Goal: Task Accomplishment & Management: Complete application form

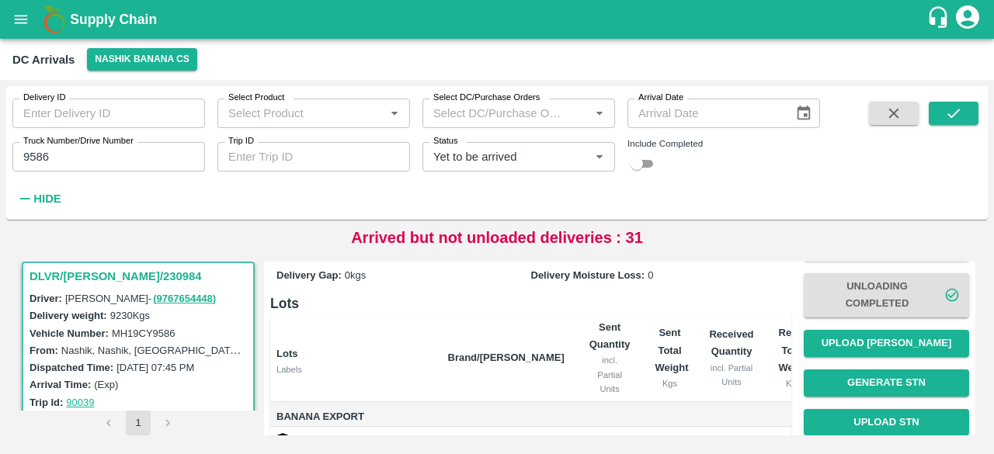
scroll to position [96, 0]
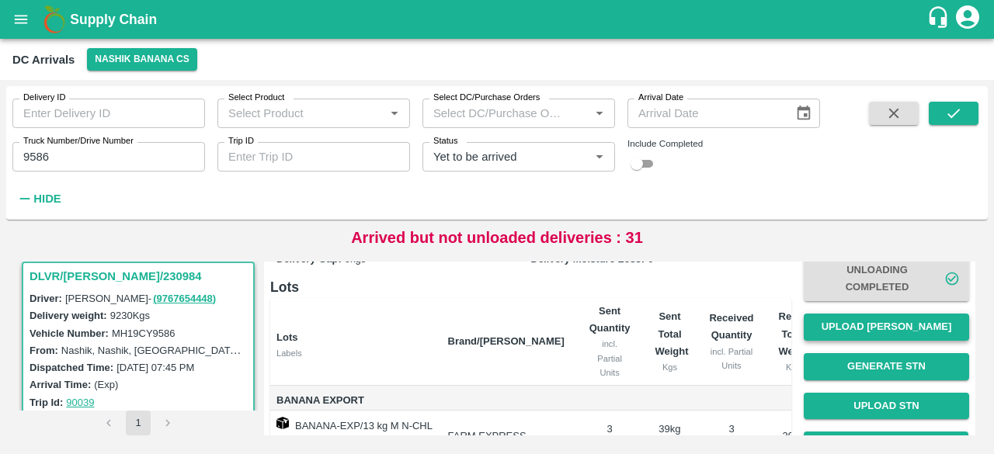
click at [867, 320] on button "Upload [PERSON_NAME]" at bounding box center [886, 327] width 165 height 27
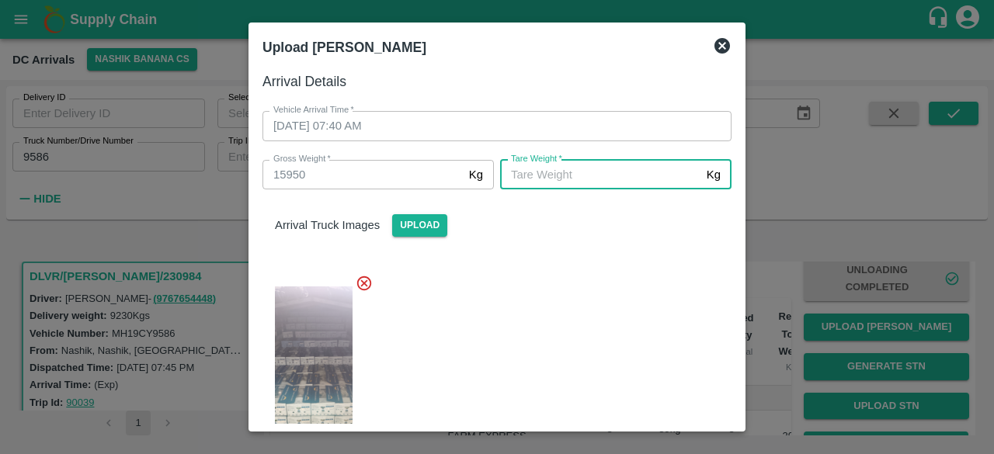
click at [560, 183] on input "[PERSON_NAME]   *" at bounding box center [600, 175] width 200 height 30
type input "5845"
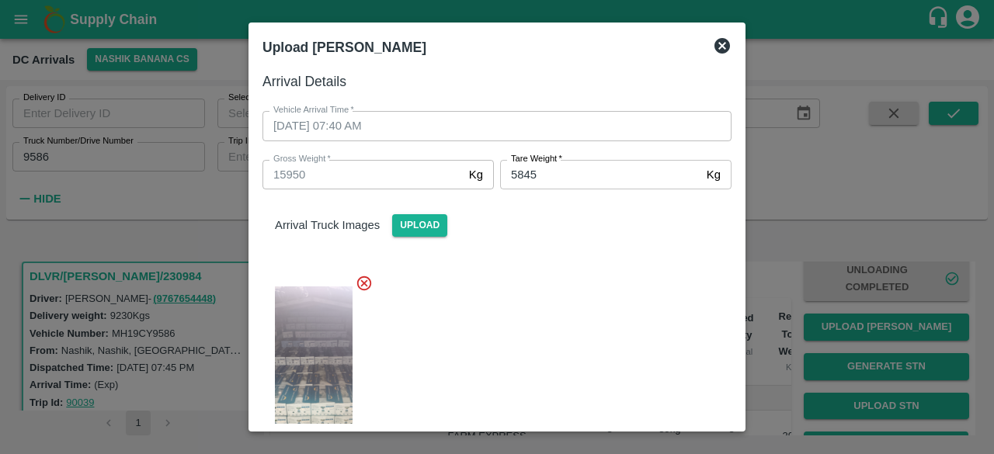
click at [531, 350] on div at bounding box center [491, 368] width 482 height 213
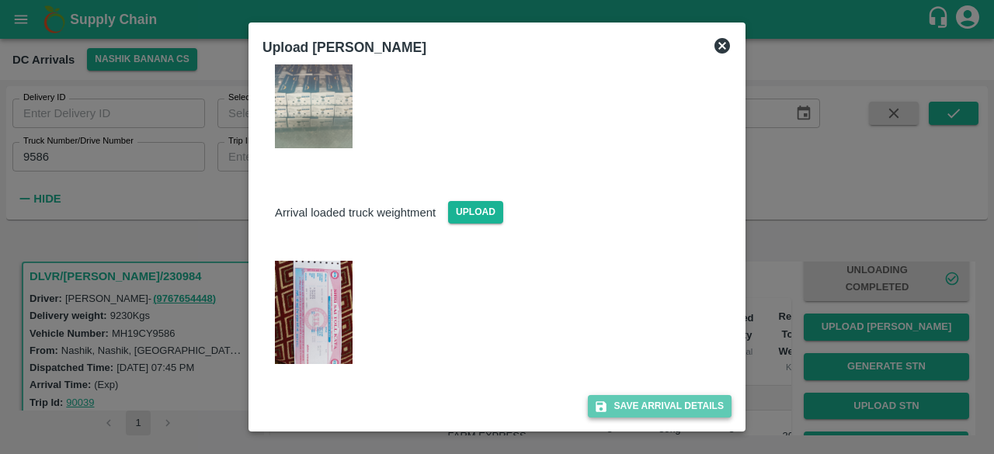
click at [635, 400] on button "Save Arrival Details" at bounding box center [660, 406] width 144 height 23
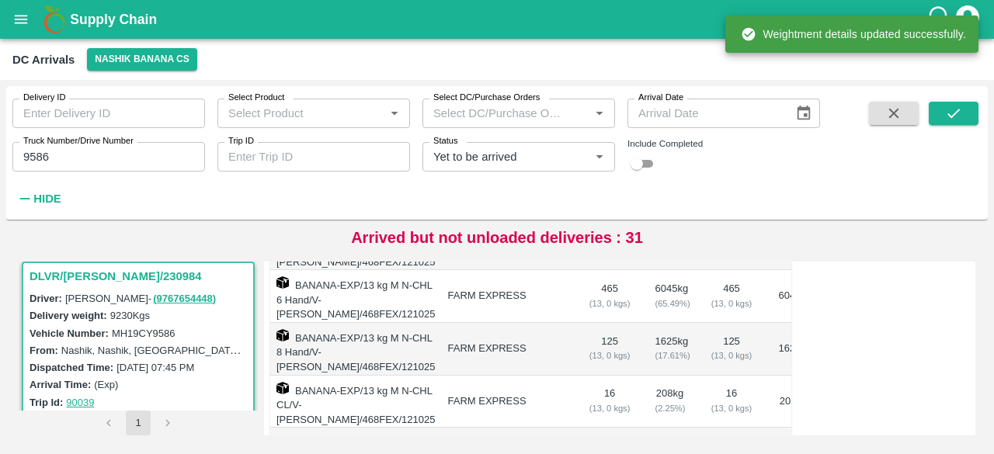
scroll to position [278, 0]
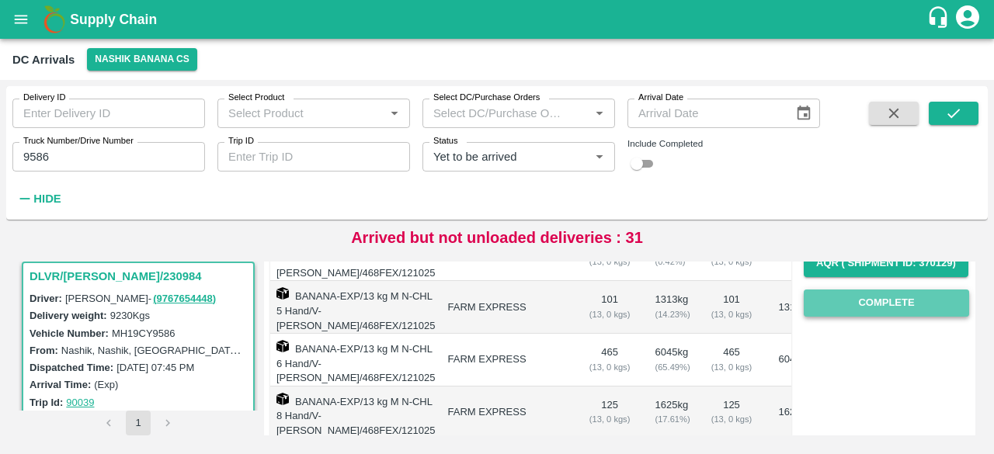
click at [881, 306] on button "Complete" at bounding box center [886, 303] width 165 height 27
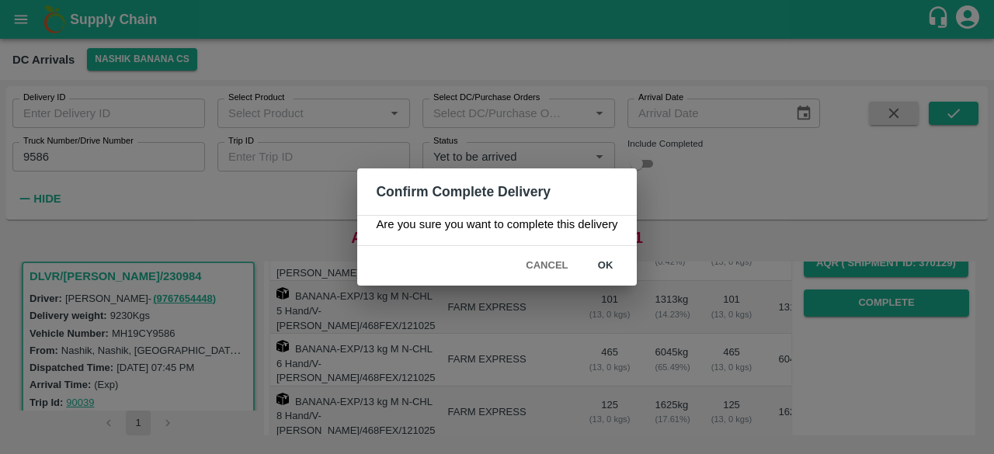
click at [601, 265] on button "ok" at bounding box center [606, 265] width 50 height 27
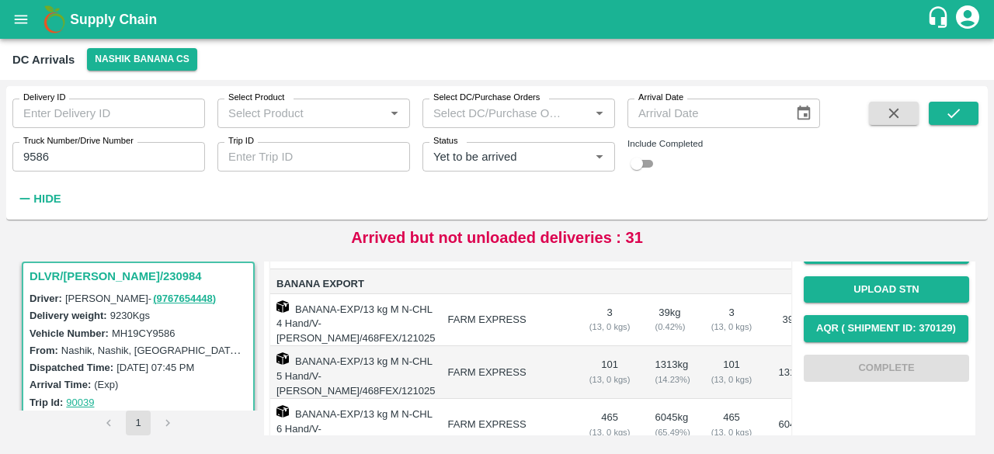
scroll to position [0, 0]
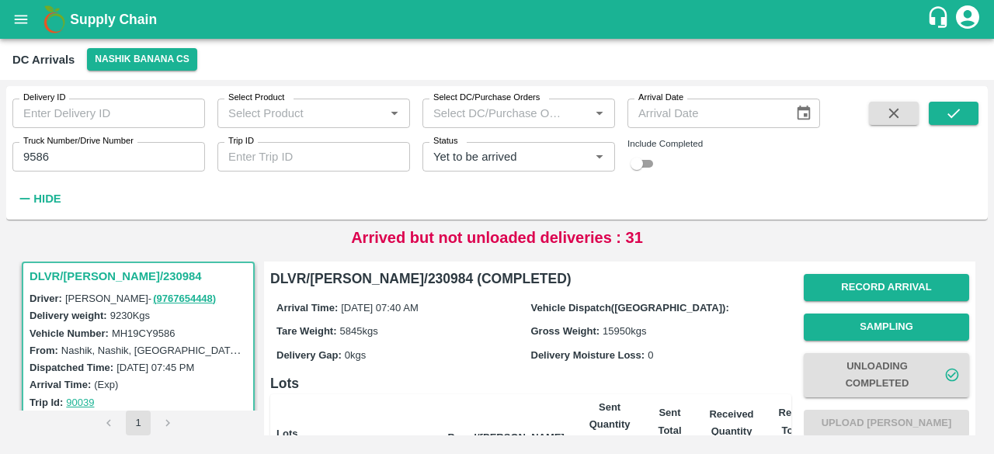
click at [36, 158] on input "9586" at bounding box center [108, 157] width 193 height 30
type input "5164"
click at [954, 119] on icon "submit" at bounding box center [953, 113] width 17 height 17
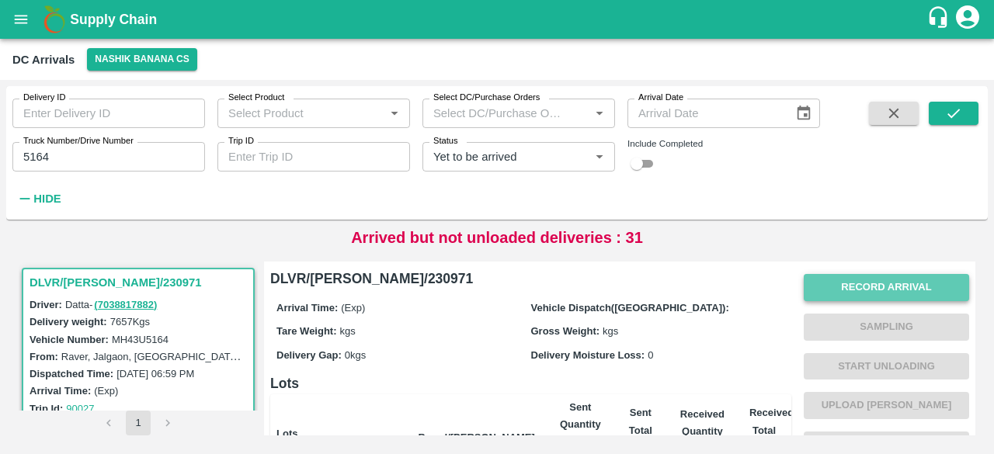
click at [830, 293] on button "Record Arrival" at bounding box center [886, 287] width 165 height 27
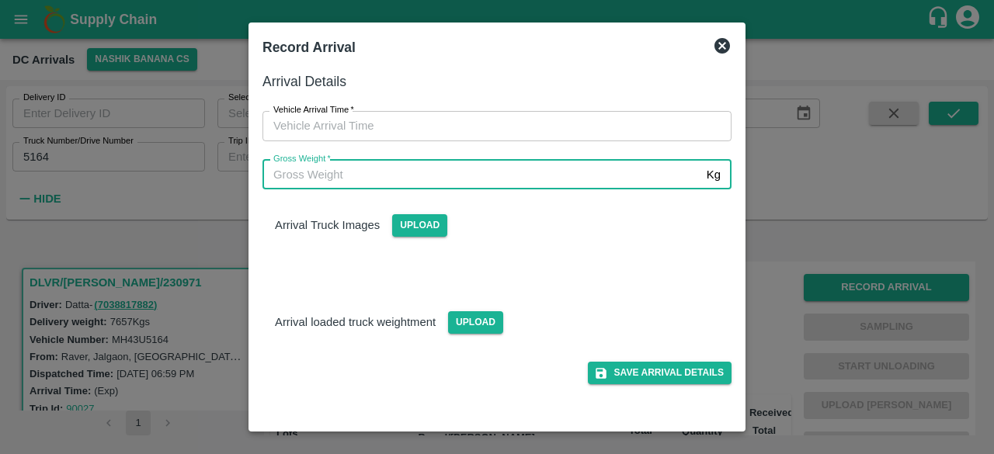
click at [557, 175] on input "Gross Weight   *" at bounding box center [482, 175] width 438 height 30
type input "15930"
type input "DD/MM/YYYY hh:mm aa"
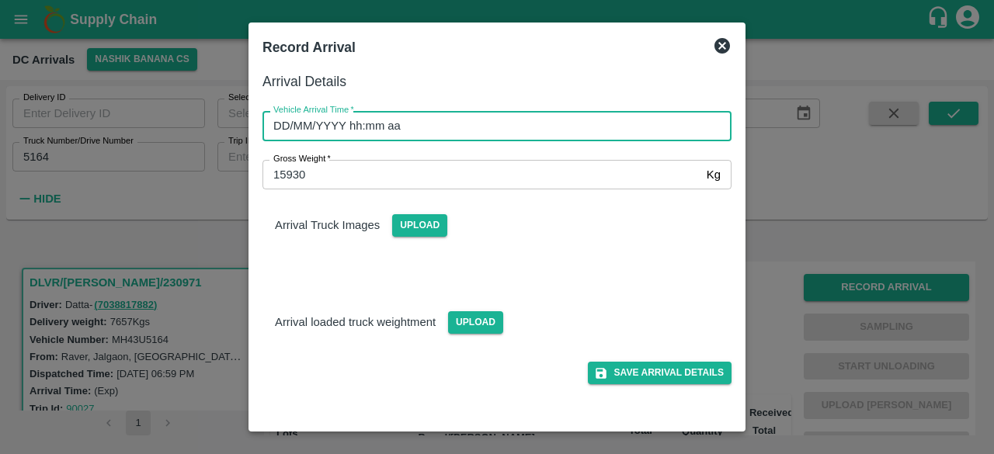
click at [514, 123] on input "DD/MM/YYYY hh:mm aa" at bounding box center [492, 126] width 458 height 30
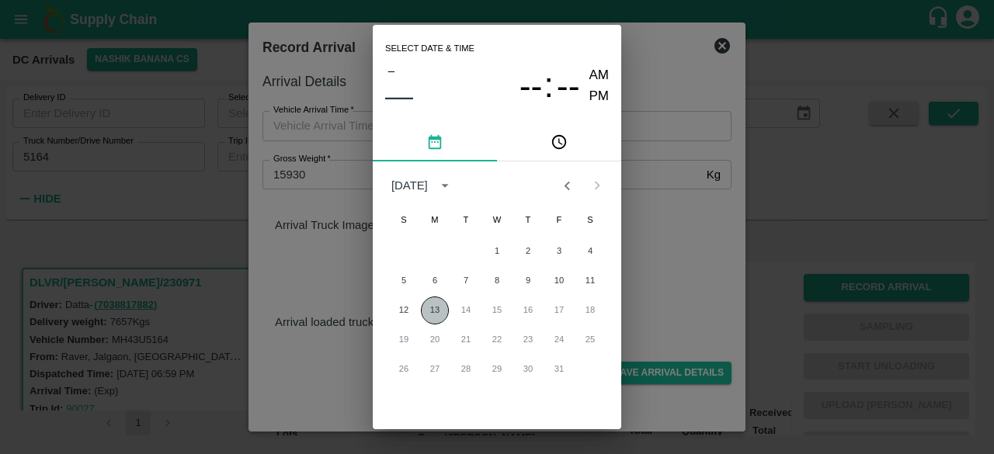
click at [435, 311] on button "13" at bounding box center [435, 311] width 28 height 28
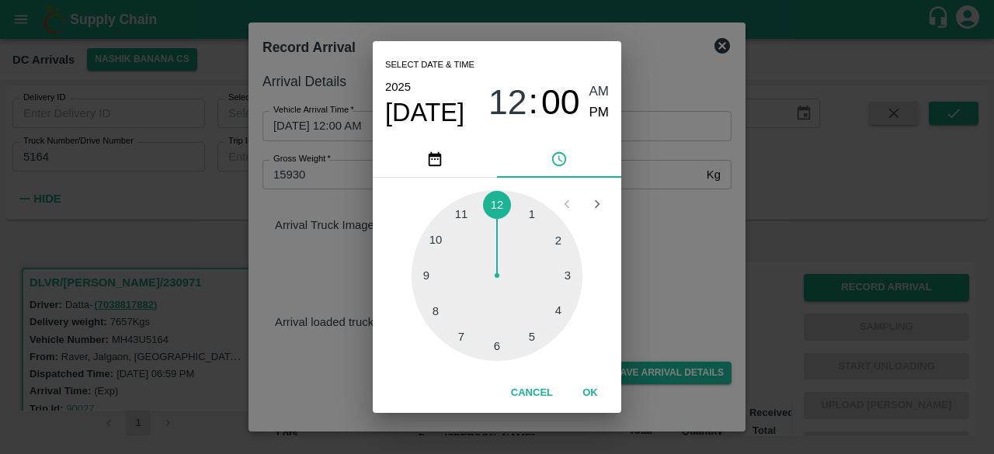
click at [435, 311] on div at bounding box center [497, 275] width 171 height 171
type input "[DATE] 08:00 AM"
click at [691, 240] on div "Select date & time [DATE] 08 : 00 AM PM 05 10 15 20 25 30 35 40 45 50 55 00 Can…" at bounding box center [497, 227] width 994 height 454
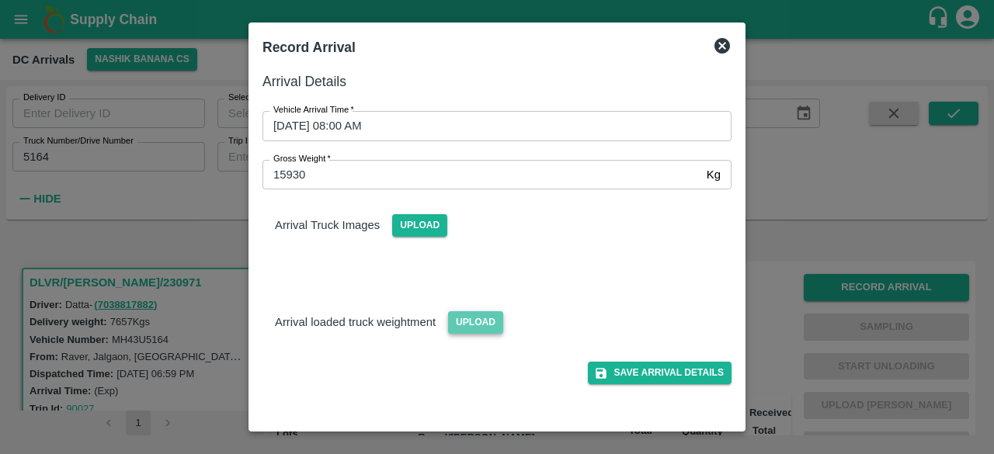
click at [473, 312] on span "Upload" at bounding box center [475, 322] width 55 height 23
click at [0, 0] on input "Upload" at bounding box center [0, 0] width 0 height 0
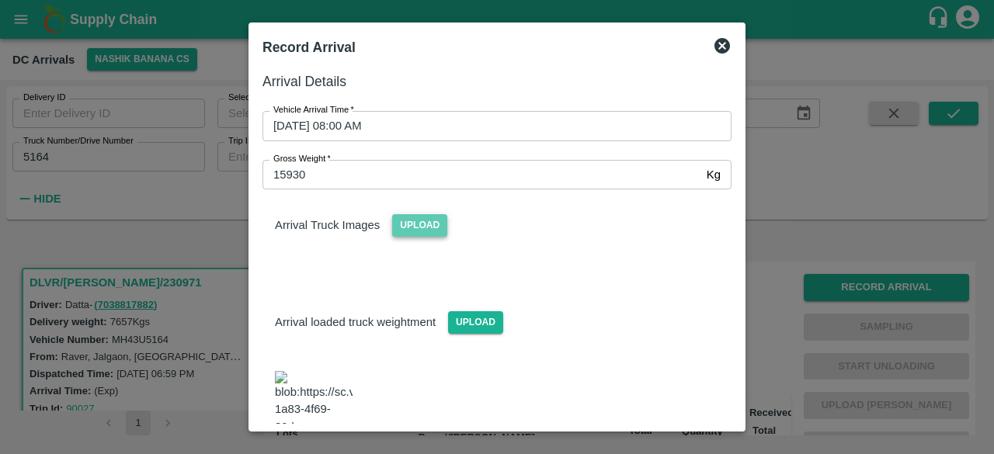
click at [409, 226] on span "Upload" at bounding box center [419, 225] width 55 height 23
click at [0, 0] on input "Upload" at bounding box center [0, 0] width 0 height 0
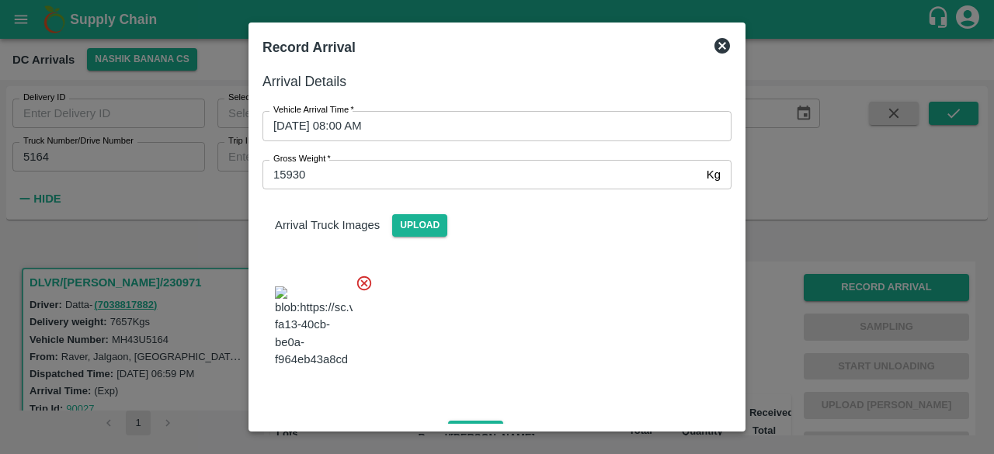
scroll to position [247, 0]
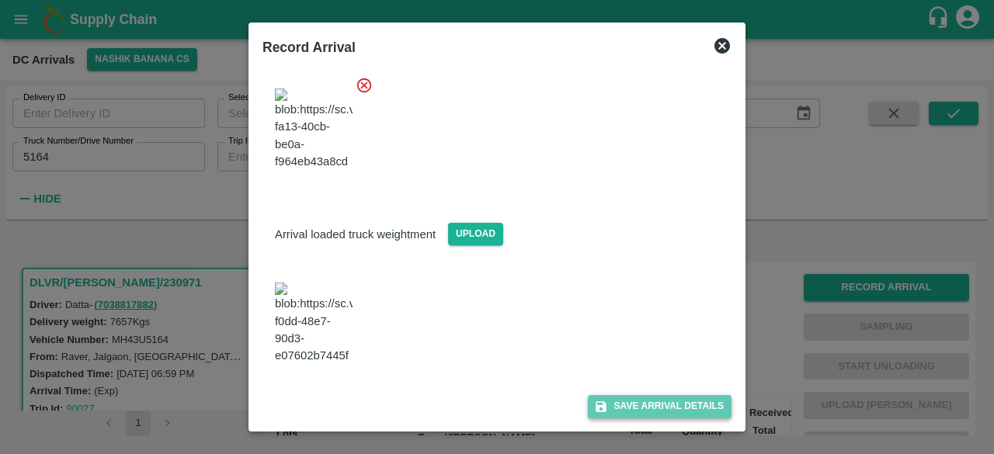
click at [649, 409] on button "Save Arrival Details" at bounding box center [660, 406] width 144 height 23
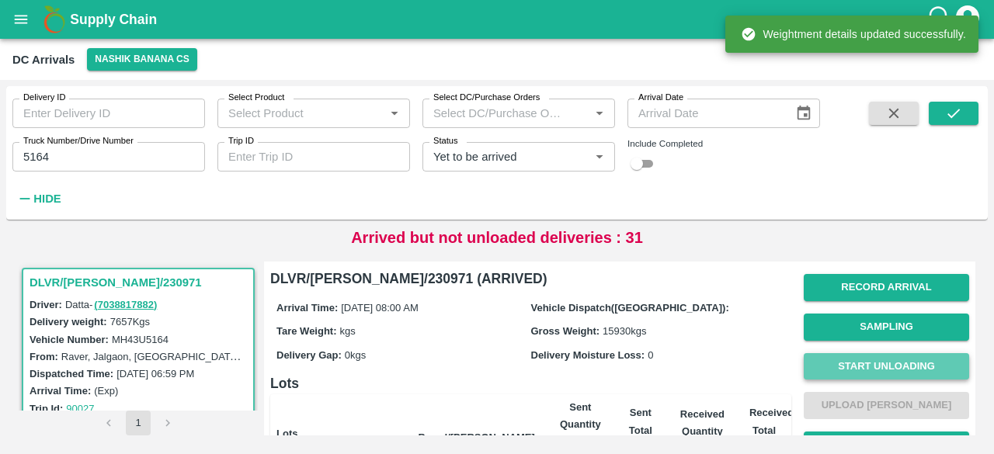
click at [868, 370] on button "Start Unloading" at bounding box center [886, 366] width 165 height 27
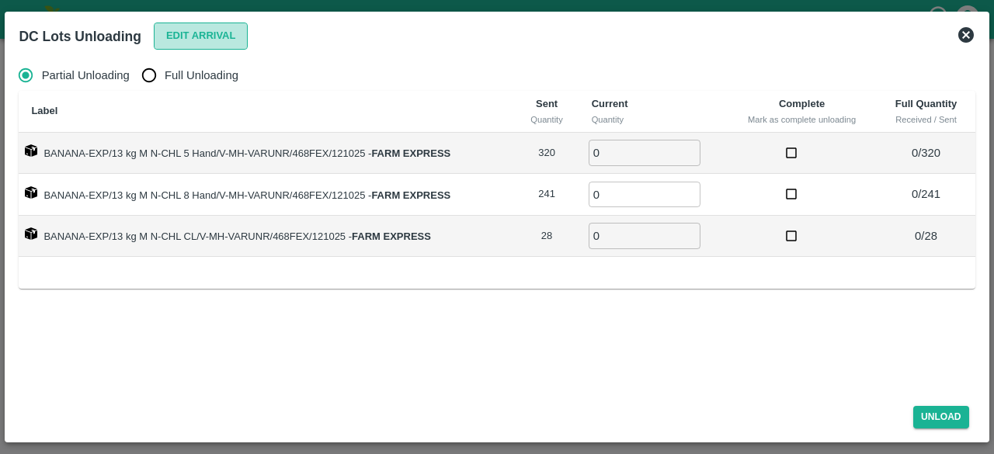
click at [208, 32] on button "Edit Arrival" at bounding box center [201, 36] width 95 height 27
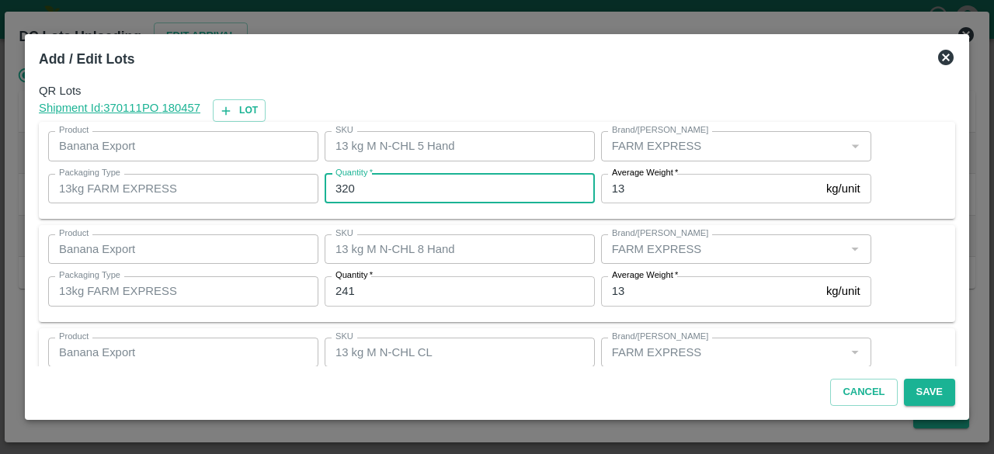
click at [345, 190] on input "320" at bounding box center [460, 189] width 270 height 30
type input "337"
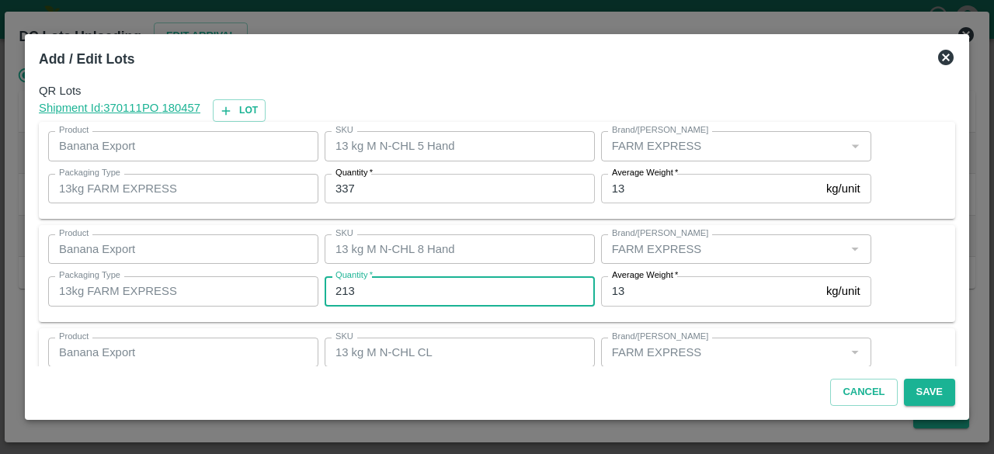
type input "213"
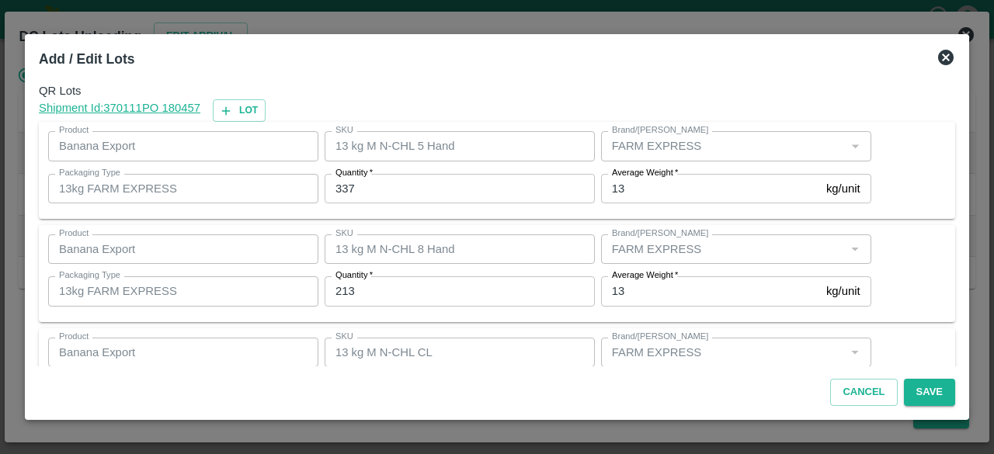
scroll to position [70, 0]
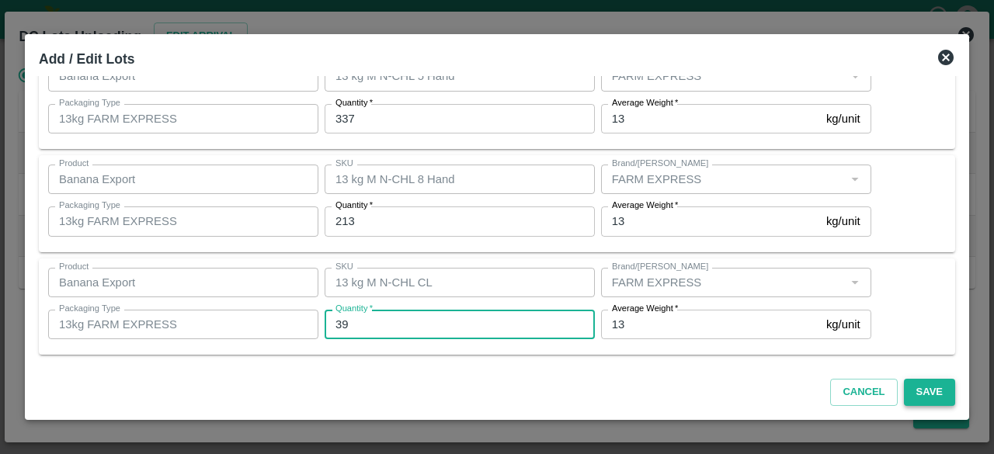
type input "39"
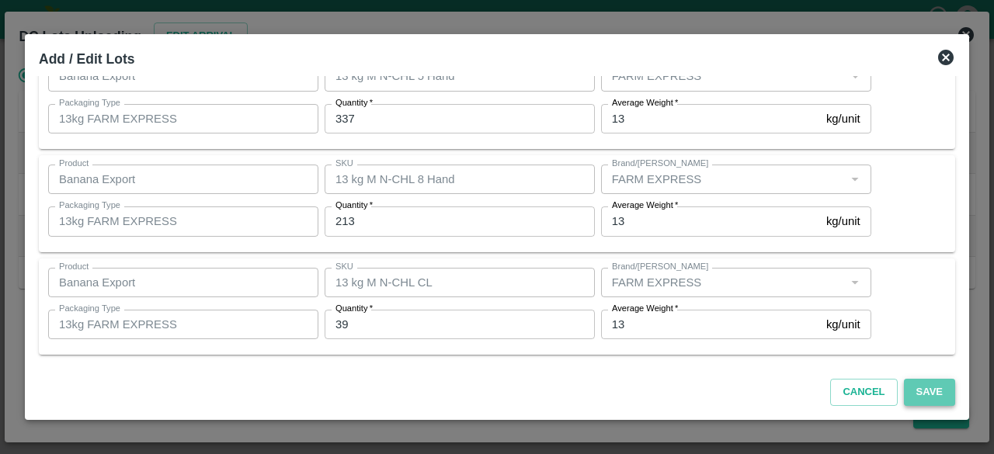
click at [926, 394] on button "Save" at bounding box center [929, 392] width 51 height 27
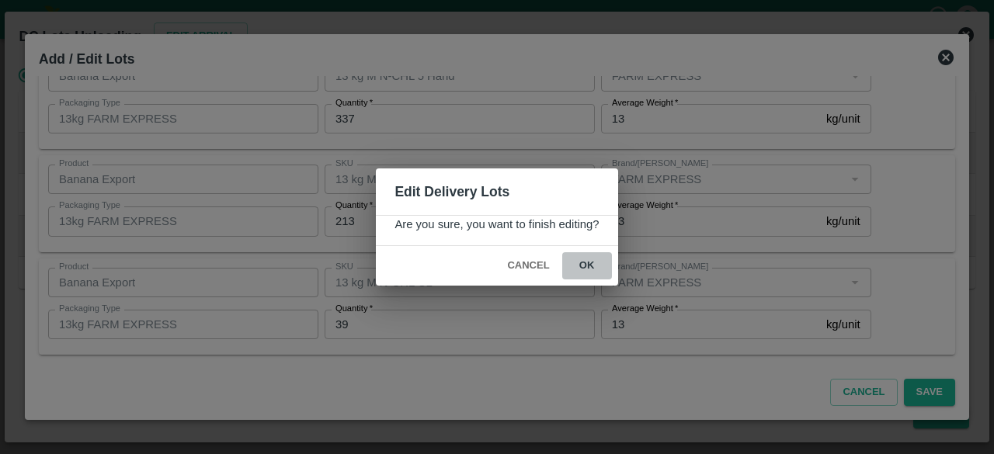
click at [581, 263] on button "ok" at bounding box center [587, 265] width 50 height 27
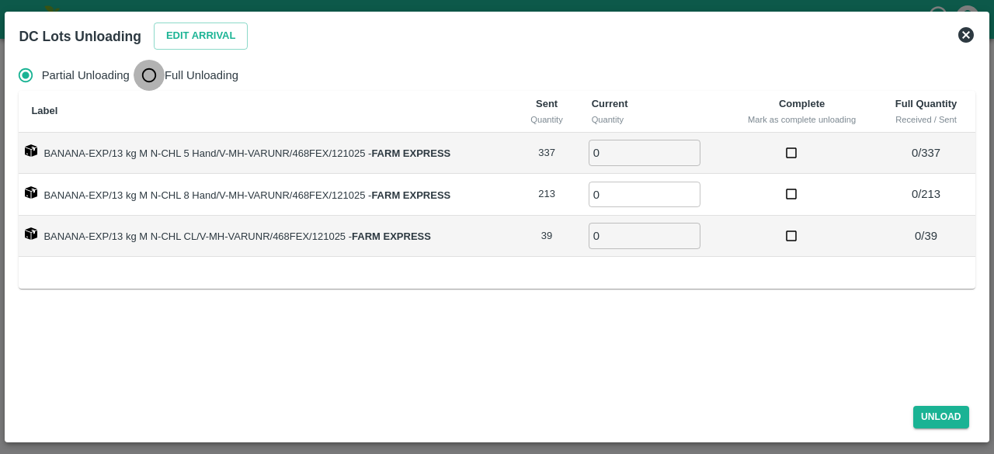
click at [155, 71] on input "Full Unloading" at bounding box center [149, 75] width 31 height 31
radio input "true"
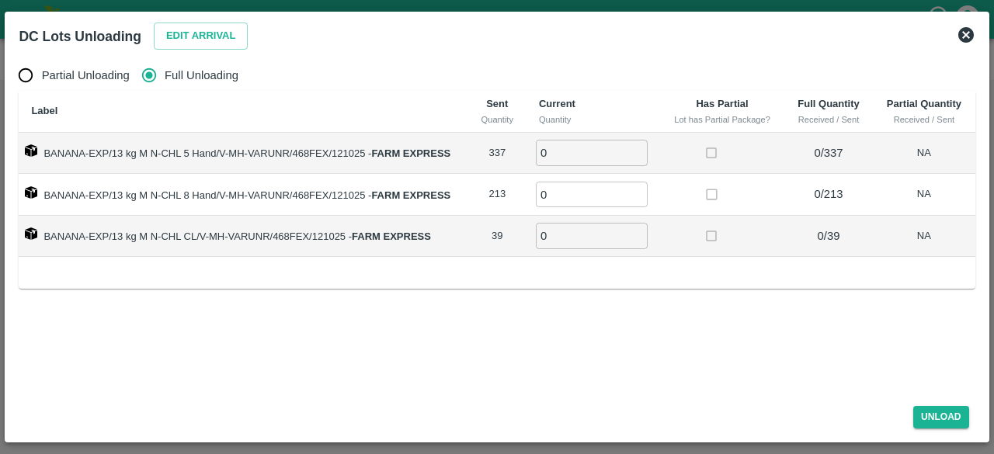
click at [561, 151] on input "0" at bounding box center [592, 153] width 112 height 26
type input "337"
type input "3"
type input "213"
type input "39"
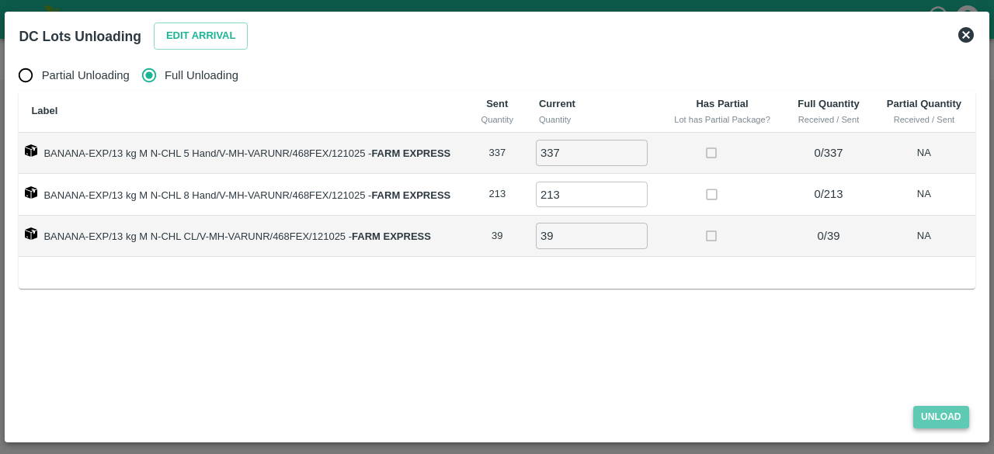
click at [931, 406] on button "Unload" at bounding box center [941, 417] width 56 height 23
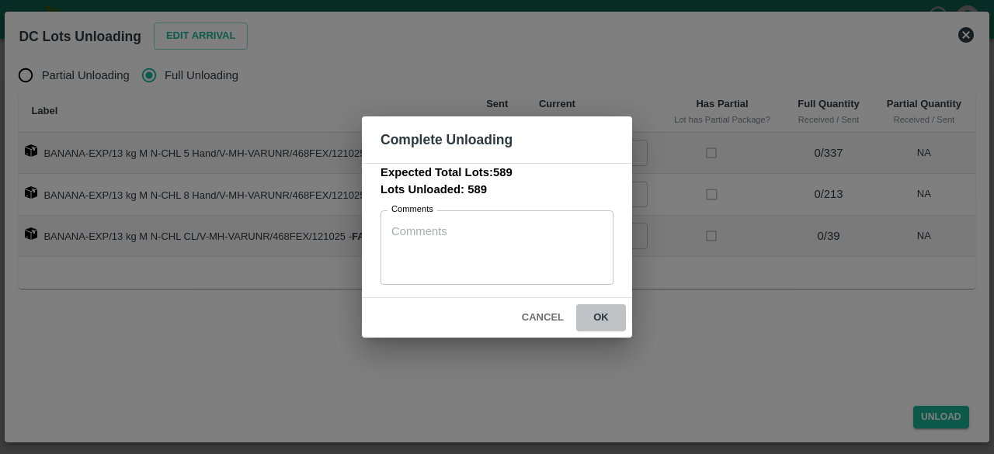
click at [604, 315] on button "ok" at bounding box center [601, 317] width 50 height 27
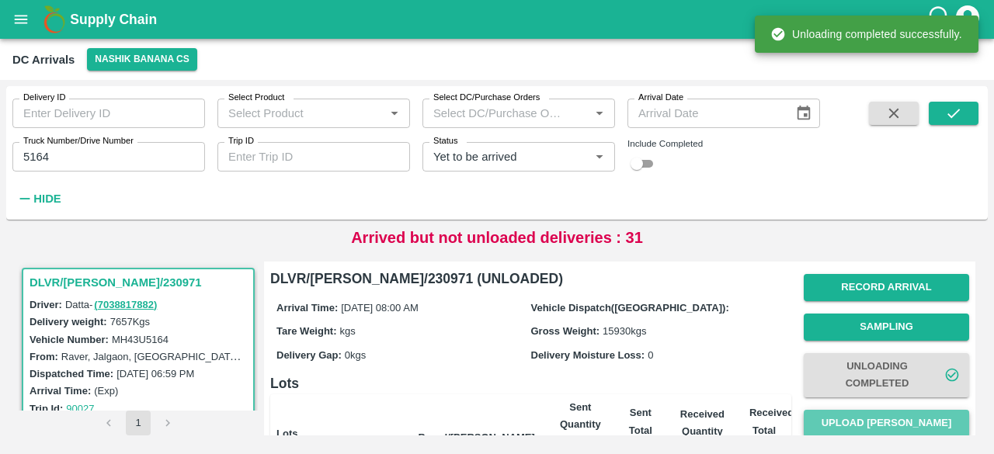
click at [871, 419] on button "Upload [PERSON_NAME]" at bounding box center [886, 423] width 165 height 27
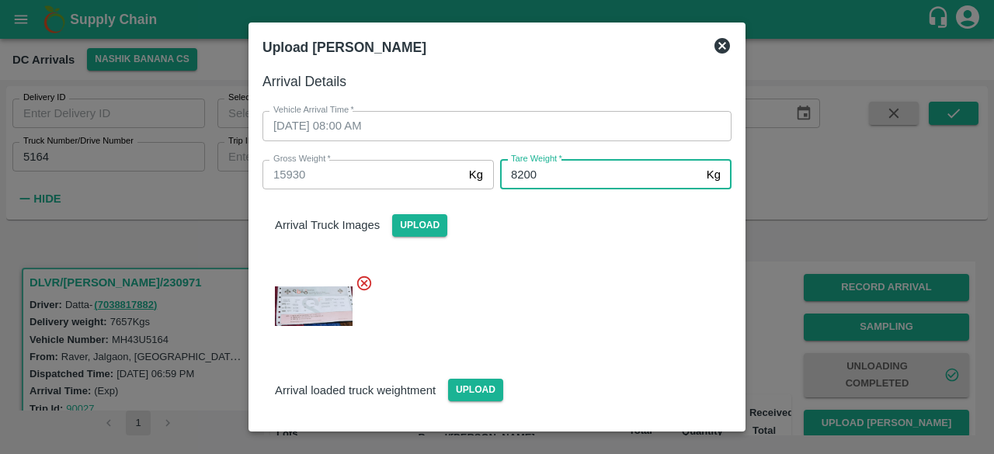
type input "8200"
click at [609, 316] on div at bounding box center [491, 302] width 482 height 80
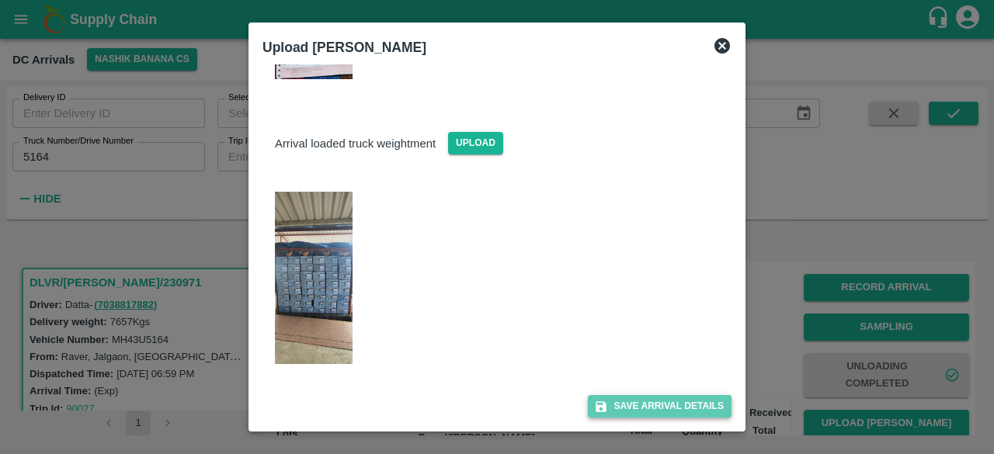
click at [648, 403] on button "Save Arrival Details" at bounding box center [660, 406] width 144 height 23
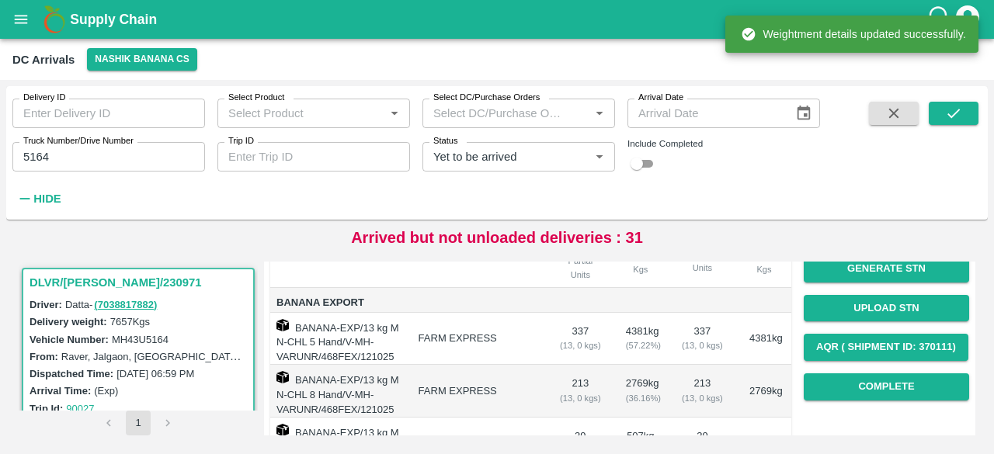
scroll to position [200, 0]
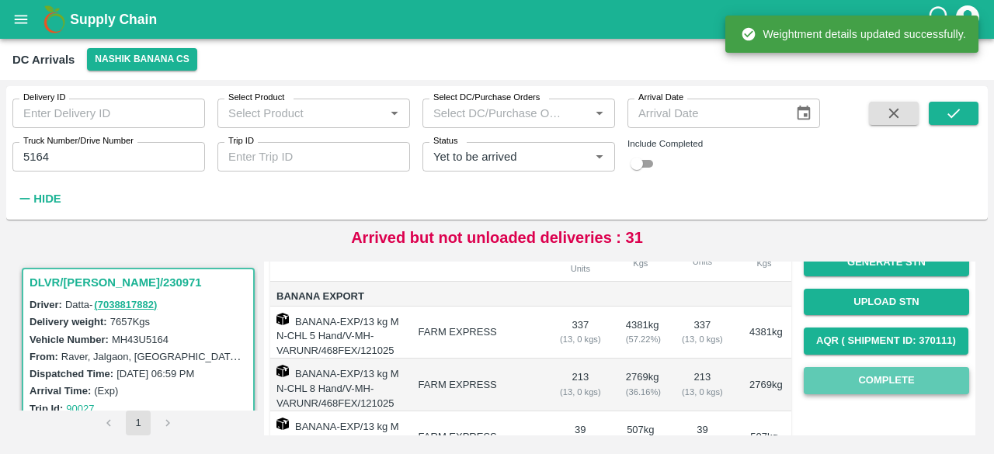
click at [880, 391] on button "Complete" at bounding box center [886, 380] width 165 height 27
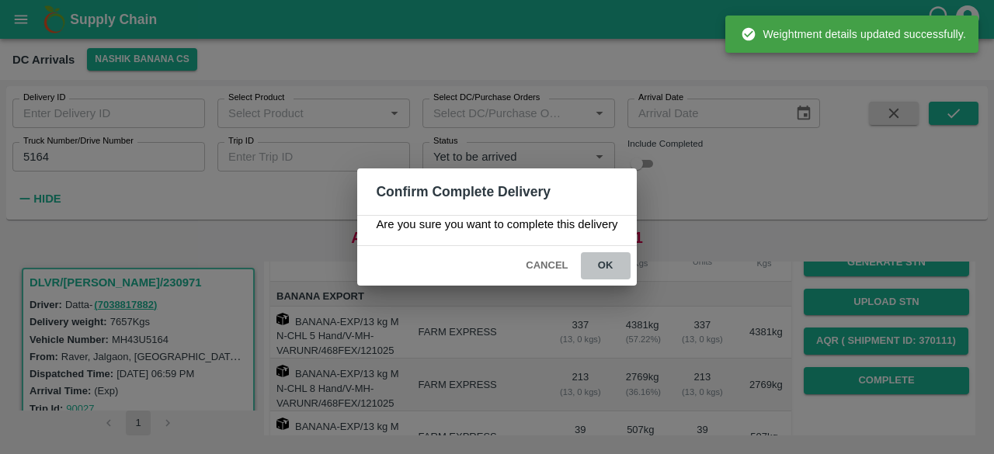
click at [606, 266] on button "ok" at bounding box center [606, 265] width 50 height 27
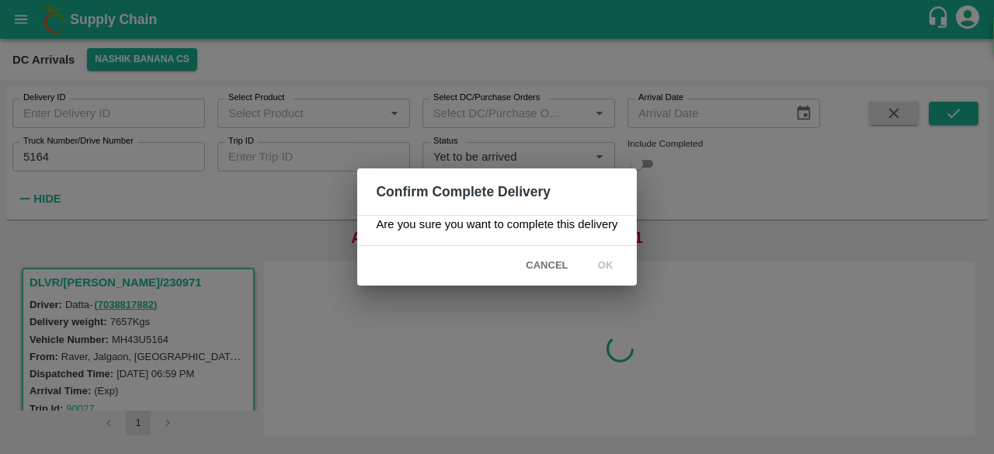
scroll to position [0, 0]
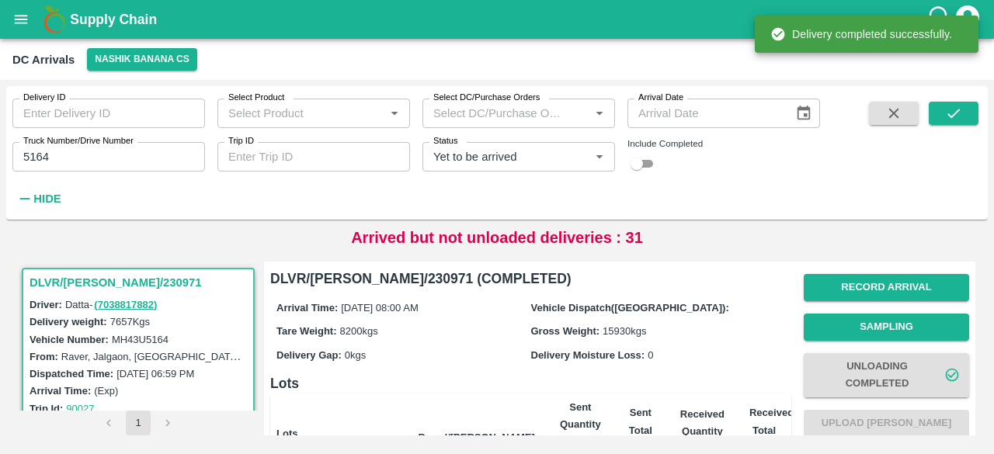
click at [37, 157] on input "5164" at bounding box center [108, 157] width 193 height 30
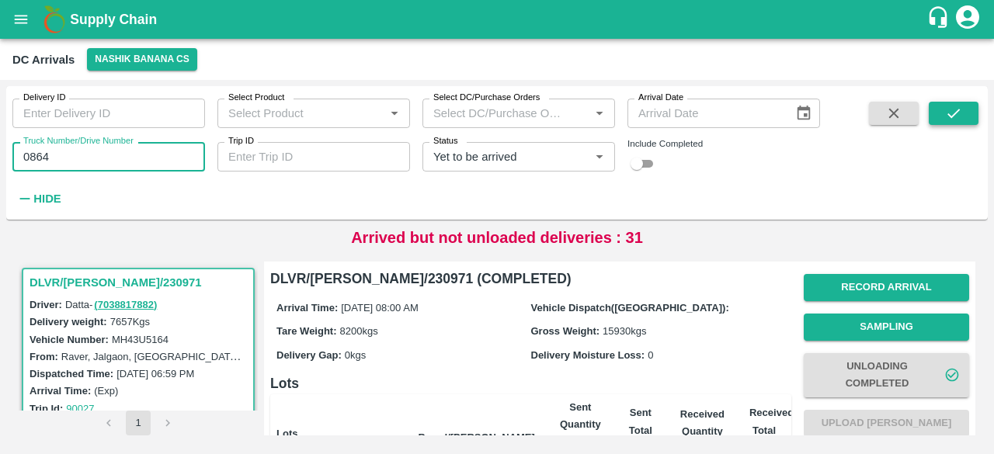
type input "0864"
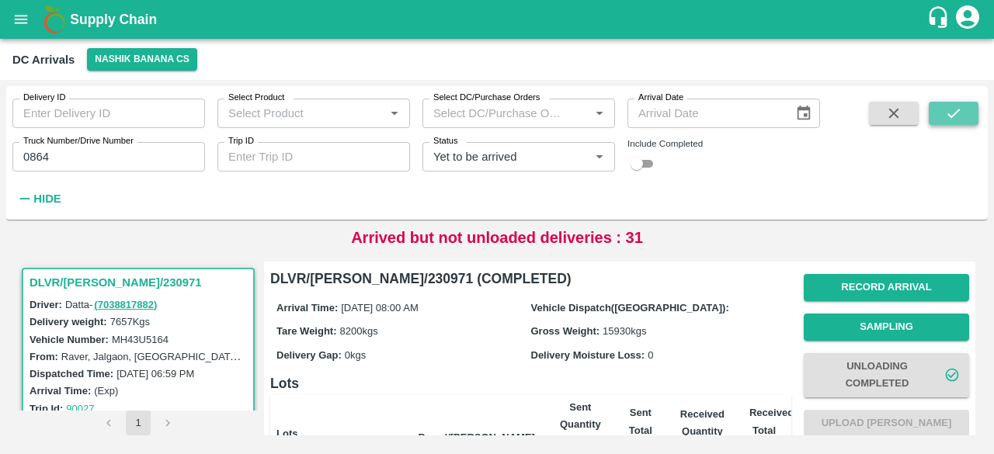
click at [945, 119] on icon "submit" at bounding box center [953, 113] width 17 height 17
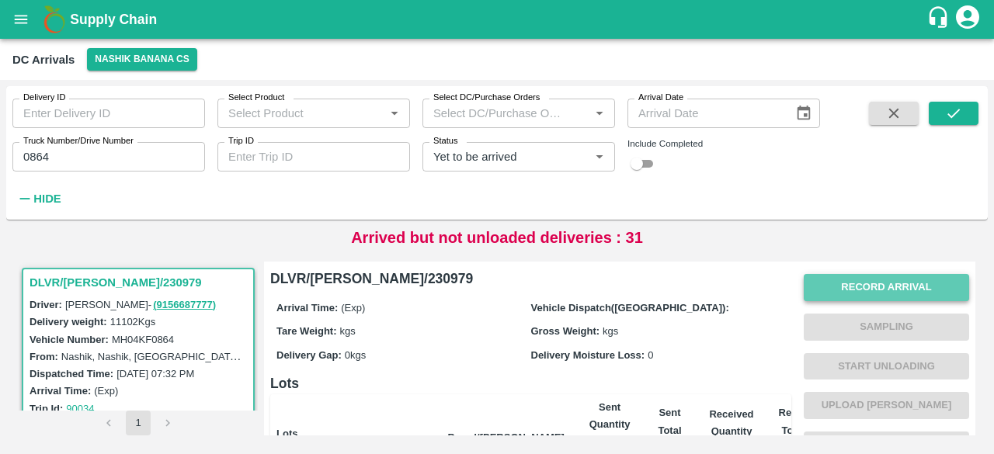
click at [876, 280] on button "Record Arrival" at bounding box center [886, 287] width 165 height 27
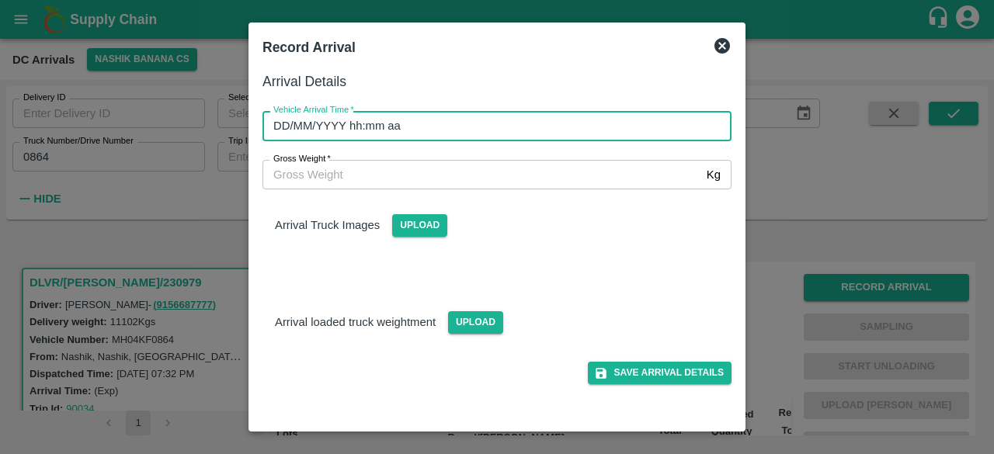
type input "DD/MM/YYYY hh:mm aa"
click at [423, 122] on input "DD/MM/YYYY hh:mm aa" at bounding box center [492, 126] width 458 height 30
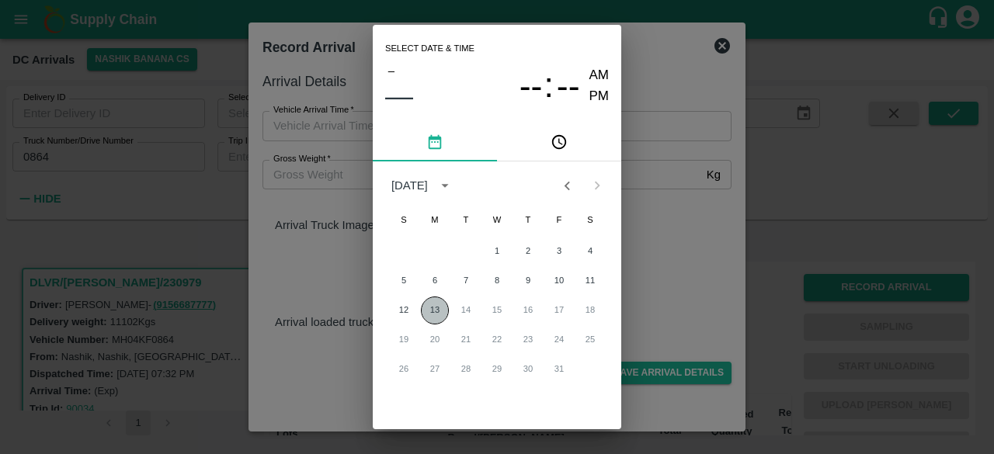
click at [436, 306] on button "13" at bounding box center [435, 311] width 28 height 28
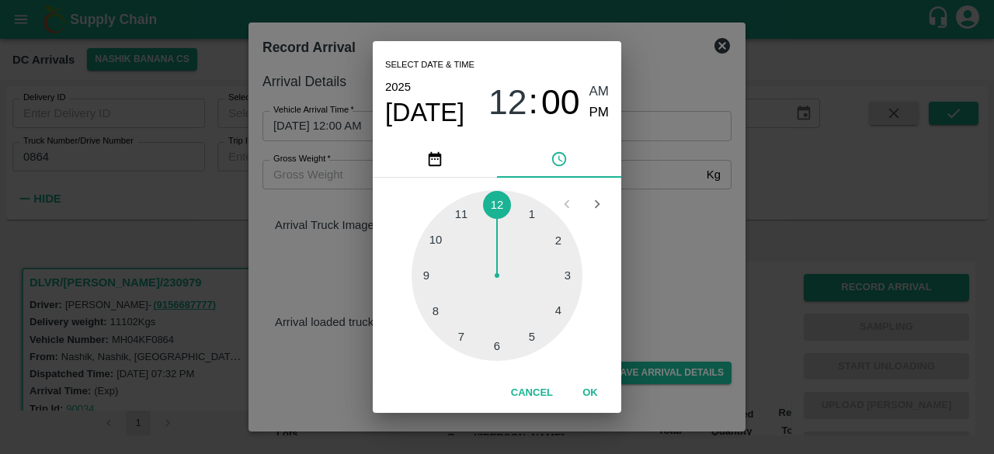
click at [424, 273] on div at bounding box center [497, 275] width 171 height 171
type input "[DATE] 09:00 AM"
click at [709, 239] on div "Select date & time [DATE] 09 : 00 AM PM 05 10 15 20 25 30 35 40 45 50 55 00 Can…" at bounding box center [497, 227] width 994 height 454
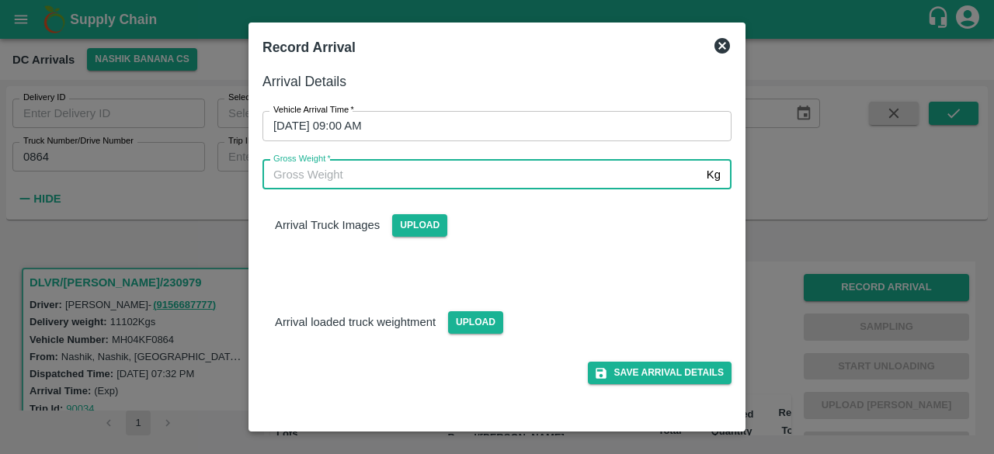
click at [325, 173] on input "Gross Weight   *" at bounding box center [482, 175] width 438 height 30
type input "17570"
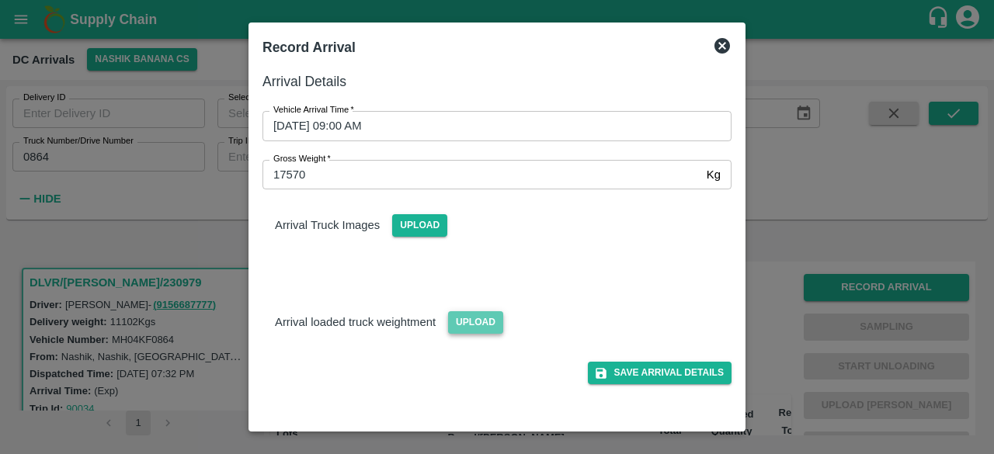
click at [474, 318] on span "Upload" at bounding box center [475, 322] width 55 height 23
click at [0, 0] on input "Upload" at bounding box center [0, 0] width 0 height 0
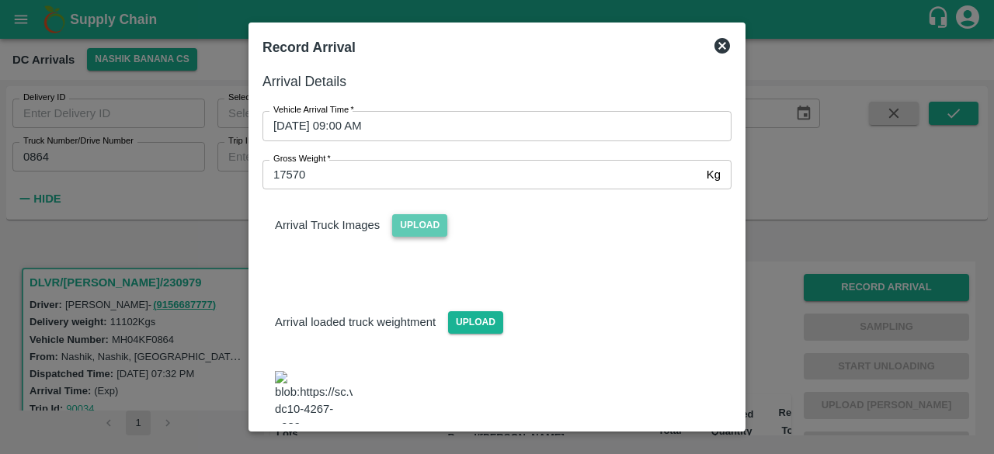
click at [416, 218] on span "Upload" at bounding box center [419, 225] width 55 height 23
click at [0, 0] on input "Upload" at bounding box center [0, 0] width 0 height 0
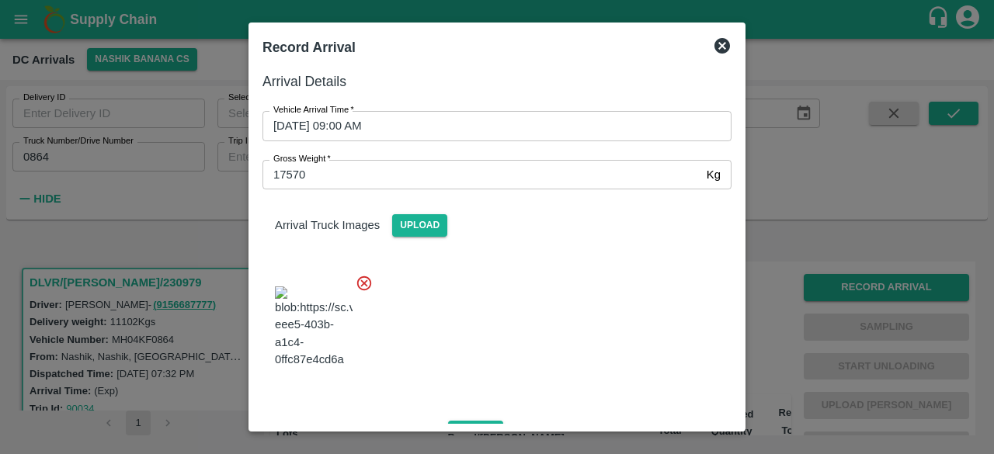
scroll to position [234, 0]
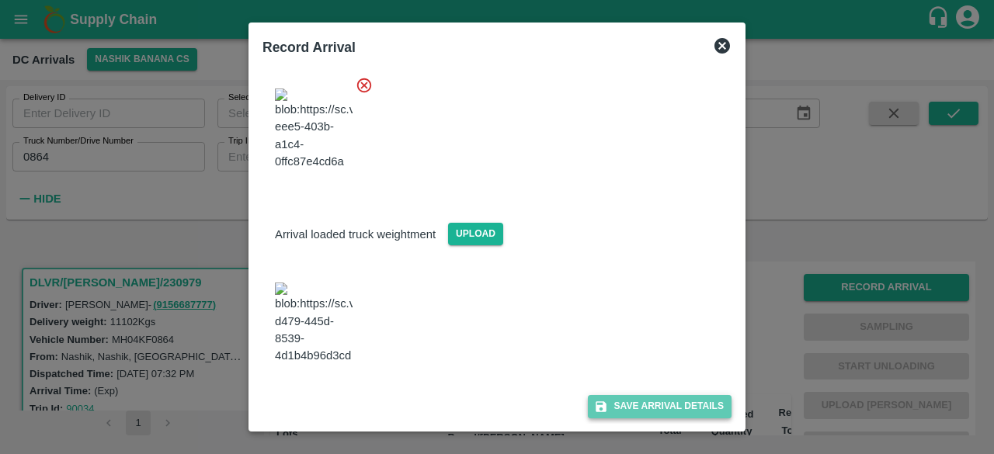
click at [632, 405] on button "Save Arrival Details" at bounding box center [660, 406] width 144 height 23
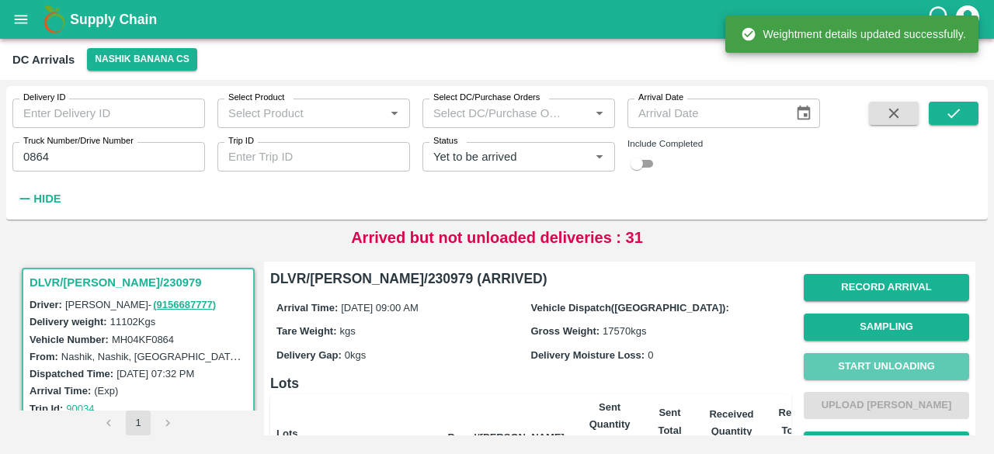
click at [867, 368] on button "Start Unloading" at bounding box center [886, 366] width 165 height 27
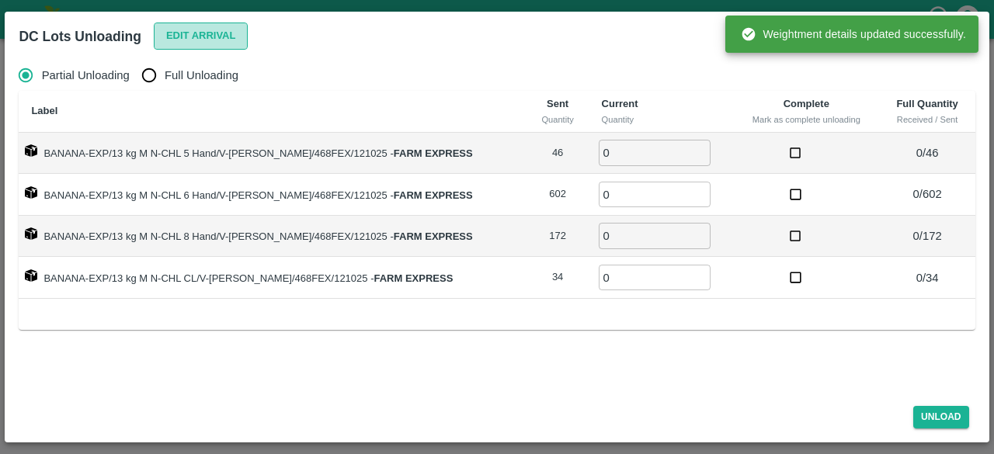
click at [216, 31] on button "Edit Arrival" at bounding box center [201, 36] width 95 height 27
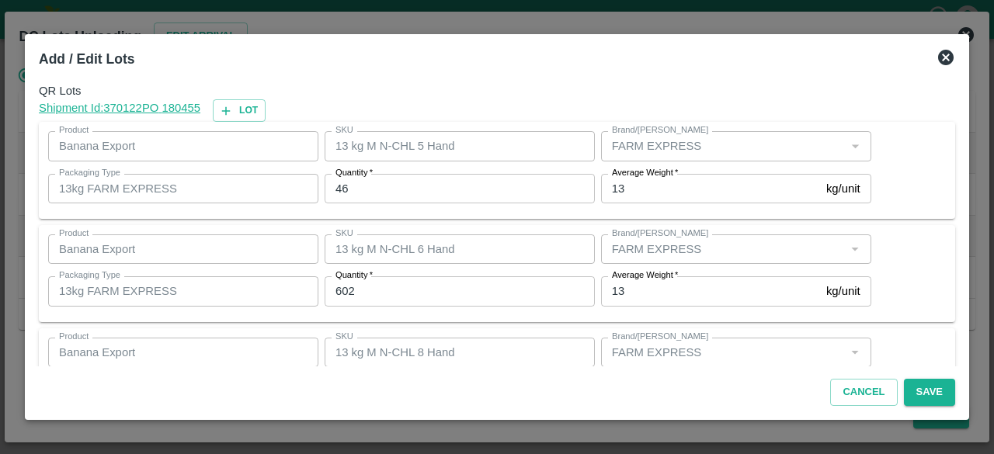
click at [335, 188] on input "46" at bounding box center [460, 189] width 270 height 30
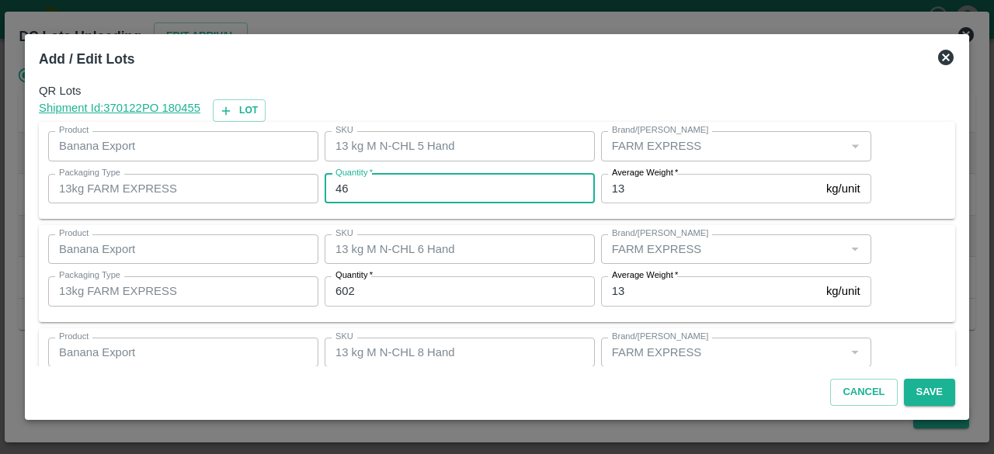
click at [335, 188] on input "46" at bounding box center [460, 189] width 270 height 30
type input "43"
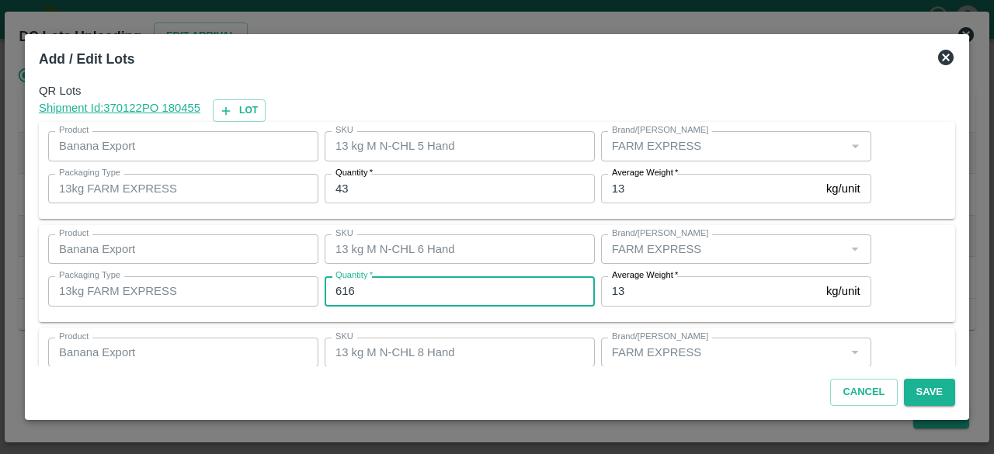
type input "616"
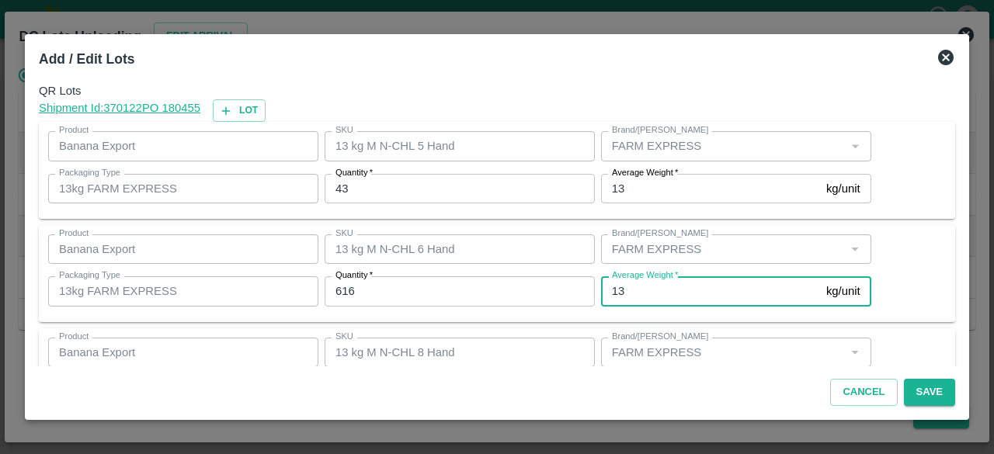
scroll to position [172, 0]
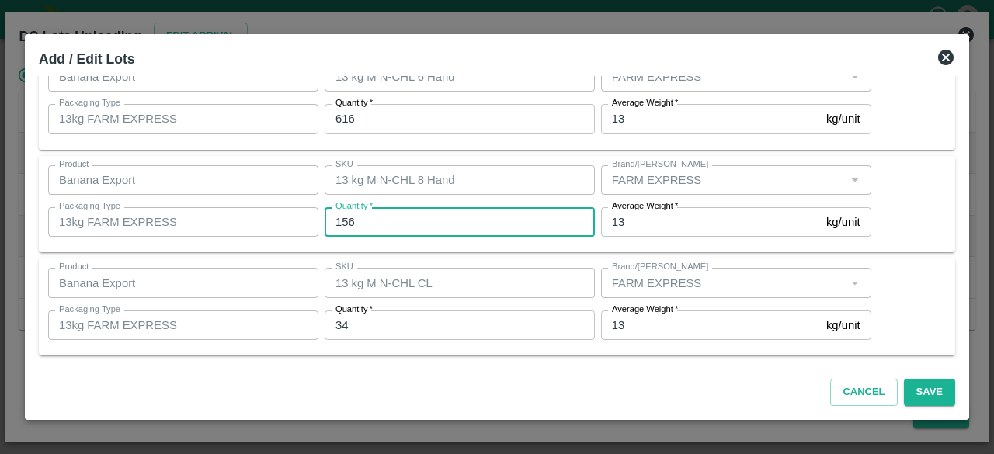
type input "156"
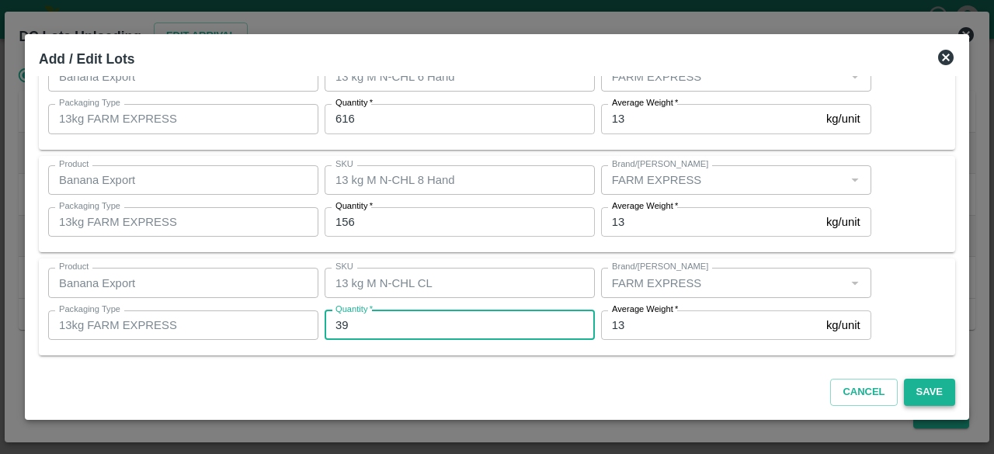
type input "39"
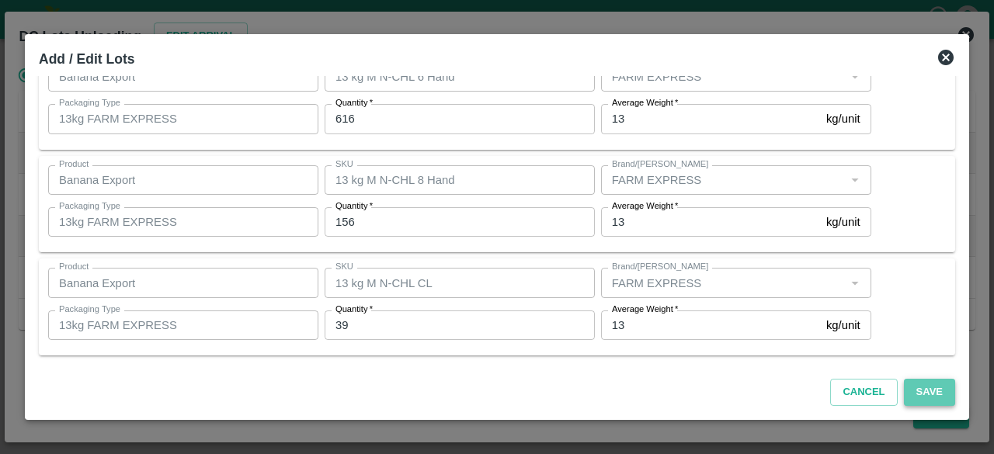
click at [929, 392] on button "Save" at bounding box center [929, 392] width 51 height 27
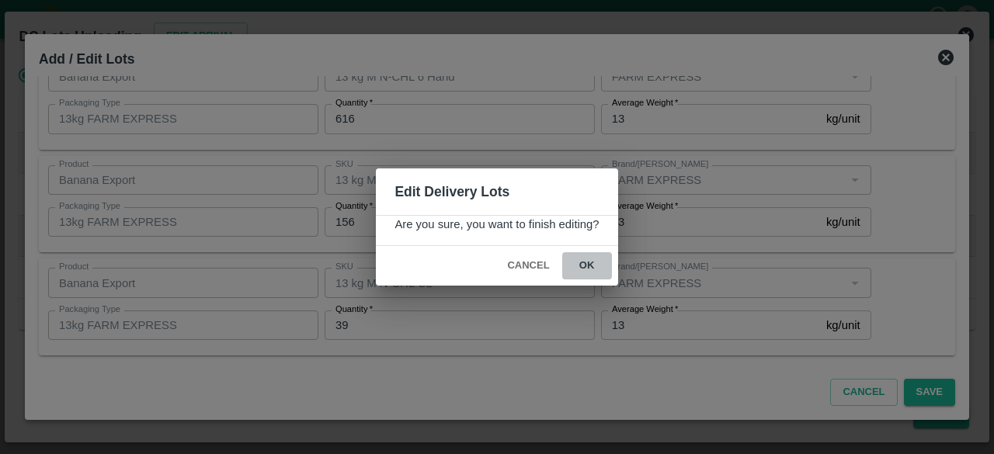
click at [583, 263] on button "ok" at bounding box center [587, 265] width 50 height 27
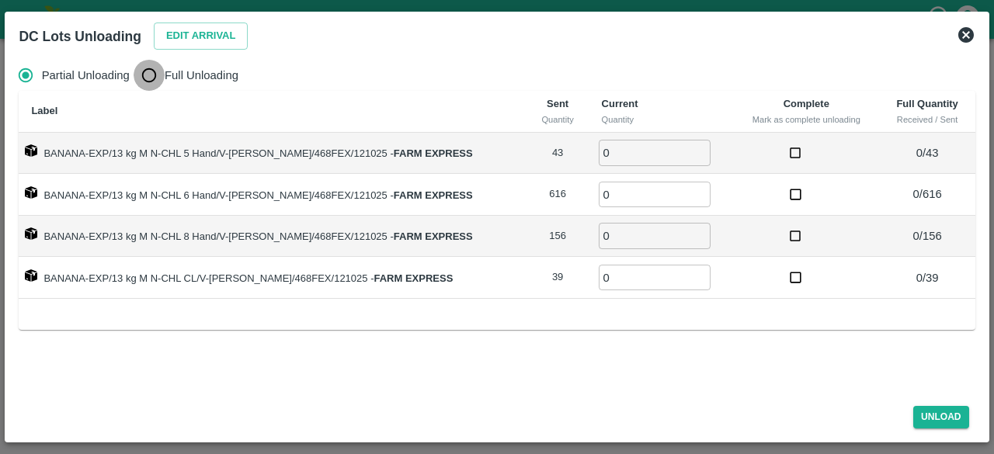
click at [148, 80] on input "Full Unloading" at bounding box center [149, 75] width 31 height 31
radio input "true"
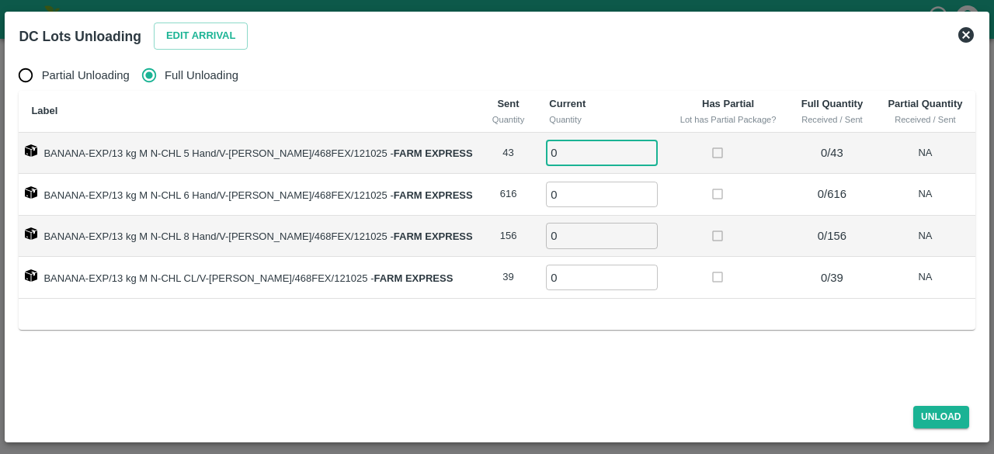
click at [551, 156] on input "0" at bounding box center [602, 153] width 112 height 26
type input "43"
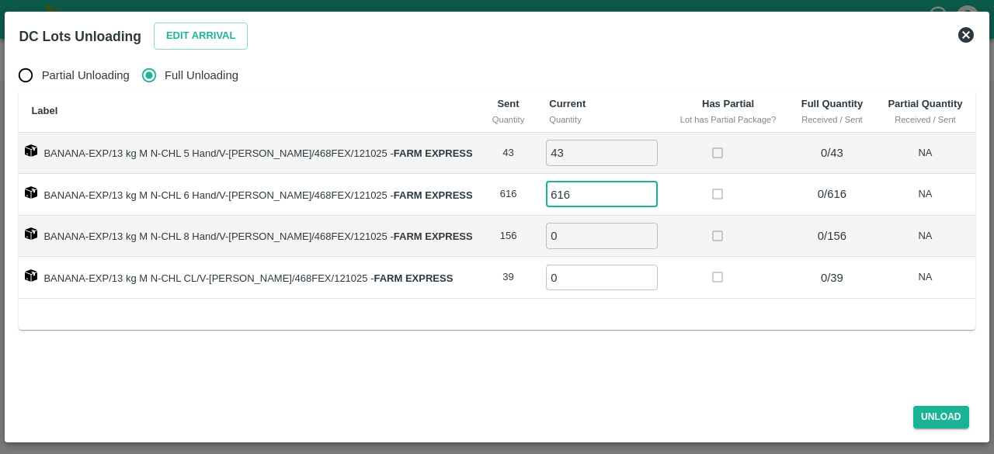
type input "616"
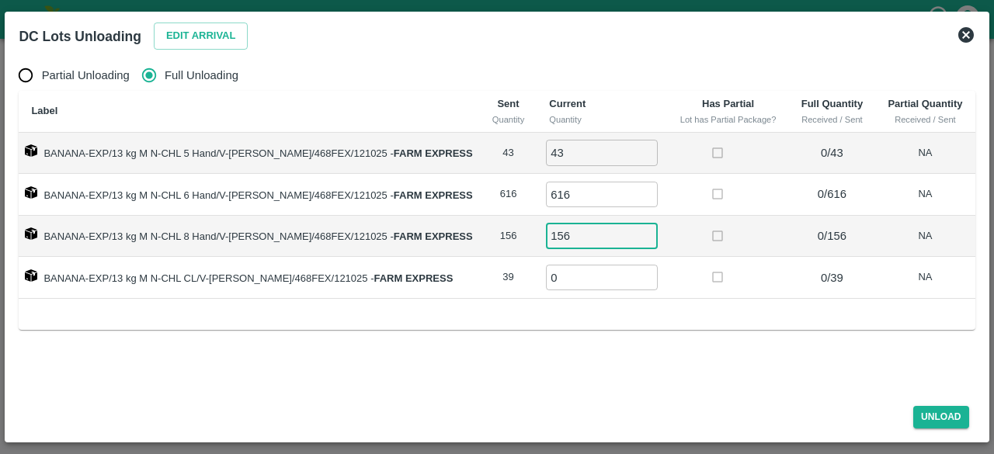
type input "156"
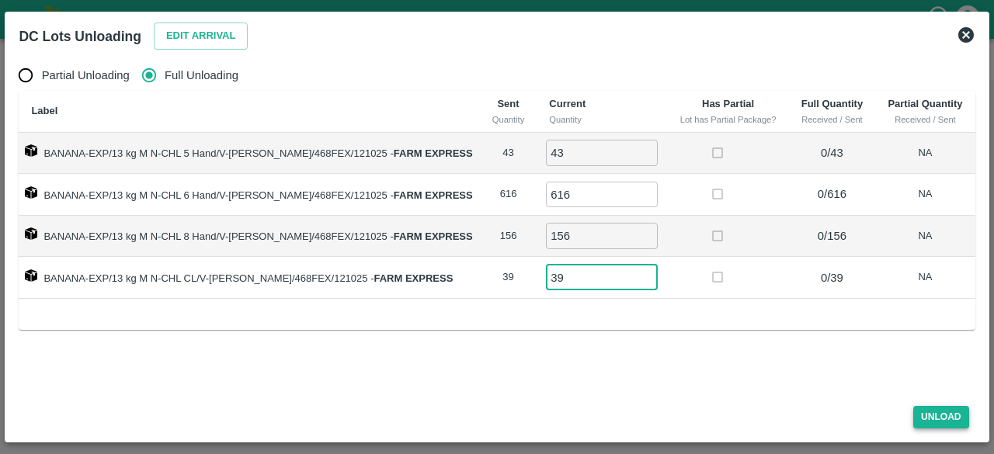
type input "39"
click at [935, 415] on button "Unload" at bounding box center [941, 417] width 56 height 23
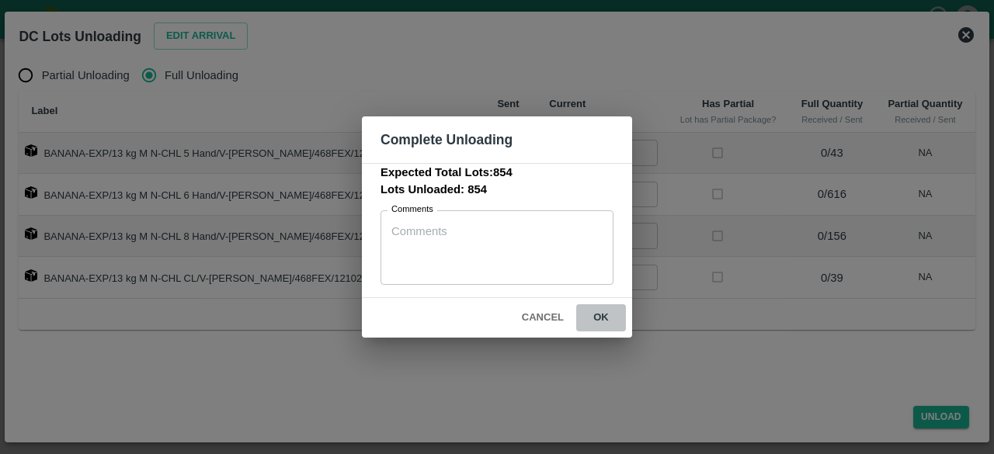
click at [601, 312] on button "ok" at bounding box center [601, 317] width 50 height 27
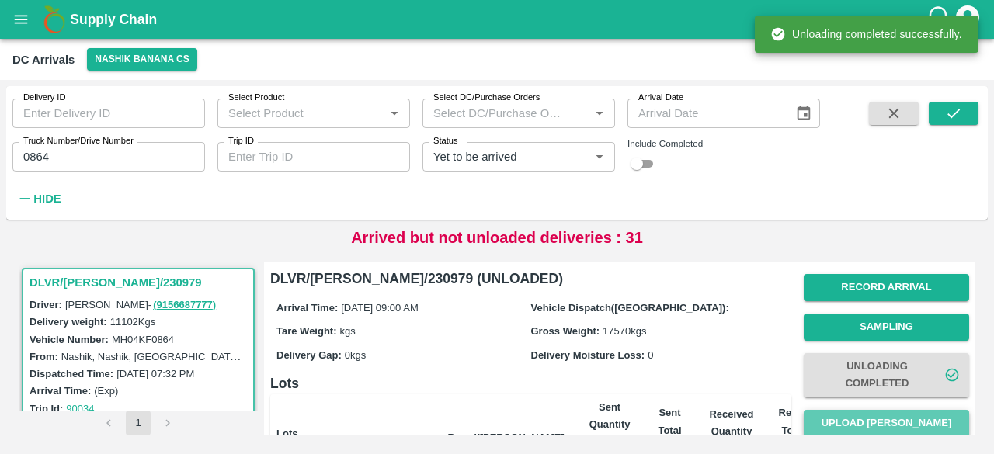
click at [876, 424] on button "Upload [PERSON_NAME]" at bounding box center [886, 423] width 165 height 27
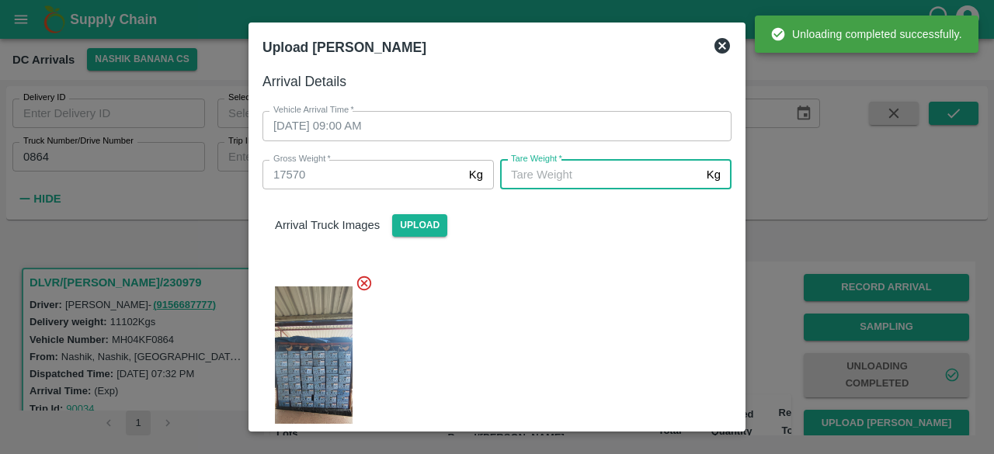
click at [537, 171] on input "[PERSON_NAME]   *" at bounding box center [600, 175] width 200 height 30
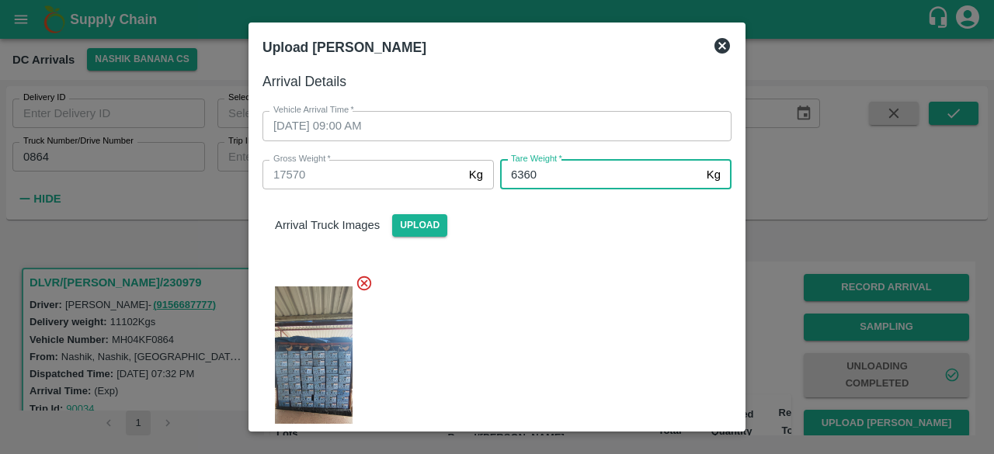
type input "6360"
click at [582, 314] on div at bounding box center [491, 368] width 482 height 213
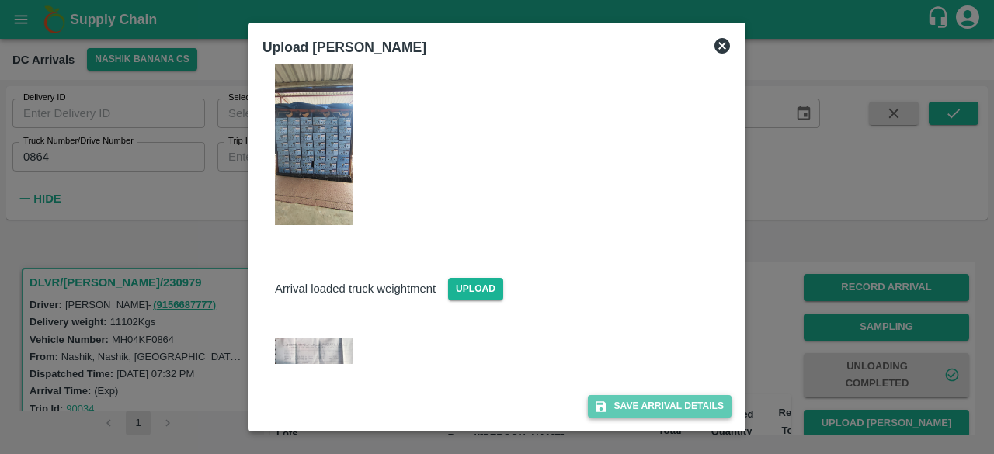
click at [642, 403] on button "Save Arrival Details" at bounding box center [660, 406] width 144 height 23
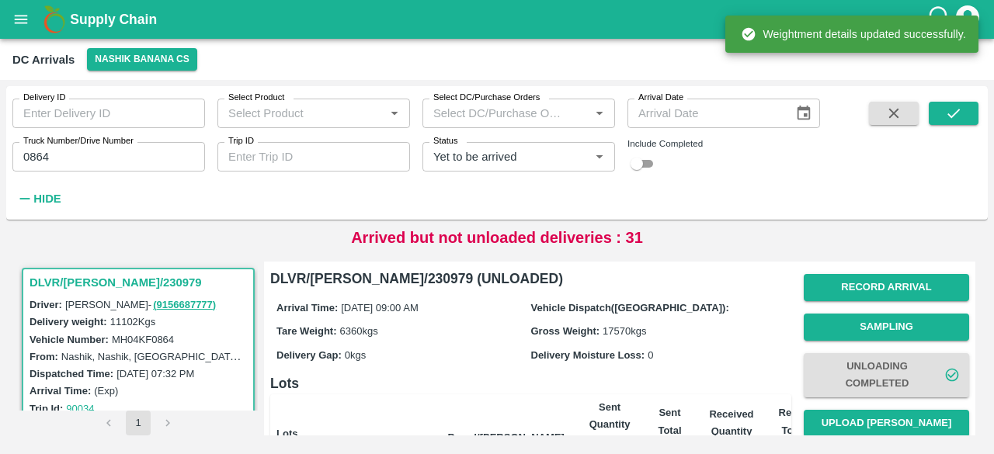
scroll to position [164, 0]
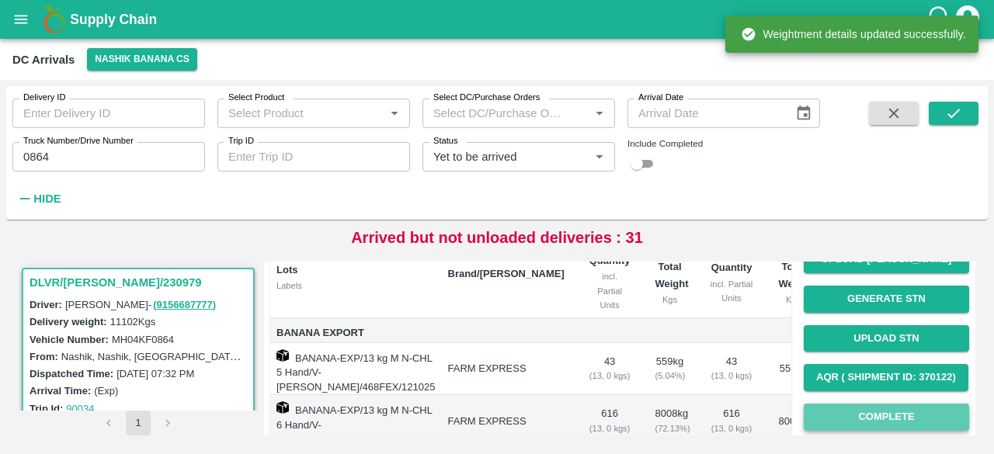
click at [879, 416] on button "Complete" at bounding box center [886, 417] width 165 height 27
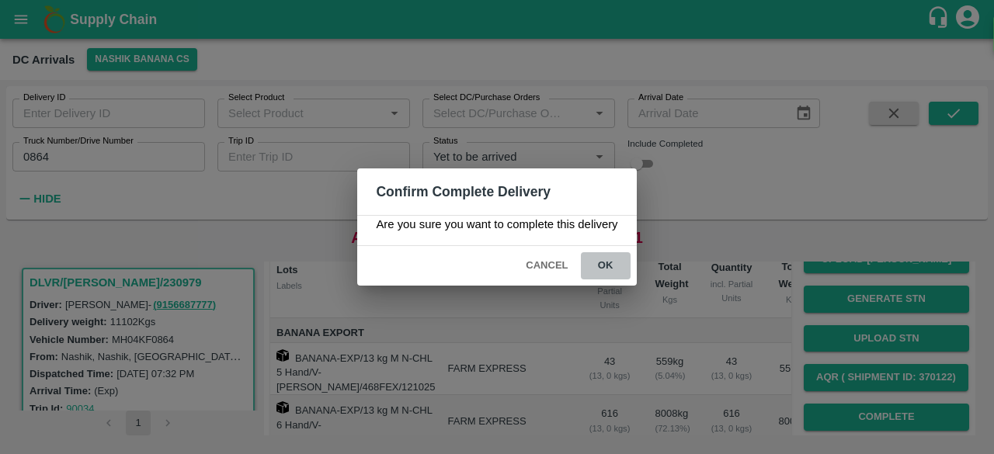
click at [598, 253] on button "ok" at bounding box center [606, 265] width 50 height 27
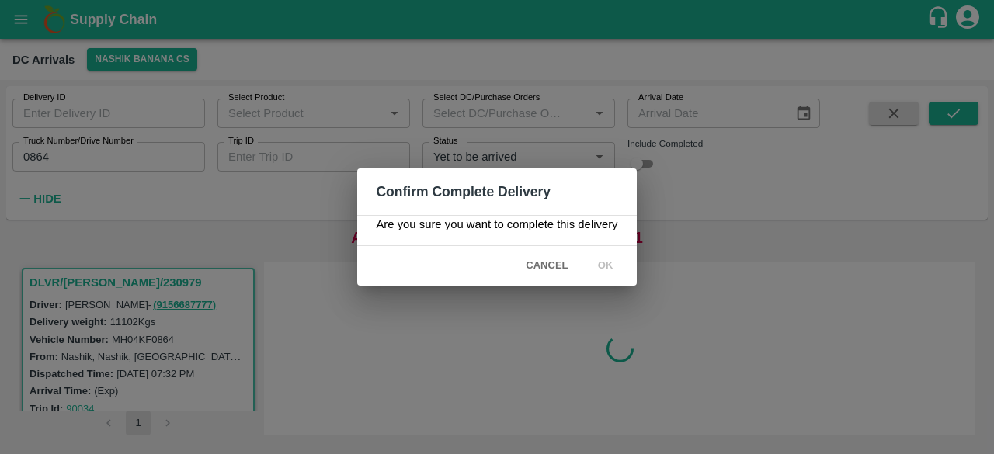
scroll to position [0, 0]
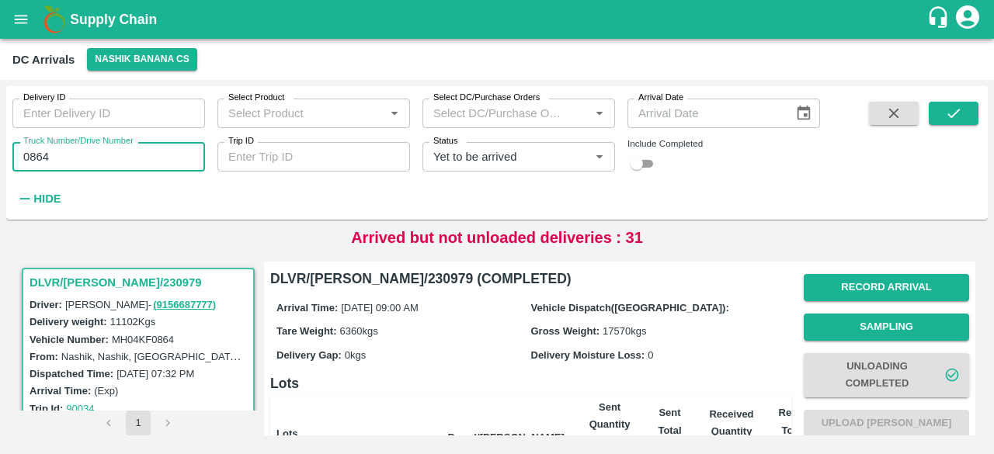
click at [34, 158] on input "0864" at bounding box center [108, 157] width 193 height 30
type input "4367"
click at [955, 116] on icon "submit" at bounding box center [953, 113] width 17 height 17
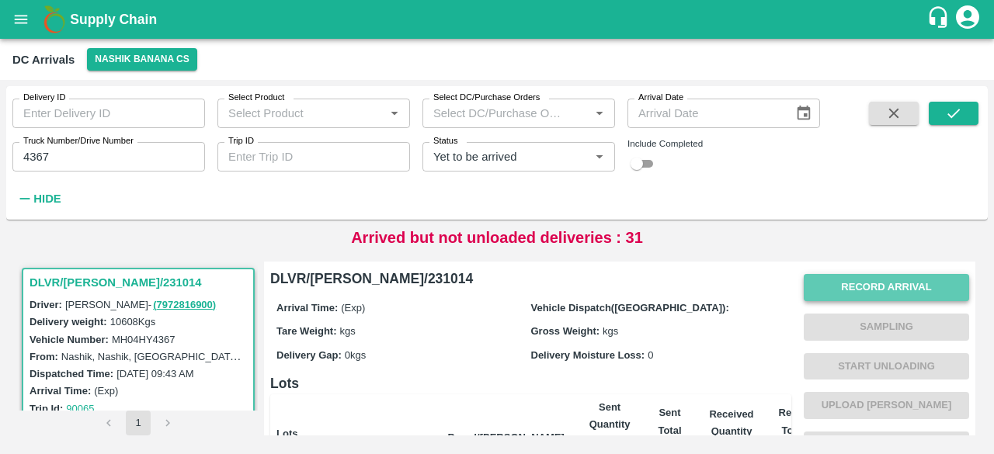
click at [888, 276] on button "Record Arrival" at bounding box center [886, 287] width 165 height 27
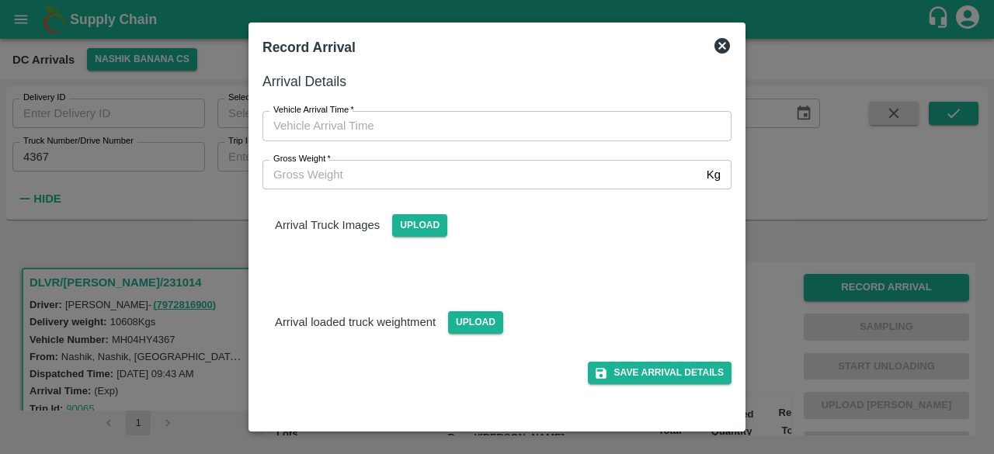
type input "DD/MM/YYYY hh:mm aa"
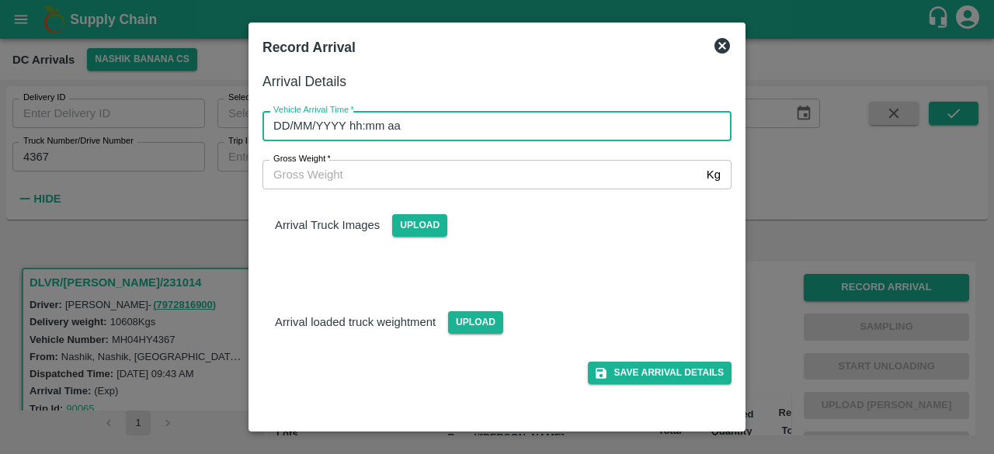
click at [578, 123] on input "DD/MM/YYYY hh:mm aa" at bounding box center [492, 126] width 458 height 30
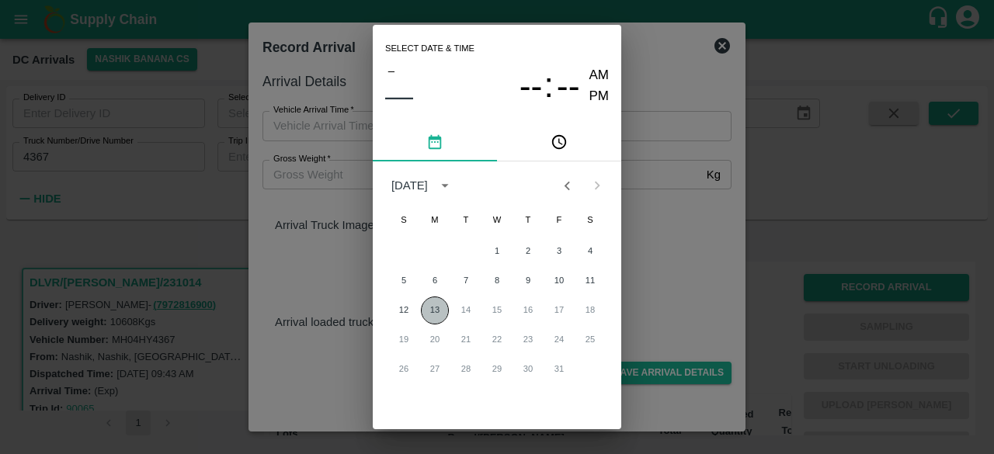
click at [434, 304] on button "13" at bounding box center [435, 311] width 28 height 28
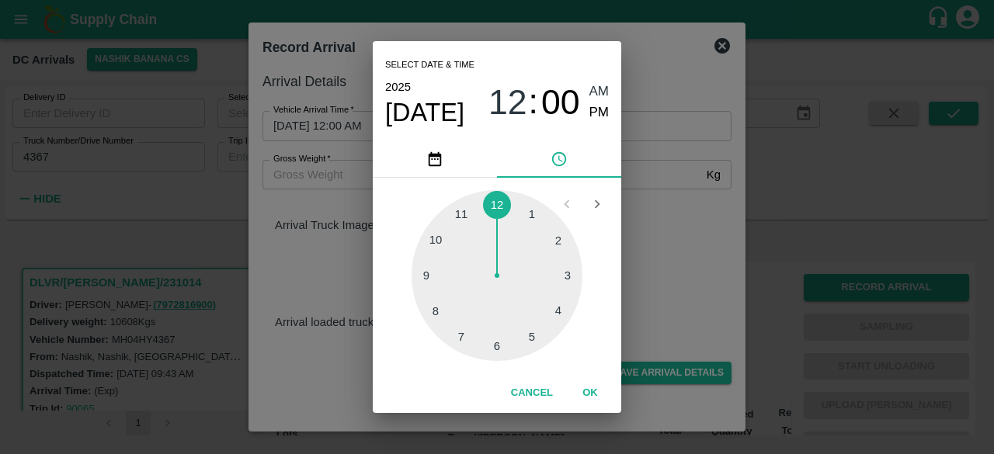
click at [435, 242] on div at bounding box center [497, 275] width 171 height 171
type input "[DATE] 10:00 AM"
click at [689, 224] on div "Select date & time [DATE] 10 : 00 AM PM 05 10 15 20 25 30 35 40 45 50 55 00 Can…" at bounding box center [497, 227] width 994 height 454
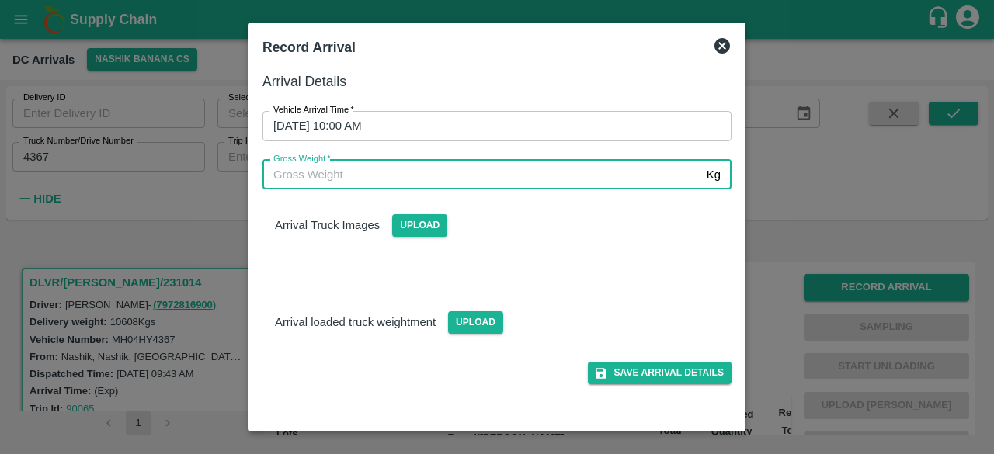
click at [333, 170] on input "Gross Weight   *" at bounding box center [482, 175] width 438 height 30
type input "18125"
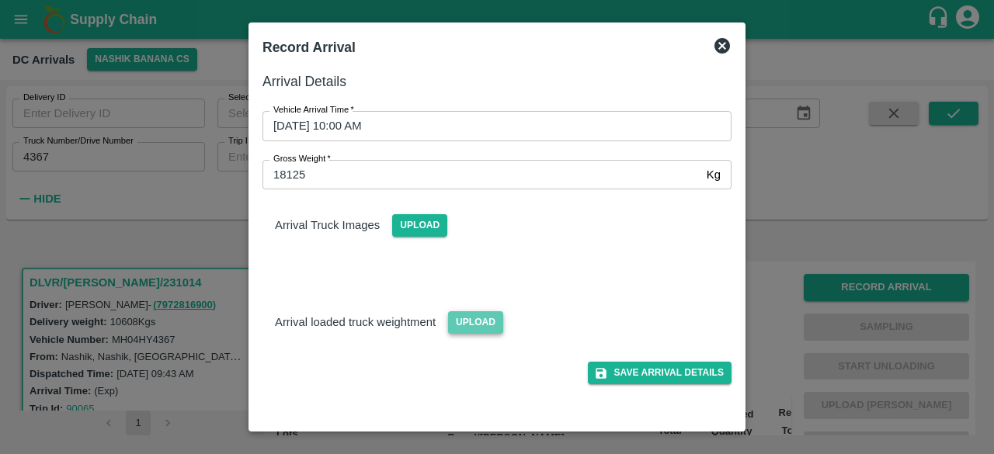
click at [476, 331] on span "Upload" at bounding box center [475, 322] width 55 height 23
click at [0, 0] on input "Upload" at bounding box center [0, 0] width 0 height 0
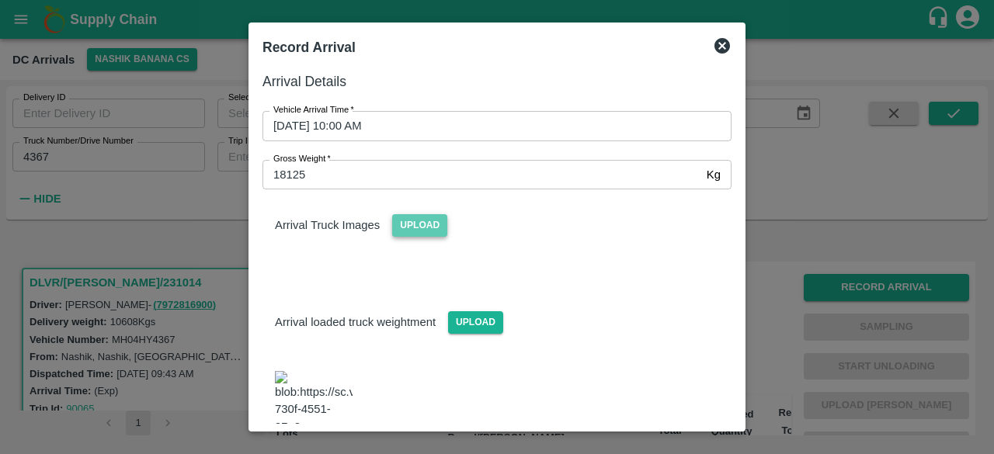
click at [405, 234] on span "Upload" at bounding box center [419, 225] width 55 height 23
click at [0, 0] on input "Upload" at bounding box center [0, 0] width 0 height 0
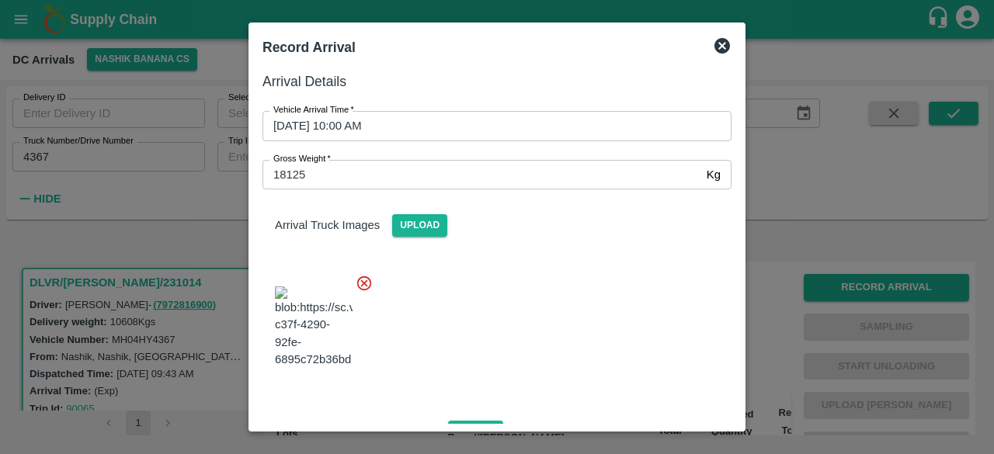
scroll to position [244, 0]
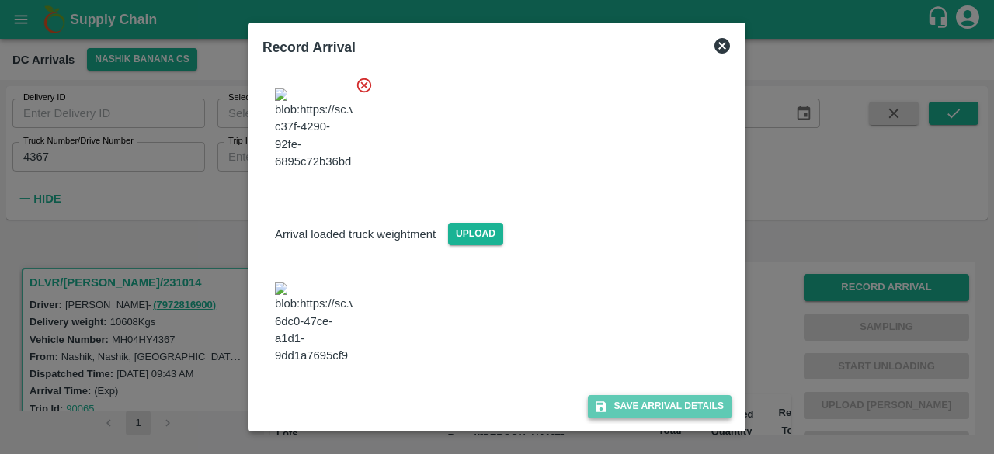
click at [631, 405] on button "Save Arrival Details" at bounding box center [660, 406] width 144 height 23
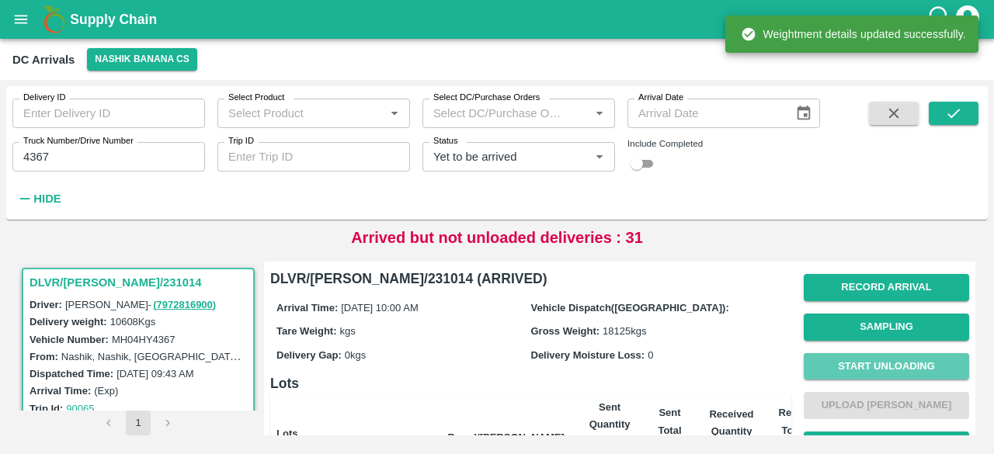
click at [874, 364] on button "Start Unloading" at bounding box center [886, 366] width 165 height 27
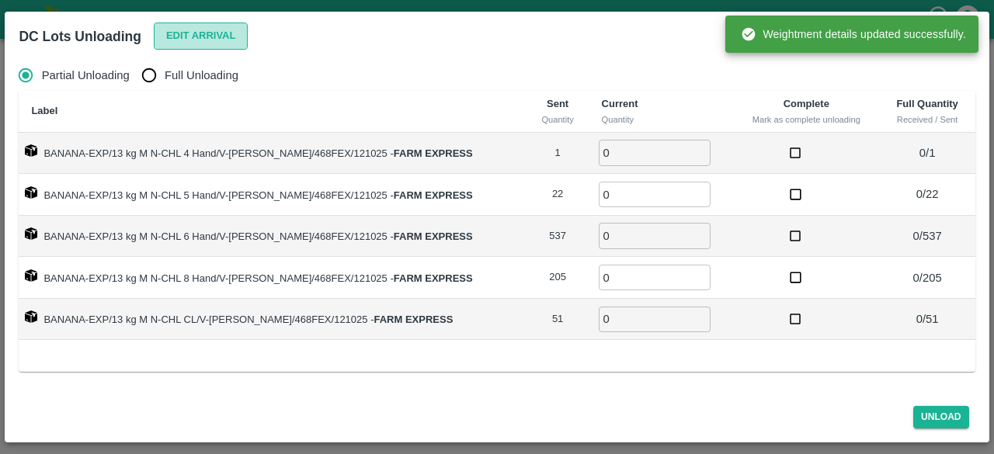
click at [204, 34] on button "Edit Arrival" at bounding box center [201, 36] width 95 height 27
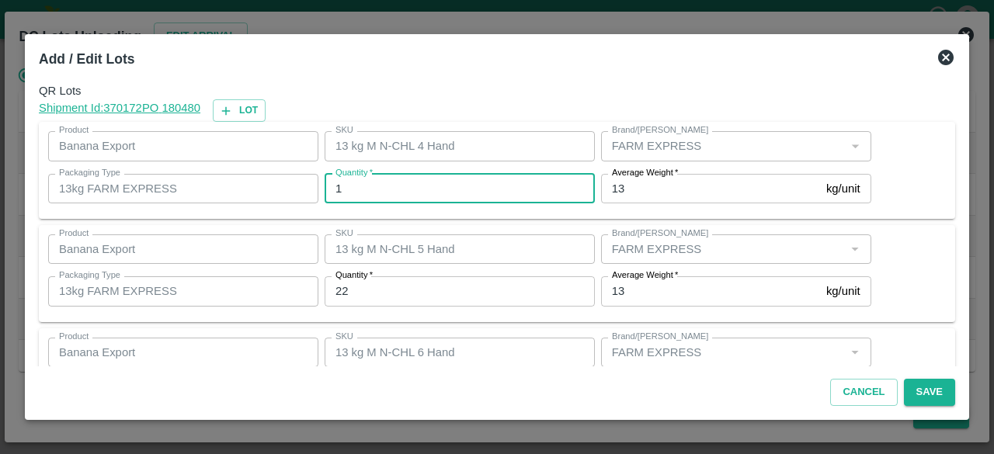
click at [374, 190] on input "1" at bounding box center [460, 189] width 270 height 30
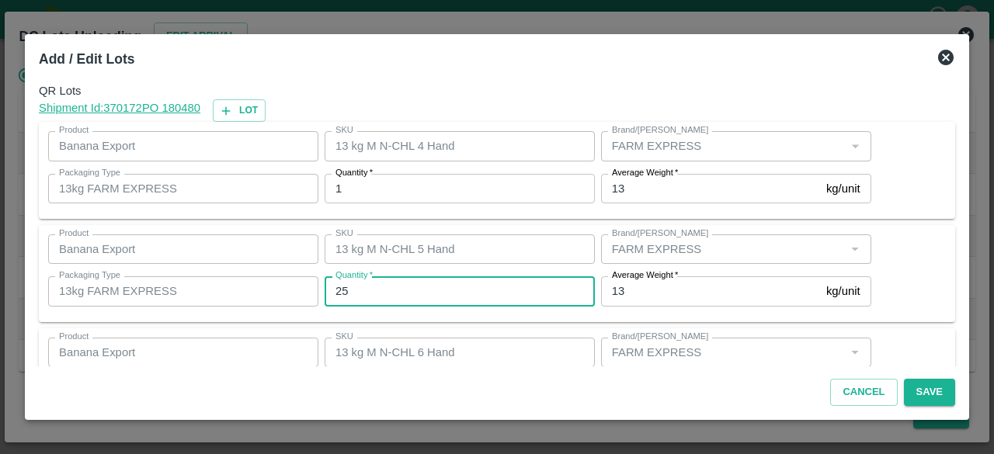
type input "25"
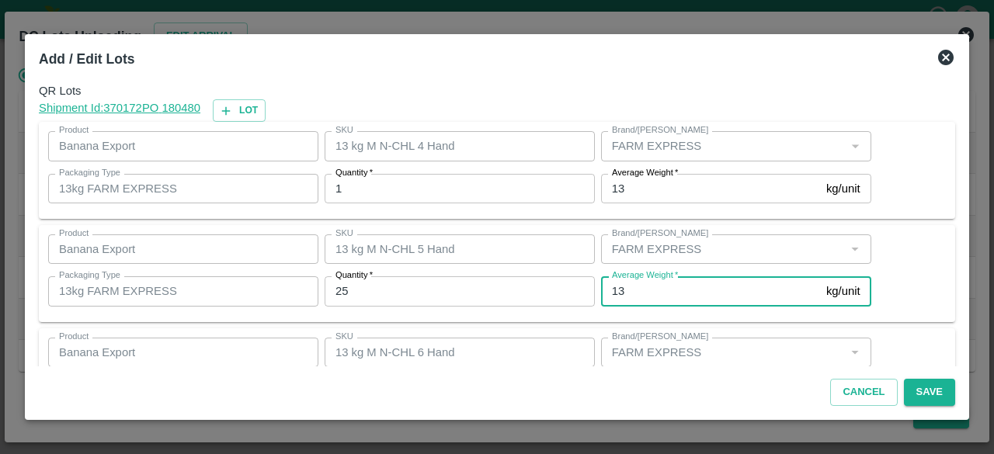
scroll to position [172, 0]
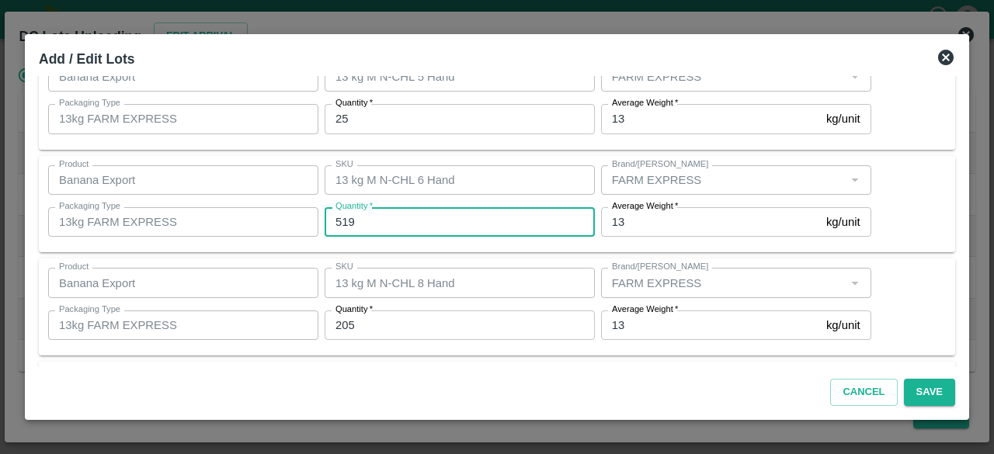
type input "519"
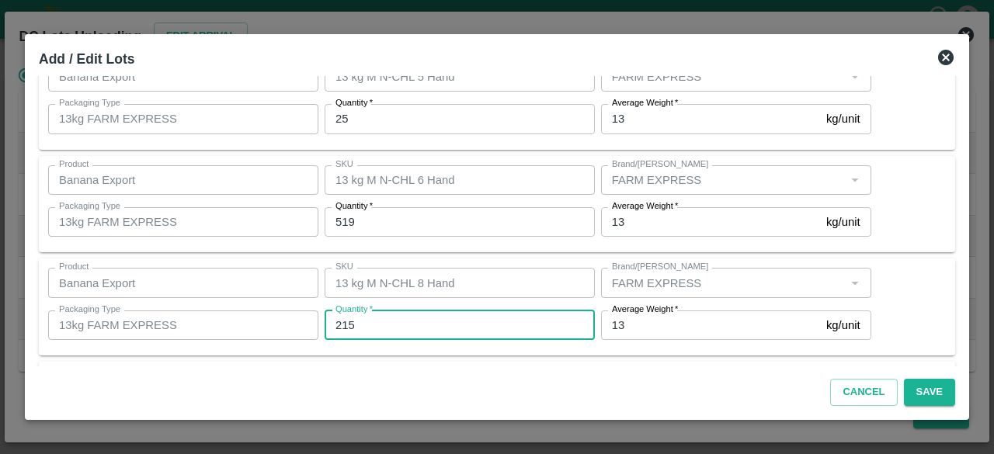
type input "215"
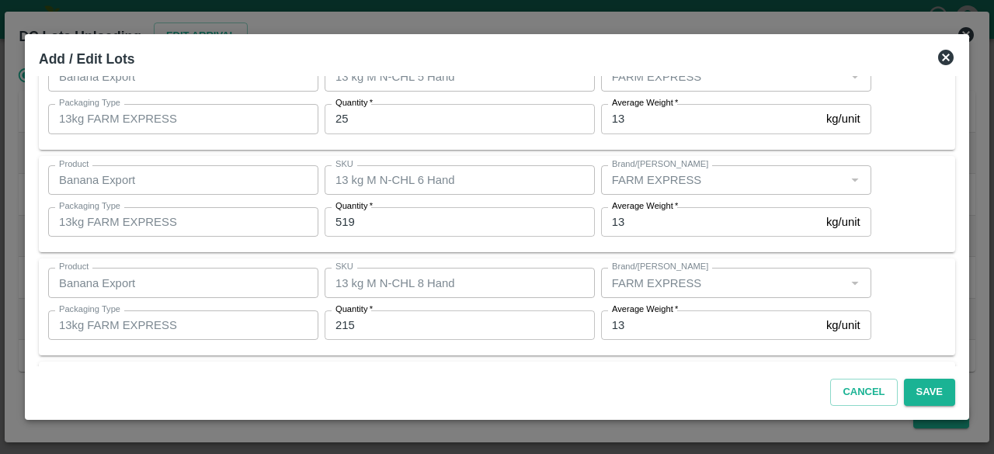
scroll to position [276, 0]
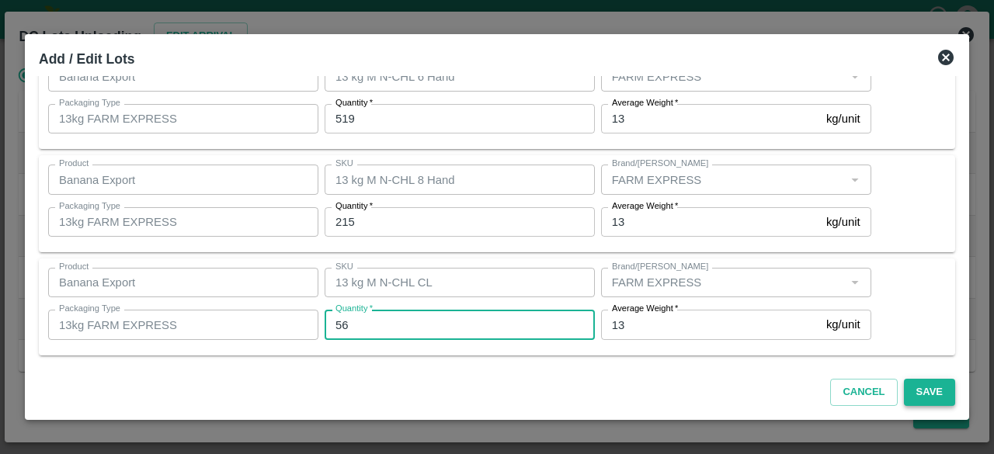
type input "56"
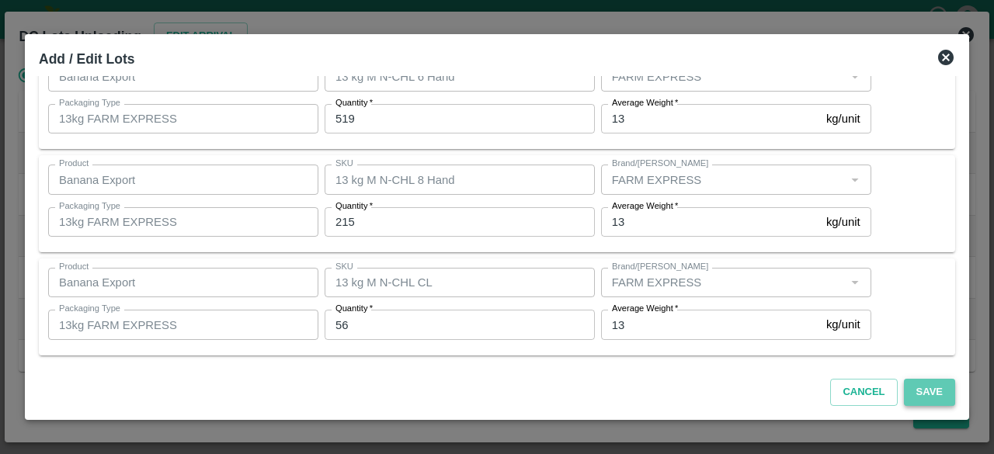
click at [930, 393] on button "Save" at bounding box center [929, 392] width 51 height 27
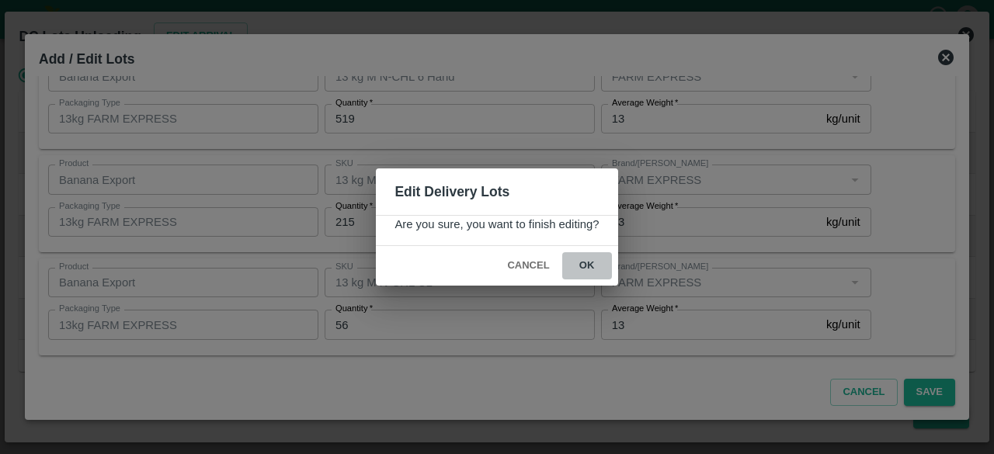
click at [587, 262] on button "ok" at bounding box center [587, 265] width 50 height 27
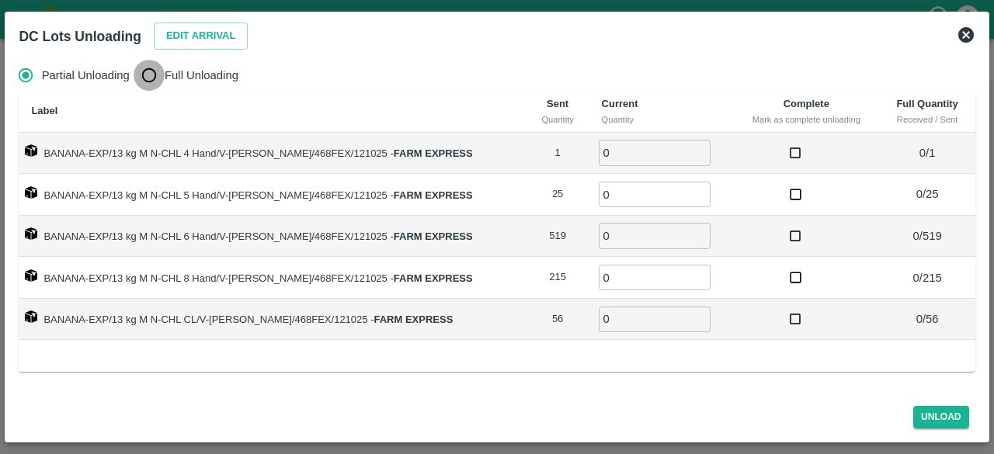
click at [146, 79] on input "Full Unloading" at bounding box center [149, 75] width 31 height 31
radio input "true"
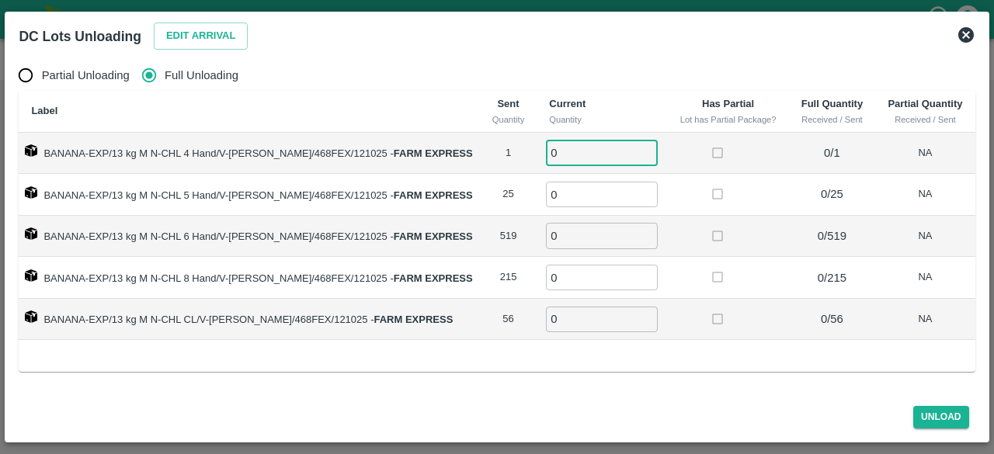
click at [567, 148] on input "0" at bounding box center [602, 153] width 112 height 26
type input "1"
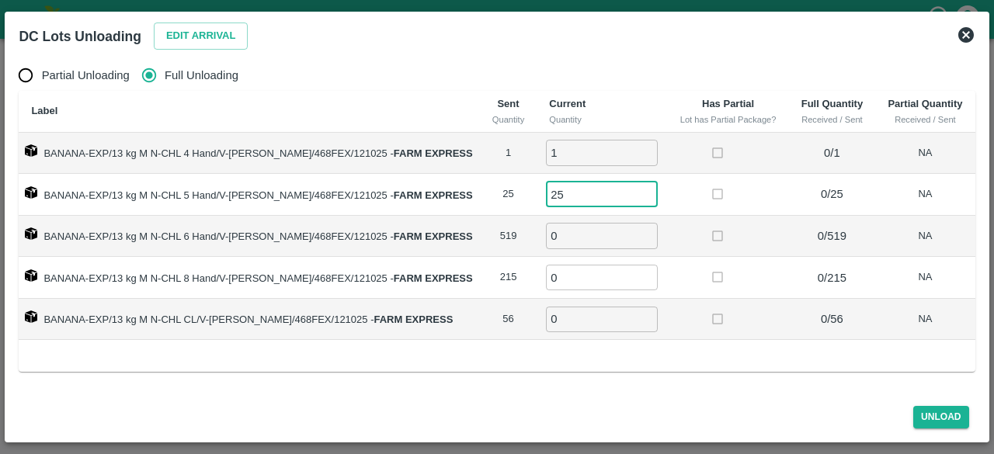
type input "25"
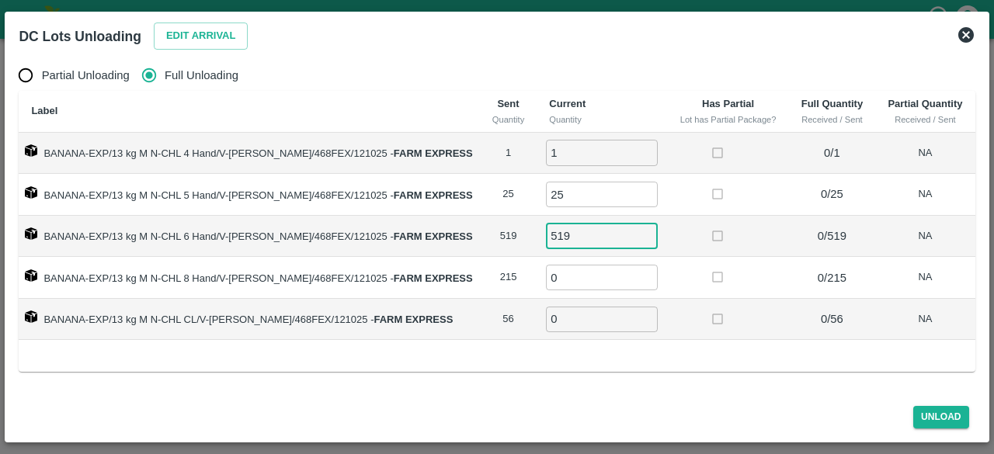
type input "519"
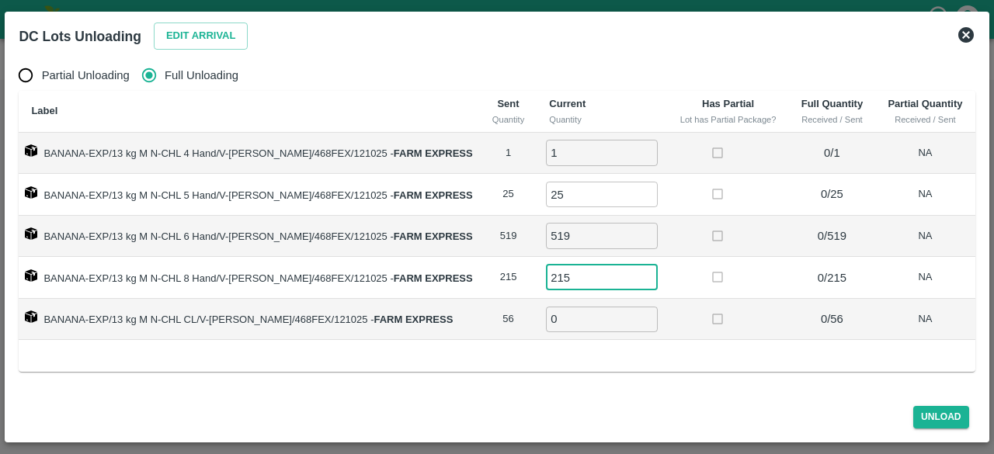
type input "215"
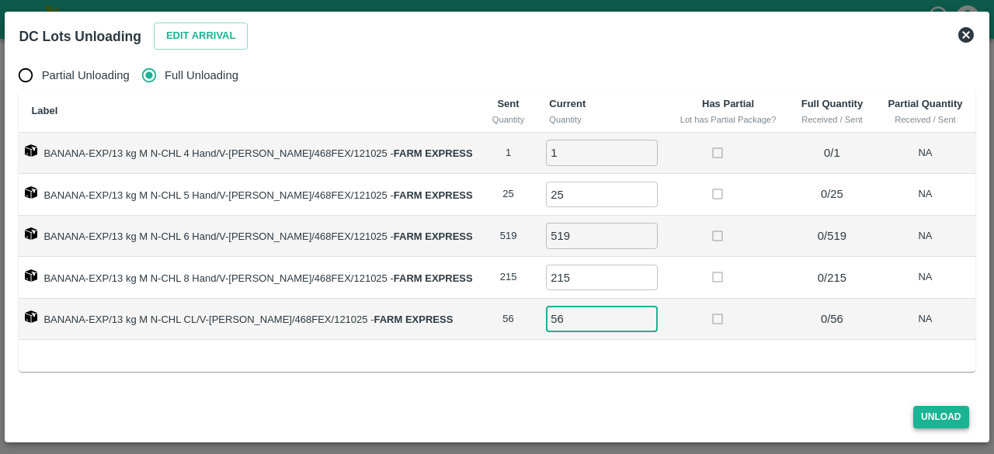
type input "56"
click at [941, 417] on button "Unload" at bounding box center [941, 417] width 56 height 23
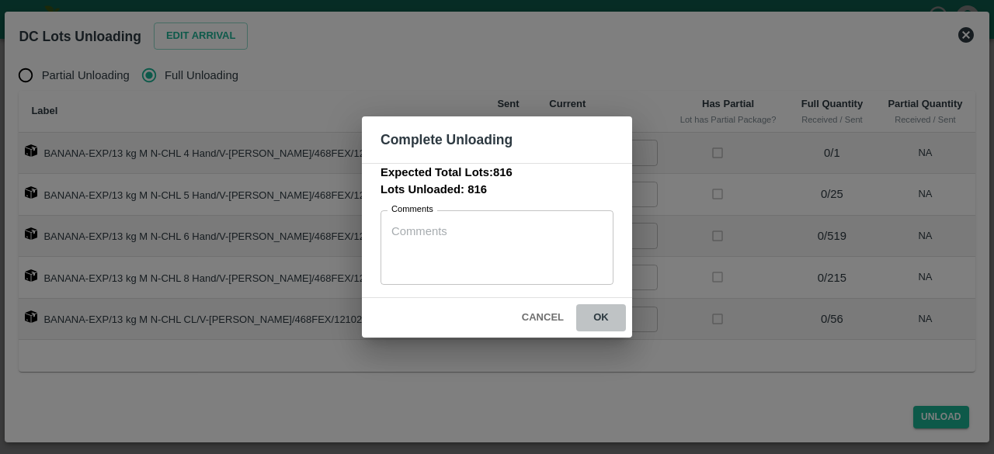
click at [599, 316] on button "ok" at bounding box center [601, 317] width 50 height 27
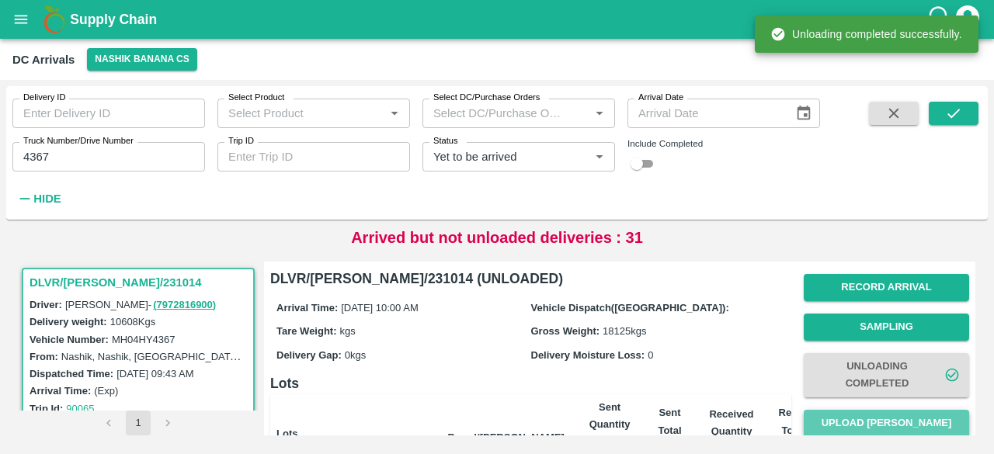
click at [879, 426] on button "Upload [PERSON_NAME]" at bounding box center [886, 423] width 165 height 27
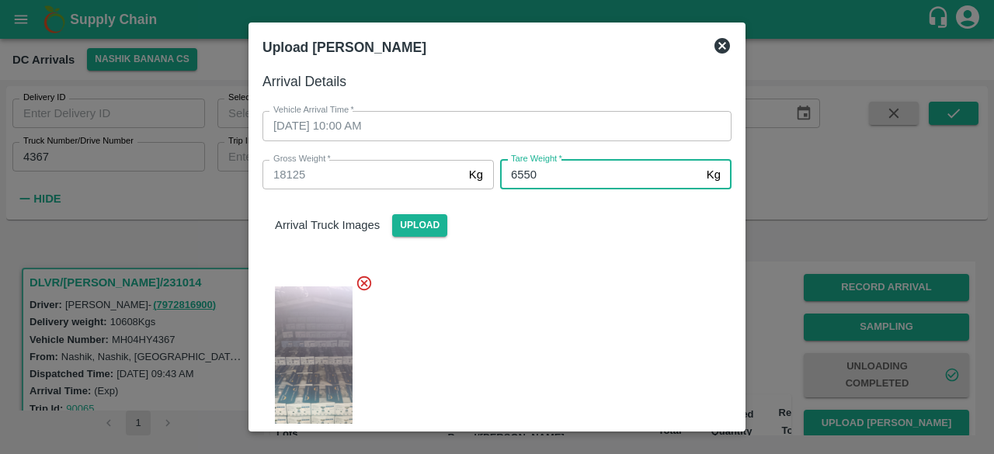
type input "6550"
click at [612, 288] on div at bounding box center [491, 368] width 482 height 213
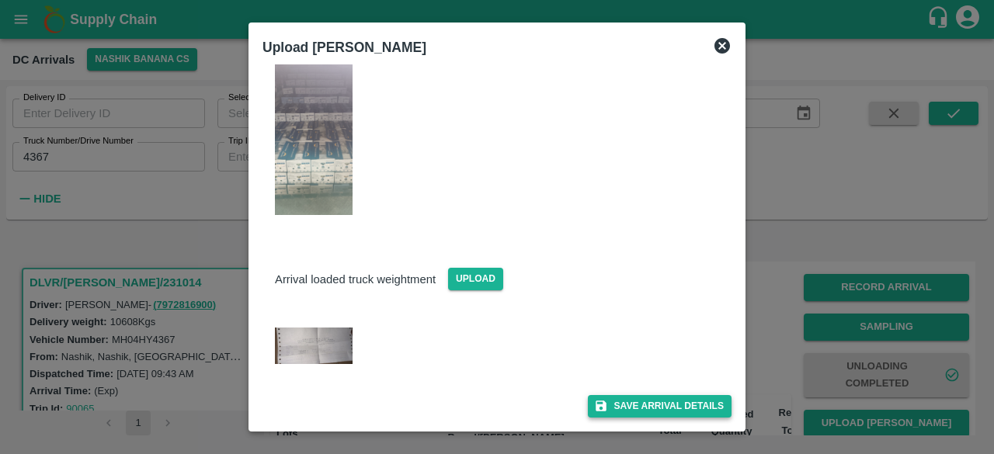
click at [648, 402] on button "Save Arrival Details" at bounding box center [660, 406] width 144 height 23
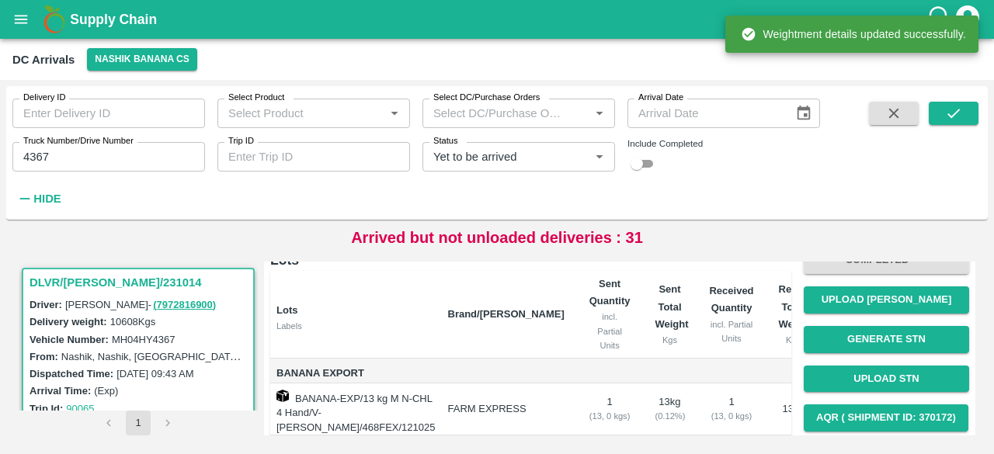
scroll to position [124, 0]
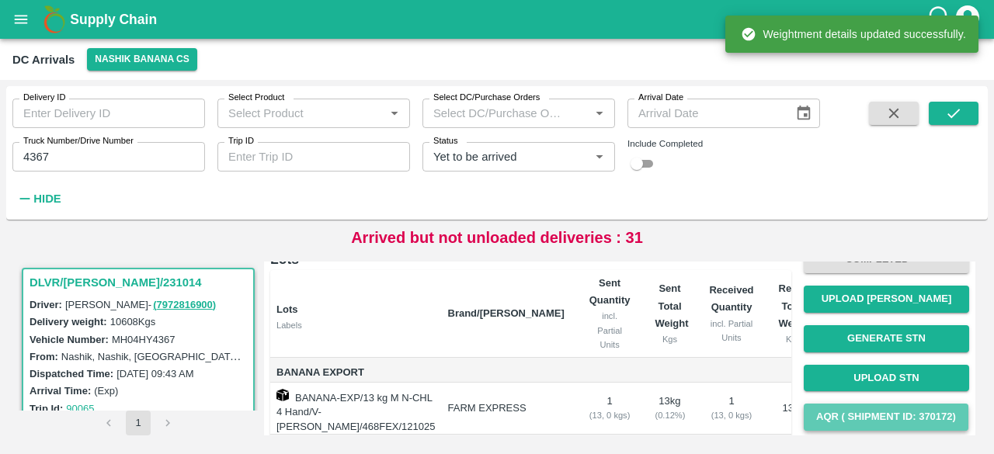
click at [878, 422] on button "AQR ( Shipment Id: 370172)" at bounding box center [886, 417] width 165 height 27
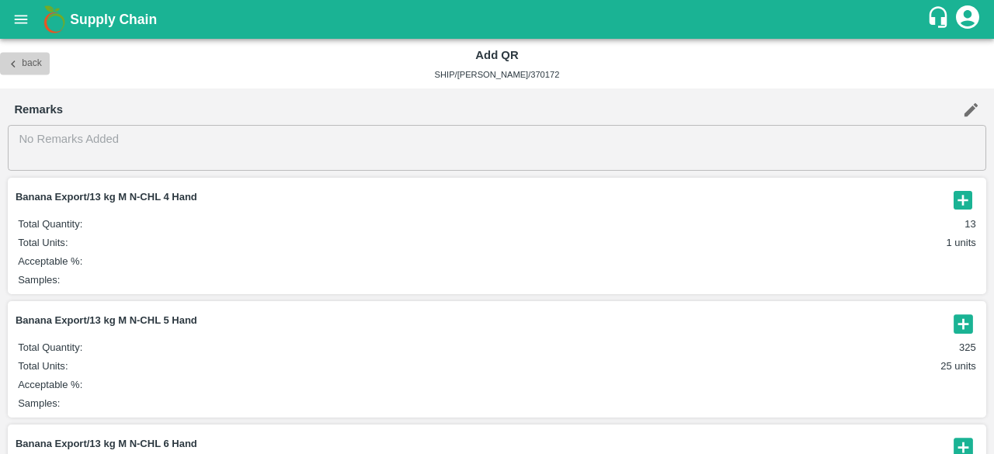
click at [16, 63] on icon "button" at bounding box center [13, 64] width 14 height 14
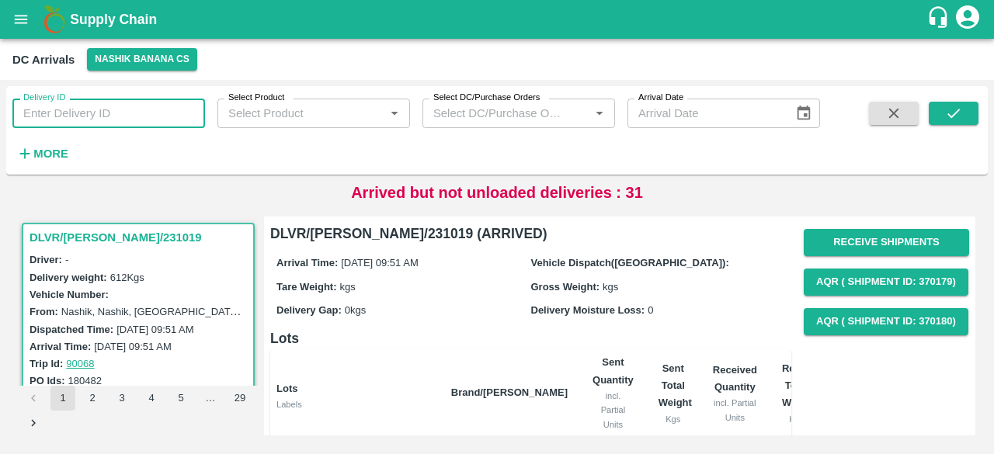
click at [126, 111] on input "Delivery ID" at bounding box center [108, 114] width 193 height 30
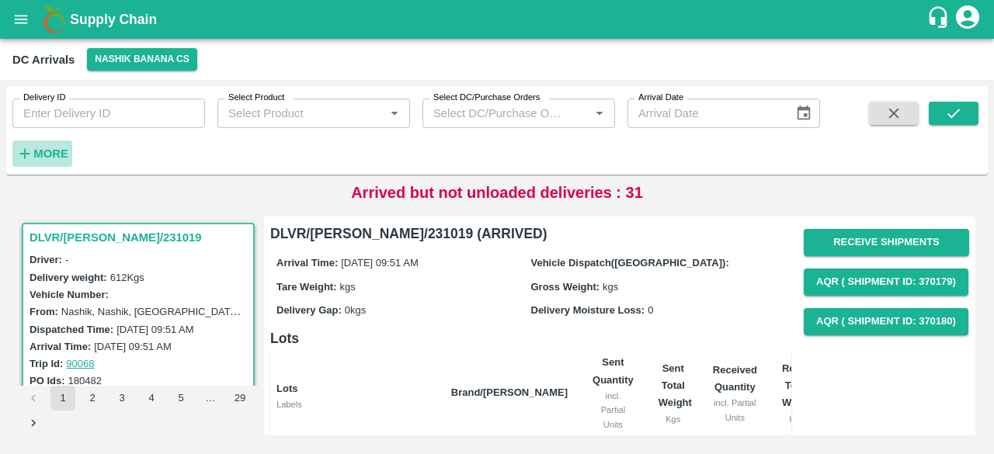
click at [42, 145] on h6 "More" at bounding box center [50, 154] width 35 height 20
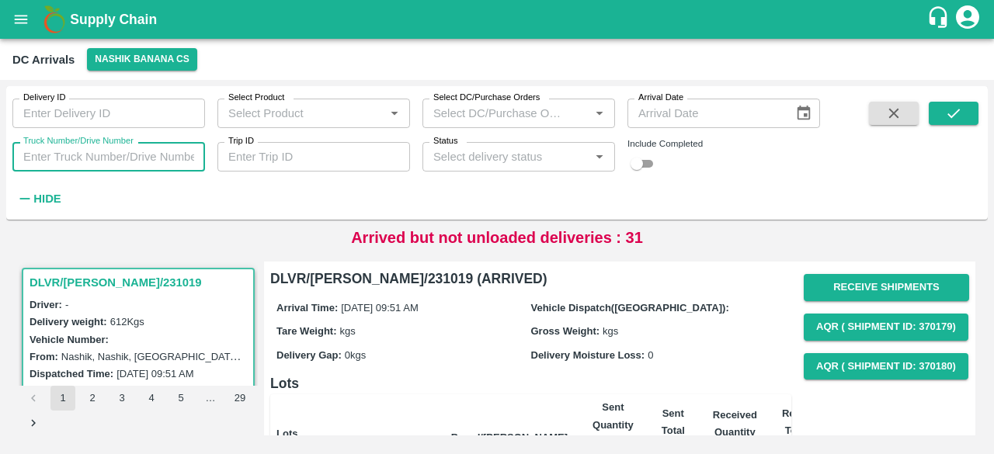
click at [71, 166] on input "Truck Number/Drive Number" at bounding box center [108, 157] width 193 height 30
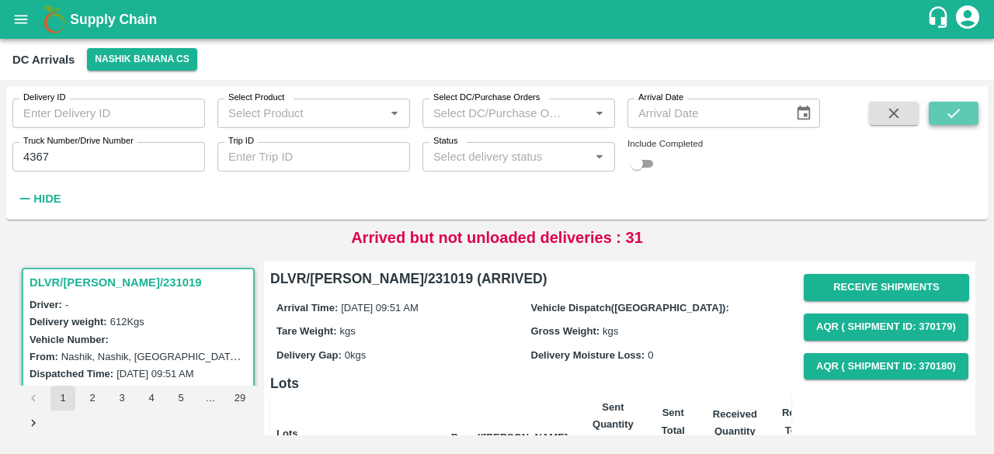
click at [951, 115] on icon "submit" at bounding box center [953, 113] width 17 height 17
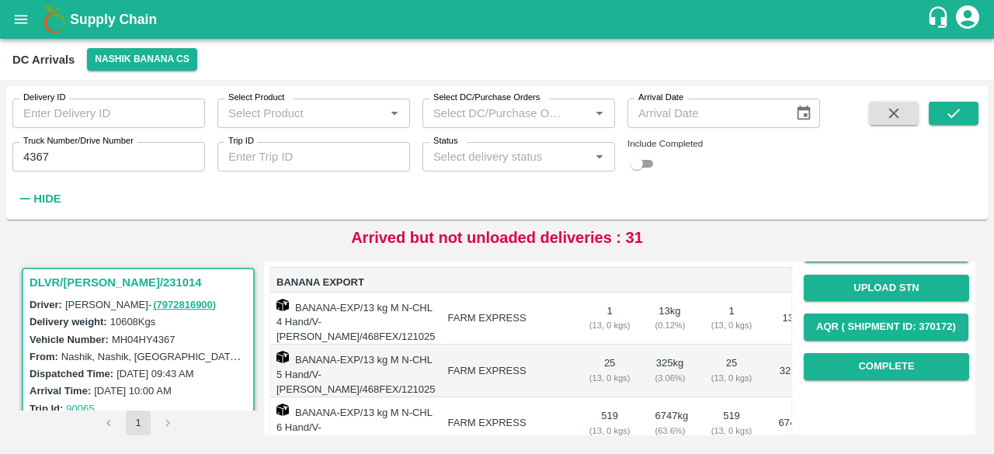
scroll to position [208, 0]
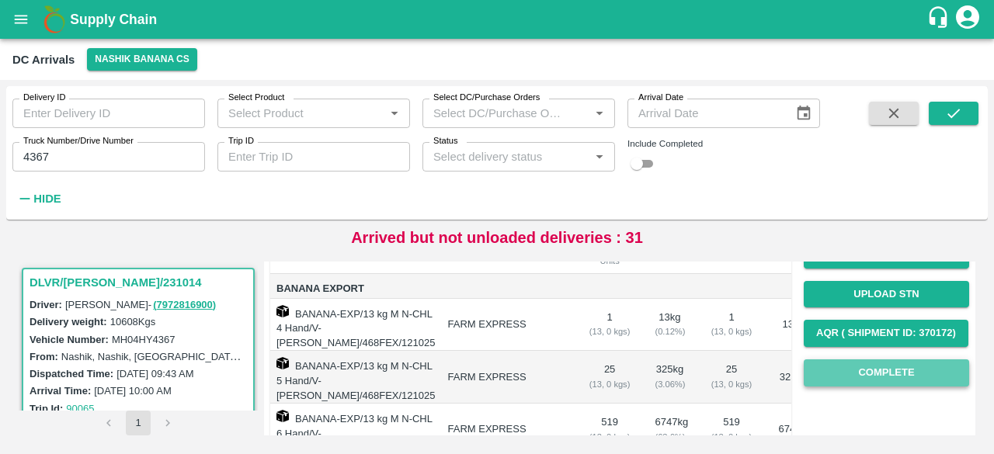
click at [879, 376] on button "Complete" at bounding box center [886, 373] width 165 height 27
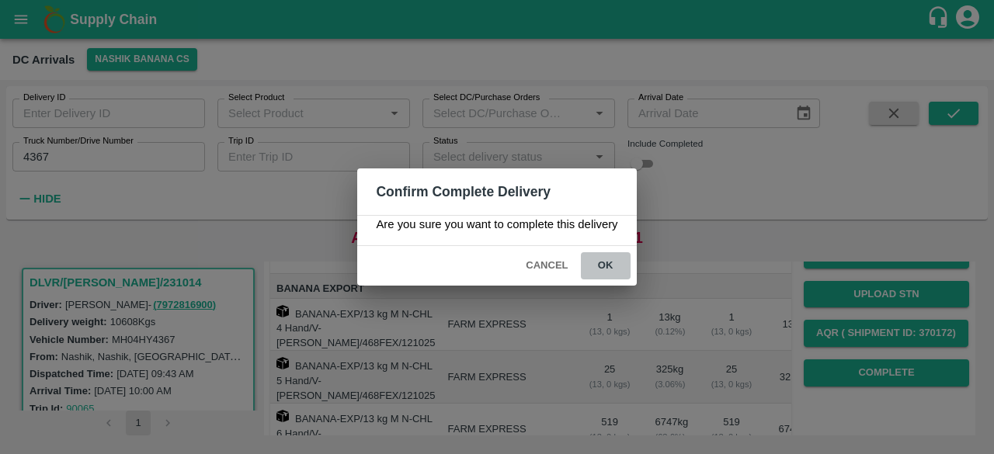
click at [607, 272] on button "ok" at bounding box center [606, 265] width 50 height 27
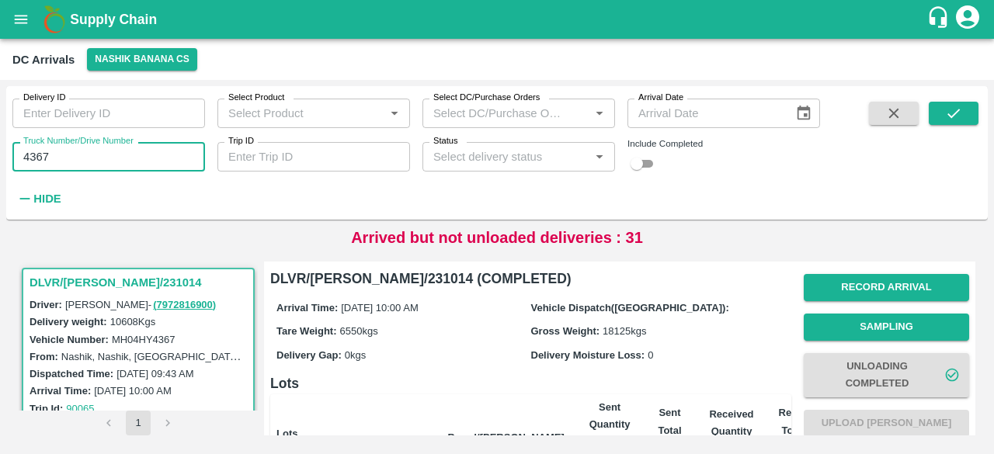
click at [31, 155] on input "4367" at bounding box center [108, 157] width 193 height 30
type input "4832"
click at [947, 122] on icon "submit" at bounding box center [953, 113] width 17 height 17
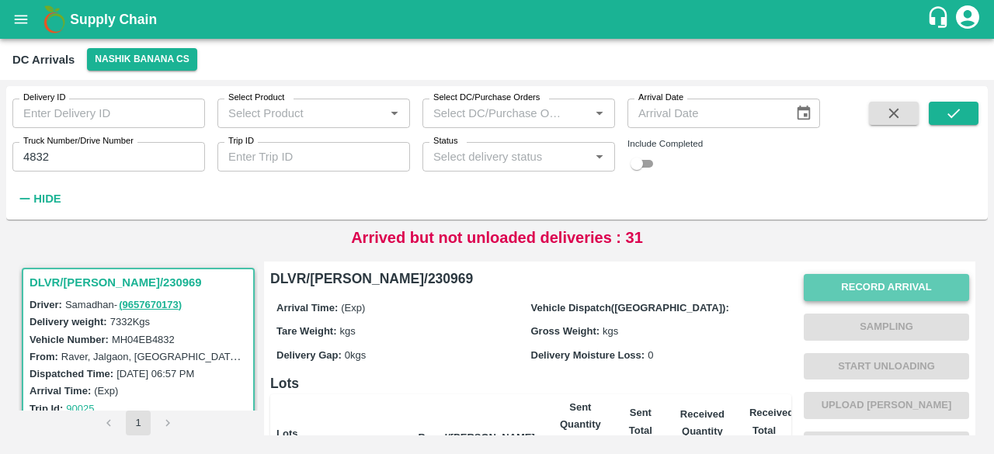
click at [868, 286] on button "Record Arrival" at bounding box center [886, 287] width 165 height 27
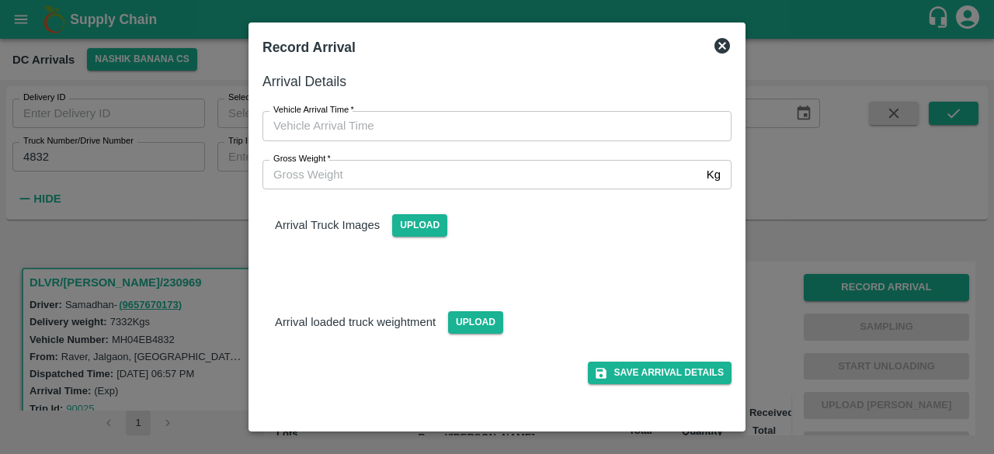
type input "DD/MM/YYYY hh:mm aa"
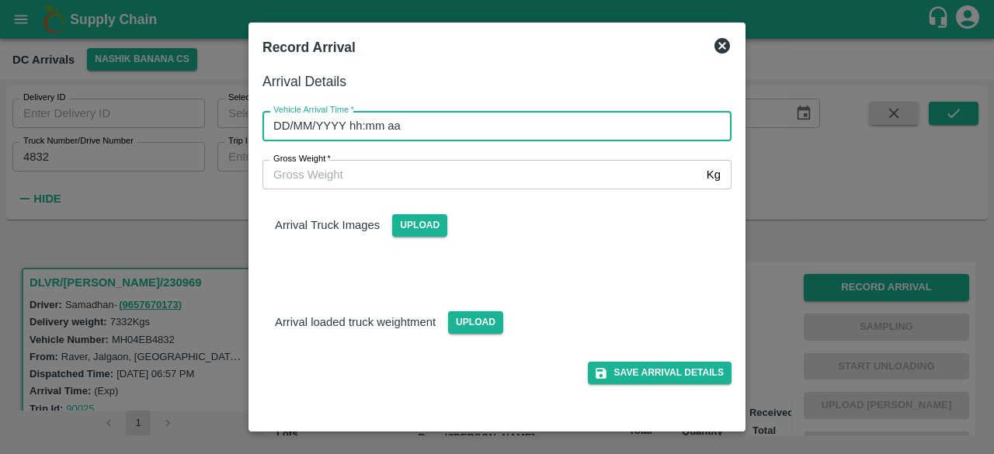
click at [360, 123] on input "DD/MM/YYYY hh:mm aa" at bounding box center [492, 126] width 458 height 30
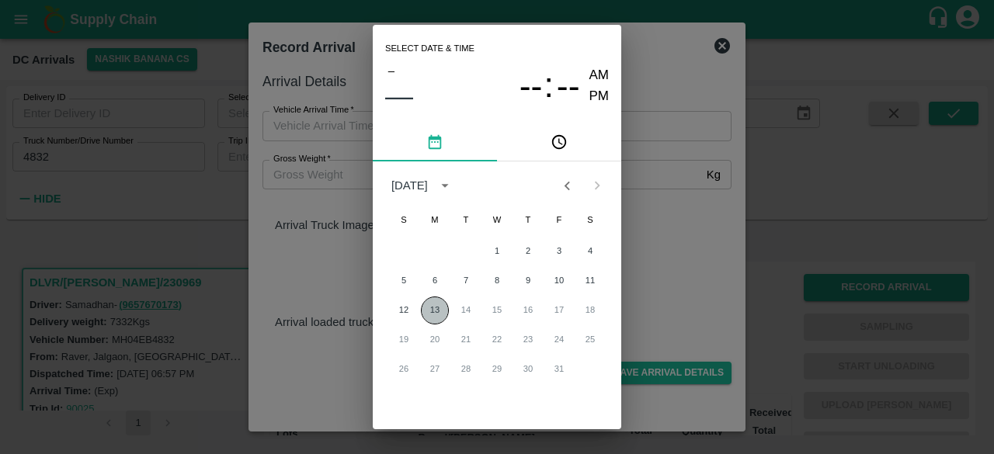
click at [428, 320] on button "13" at bounding box center [435, 311] width 28 height 28
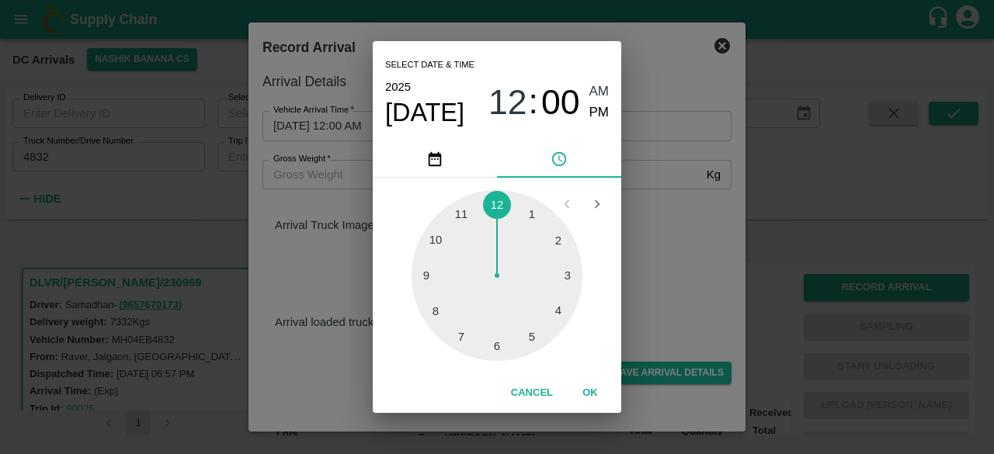
click at [434, 240] on div at bounding box center [497, 275] width 171 height 171
click at [534, 338] on div at bounding box center [497, 275] width 171 height 171
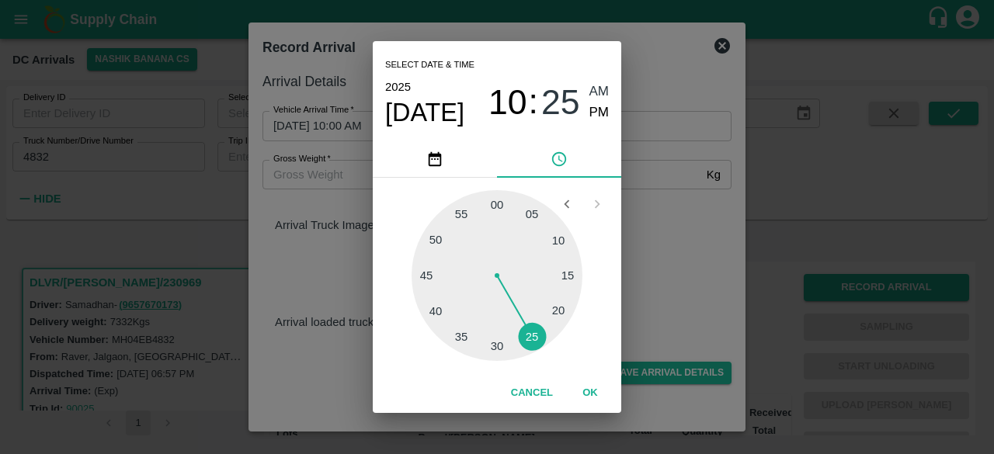
type input "[DATE] 10:25 AM"
click at [677, 273] on div "Select date & time [DATE] 10 : 25 AM PM 05 10 15 20 25 30 35 40 45 50 55 00 Can…" at bounding box center [497, 227] width 994 height 454
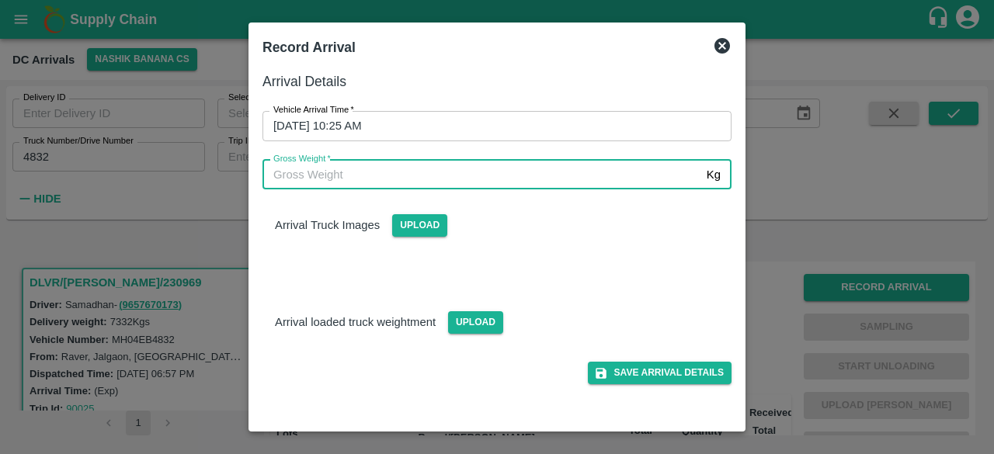
click at [360, 175] on input "Gross Weight   *" at bounding box center [482, 175] width 438 height 30
type input "15235"
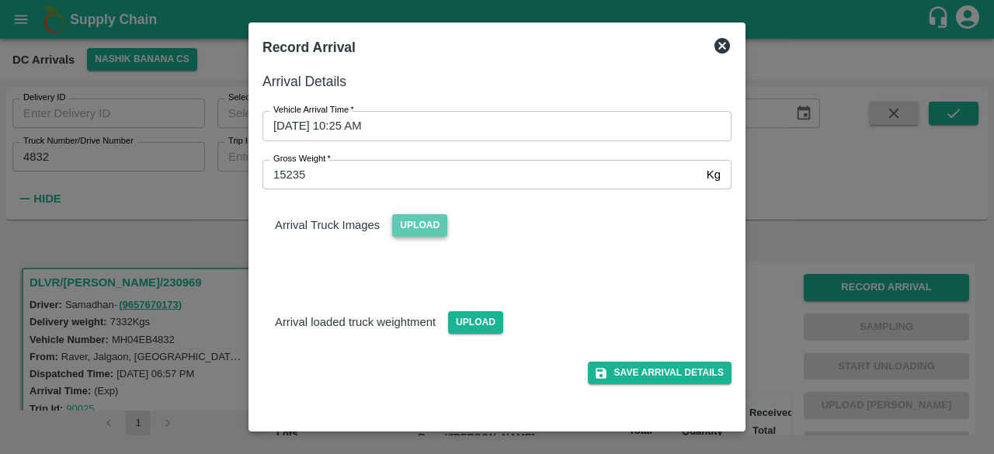
click at [411, 232] on span "Upload" at bounding box center [419, 225] width 55 height 23
click at [0, 0] on input "Upload" at bounding box center [0, 0] width 0 height 0
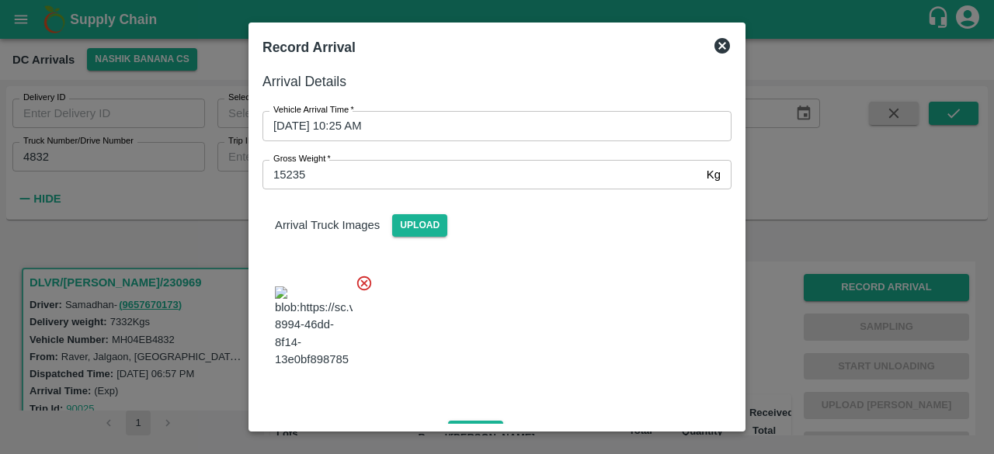
scroll to position [167, 0]
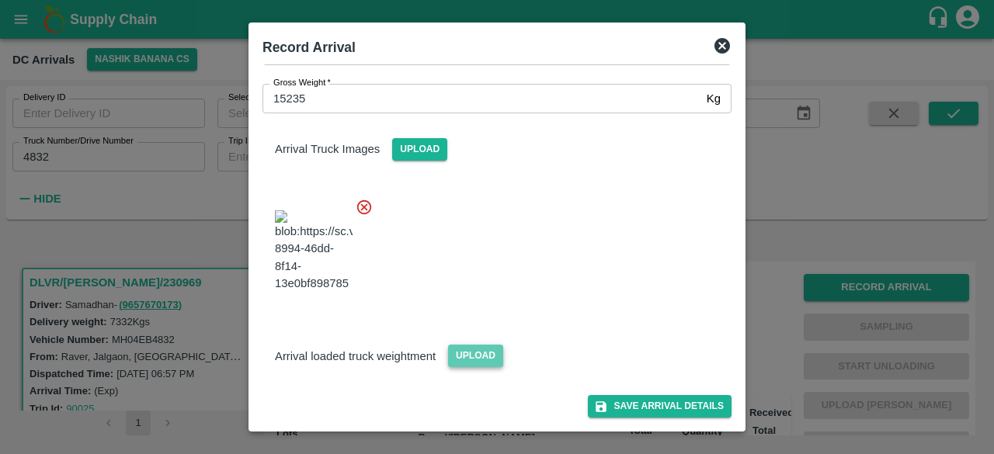
click at [464, 357] on span "Upload" at bounding box center [475, 356] width 55 height 23
click at [0, 0] on input "Upload" at bounding box center [0, 0] width 0 height 0
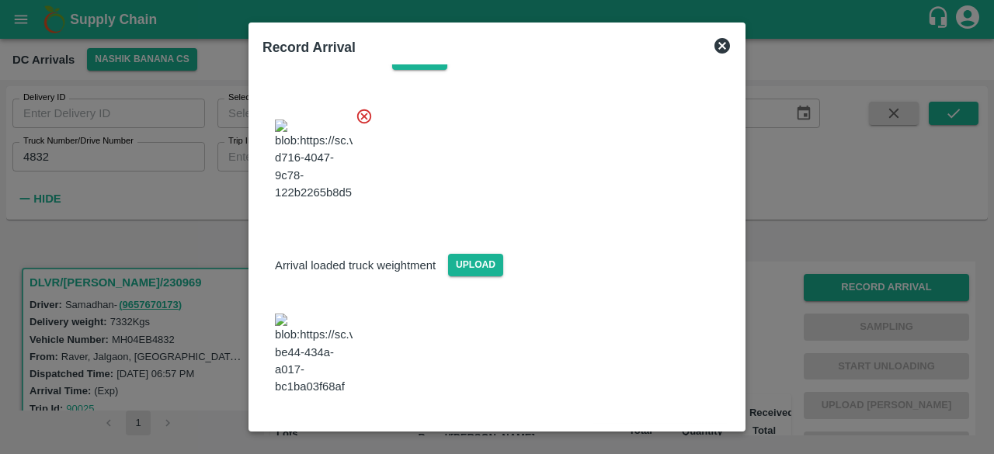
scroll to position [381, 0]
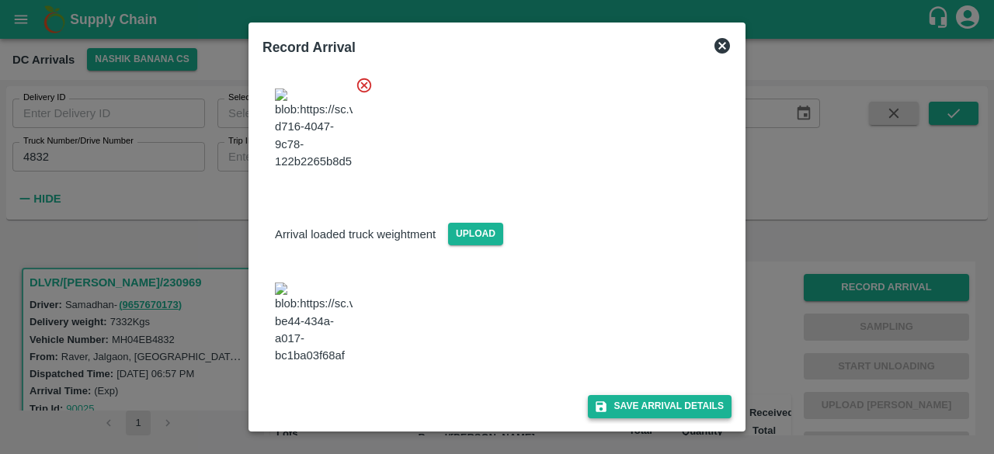
drag, startPoint x: 642, startPoint y: 421, endPoint x: 645, endPoint y: 409, distance: 12.3
click at [645, 409] on div "Arrival Details Vehicle Arrival Time   * [DATE] 10:25 AM Vehicle Arrival Time G…" at bounding box center [497, 244] width 482 height 360
click at [645, 409] on button "Save Arrival Details" at bounding box center [660, 406] width 144 height 23
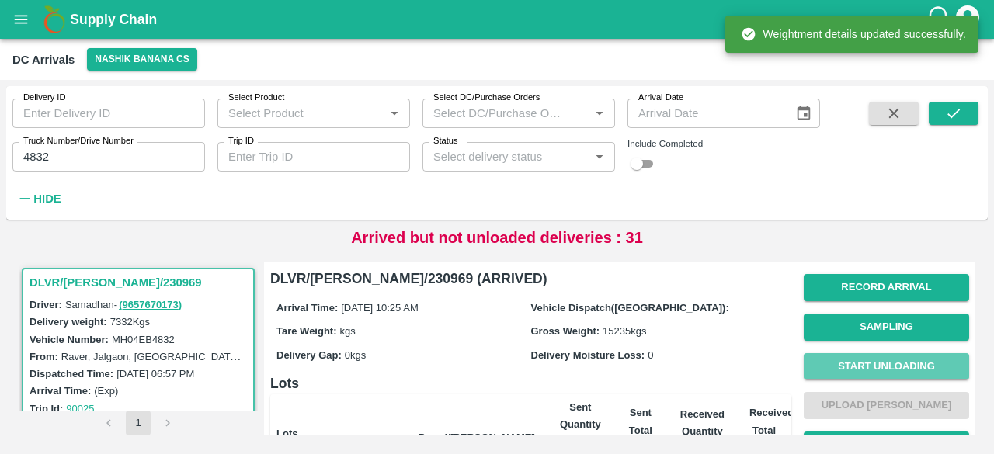
click at [867, 362] on button "Start Unloading" at bounding box center [886, 366] width 165 height 27
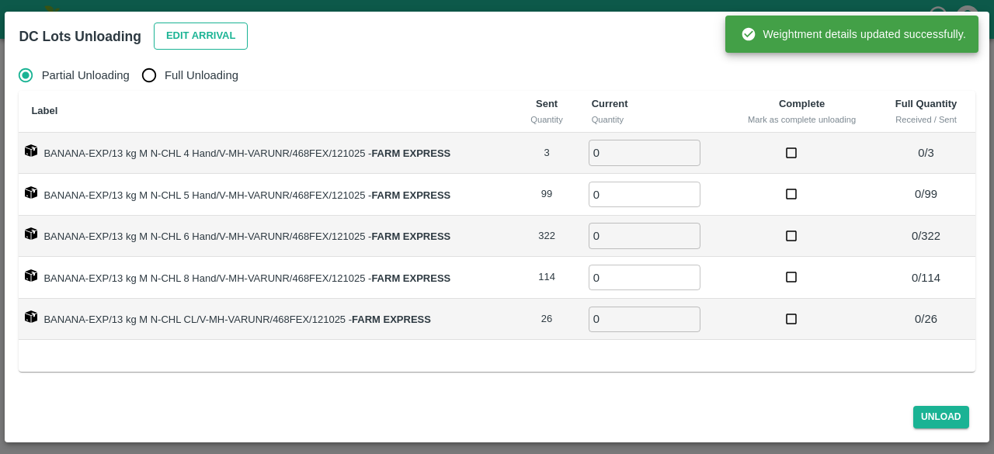
click at [180, 31] on button "Edit Arrival" at bounding box center [201, 36] width 95 height 27
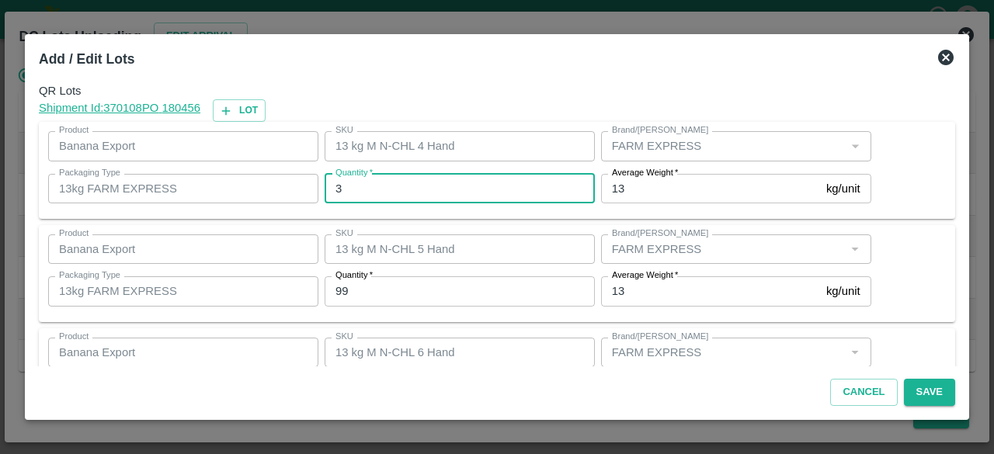
click at [351, 188] on input "3" at bounding box center [460, 189] width 270 height 30
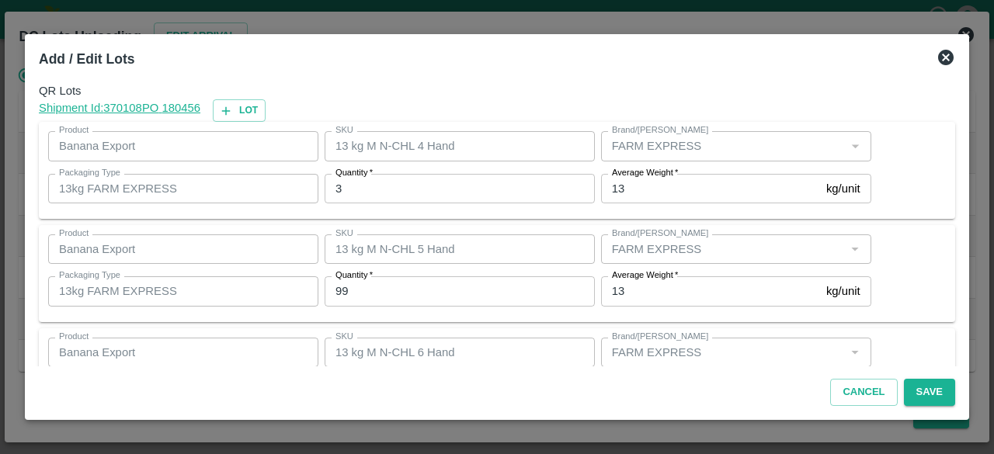
scroll to position [172, 0]
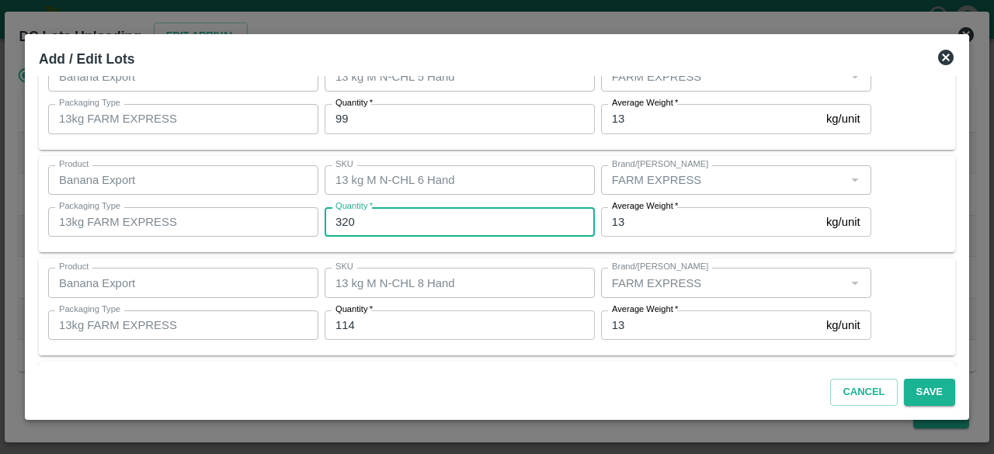
type input "320"
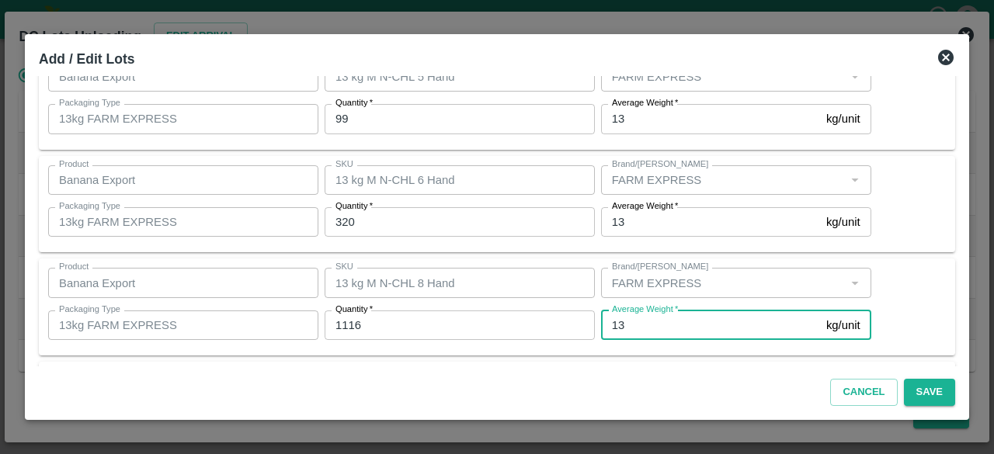
scroll to position [276, 0]
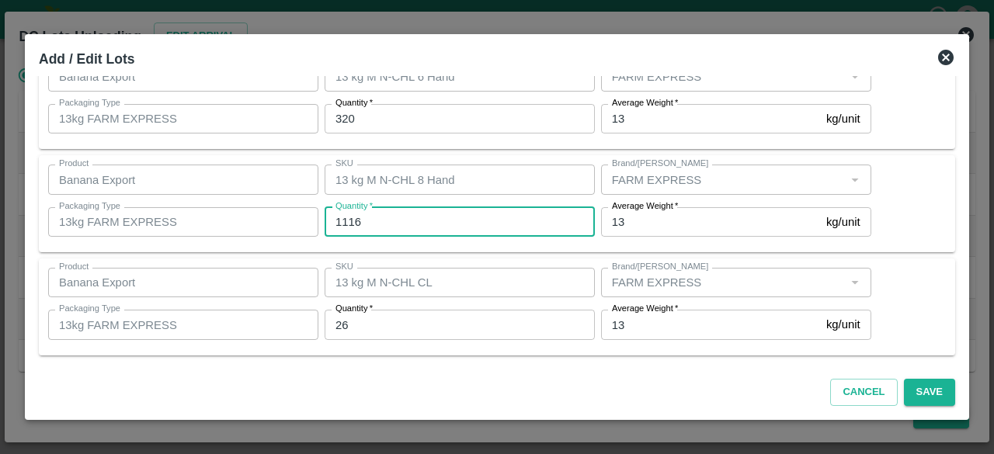
click at [343, 215] on input "1116" at bounding box center [460, 222] width 270 height 30
type input "116"
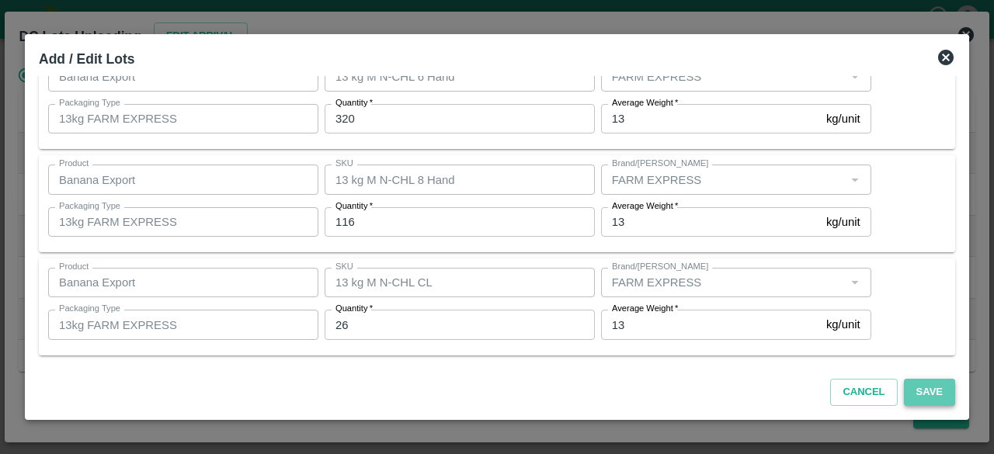
click at [928, 388] on button "Save" at bounding box center [929, 392] width 51 height 27
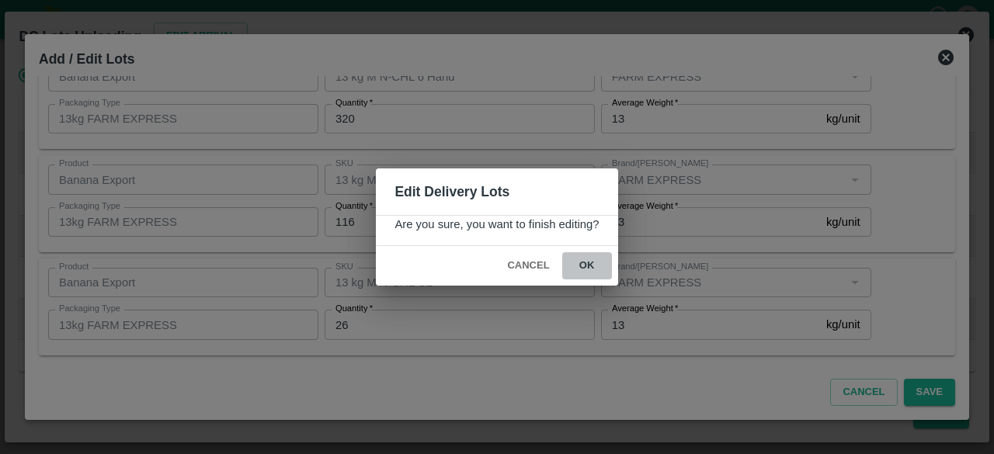
click at [590, 263] on button "ok" at bounding box center [587, 265] width 50 height 27
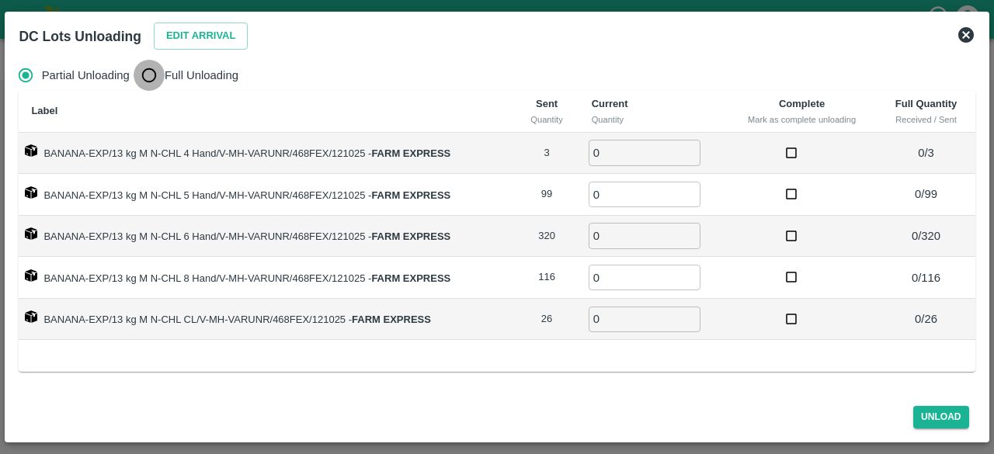
click at [152, 79] on input "Full Unloading" at bounding box center [149, 75] width 31 height 31
radio input "true"
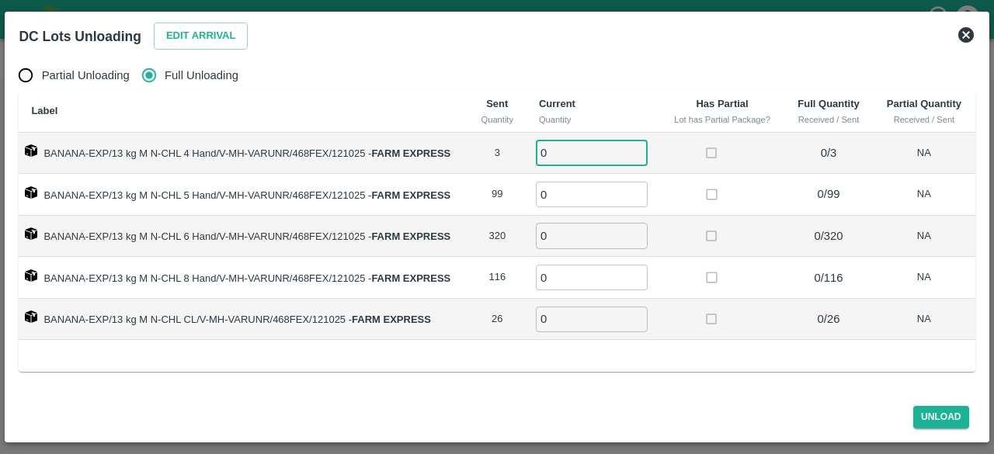
click at [563, 153] on input "0" at bounding box center [592, 153] width 112 height 26
type input "3"
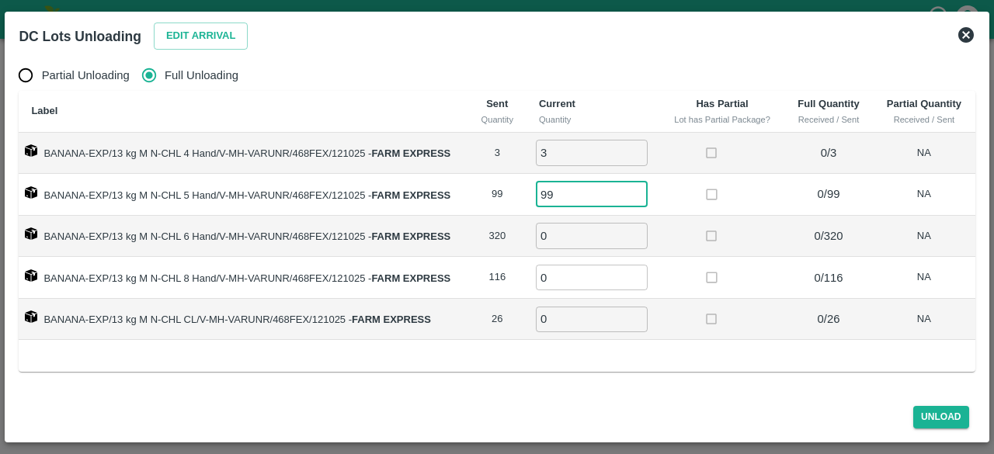
type input "99"
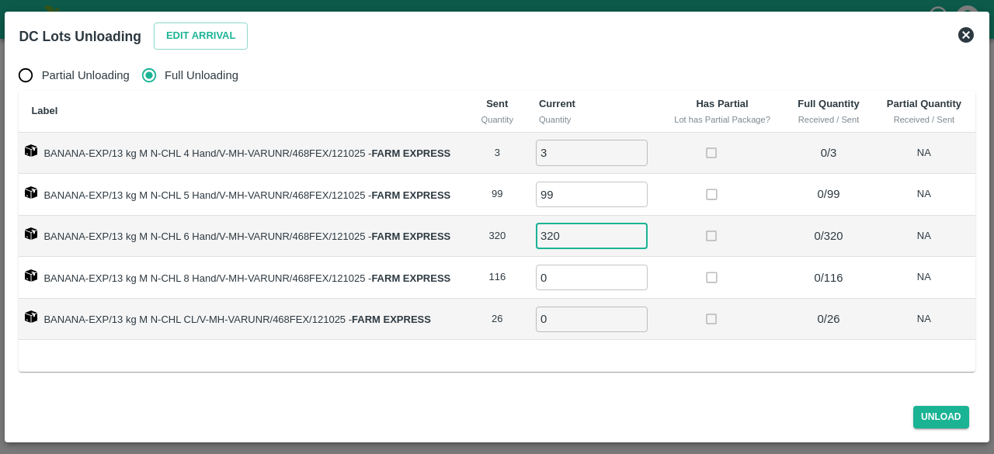
type input "320"
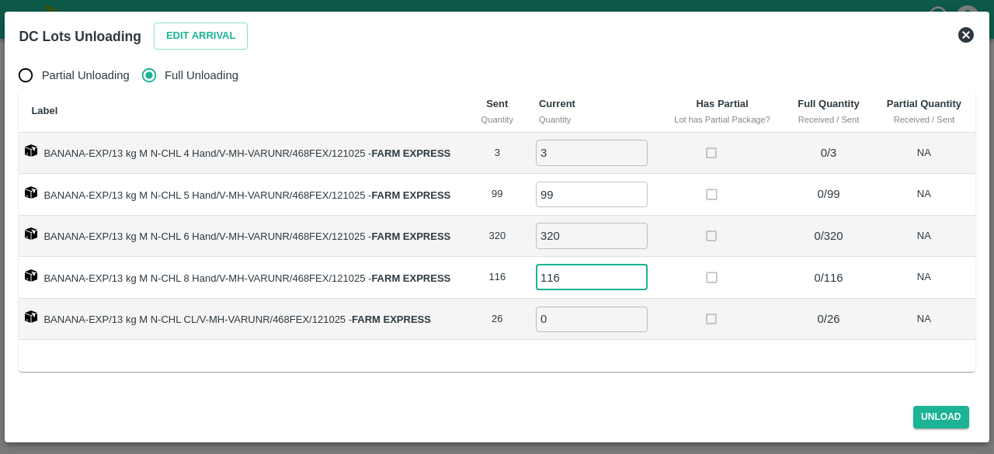
type input "116"
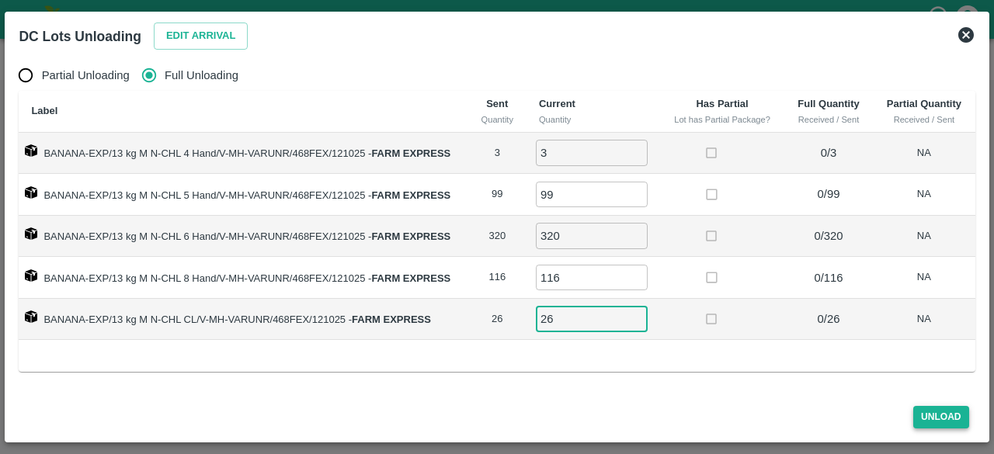
type input "26"
click at [934, 406] on button "Unload" at bounding box center [941, 417] width 56 height 23
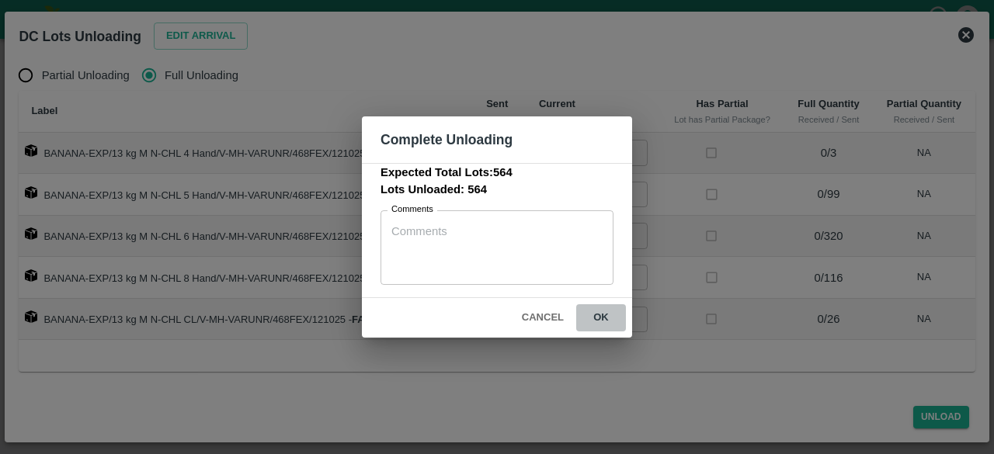
click at [601, 315] on button "ok" at bounding box center [601, 317] width 50 height 27
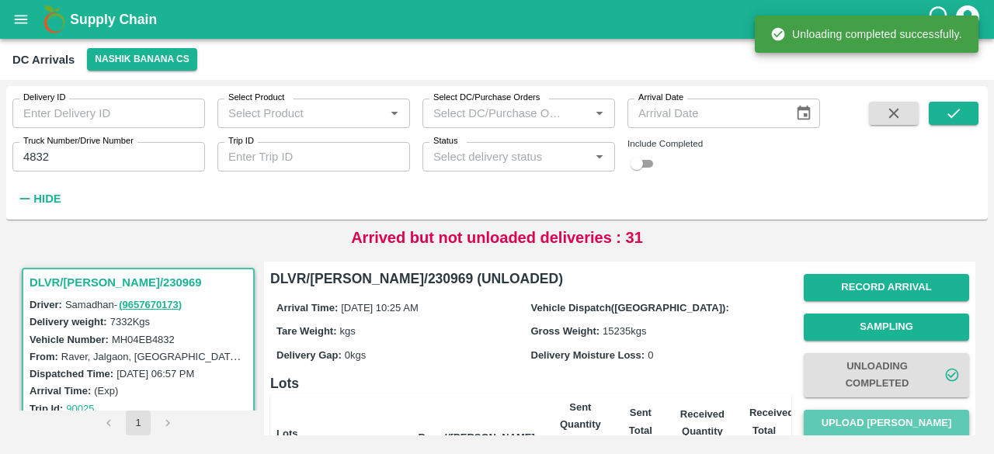
click at [879, 423] on button "Upload [PERSON_NAME]" at bounding box center [886, 423] width 165 height 27
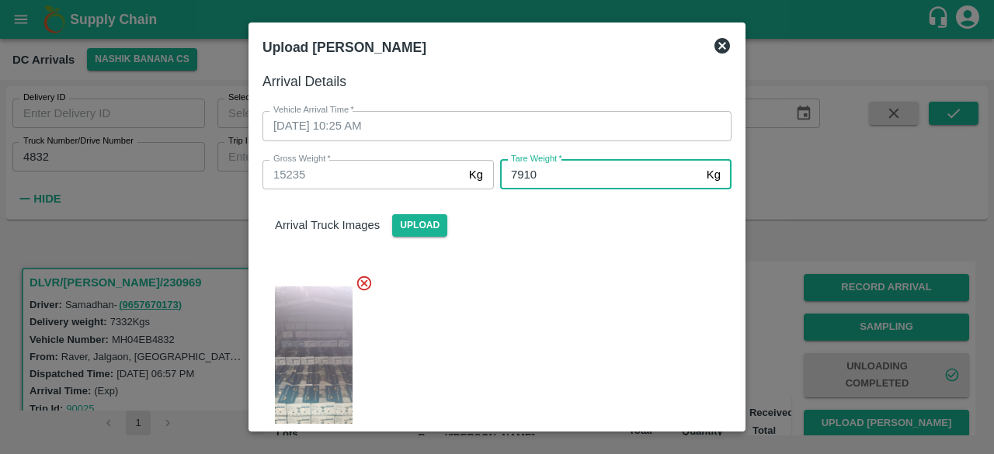
type input "7910"
click at [579, 328] on div at bounding box center [491, 368] width 482 height 213
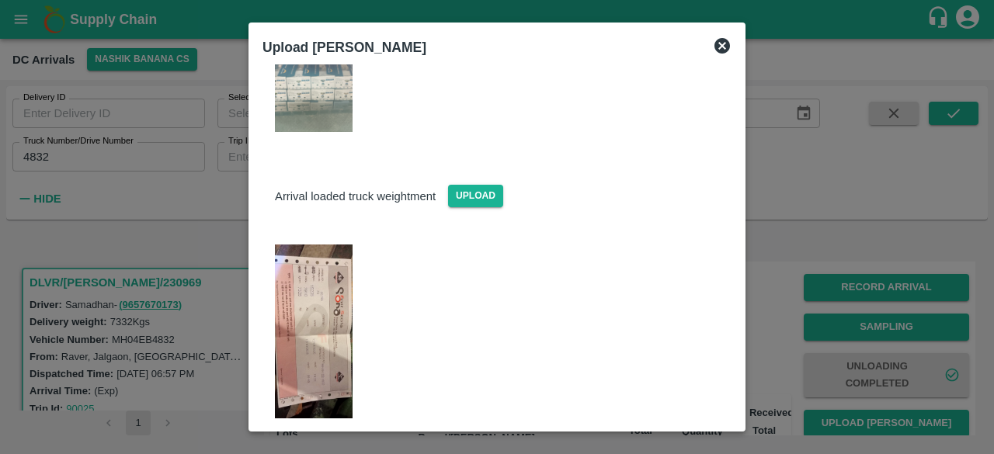
scroll to position [381, 0]
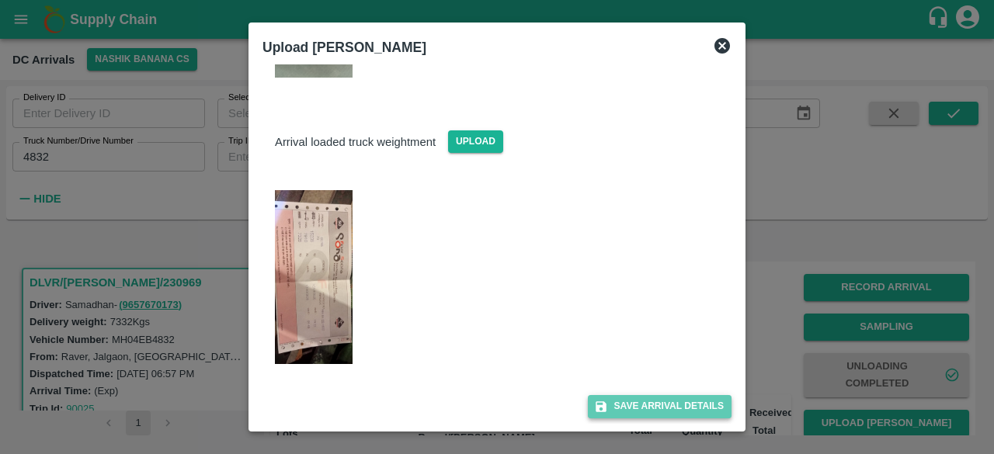
click at [653, 405] on button "Save Arrival Details" at bounding box center [660, 406] width 144 height 23
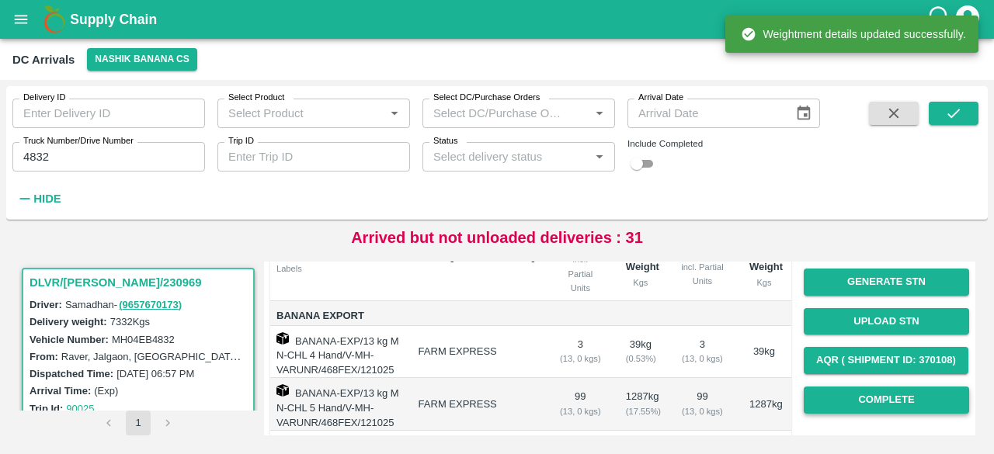
scroll to position [182, 0]
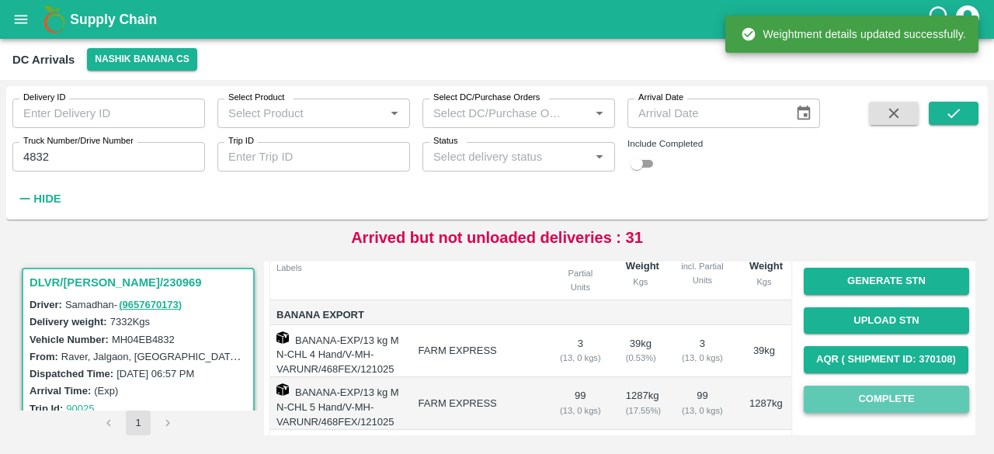
click at [879, 409] on button "Complete" at bounding box center [886, 399] width 165 height 27
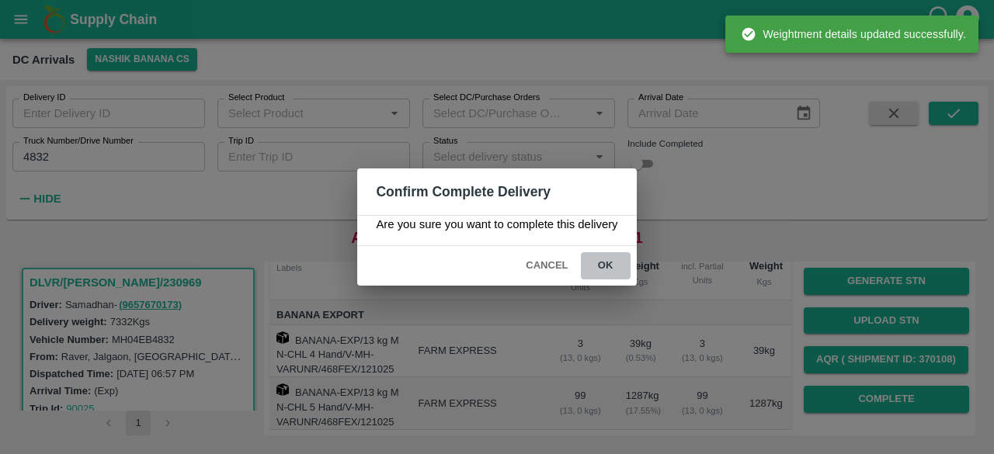
click at [604, 267] on button "ok" at bounding box center [606, 265] width 50 height 27
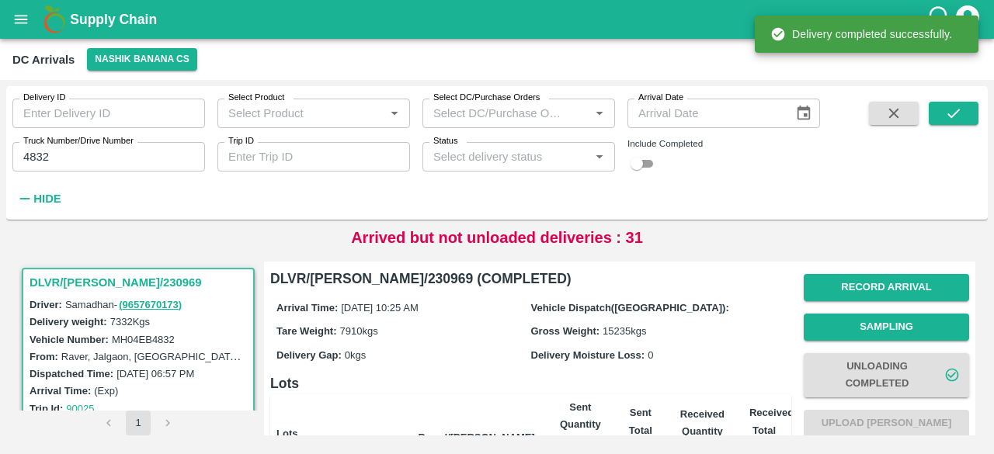
click at [36, 157] on input "4832" at bounding box center [108, 157] width 193 height 30
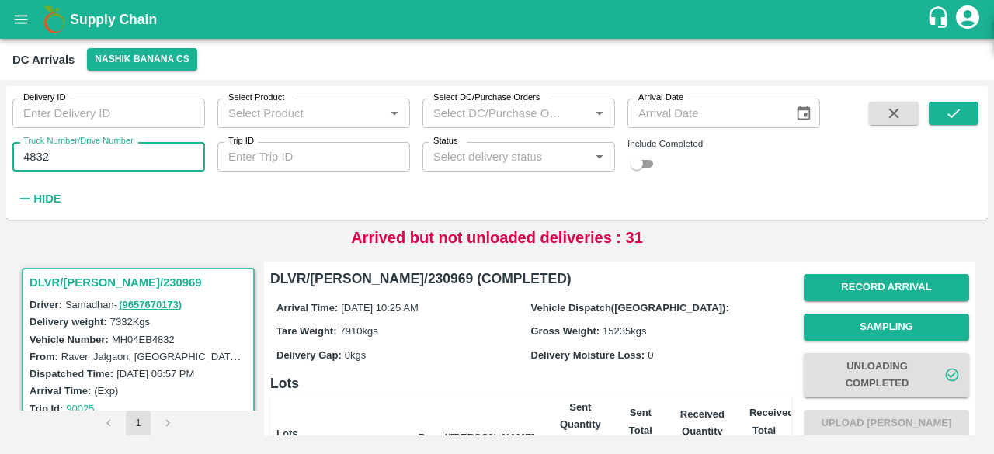
click at [36, 157] on input "4832" at bounding box center [108, 157] width 193 height 30
click at [948, 122] on icon "submit" at bounding box center [953, 113] width 17 height 17
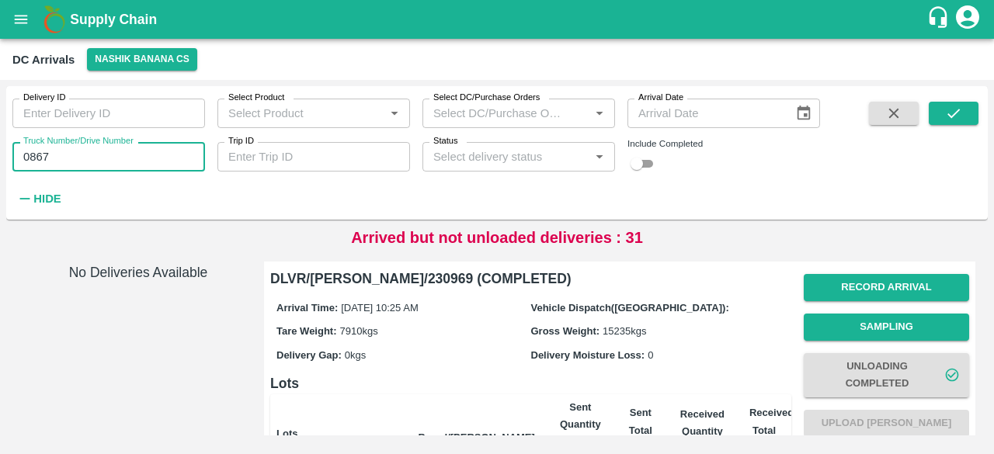
click at [36, 155] on input "0867" at bounding box center [108, 157] width 193 height 30
type input "5571"
click at [949, 120] on icon "submit" at bounding box center [953, 113] width 17 height 17
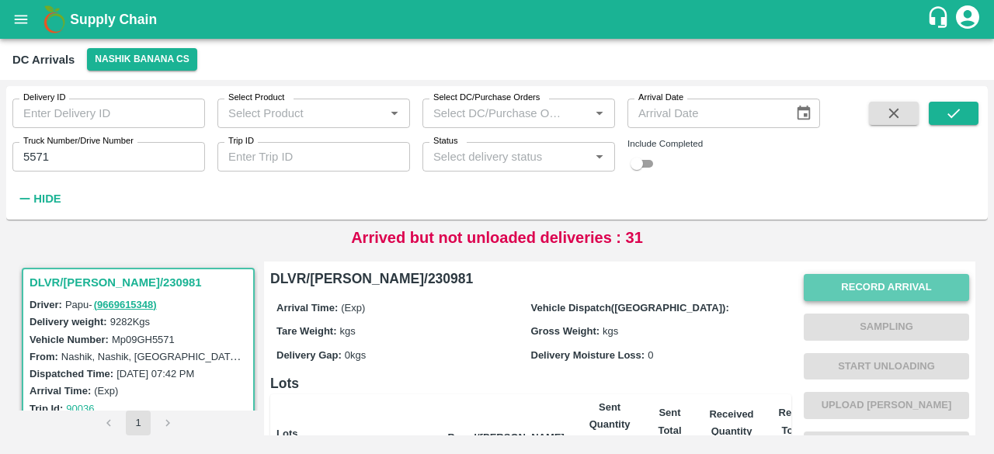
click at [868, 287] on button "Record Arrival" at bounding box center [886, 287] width 165 height 27
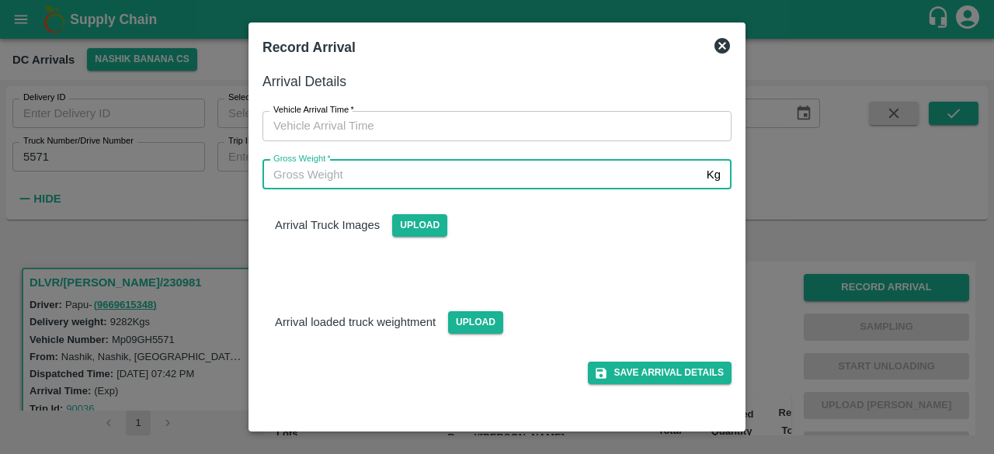
click at [519, 172] on input "Gross Weight   *" at bounding box center [482, 175] width 438 height 30
type input "15880"
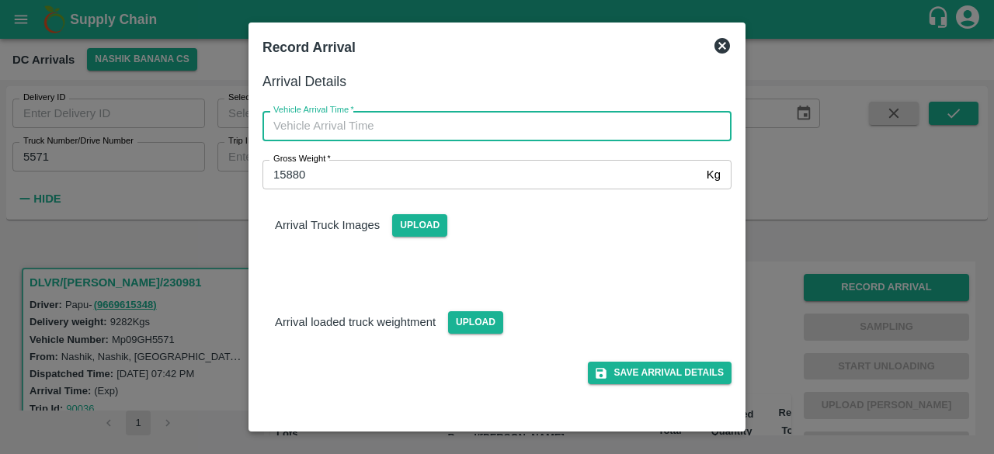
type input "DD/MM/YYYY hh:mm aa"
click at [466, 128] on input "DD/MM/YYYY hh:mm aa" at bounding box center [492, 126] width 458 height 30
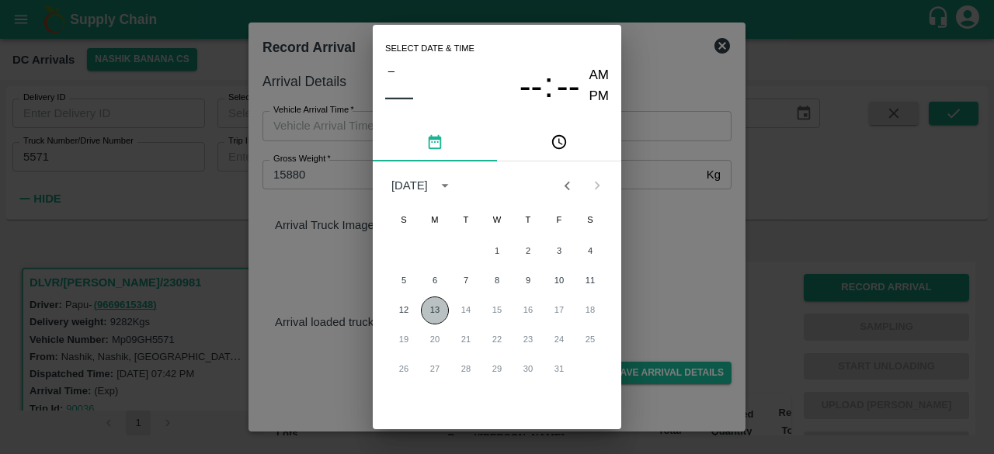
click at [431, 311] on button "13" at bounding box center [435, 311] width 28 height 28
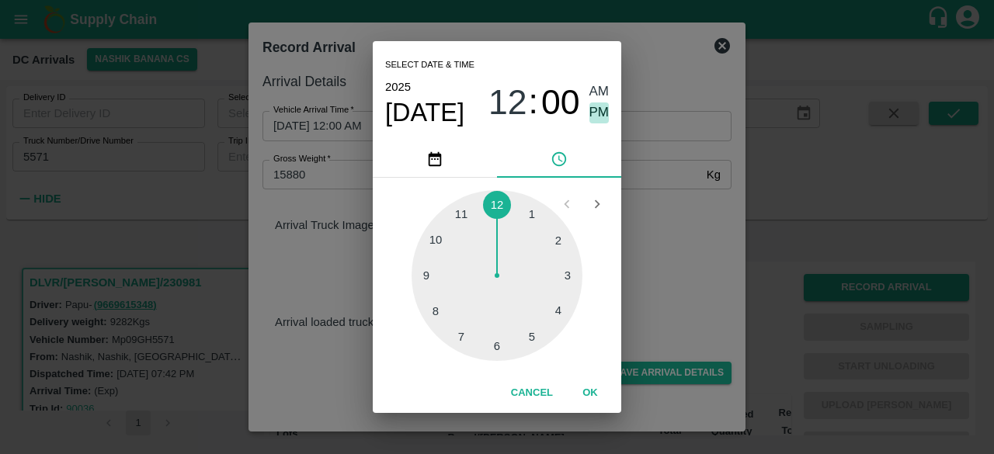
click at [593, 111] on span "PM" at bounding box center [600, 113] width 20 height 21
type input "[DATE] 12:00 PM"
click at [655, 224] on div "Select date & time [DATE] 12 : 00 AM PM 1 2 3 4 5 6 7 8 9 10 11 12 Cancel OK" at bounding box center [497, 227] width 994 height 454
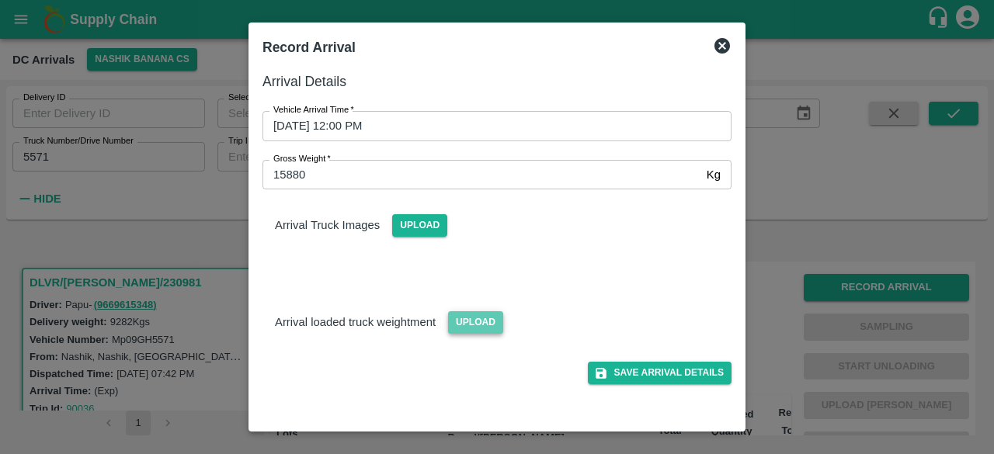
click at [468, 320] on span "Upload" at bounding box center [475, 322] width 55 height 23
click at [0, 0] on input "Upload" at bounding box center [0, 0] width 0 height 0
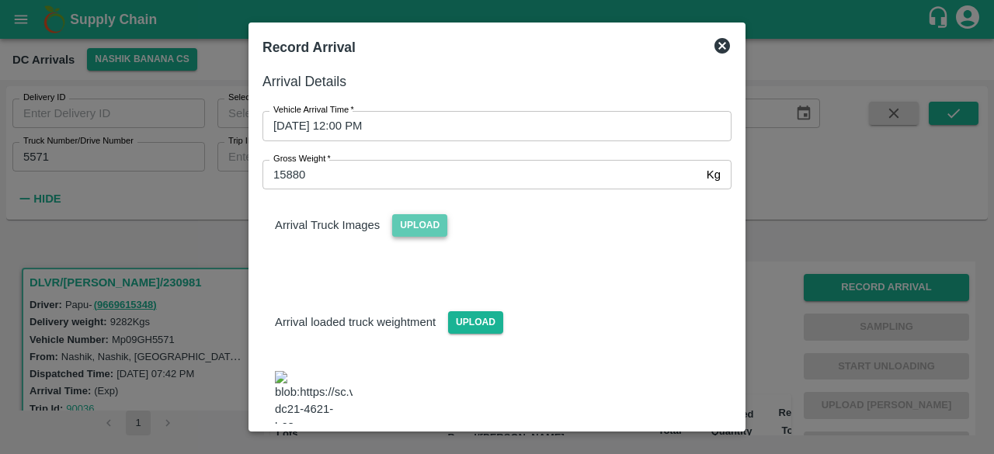
click at [418, 224] on span "Upload" at bounding box center [419, 225] width 55 height 23
click at [0, 0] on input "Upload" at bounding box center [0, 0] width 0 height 0
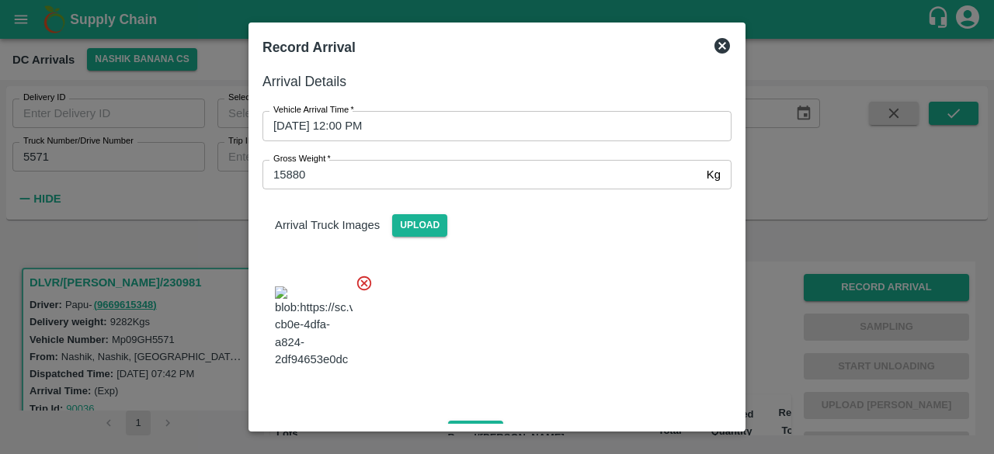
scroll to position [243, 0]
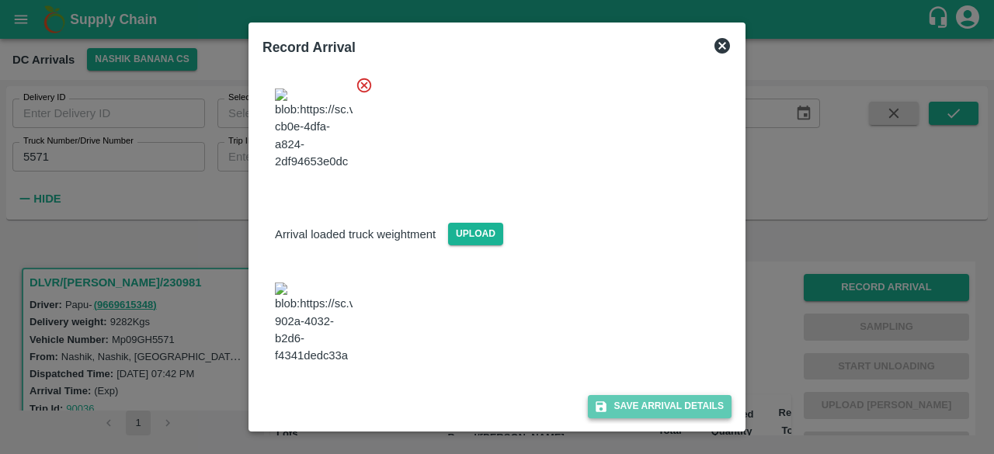
click at [646, 406] on button "Save Arrival Details" at bounding box center [660, 406] width 144 height 23
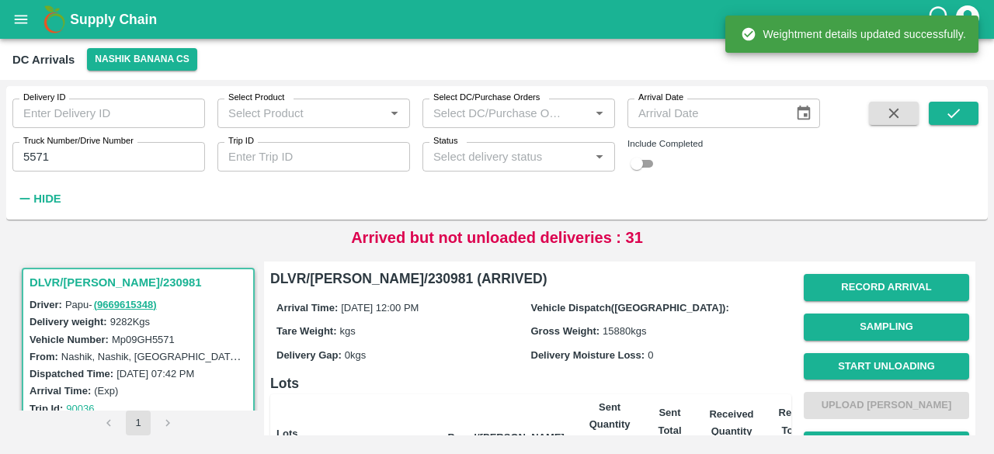
click at [885, 364] on button "Start Unloading" at bounding box center [886, 366] width 165 height 27
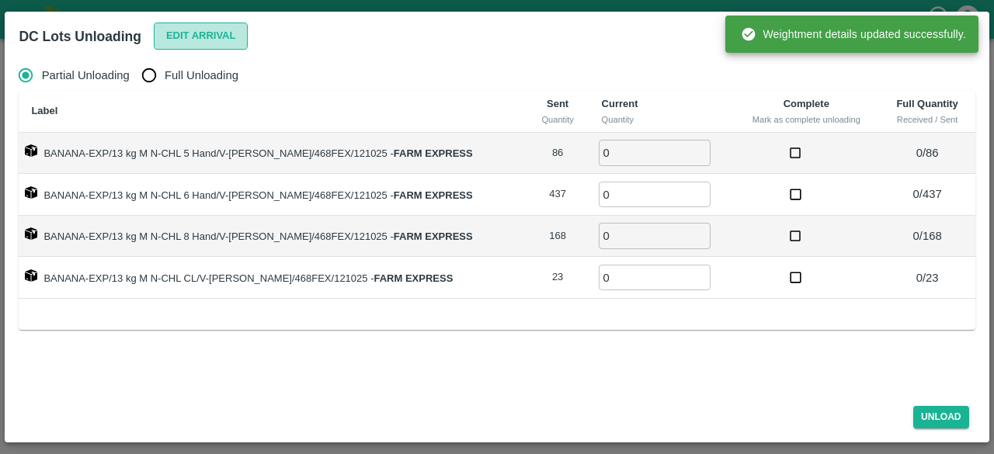
click at [165, 46] on button "Edit Arrival" at bounding box center [201, 36] width 95 height 27
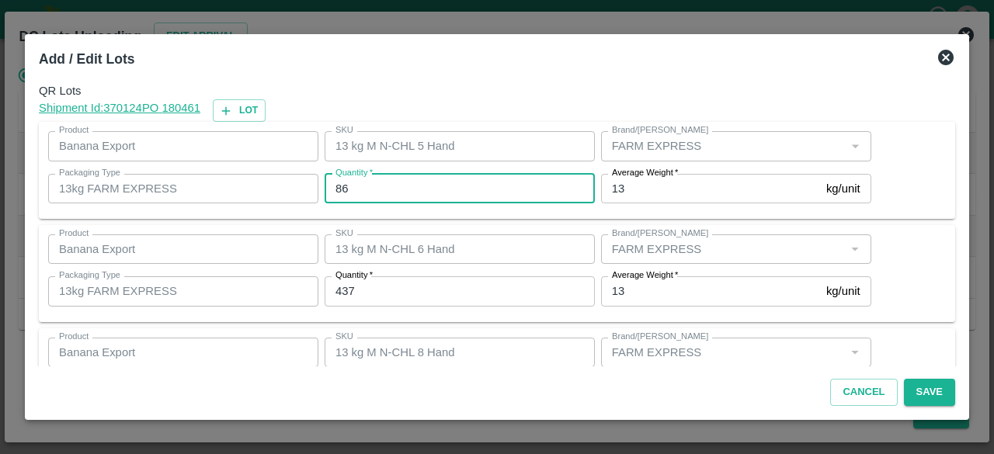
click at [343, 189] on input "86" at bounding box center [460, 189] width 270 height 30
type input "84"
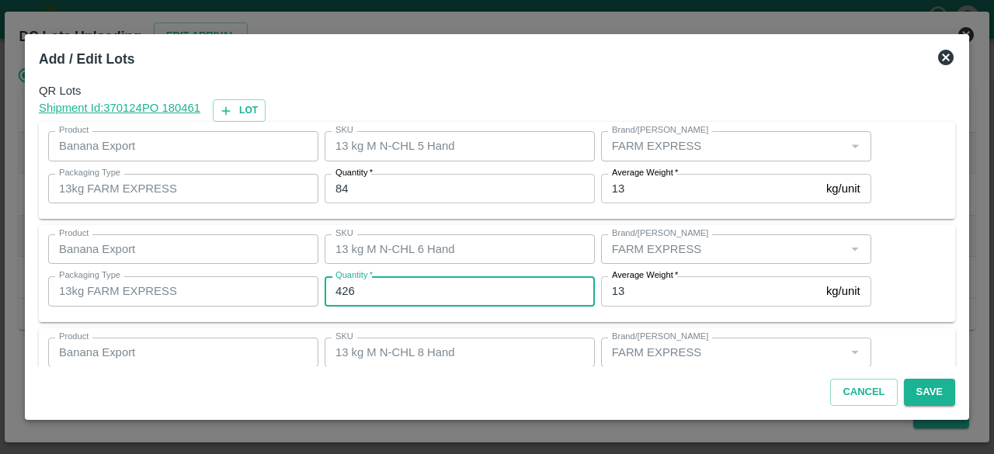
type input "426"
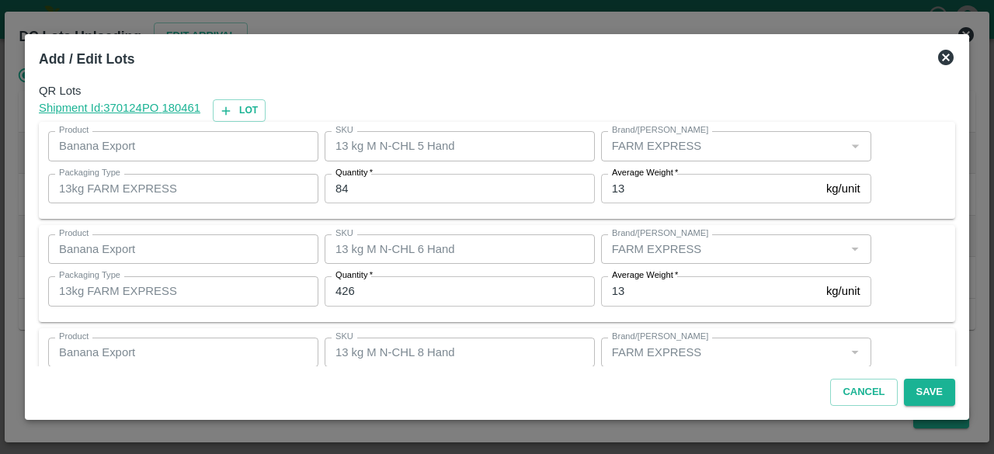
scroll to position [172, 0]
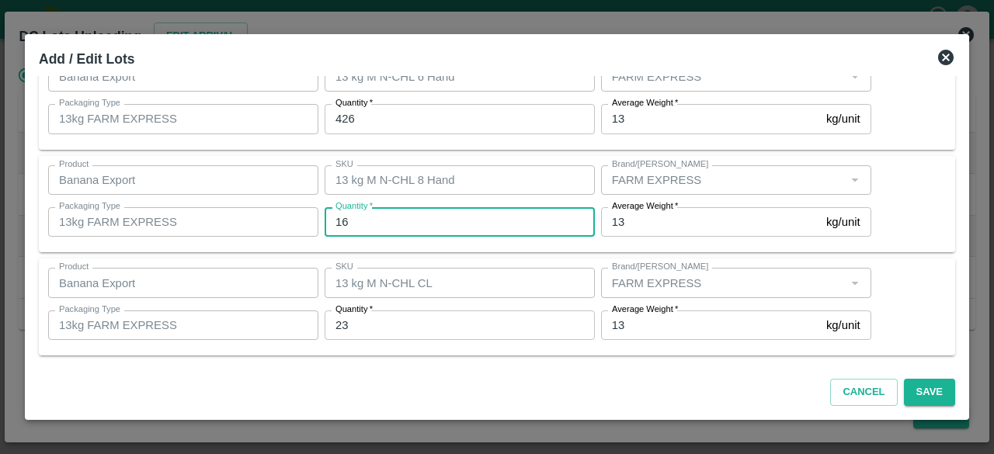
type input "168"
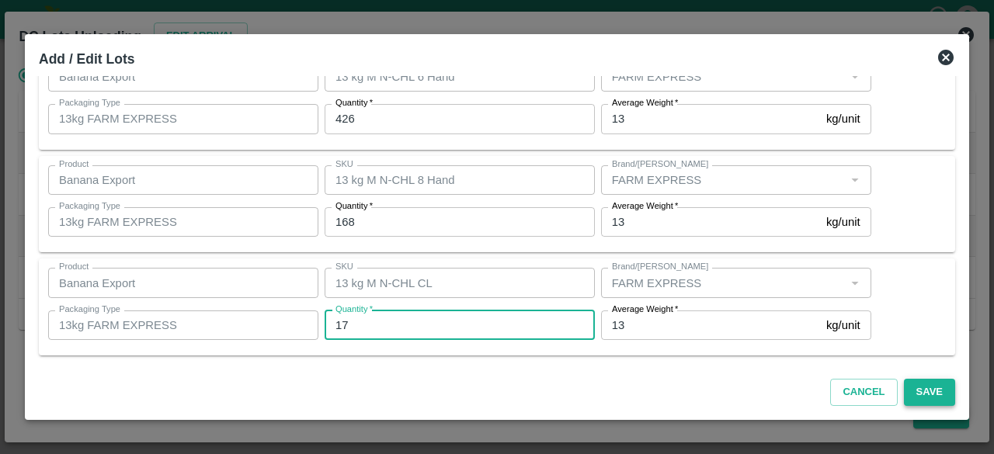
type input "17"
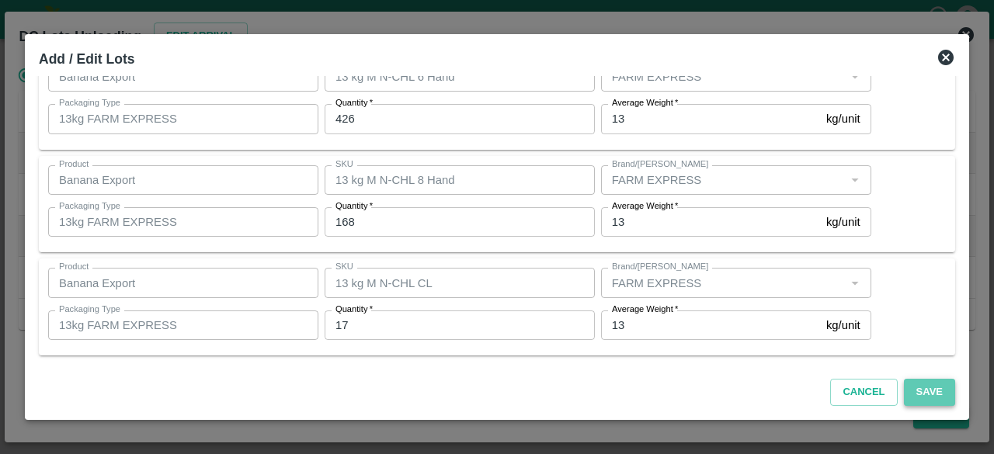
click at [935, 394] on button "Save" at bounding box center [929, 392] width 51 height 27
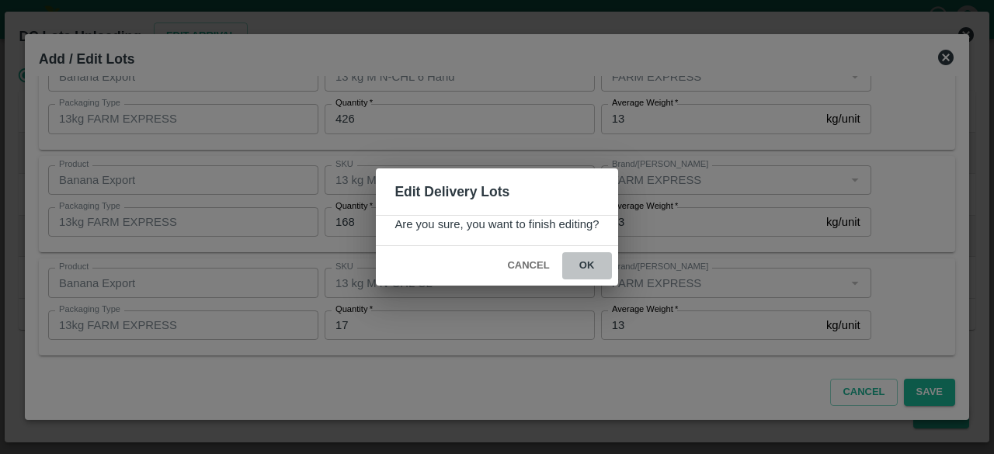
click at [589, 259] on button "ok" at bounding box center [587, 265] width 50 height 27
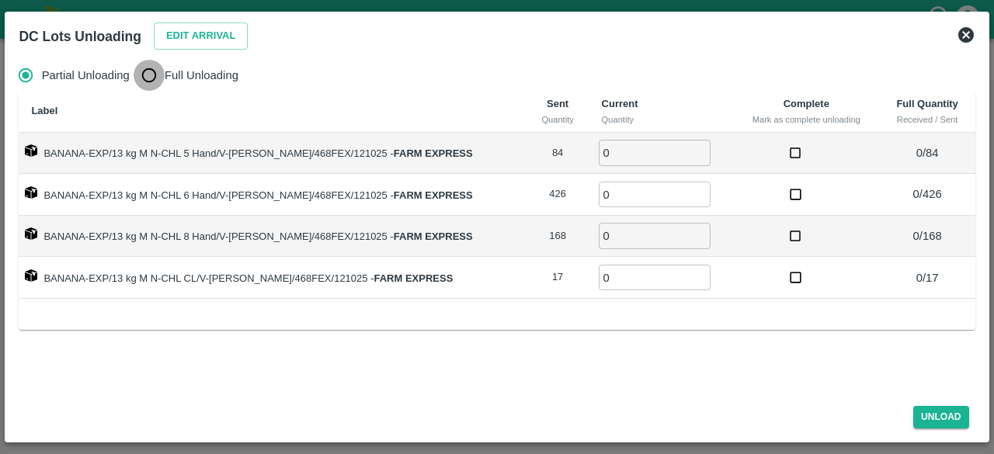
click at [151, 80] on input "Full Unloading" at bounding box center [149, 75] width 31 height 31
radio input "true"
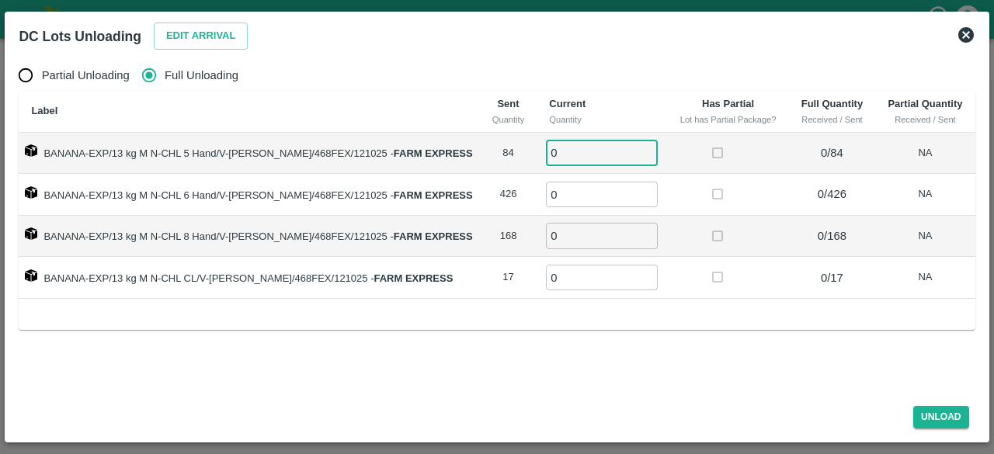
click at [565, 147] on input "0" at bounding box center [602, 153] width 112 height 26
type input "84"
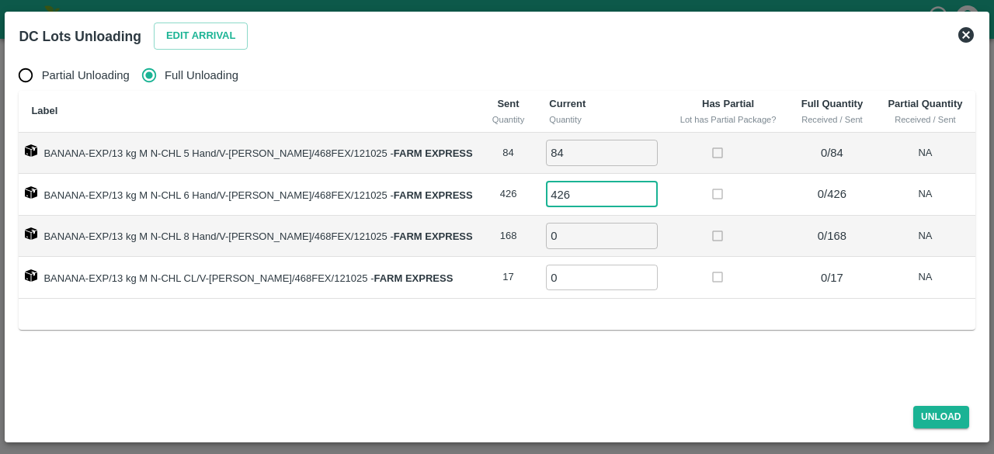
type input "426"
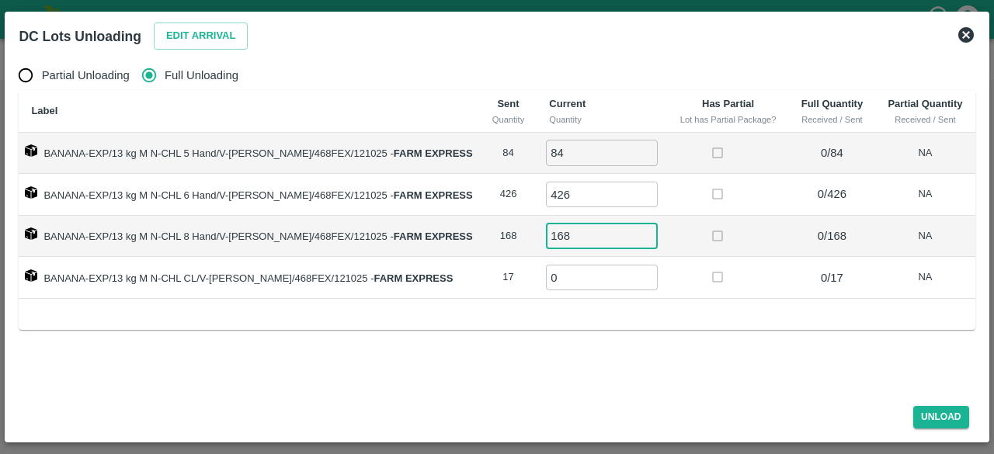
type input "168"
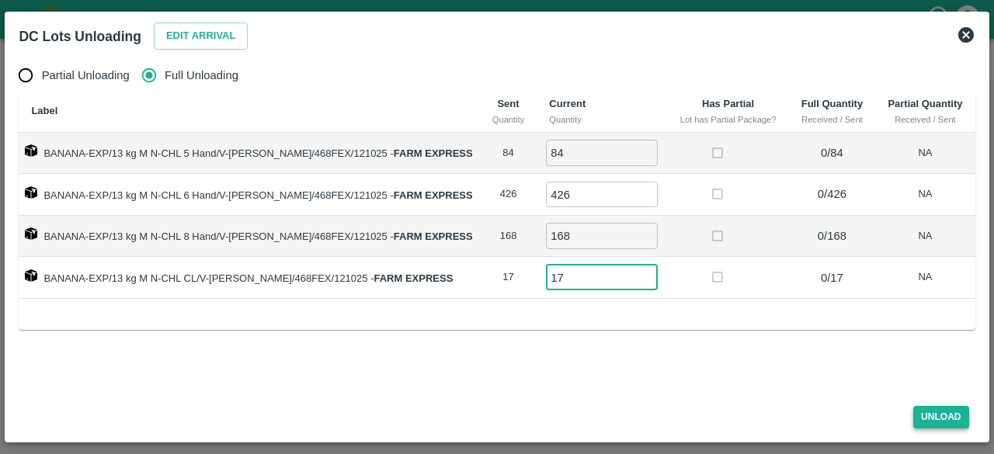
type input "17"
click at [933, 414] on button "Unload" at bounding box center [941, 417] width 56 height 23
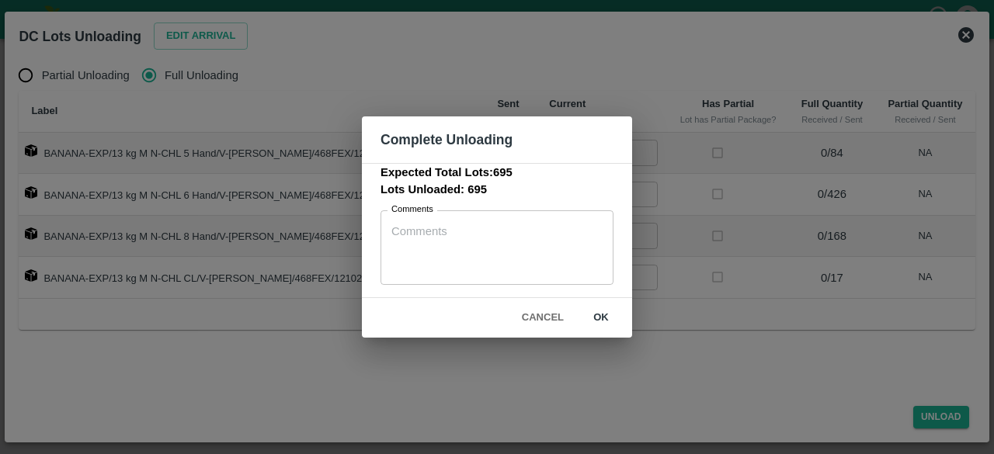
click at [547, 310] on button "Cancel" at bounding box center [543, 317] width 54 height 27
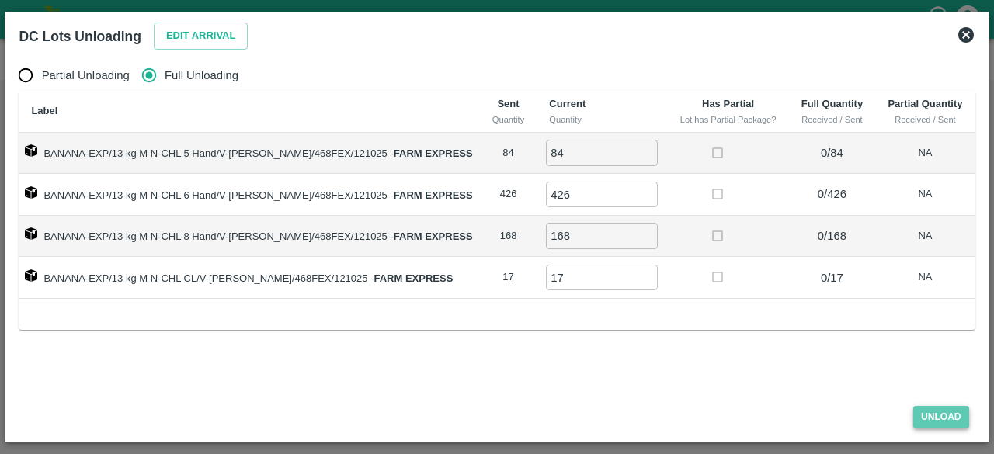
click at [935, 420] on button "Unload" at bounding box center [941, 417] width 56 height 23
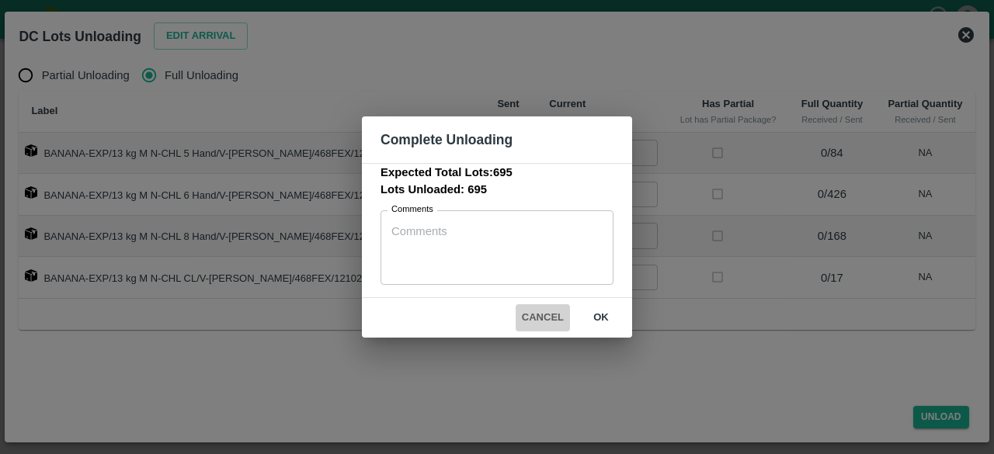
click at [536, 315] on button "Cancel" at bounding box center [543, 317] width 54 height 27
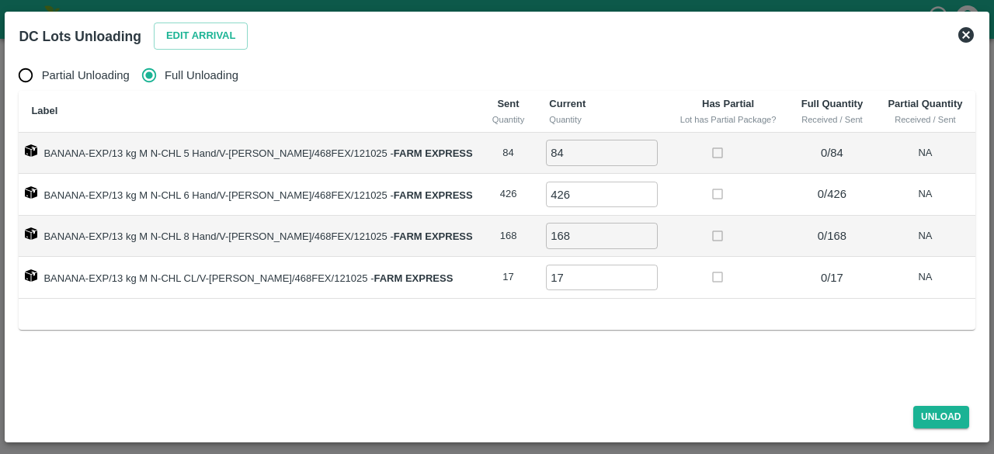
click at [958, 27] on icon at bounding box center [966, 35] width 19 height 19
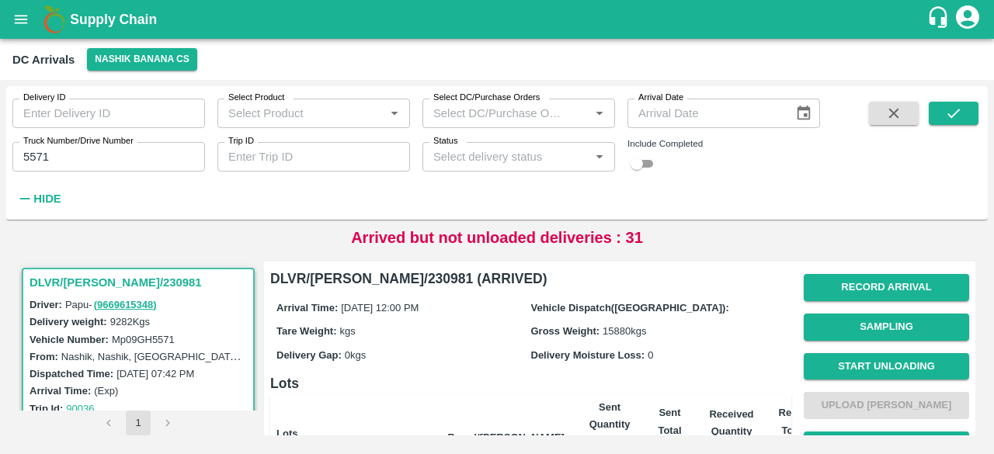
click at [37, 160] on input "5571" at bounding box center [108, 157] width 193 height 30
type input "9601"
click at [959, 114] on icon "submit" at bounding box center [953, 113] width 17 height 17
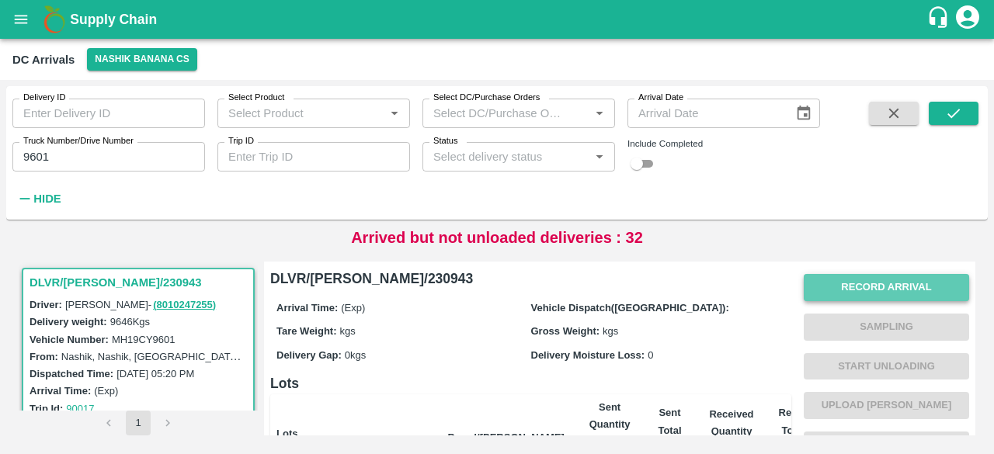
click at [878, 294] on button "Record Arrival" at bounding box center [886, 287] width 165 height 27
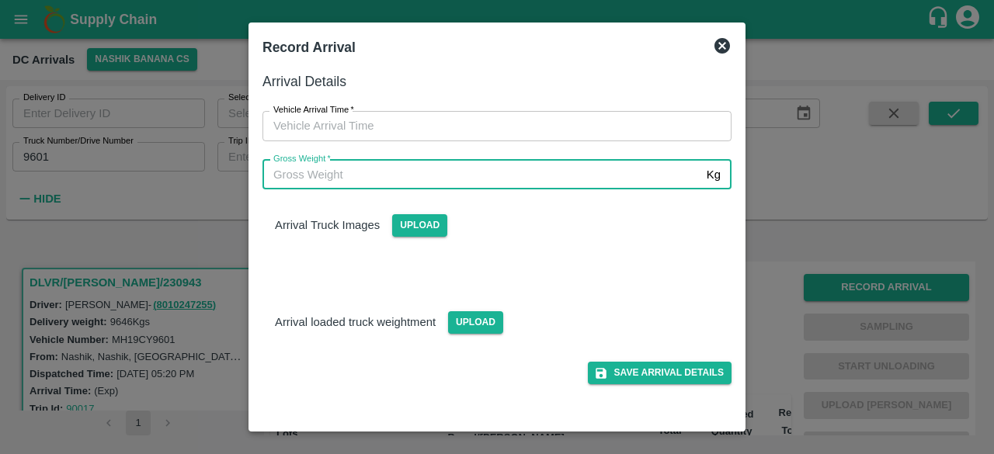
click at [491, 183] on input "Gross Weight   *" at bounding box center [482, 175] width 438 height 30
type input "16710"
type input "DD/MM/YYYY hh:mm aa"
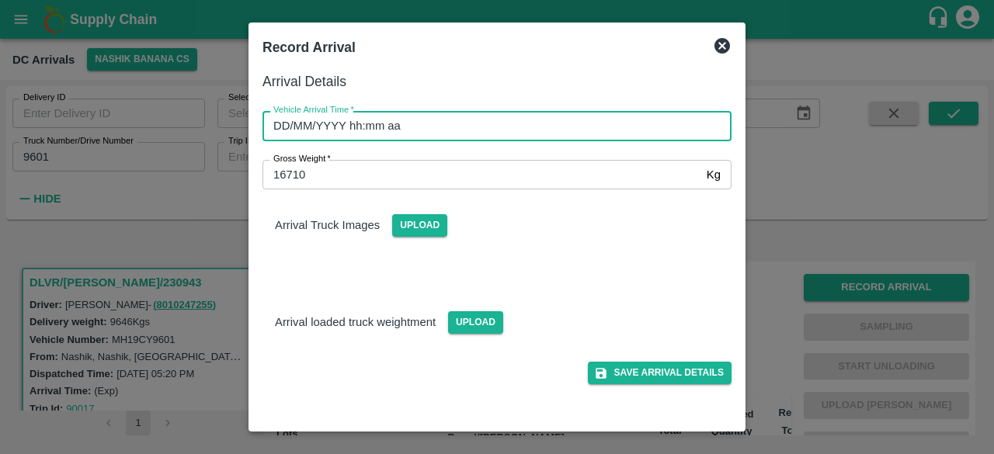
click at [407, 127] on input "DD/MM/YYYY hh:mm aa" at bounding box center [492, 126] width 458 height 30
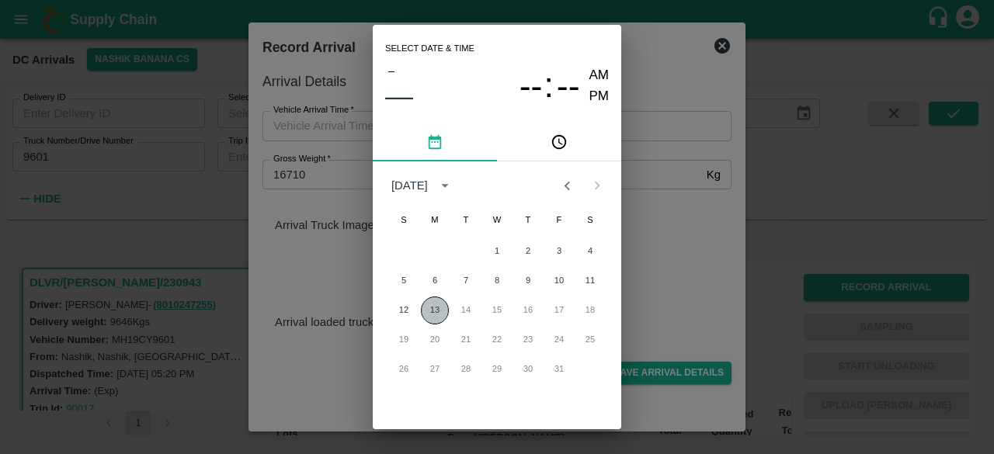
click at [434, 311] on button "13" at bounding box center [435, 311] width 28 height 28
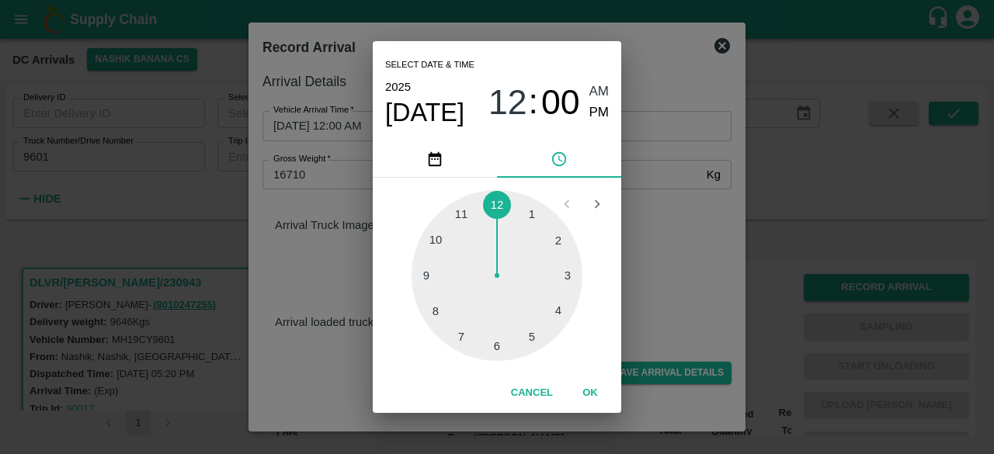
click at [497, 207] on div at bounding box center [497, 275] width 171 height 171
click at [501, 308] on div at bounding box center [497, 275] width 171 height 171
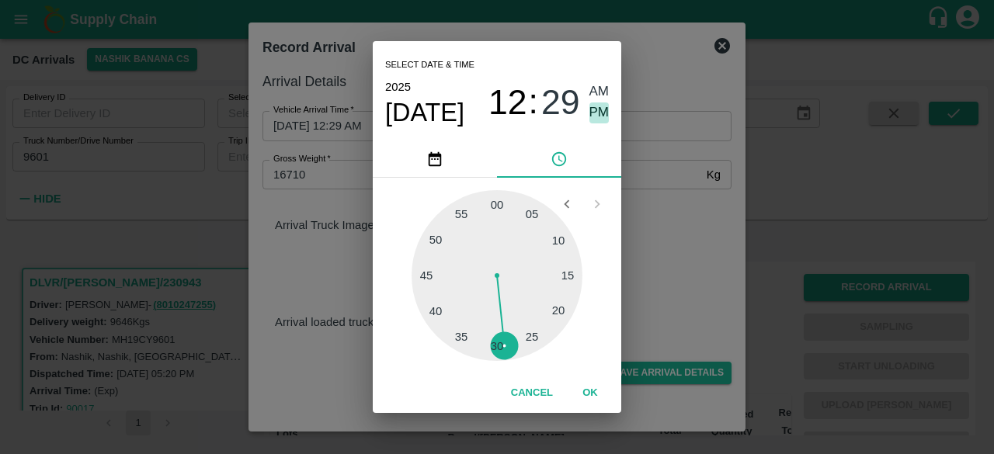
click at [597, 113] on span "PM" at bounding box center [600, 113] width 20 height 21
type input "[DATE] 12:29 PM"
click at [656, 207] on div "Select date & time [DATE] 12 : 29 AM PM 05 10 15 20 25 30 35 40 45 50 55 00 Can…" at bounding box center [497, 227] width 994 height 454
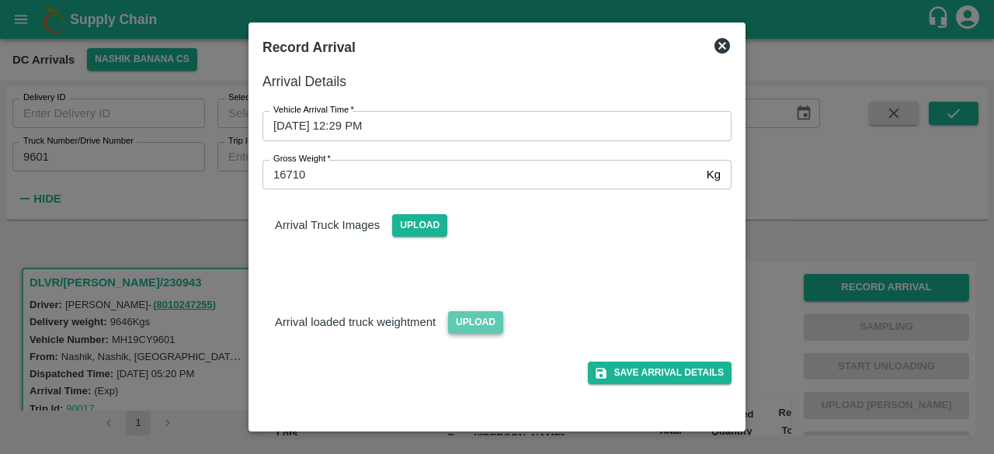
click at [464, 316] on span "Upload" at bounding box center [475, 322] width 55 height 23
click at [0, 0] on input "Upload" at bounding box center [0, 0] width 0 height 0
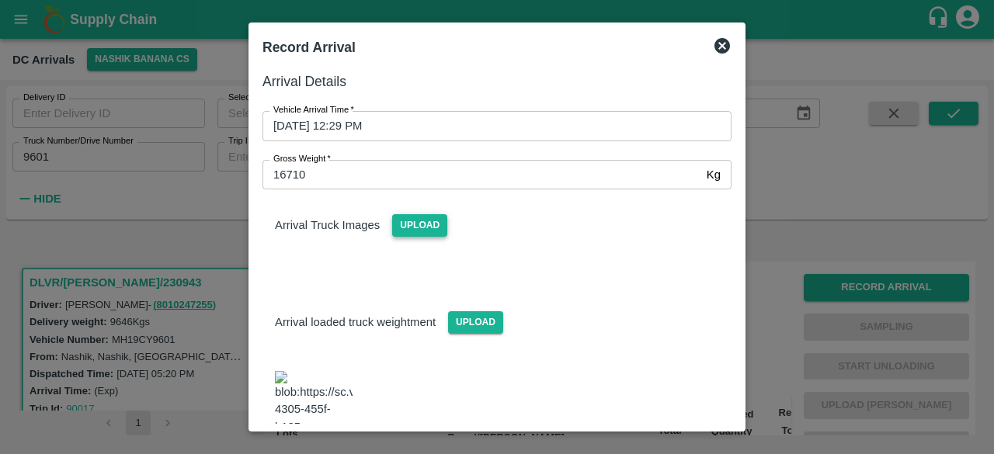
click at [413, 226] on span "Upload" at bounding box center [419, 225] width 55 height 23
click at [0, 0] on input "Upload" at bounding box center [0, 0] width 0 height 0
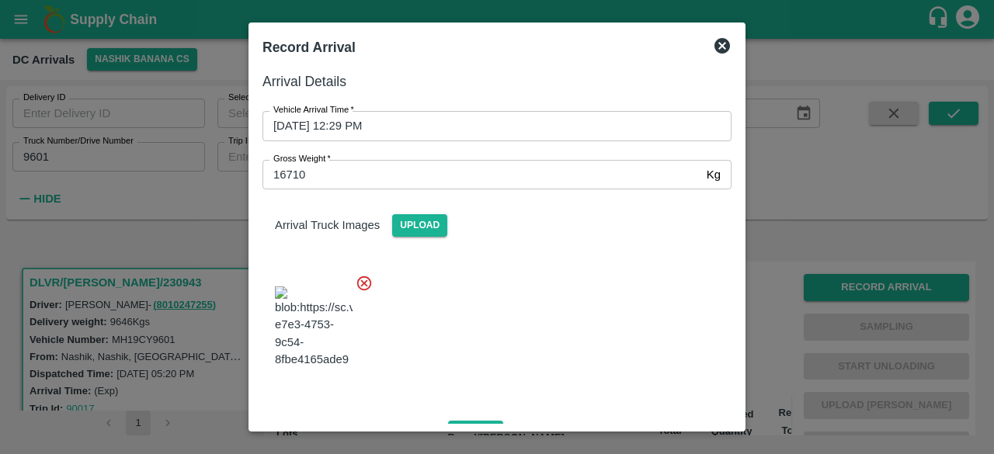
scroll to position [249, 0]
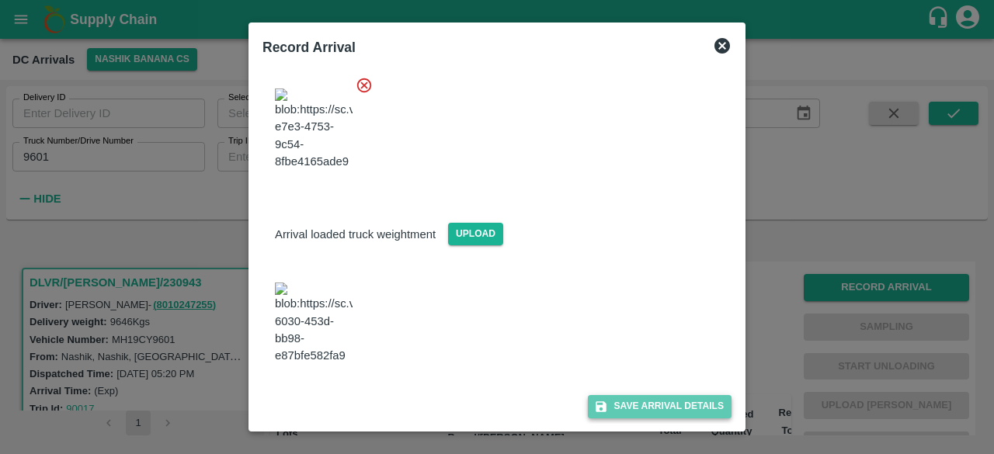
click at [649, 411] on button "Save Arrival Details" at bounding box center [660, 406] width 144 height 23
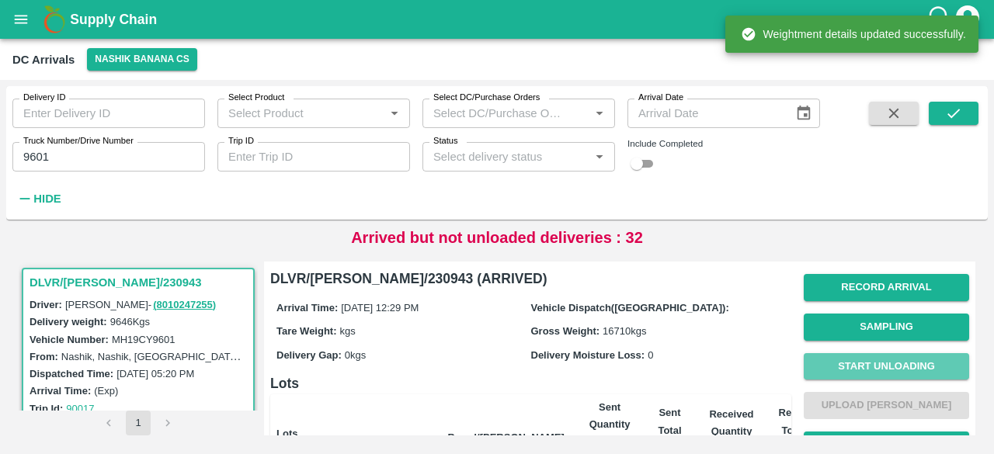
click at [860, 363] on button "Start Unloading" at bounding box center [886, 366] width 165 height 27
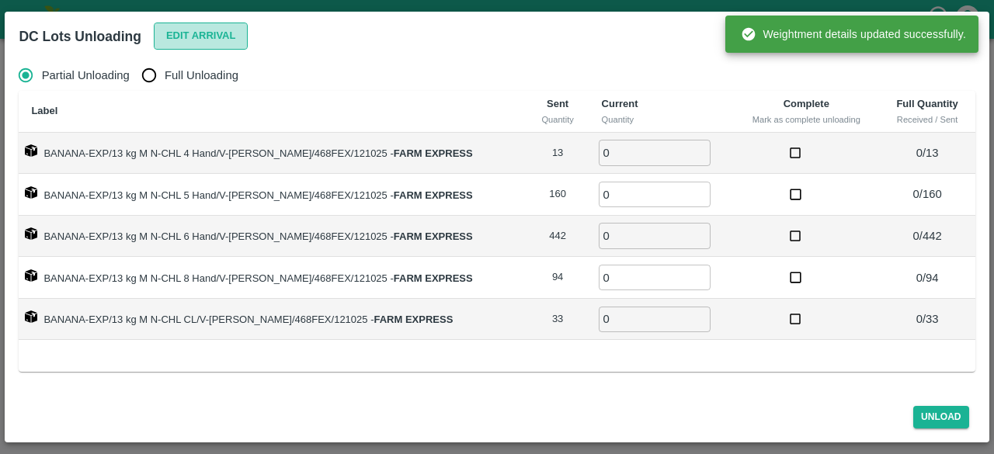
click at [205, 33] on button "Edit Arrival" at bounding box center [201, 36] width 95 height 27
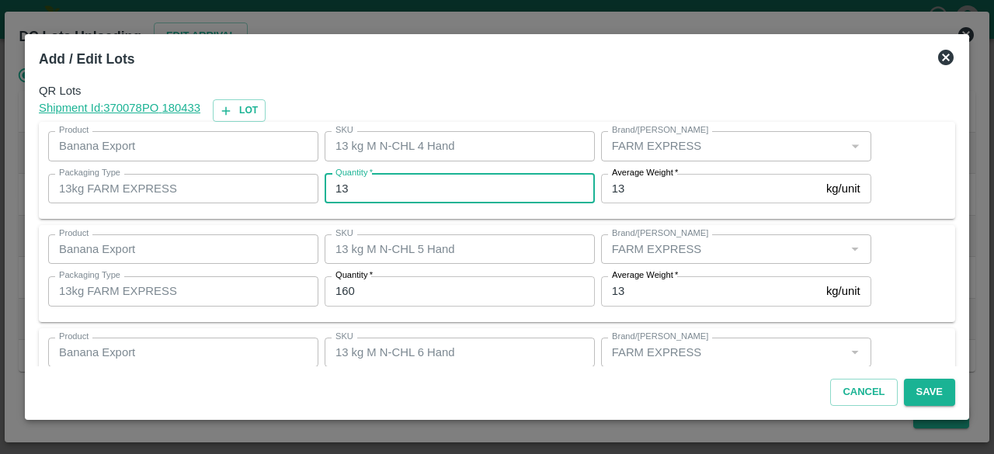
click at [343, 186] on input "13" at bounding box center [460, 189] width 270 height 30
type input "10"
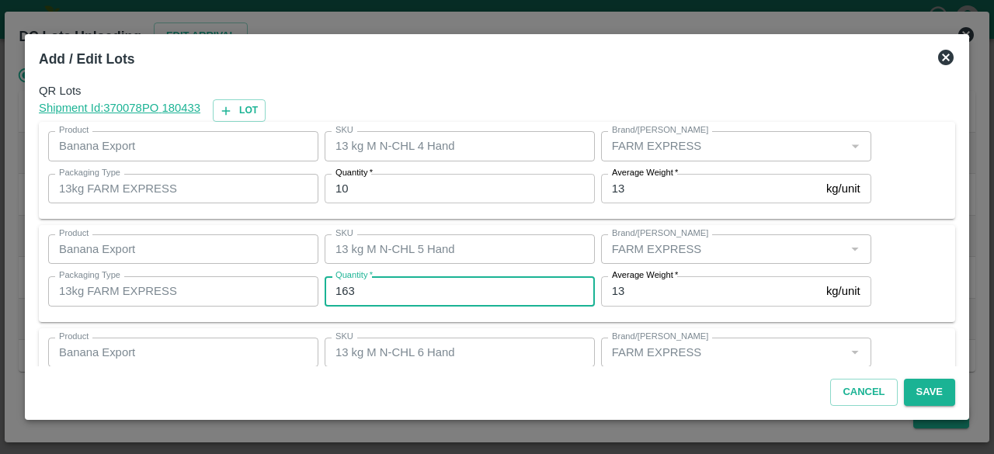
type input "163"
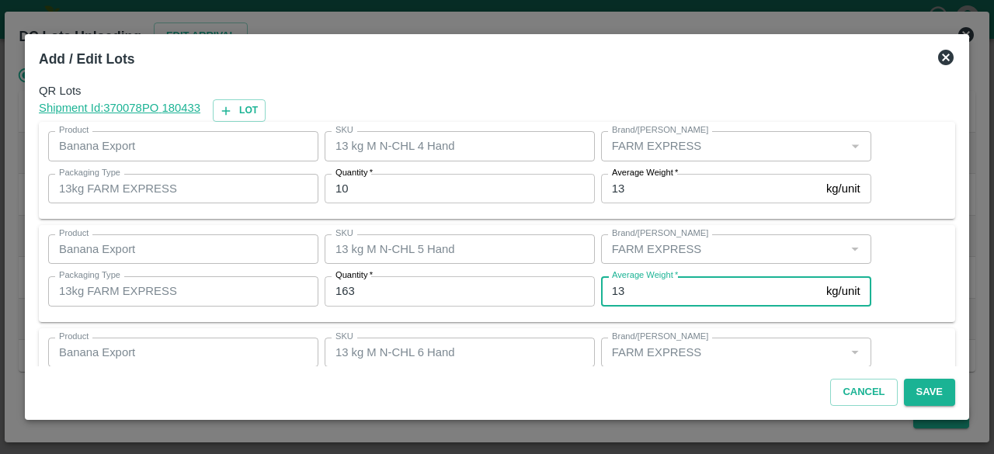
scroll to position [172, 0]
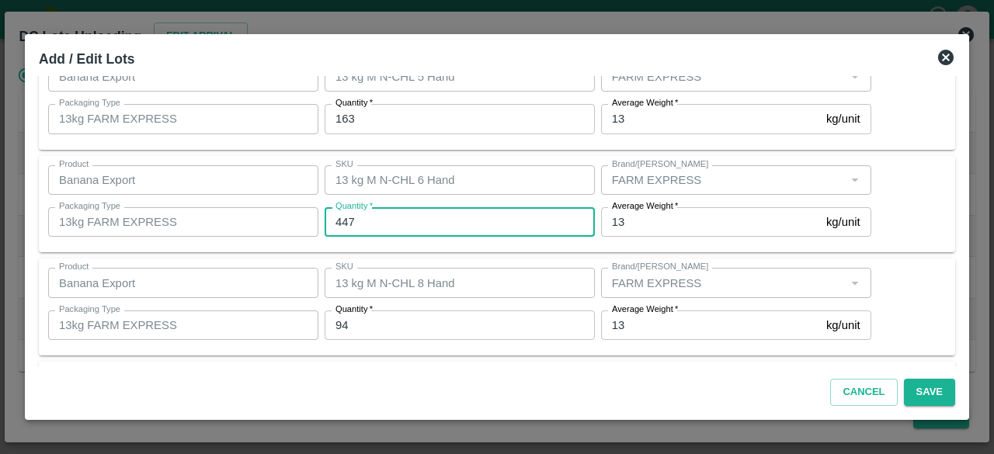
type input "447"
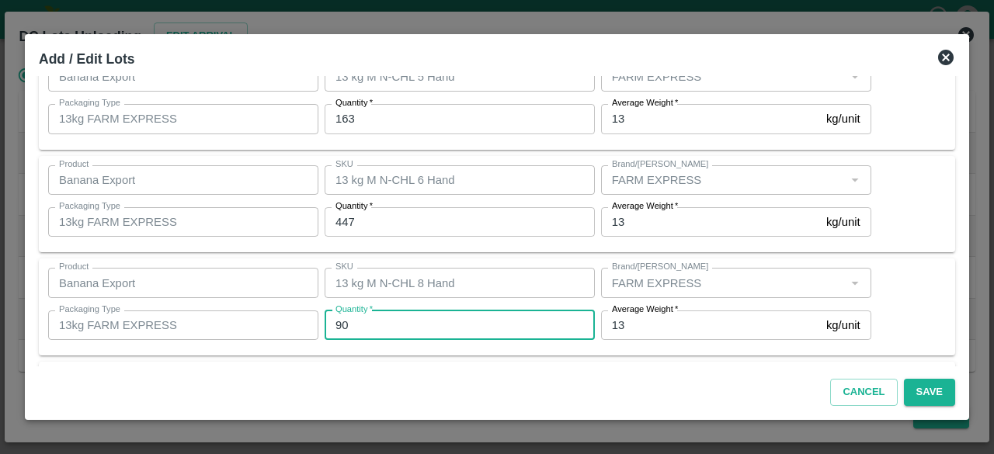
type input "90"
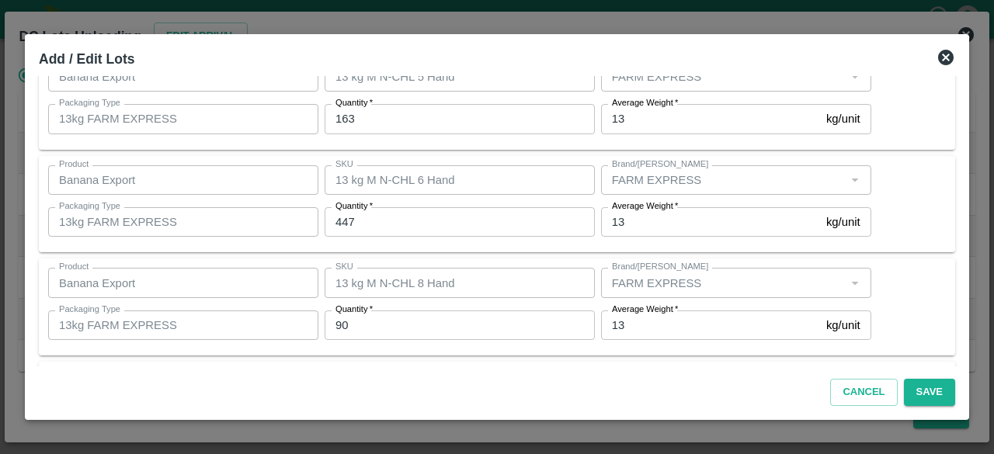
scroll to position [276, 0]
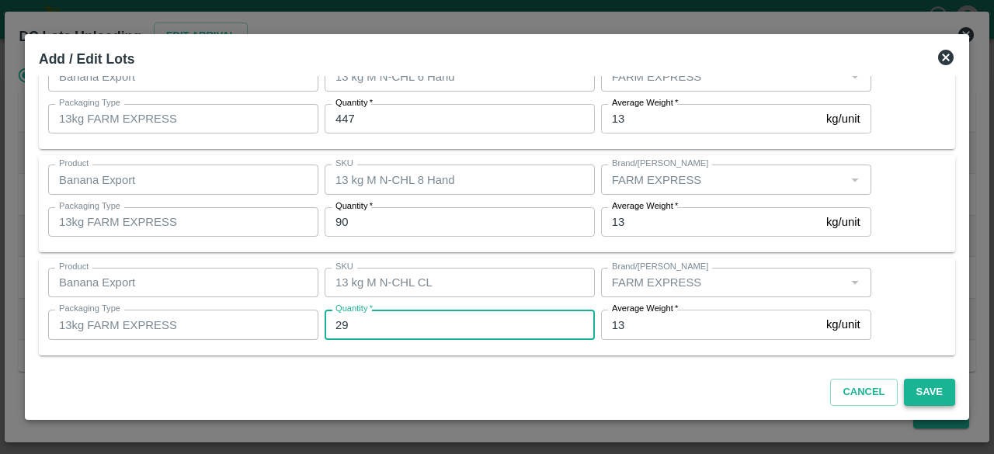
type input "29"
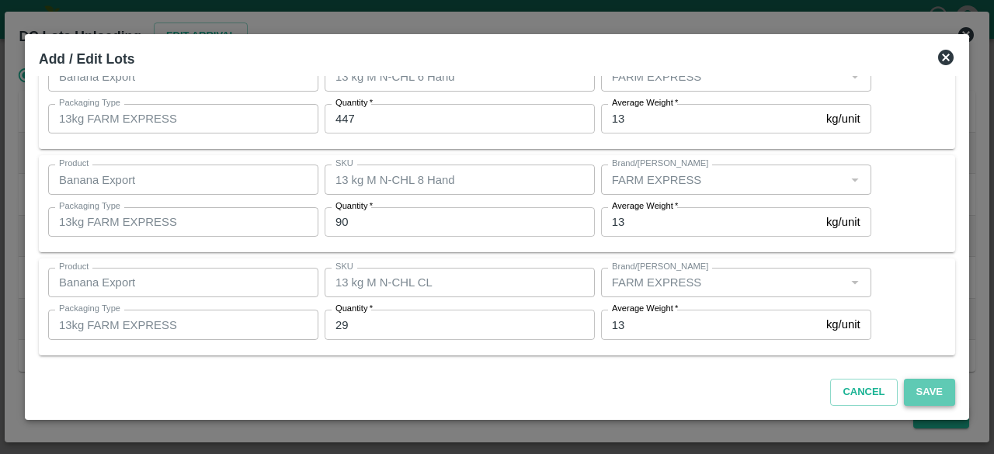
click at [924, 384] on button "Save" at bounding box center [929, 392] width 51 height 27
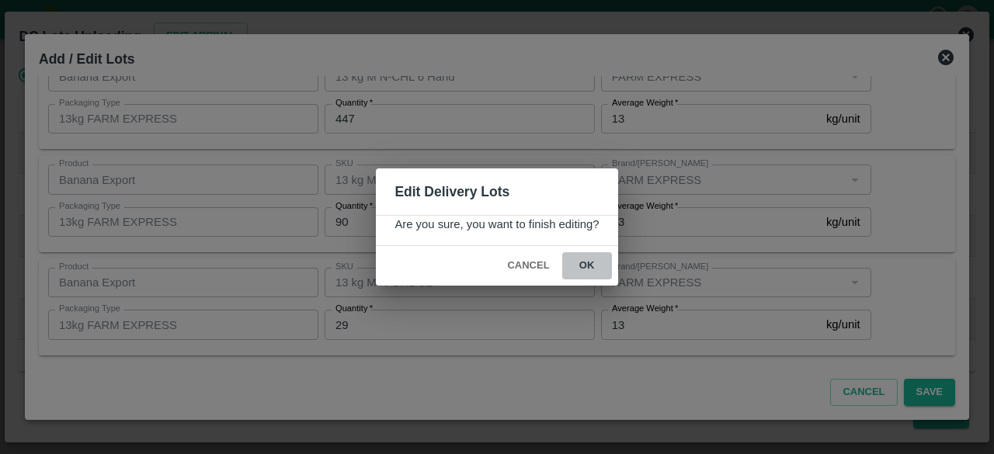
click at [583, 262] on button "ok" at bounding box center [587, 265] width 50 height 27
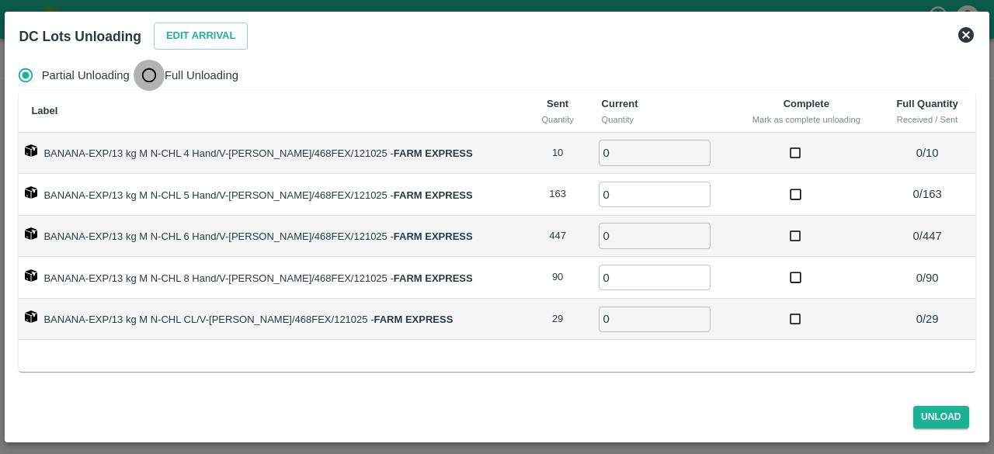
click at [148, 78] on input "Full Unloading" at bounding box center [149, 75] width 31 height 31
radio input "true"
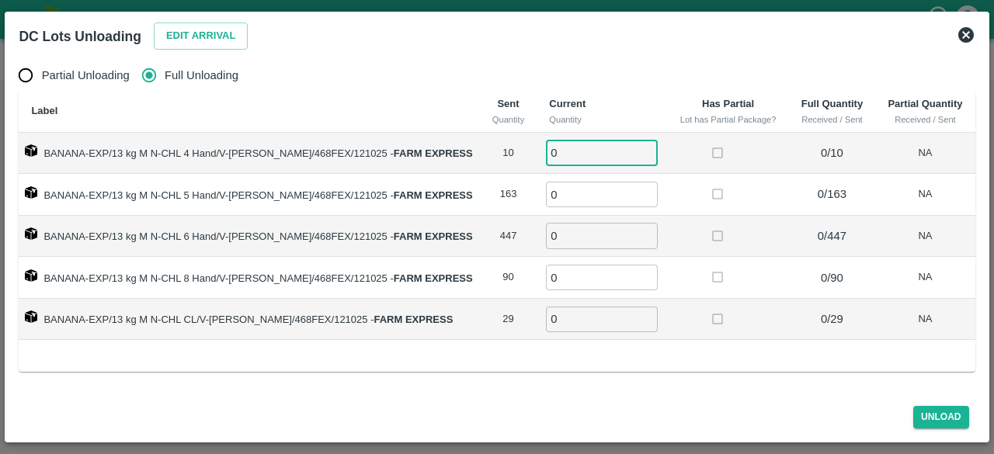
click at [572, 151] on input "0" at bounding box center [602, 153] width 112 height 26
type input "10"
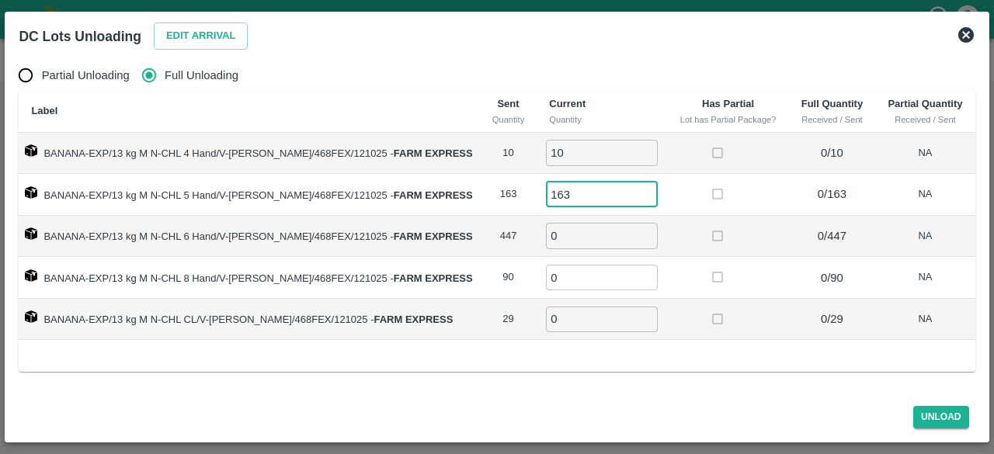
type input "163"
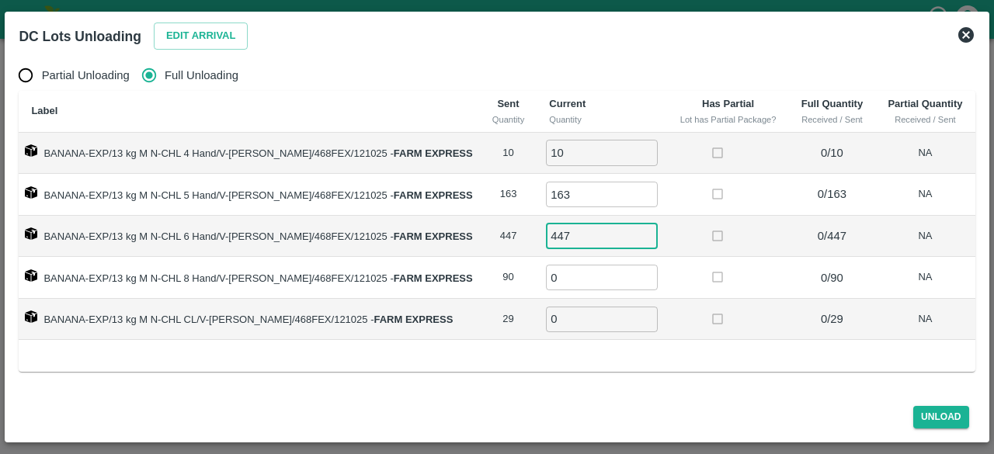
type input "447"
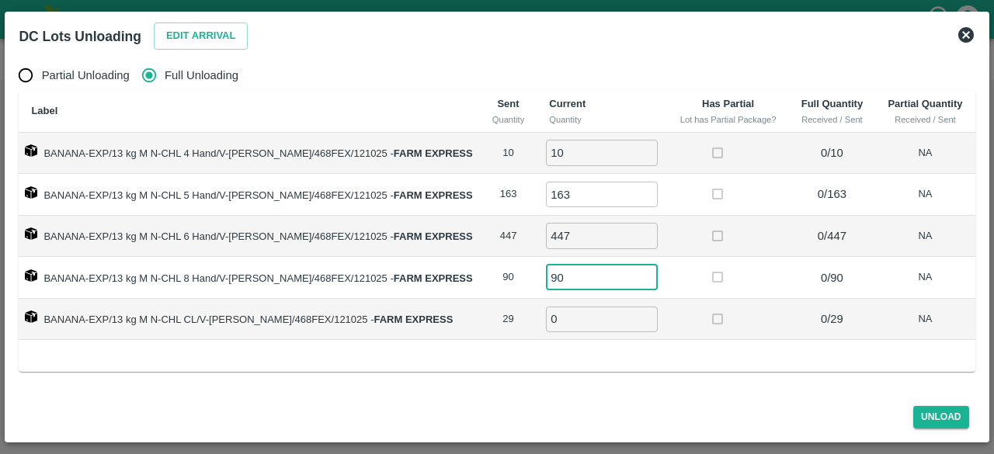
type input "90"
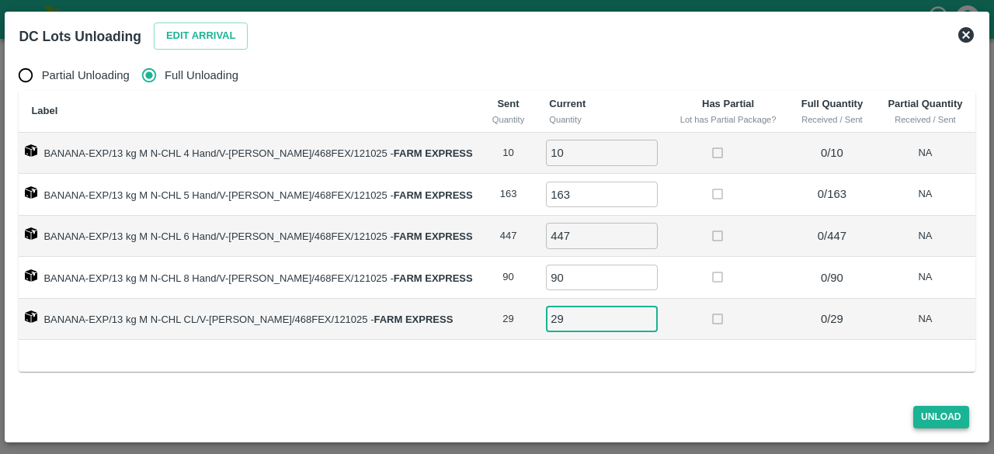
type input "29"
click at [941, 417] on button "Unload" at bounding box center [941, 417] width 56 height 23
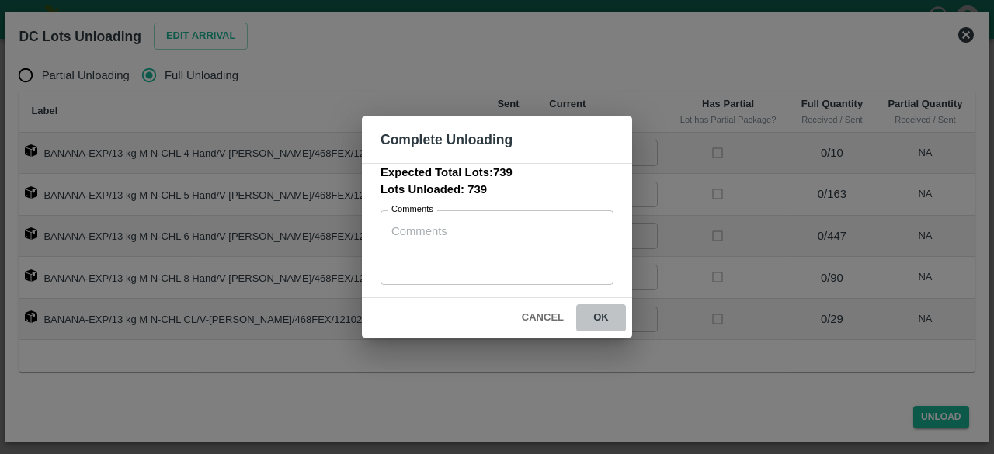
click at [601, 313] on button "ok" at bounding box center [601, 317] width 50 height 27
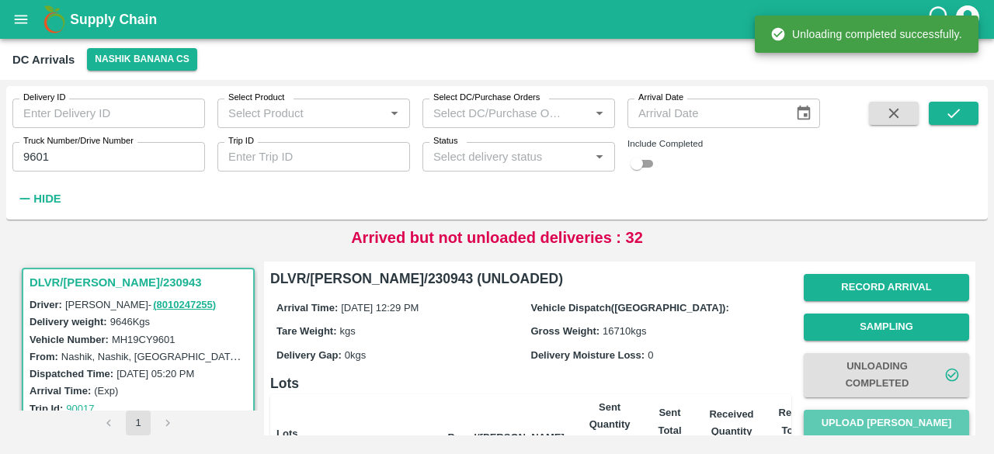
click at [887, 419] on button "Upload [PERSON_NAME]" at bounding box center [886, 423] width 165 height 27
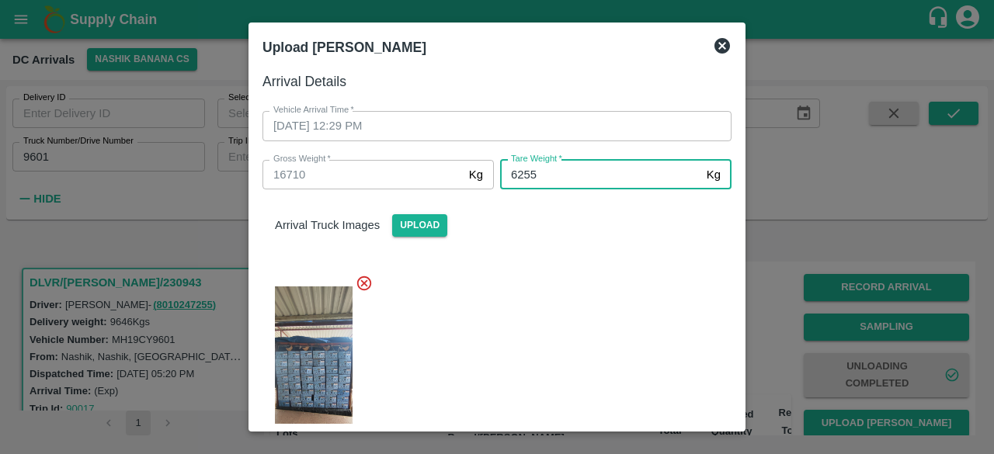
type input "6255"
click at [604, 296] on div at bounding box center [491, 368] width 482 height 213
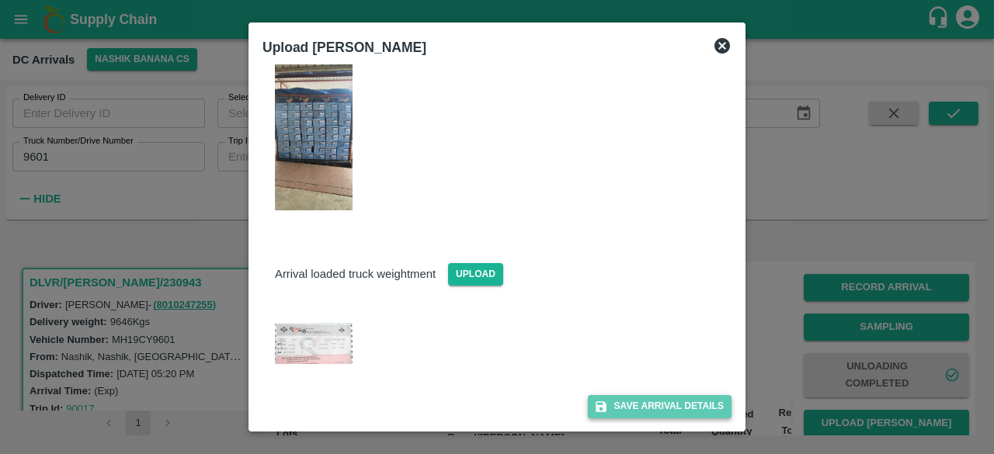
click at [648, 404] on button "Save Arrival Details" at bounding box center [660, 406] width 144 height 23
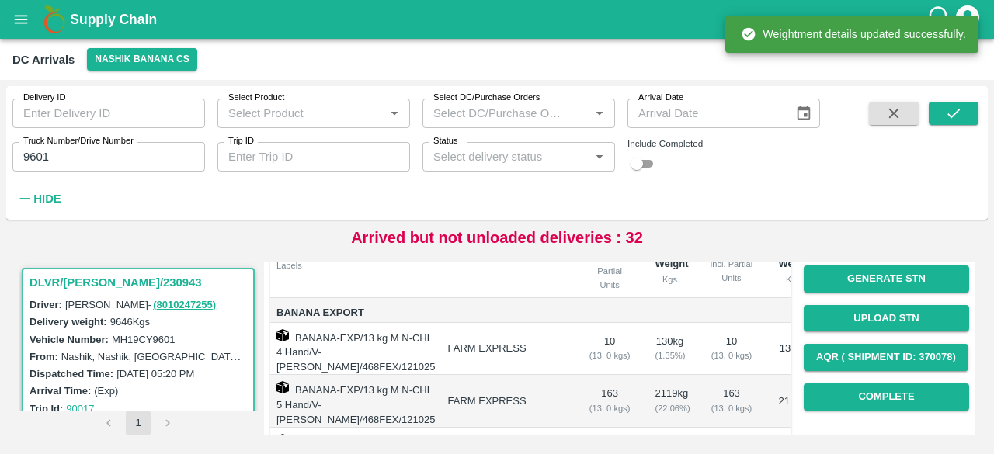
scroll to position [193, 0]
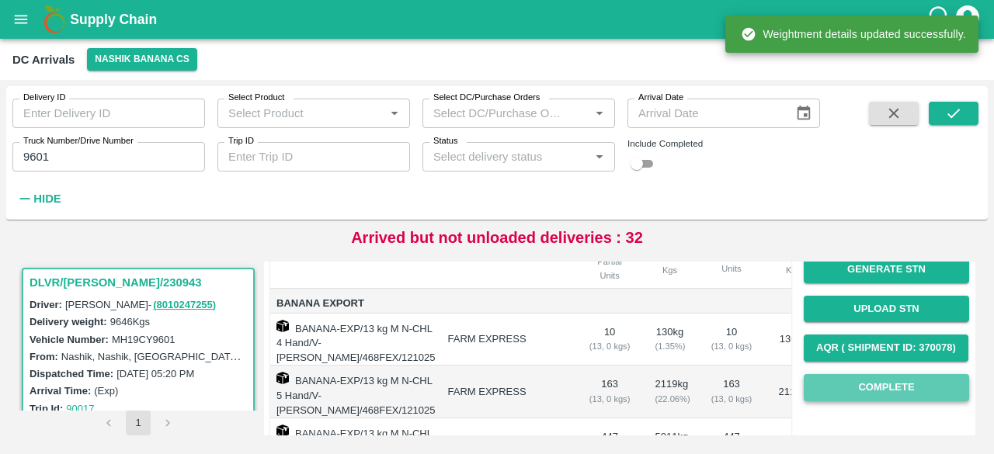
click at [880, 377] on button "Complete" at bounding box center [886, 387] width 165 height 27
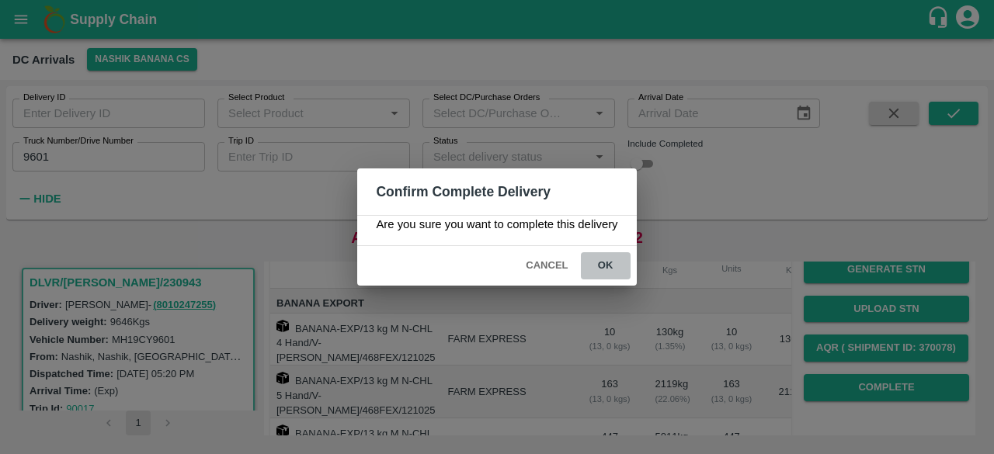
click at [601, 266] on button "ok" at bounding box center [606, 265] width 50 height 27
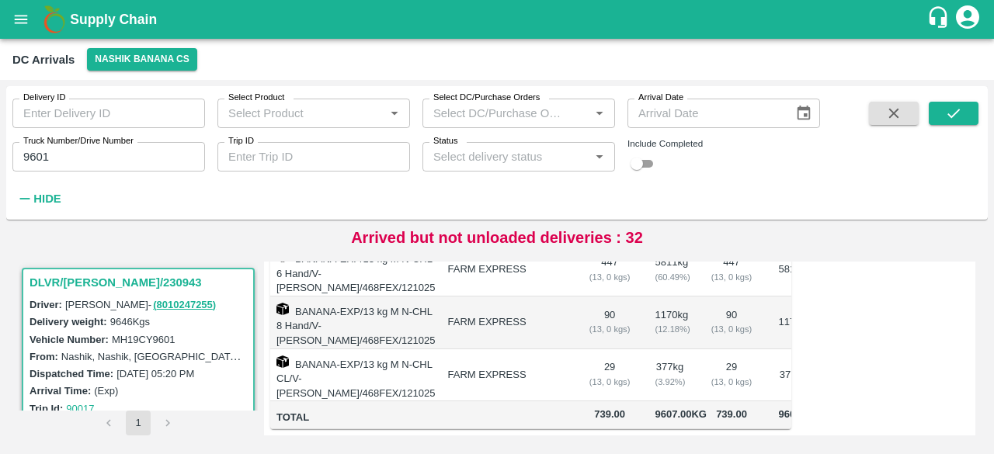
scroll to position [0, 0]
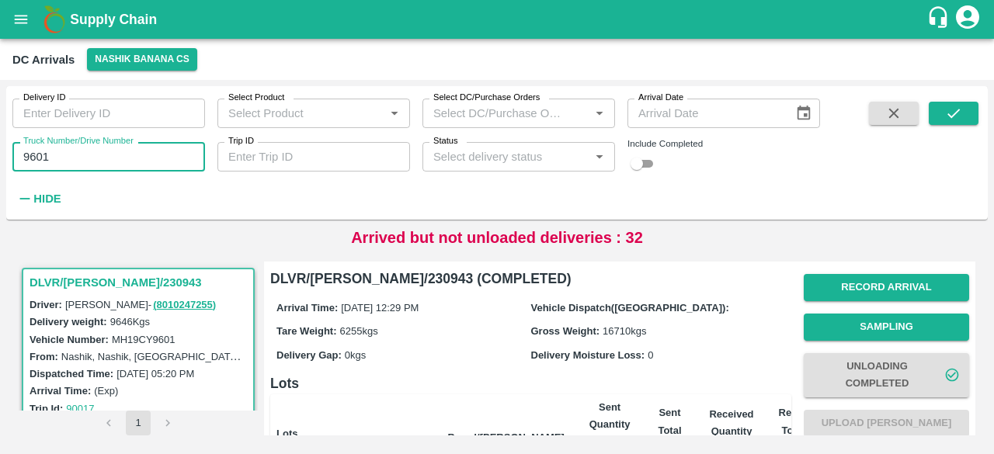
click at [30, 159] on input "9601" at bounding box center [108, 157] width 193 height 30
type input "9601"
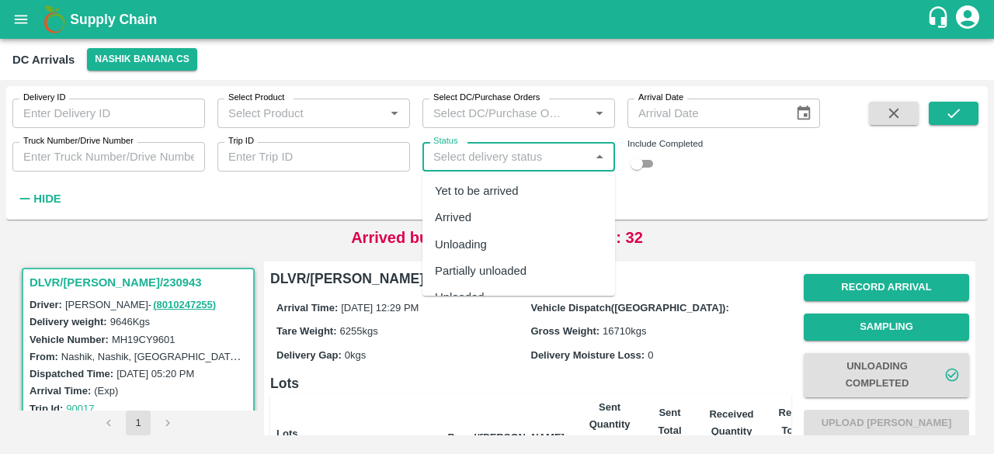
click at [497, 158] on input "Status" at bounding box center [506, 157] width 158 height 20
click at [506, 197] on div "Yet to be arrived" at bounding box center [477, 191] width 84 height 17
type input "Yet to be arrived"
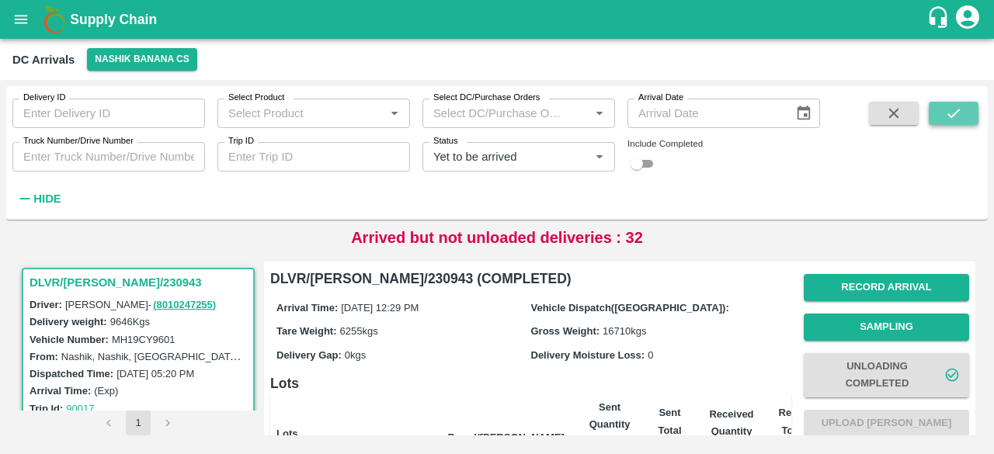
click at [946, 110] on icon "submit" at bounding box center [953, 113] width 17 height 17
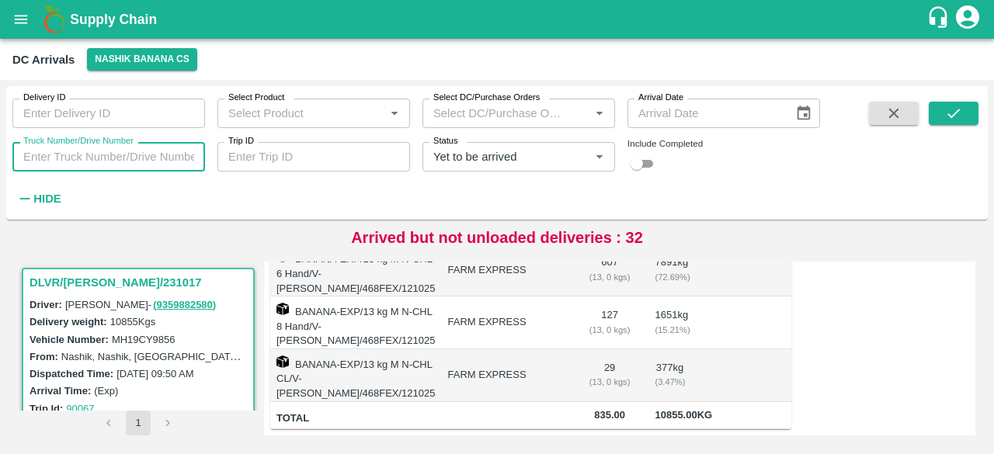
click at [58, 162] on input "Truck Number/Drive Number" at bounding box center [108, 157] width 193 height 30
type input "6622"
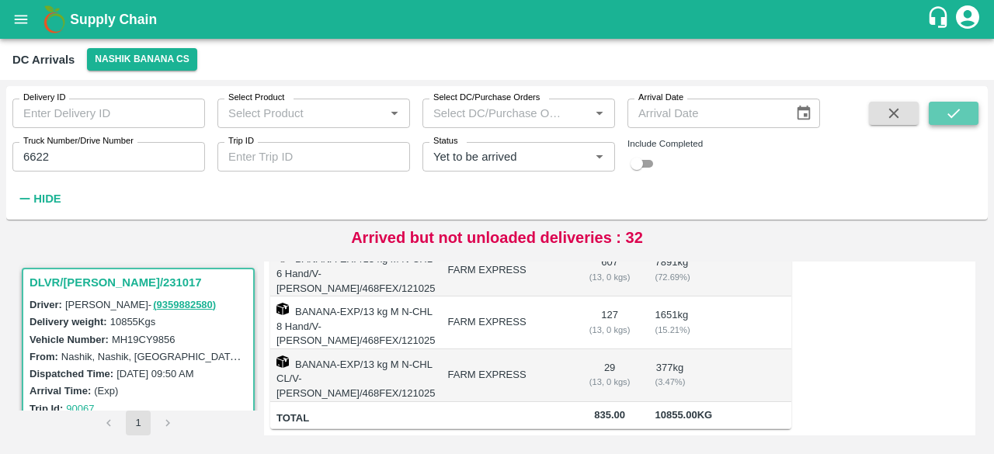
click at [942, 113] on button "submit" at bounding box center [954, 113] width 50 height 23
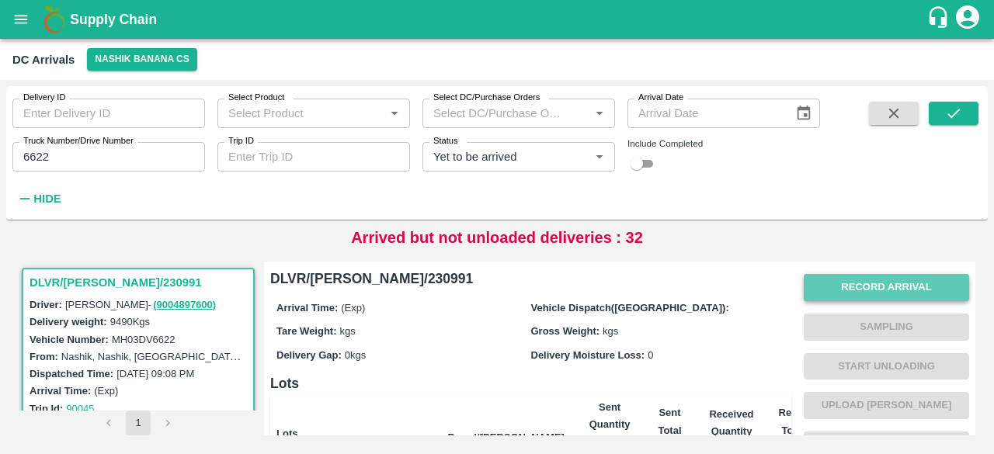
click at [853, 285] on button "Record Arrival" at bounding box center [886, 287] width 165 height 27
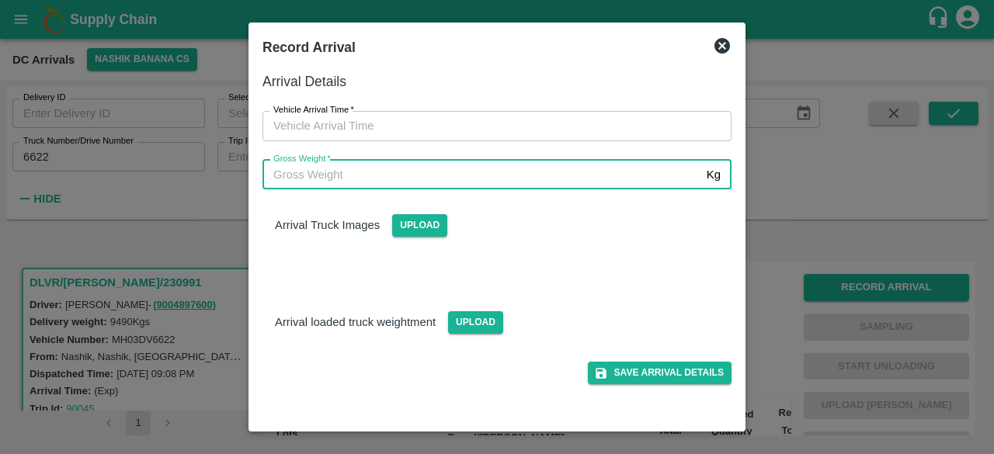
click at [569, 174] on input "Gross Weight   *" at bounding box center [482, 175] width 438 height 30
type input "15960"
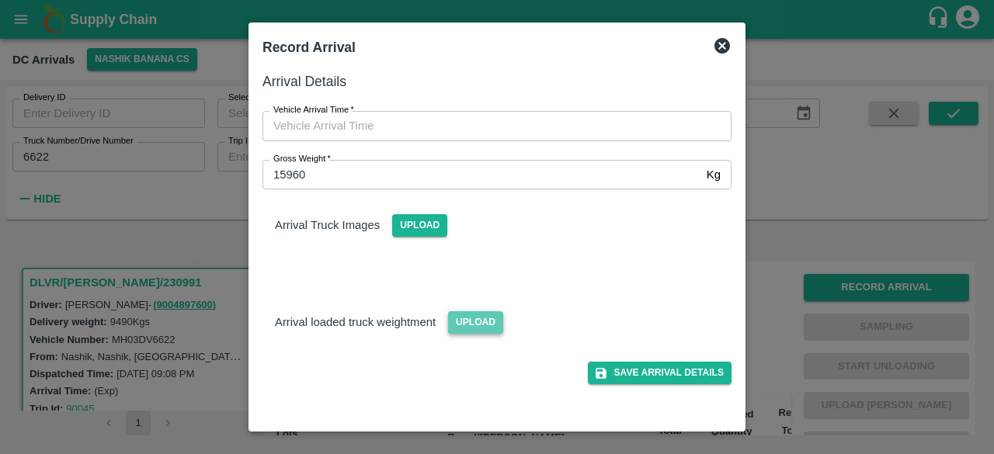
click at [464, 330] on span "Upload" at bounding box center [475, 322] width 55 height 23
click at [0, 0] on input "Upload" at bounding box center [0, 0] width 0 height 0
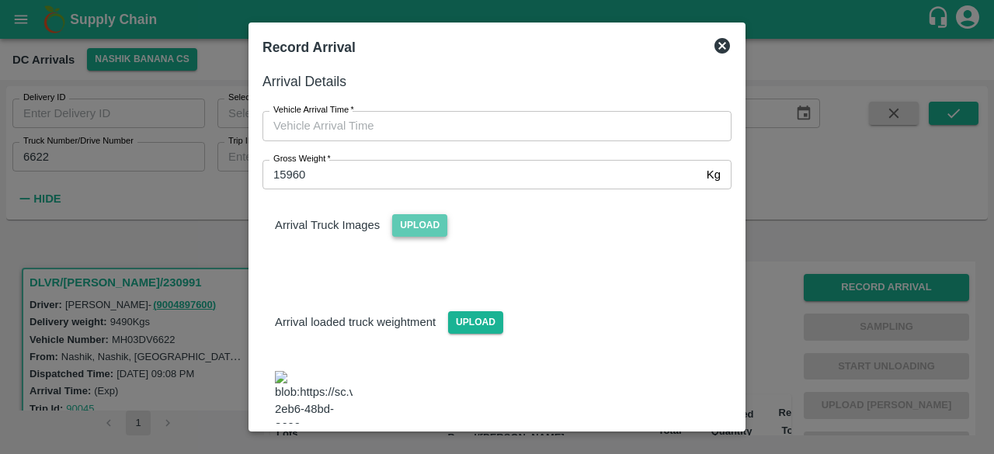
click at [420, 231] on span "Upload" at bounding box center [419, 225] width 55 height 23
click at [0, 0] on input "Upload" at bounding box center [0, 0] width 0 height 0
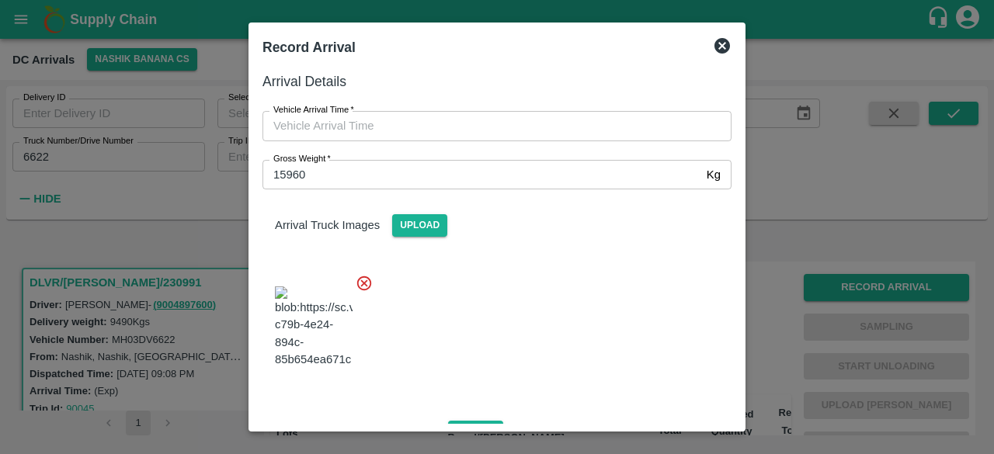
type input "DD/MM/YYYY hh:mm aa"
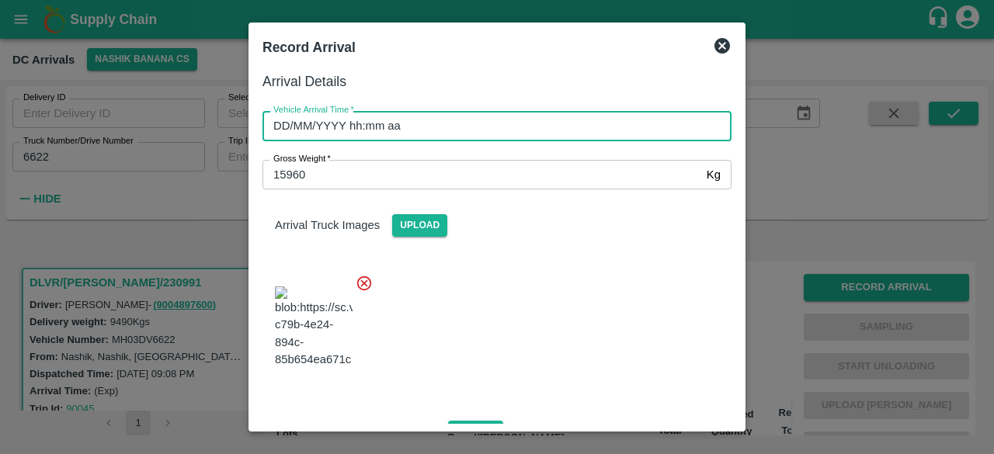
click at [402, 122] on input "DD/MM/YYYY hh:mm aa" at bounding box center [492, 126] width 458 height 30
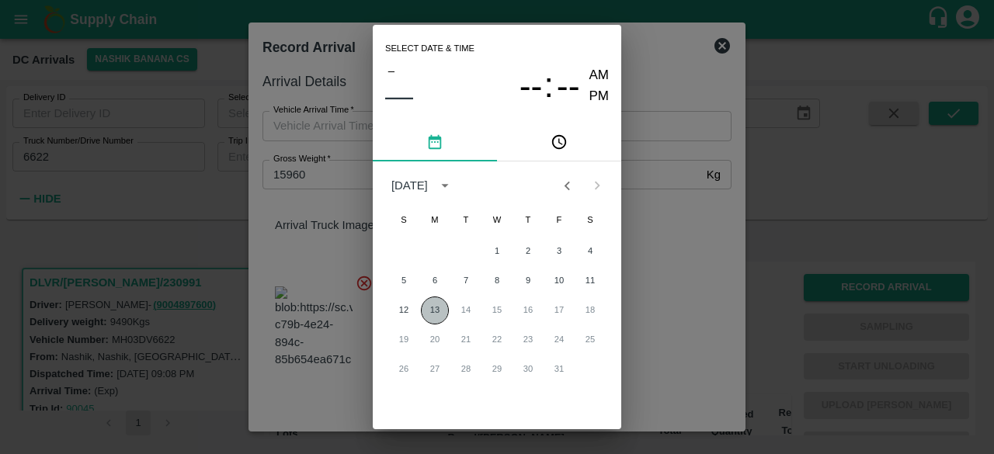
click at [429, 311] on button "13" at bounding box center [435, 311] width 28 height 28
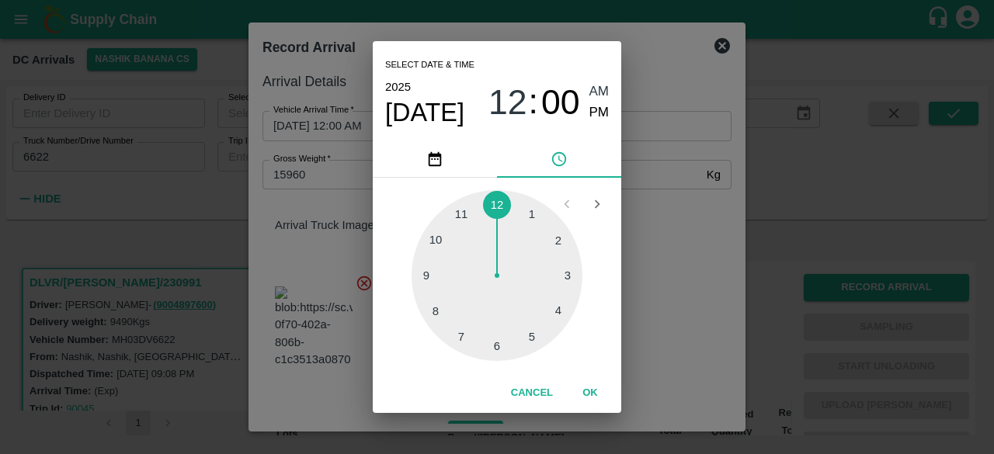
click at [536, 338] on div at bounding box center [497, 275] width 171 height 171
click at [559, 311] on div at bounding box center [497, 275] width 171 height 171
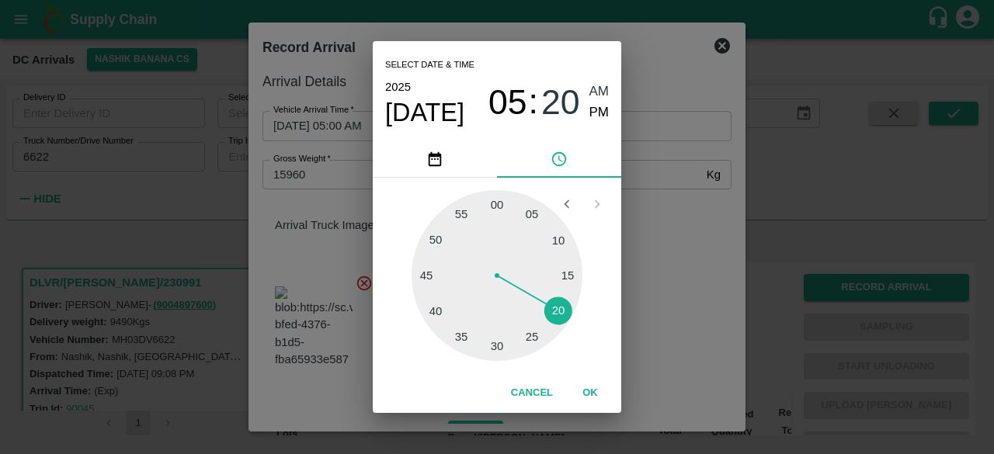
type input "[DATE] 05:20 AM"
click at [666, 291] on div "Select date & time [DATE] 05 : 20 AM PM 05 10 15 20 25 30 35 40 45 50 55 00 Can…" at bounding box center [497, 227] width 994 height 454
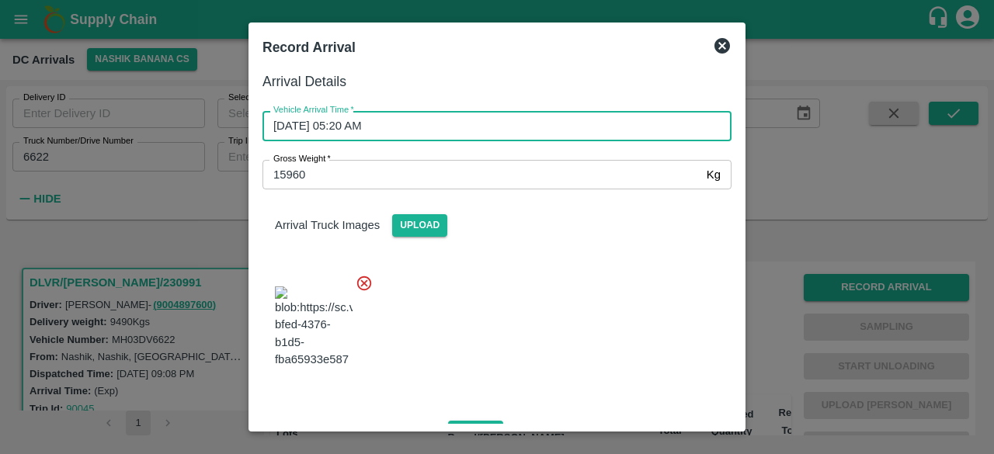
scroll to position [244, 0]
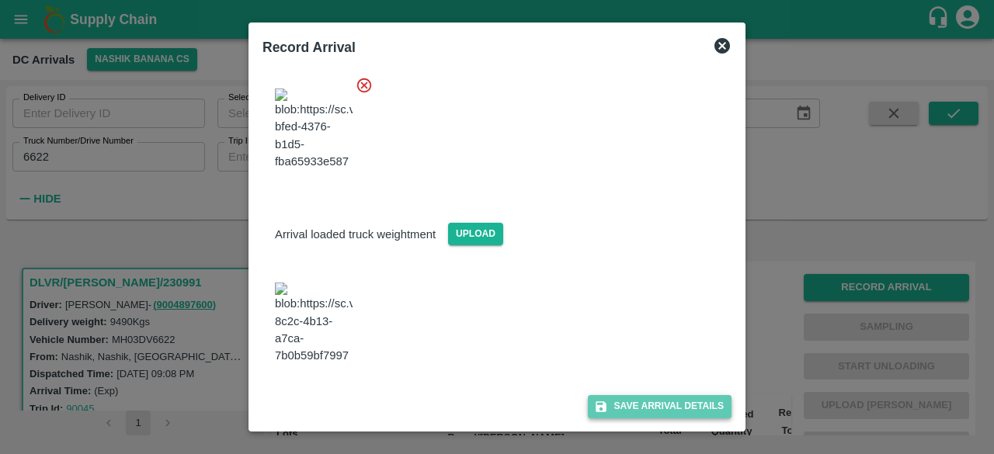
click at [650, 409] on button "Save Arrival Details" at bounding box center [660, 406] width 144 height 23
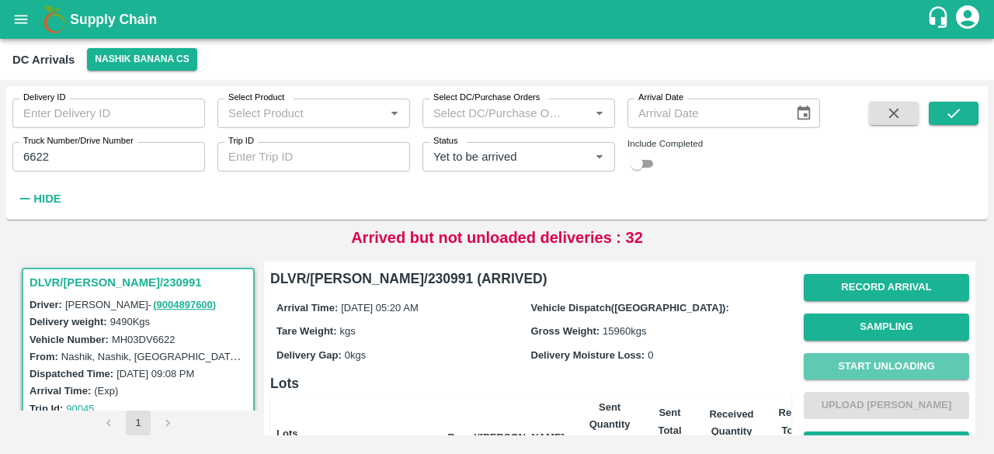
click at [870, 363] on button "Start Unloading" at bounding box center [886, 366] width 165 height 27
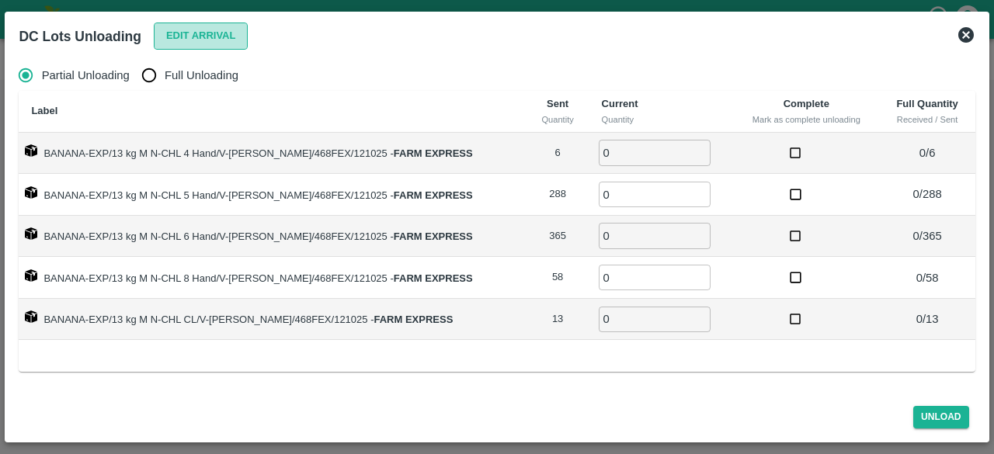
click at [193, 33] on button "Edit Arrival" at bounding box center [201, 36] width 95 height 27
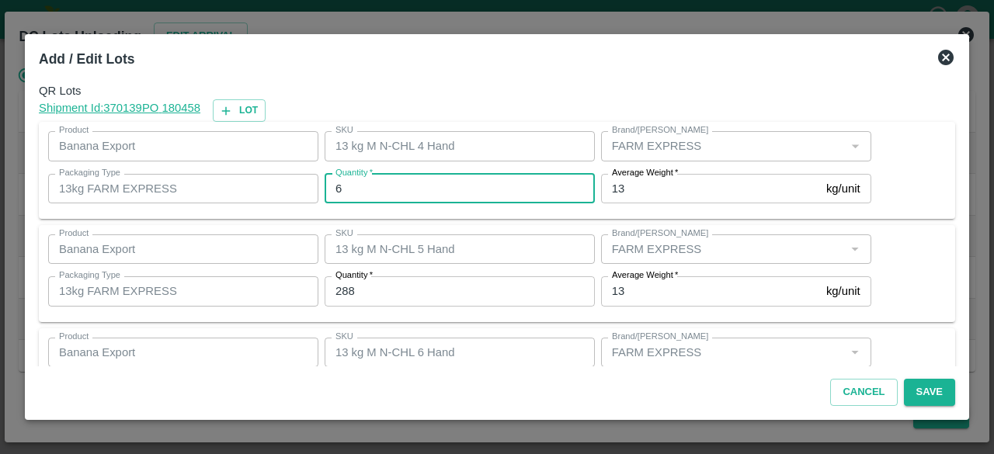
click at [353, 190] on input "6" at bounding box center [460, 189] width 270 height 30
type input "7"
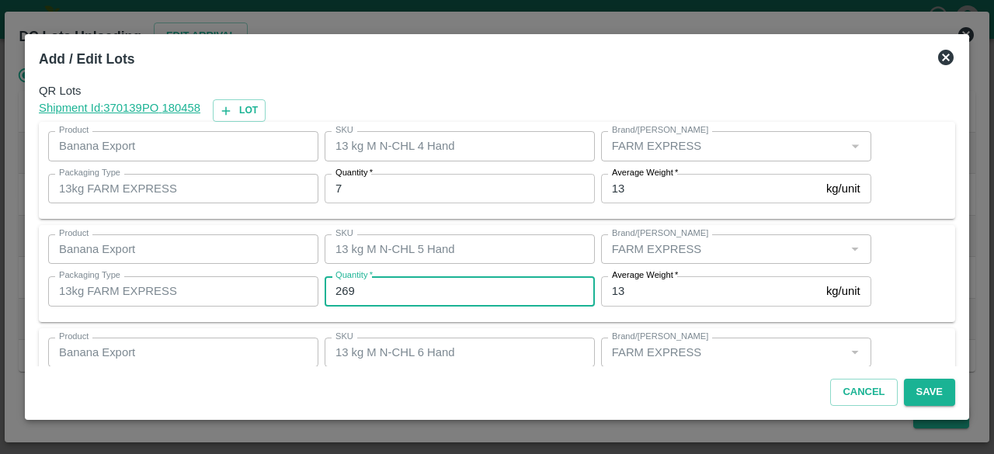
type input "269"
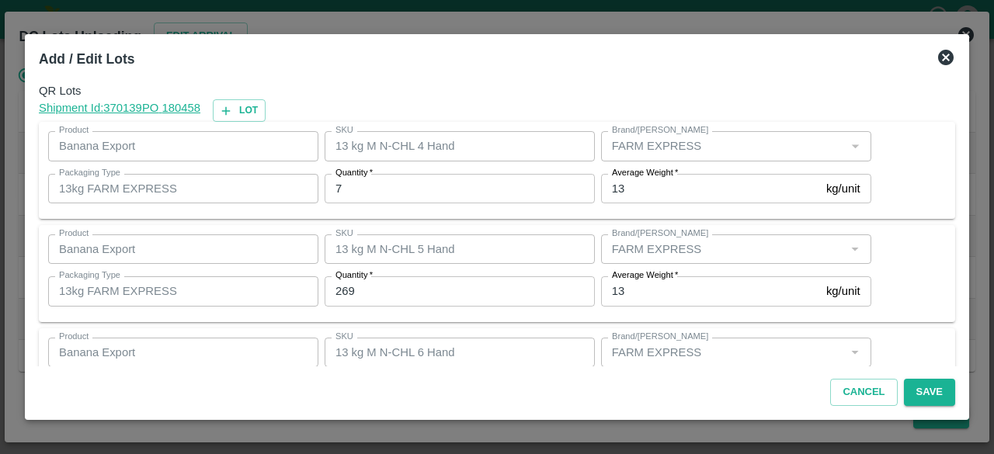
scroll to position [172, 0]
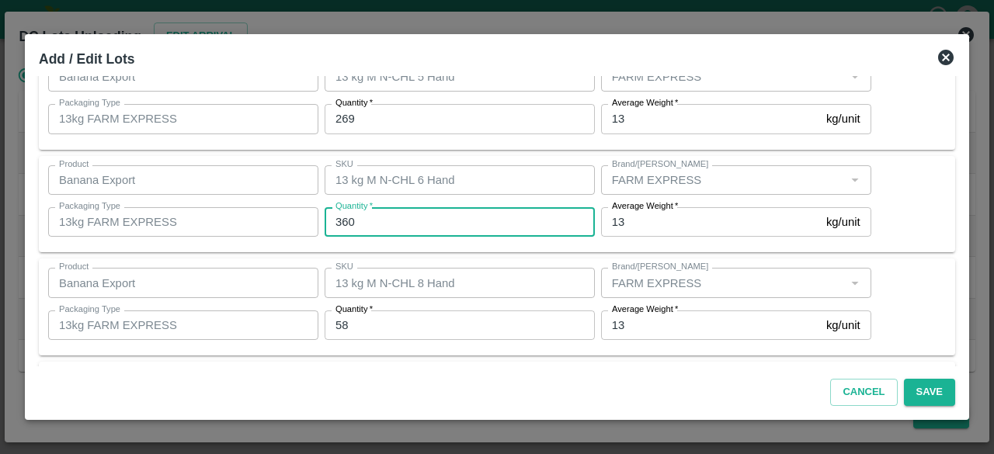
type input "360"
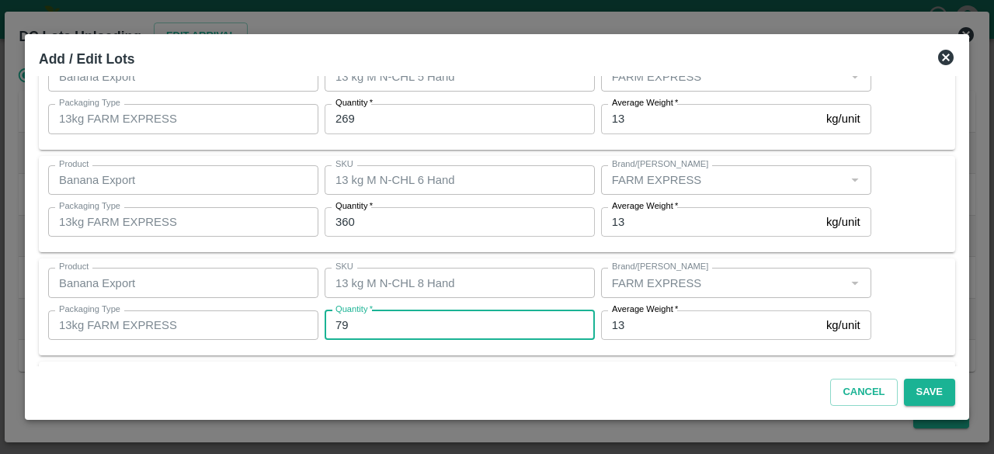
type input "79"
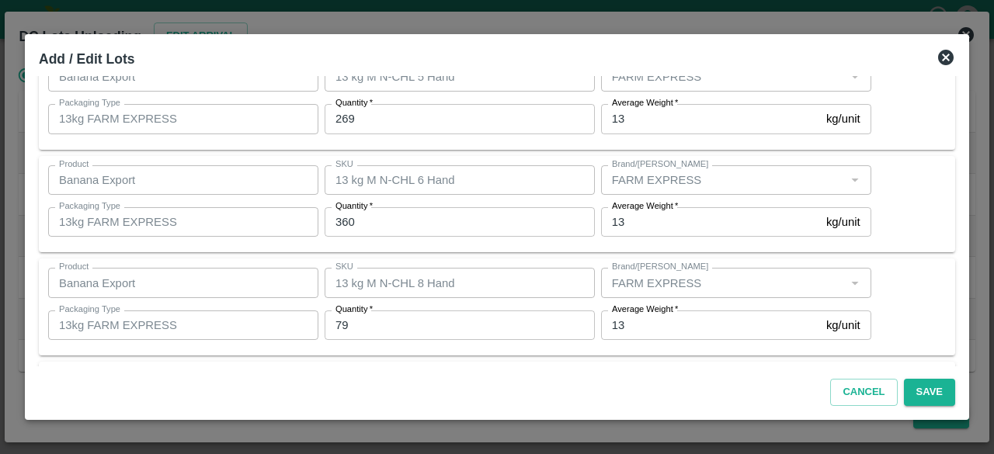
scroll to position [276, 0]
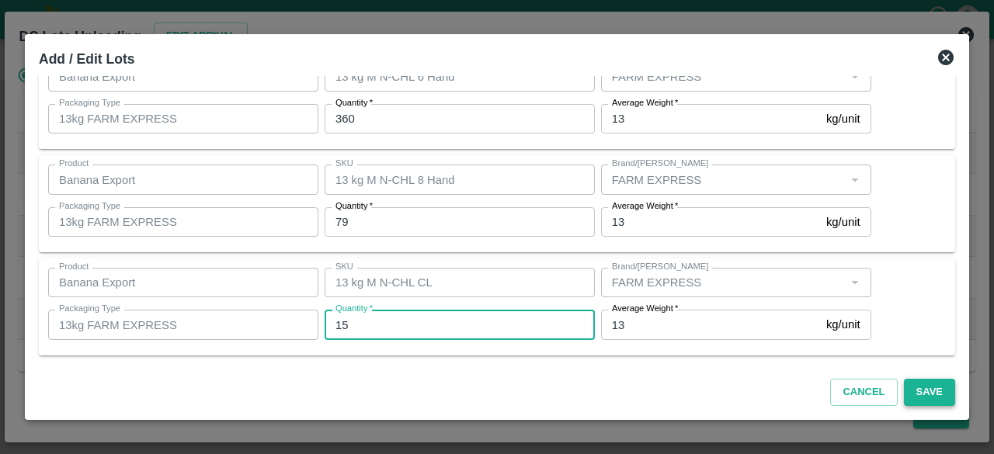
type input "15"
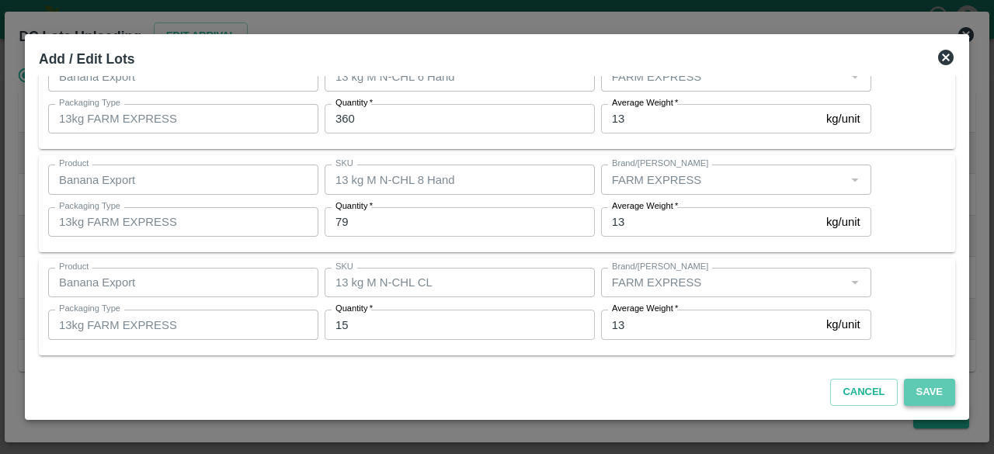
click at [931, 393] on button "Save" at bounding box center [929, 392] width 51 height 27
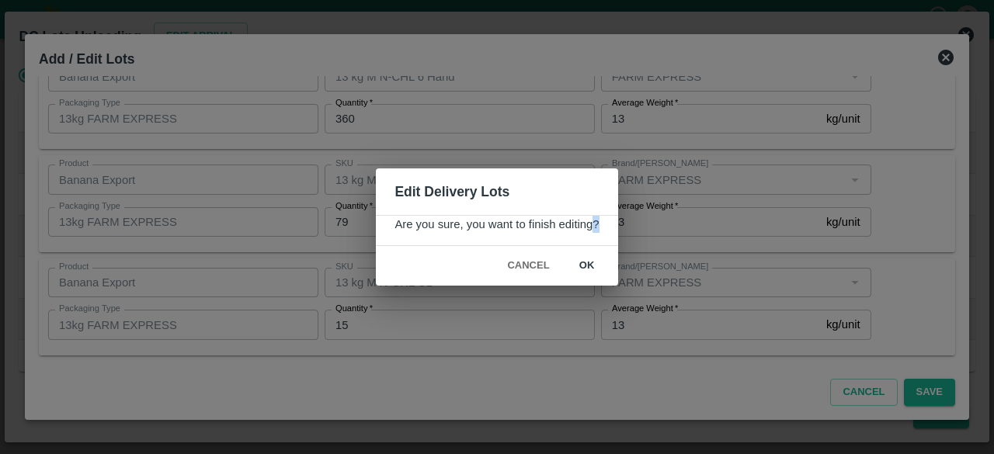
click at [581, 263] on div "Edit Delivery Lots Are you sure, you want to finish editing? Cancel ok" at bounding box center [497, 227] width 994 height 454
click at [581, 263] on button "ok" at bounding box center [587, 265] width 50 height 27
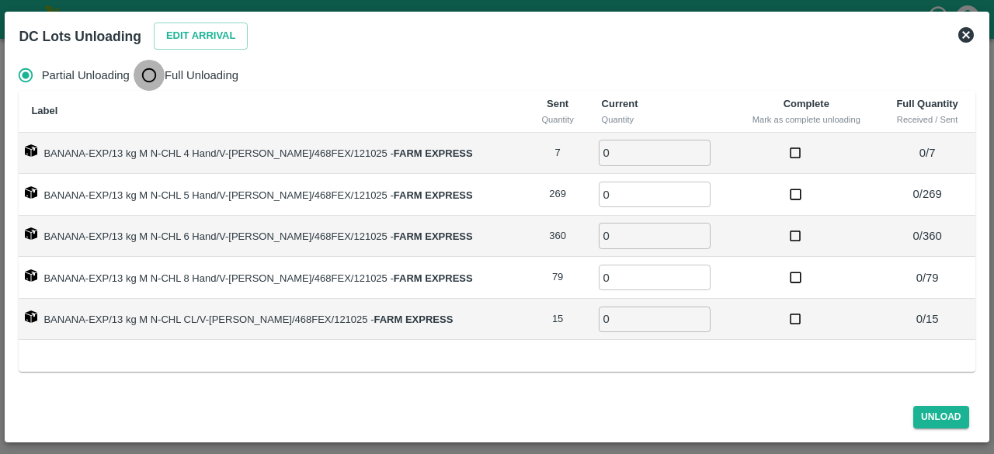
click at [146, 69] on input "Full Unloading" at bounding box center [149, 75] width 31 height 31
radio input "true"
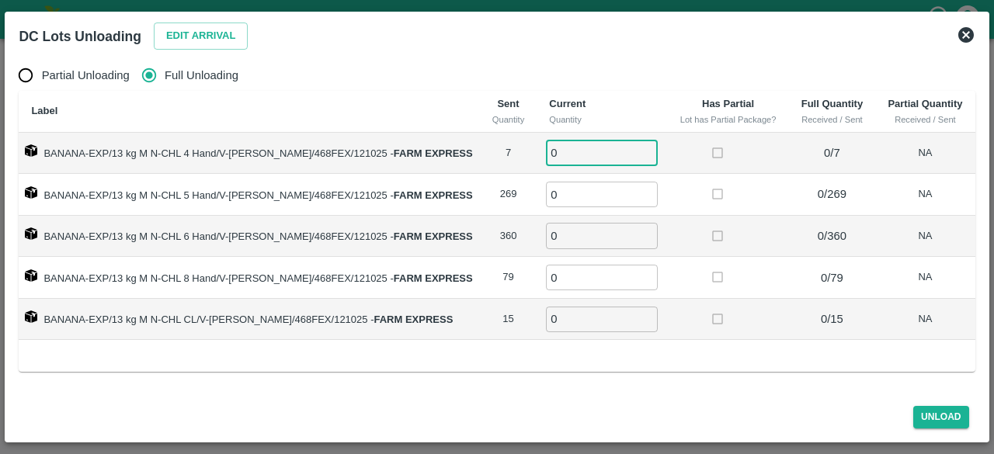
click at [600, 154] on input "0" at bounding box center [602, 153] width 112 height 26
type input "7"
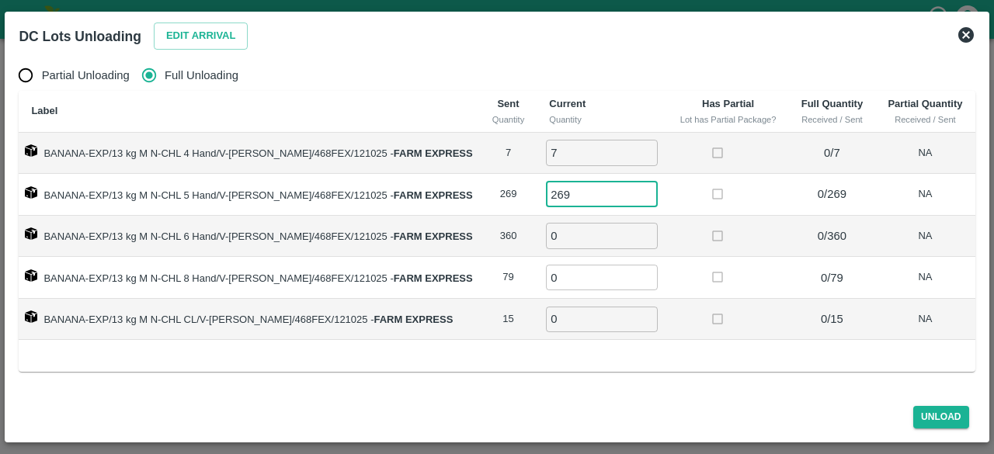
type input "269"
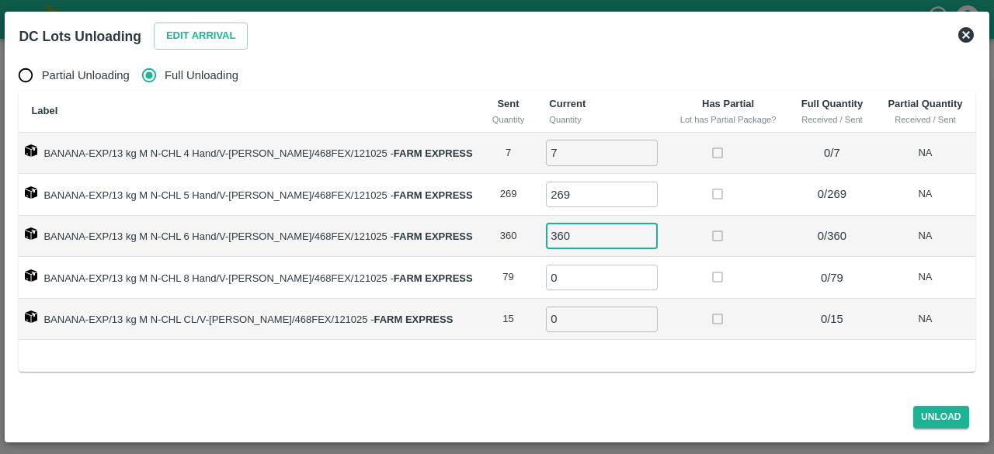
type input "360"
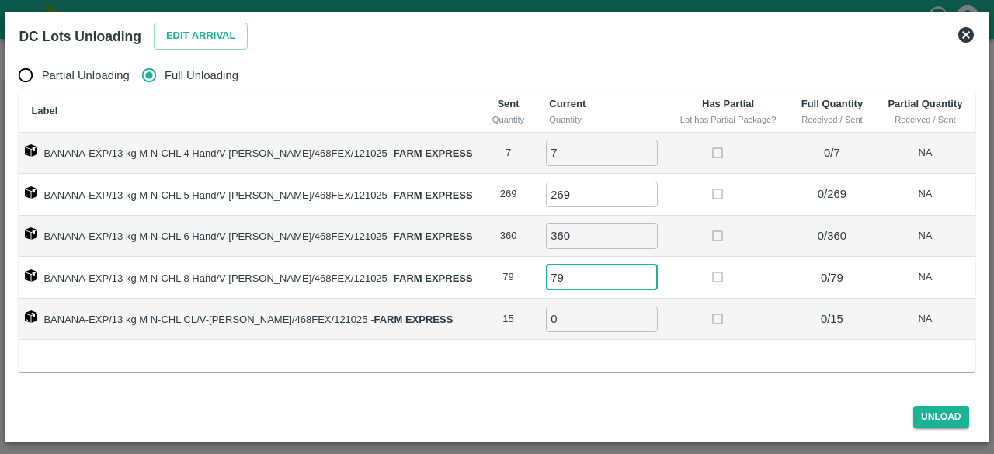
type input "79"
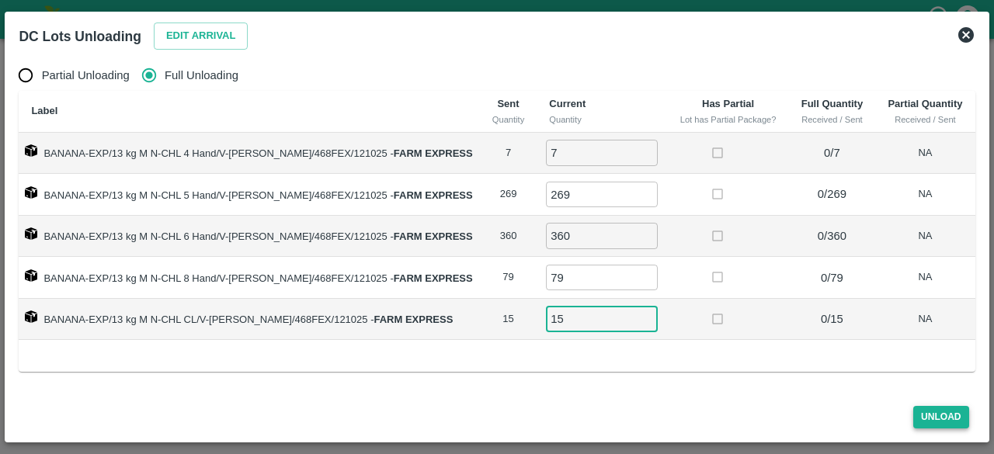
type input "15"
click at [941, 421] on button "Unload" at bounding box center [941, 417] width 56 height 23
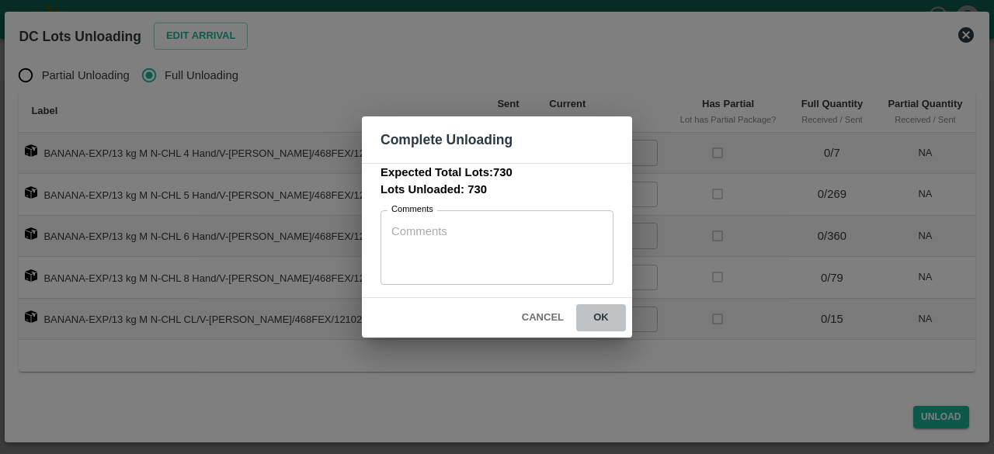
click at [598, 316] on button "ok" at bounding box center [601, 317] width 50 height 27
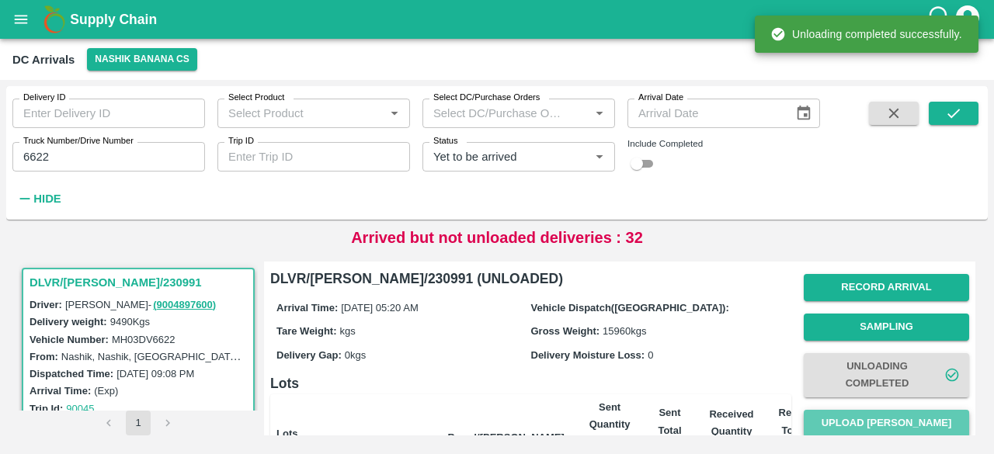
click at [876, 424] on button "Upload [PERSON_NAME]" at bounding box center [886, 423] width 165 height 27
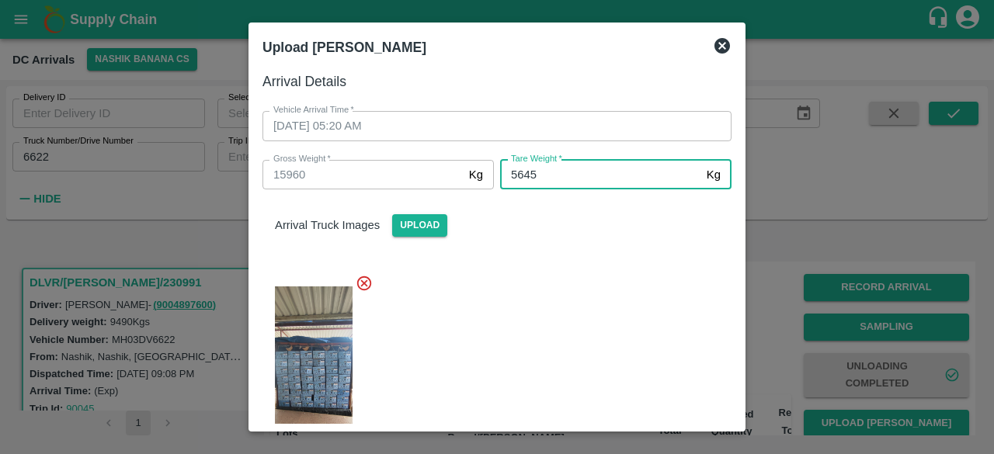
type input "5645"
click at [585, 313] on div at bounding box center [491, 368] width 482 height 213
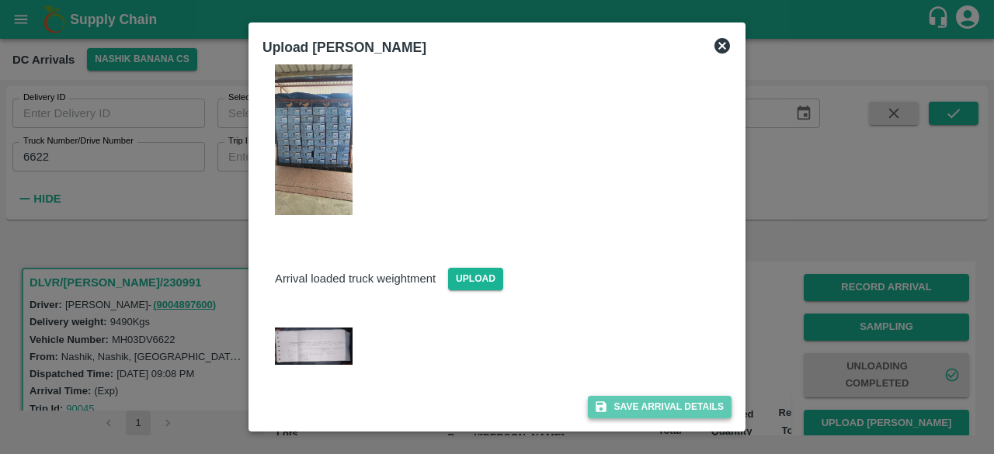
click at [652, 411] on button "Save Arrival Details" at bounding box center [660, 407] width 144 height 23
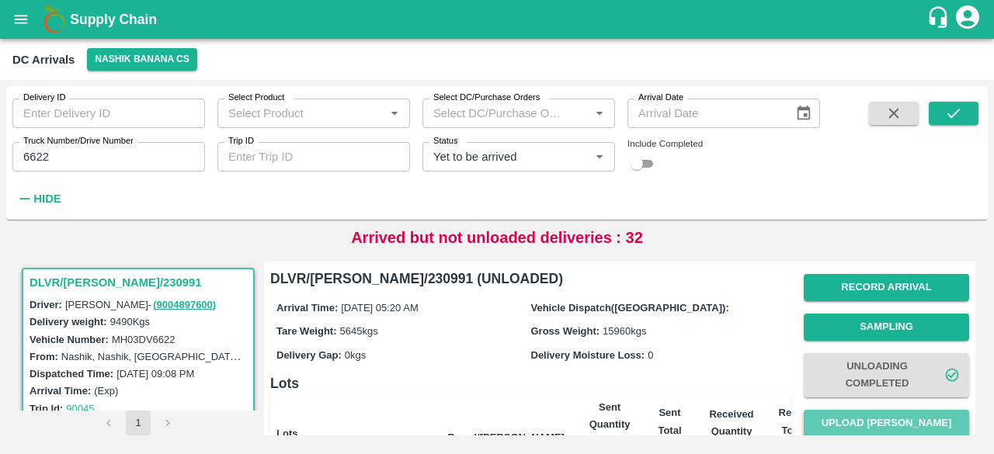
click at [858, 417] on button "Upload [PERSON_NAME]" at bounding box center [886, 423] width 165 height 27
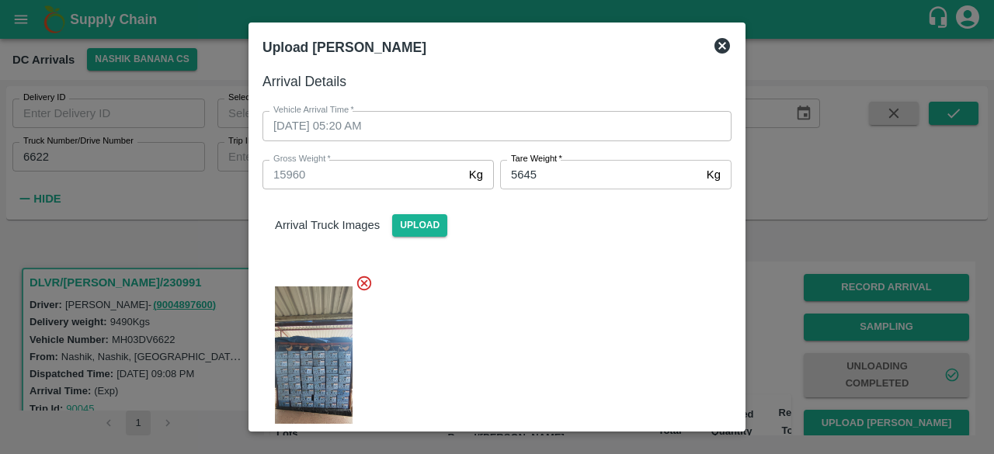
click at [718, 42] on icon at bounding box center [723, 46] width 16 height 16
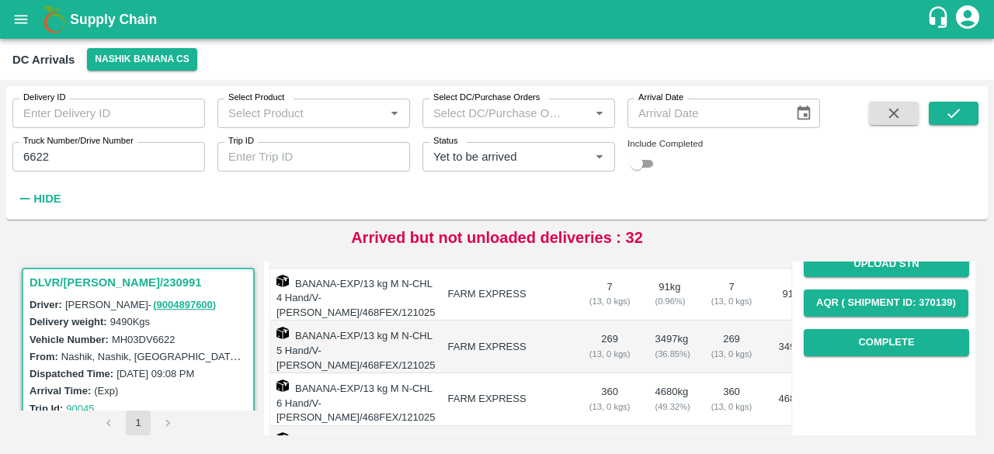
scroll to position [235, 0]
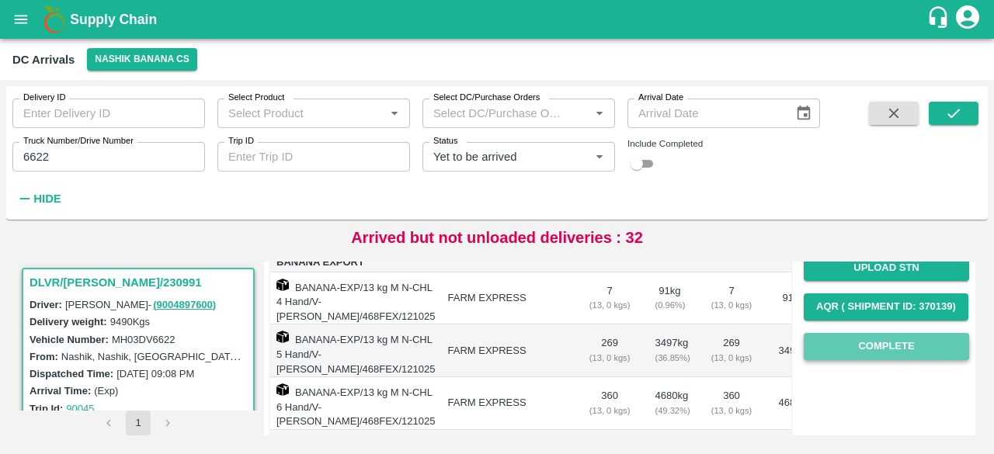
click at [869, 350] on button "Complete" at bounding box center [886, 346] width 165 height 27
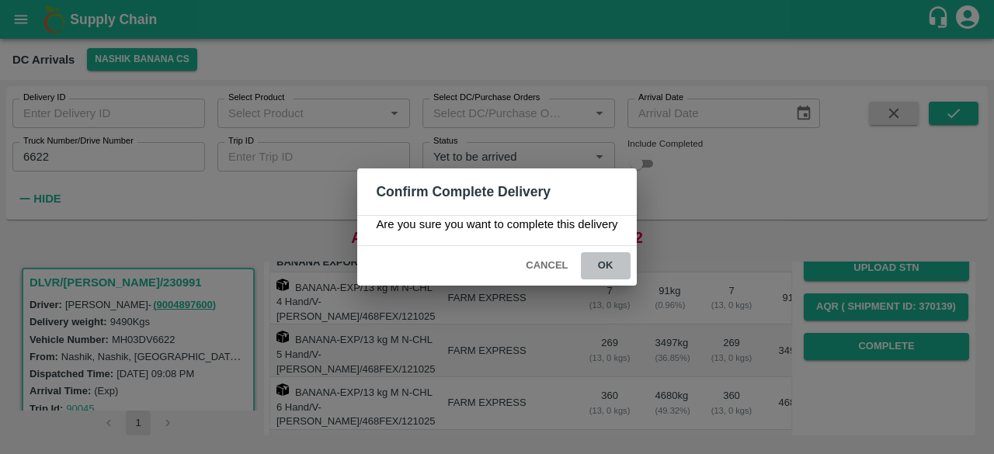
click at [602, 263] on button "ok" at bounding box center [606, 265] width 50 height 27
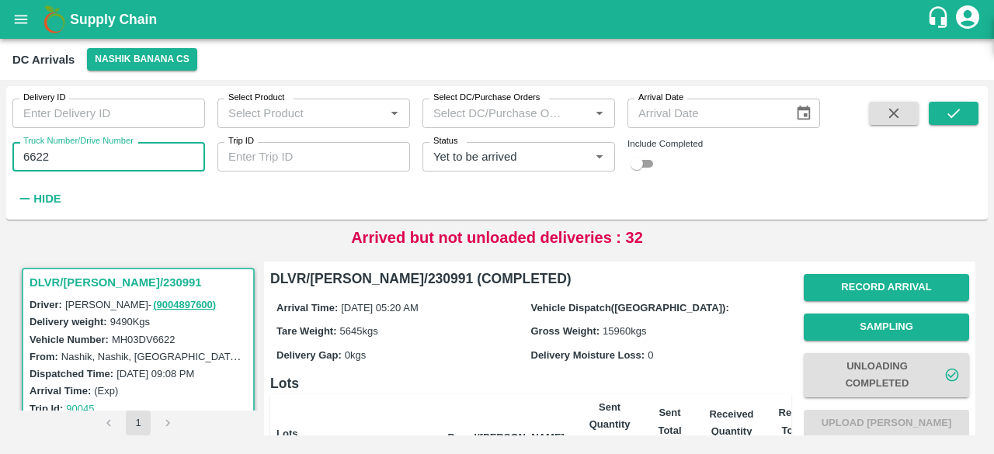
click at [37, 161] on input "6622" at bounding box center [108, 157] width 193 height 30
type input "9856"
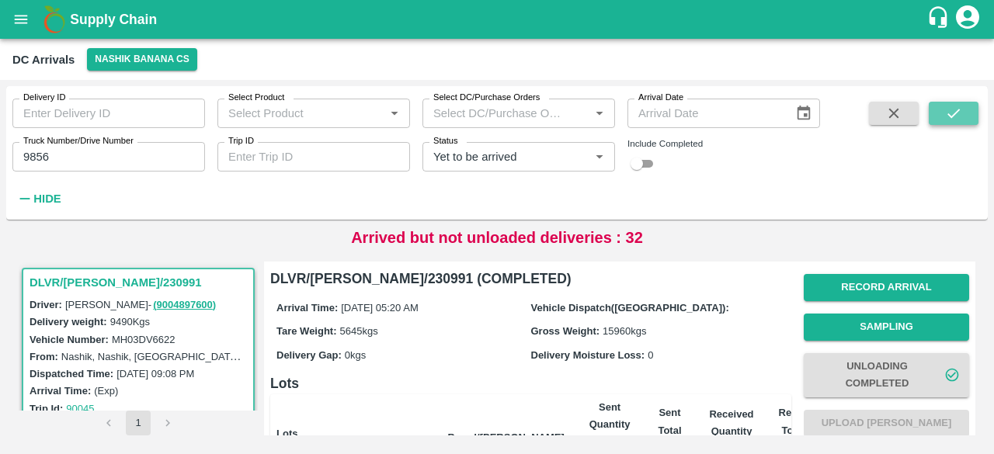
click at [953, 112] on icon "submit" at bounding box center [953, 113] width 17 height 17
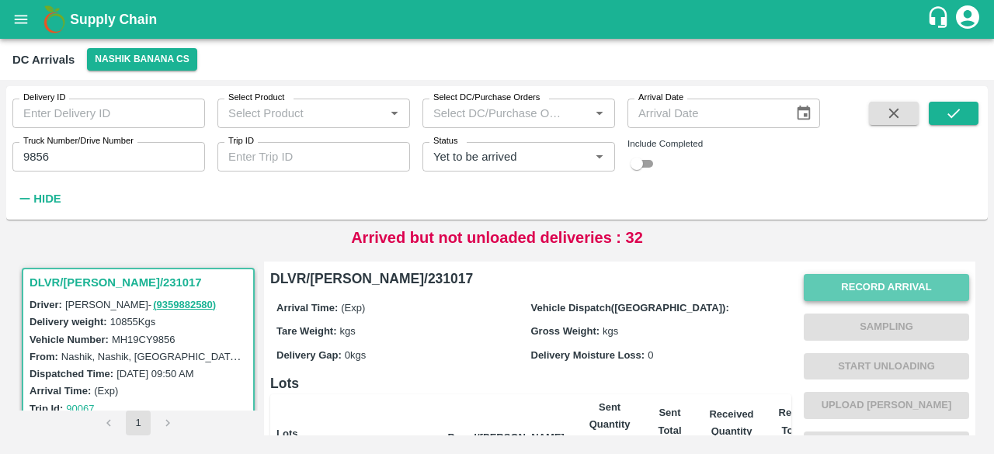
click at [899, 291] on button "Record Arrival" at bounding box center [886, 287] width 165 height 27
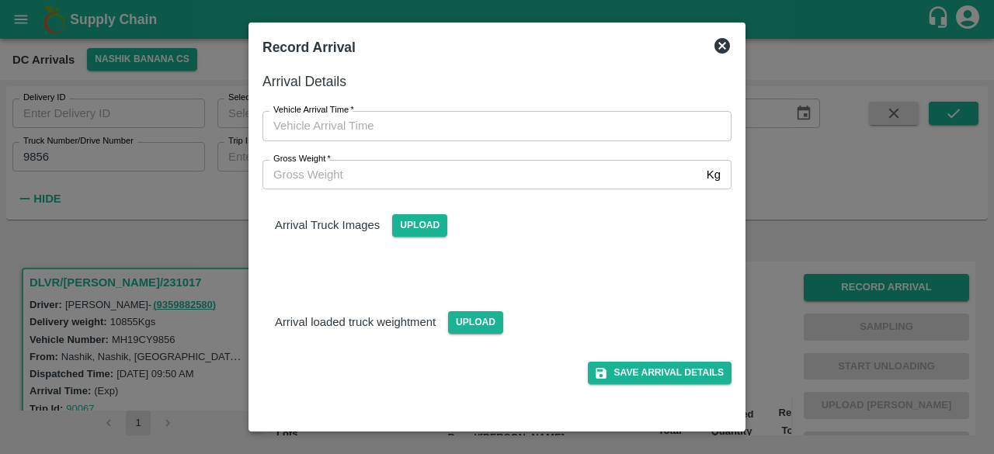
type input "DD/MM/YYYY hh:mm aa"
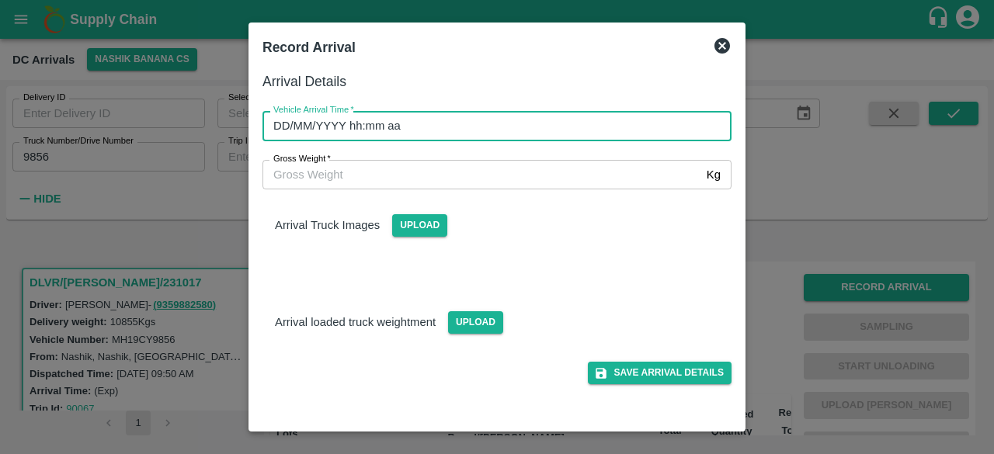
click at [499, 129] on input "DD/MM/YYYY hh:mm aa" at bounding box center [492, 126] width 458 height 30
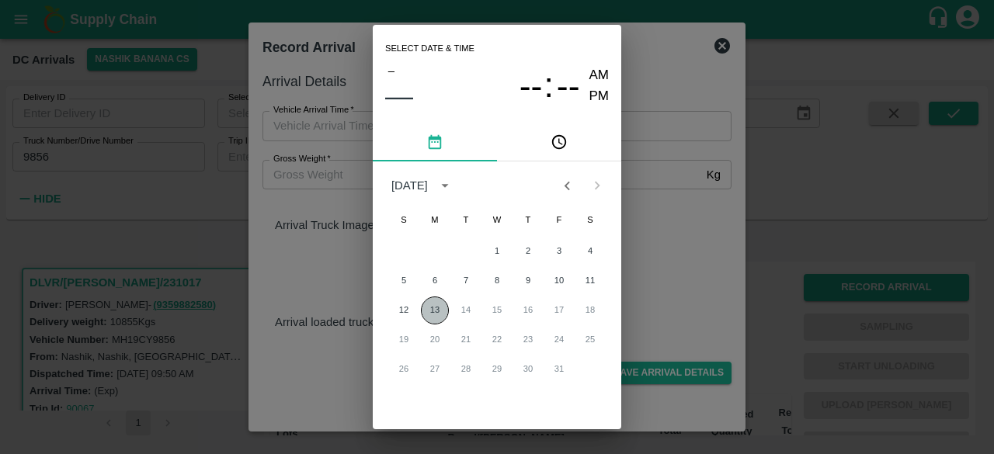
click at [426, 316] on button "13" at bounding box center [435, 311] width 28 height 28
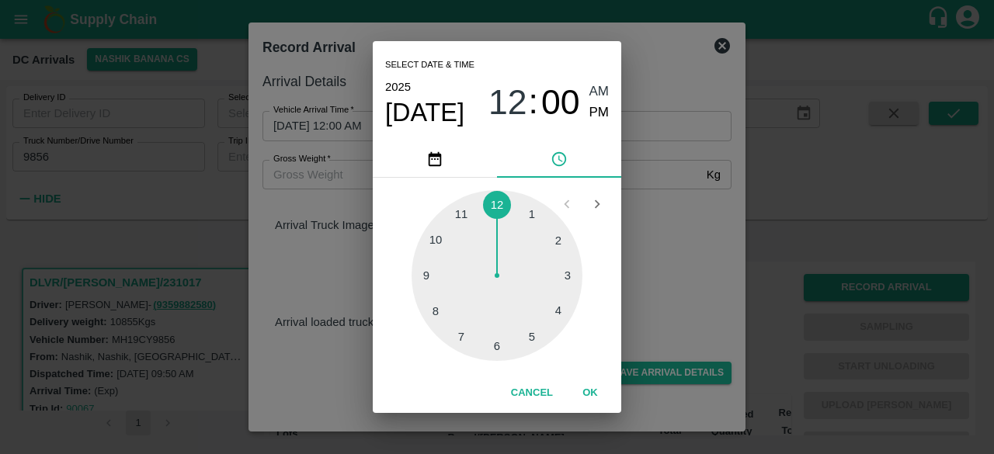
click at [463, 342] on div at bounding box center [497, 275] width 171 height 171
type input "[DATE] 07:00 AM"
click at [655, 269] on div "Select date & time [DATE] 07 : 00 AM PM 05 10 15 20 25 30 35 40 45 50 55 00 Can…" at bounding box center [497, 227] width 994 height 454
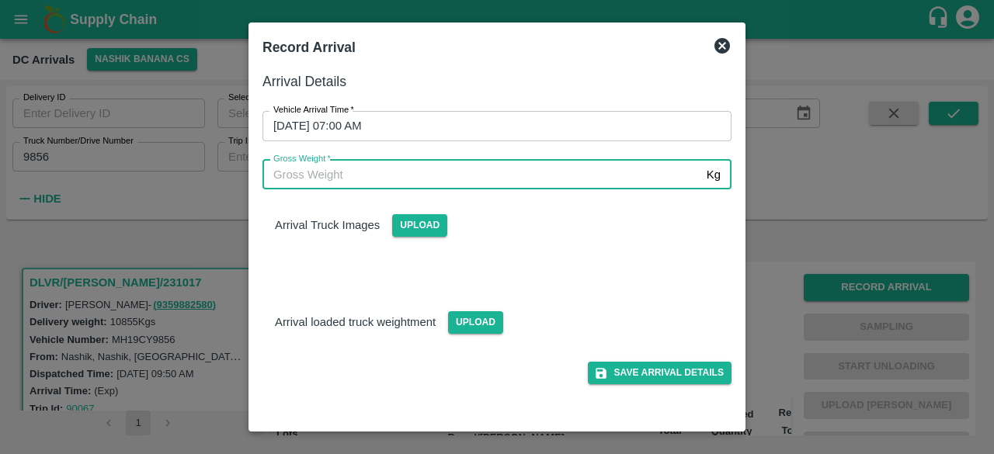
click at [318, 172] on input "Gross Weight   *" at bounding box center [482, 175] width 438 height 30
type input "18655"
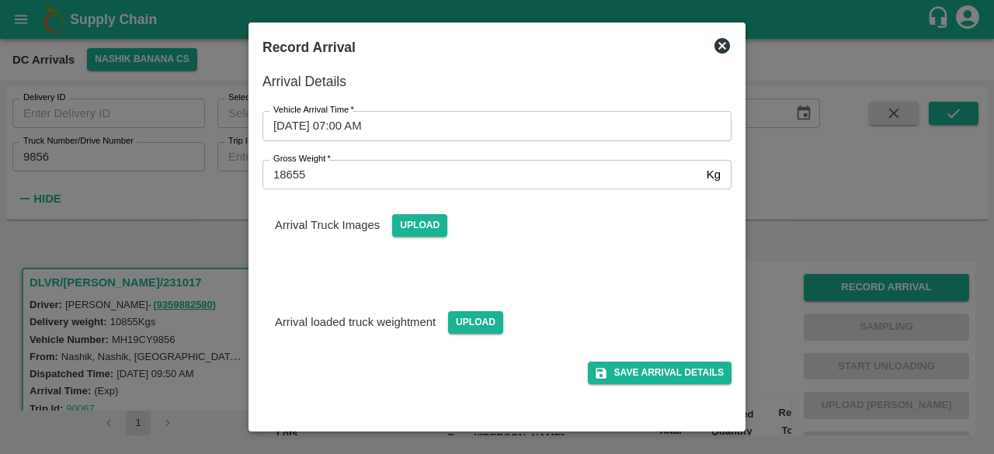
click at [478, 336] on div "Save Arrival Details" at bounding box center [491, 359] width 482 height 50
click at [477, 329] on span "Upload" at bounding box center [475, 322] width 55 height 23
click at [0, 0] on input "Upload" at bounding box center [0, 0] width 0 height 0
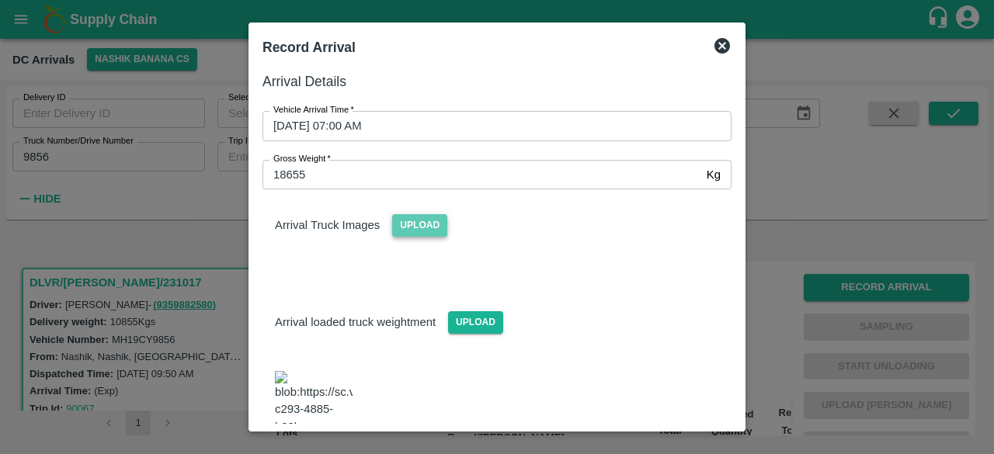
click at [413, 226] on span "Upload" at bounding box center [419, 225] width 55 height 23
click at [0, 0] on input "Upload" at bounding box center [0, 0] width 0 height 0
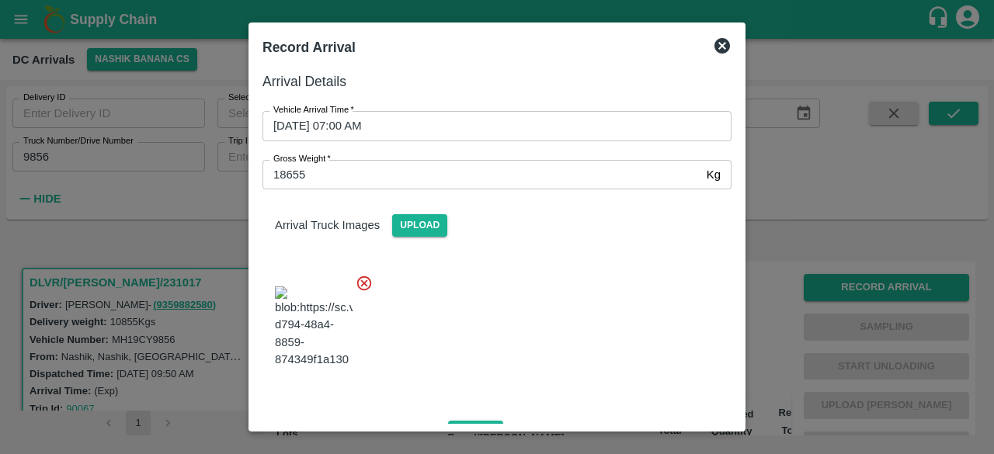
scroll to position [251, 0]
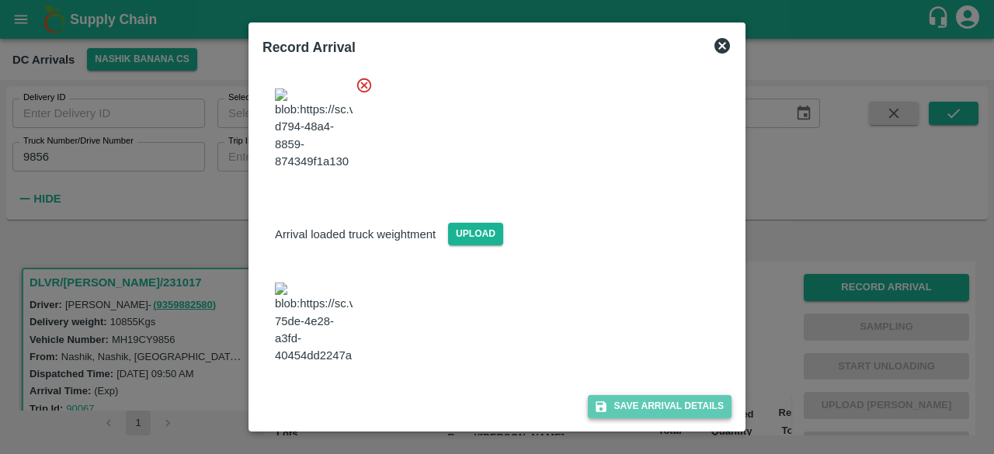
click at [656, 398] on button "Save Arrival Details" at bounding box center [660, 406] width 144 height 23
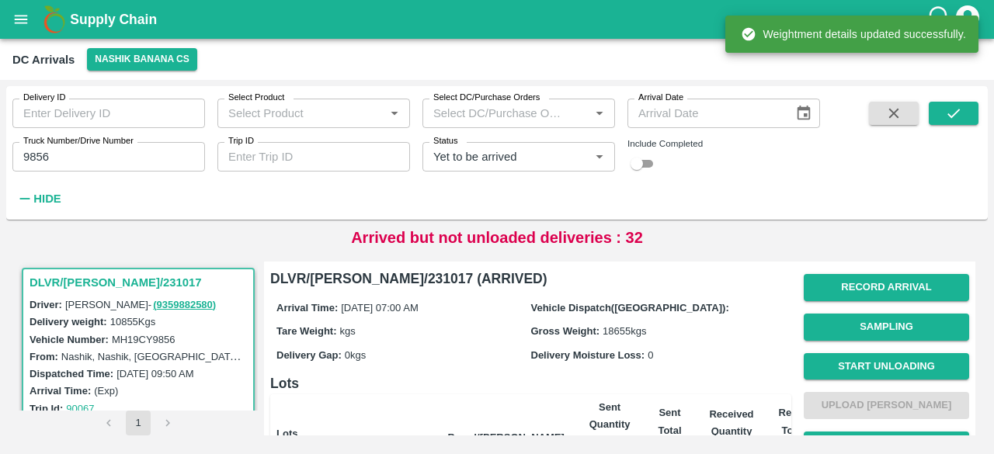
click at [878, 364] on button "Start Unloading" at bounding box center [886, 366] width 165 height 27
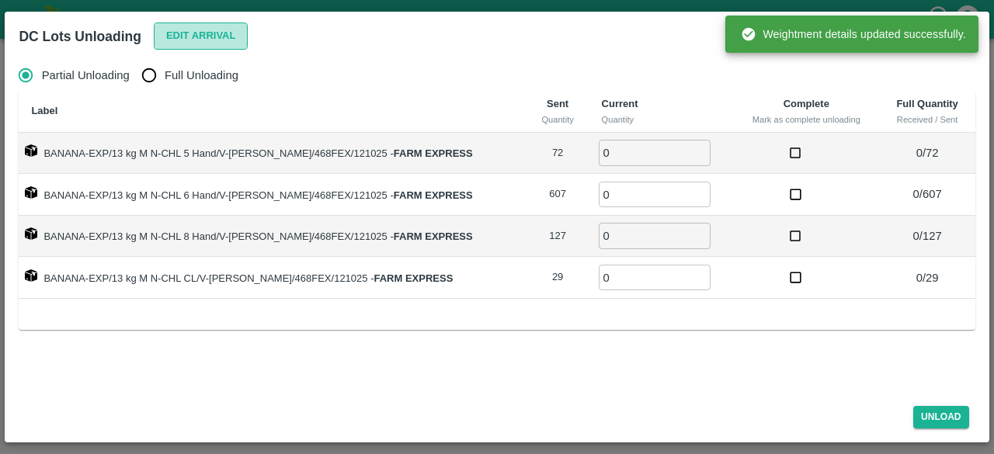
click at [198, 31] on button "Edit Arrival" at bounding box center [201, 36] width 95 height 27
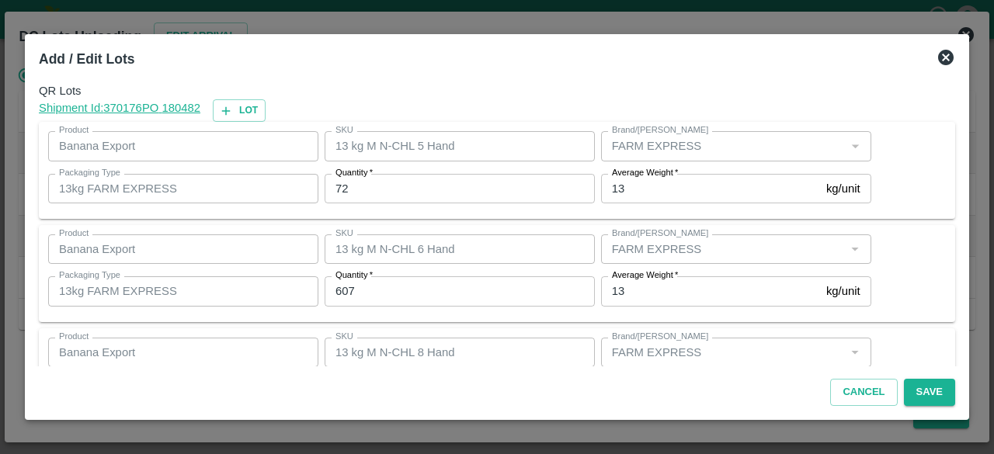
click at [339, 186] on input "72" at bounding box center [460, 189] width 270 height 30
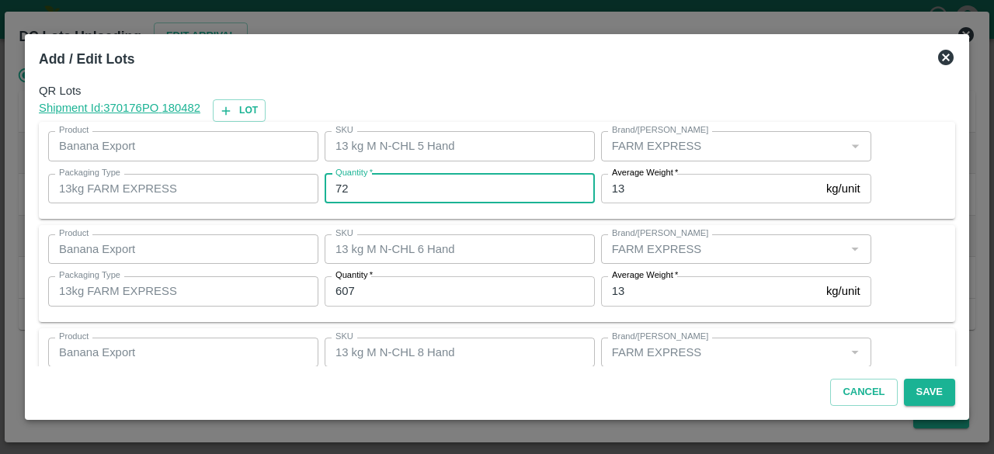
click at [339, 186] on input "72" at bounding box center [460, 189] width 270 height 30
type input "49"
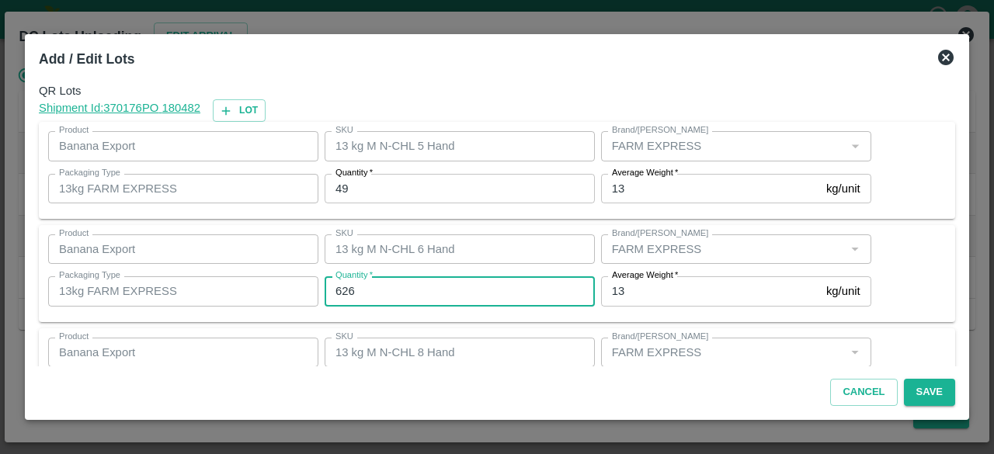
type input "626"
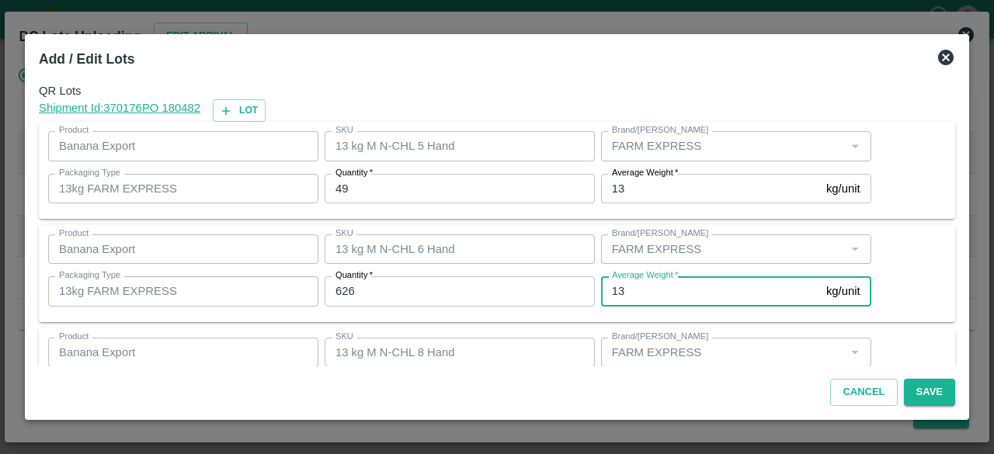
scroll to position [172, 0]
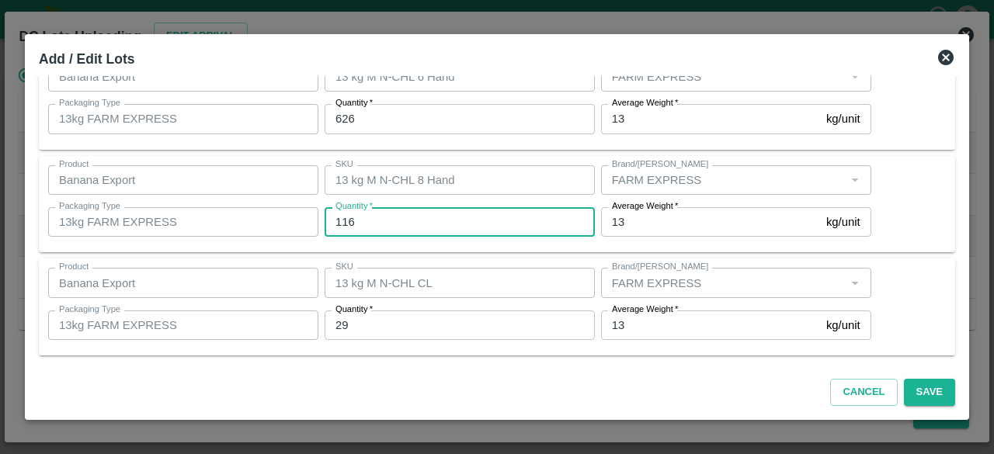
type input "116"
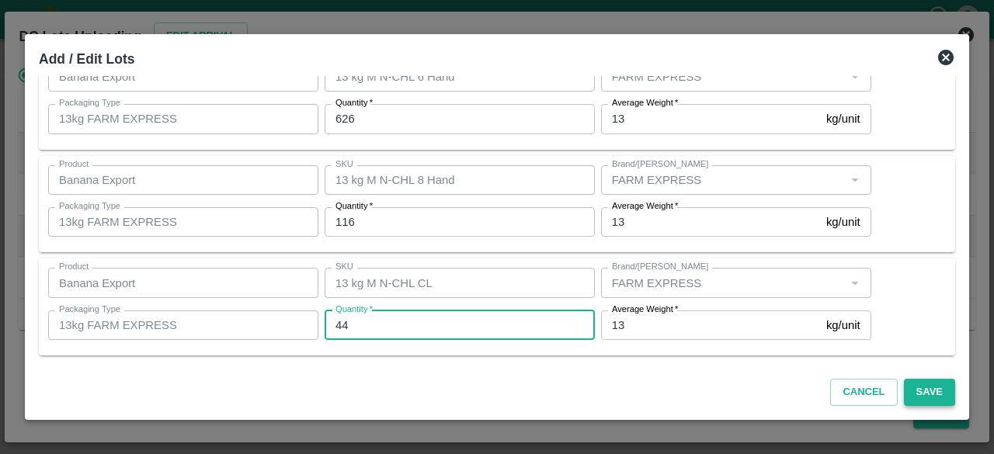
type input "44"
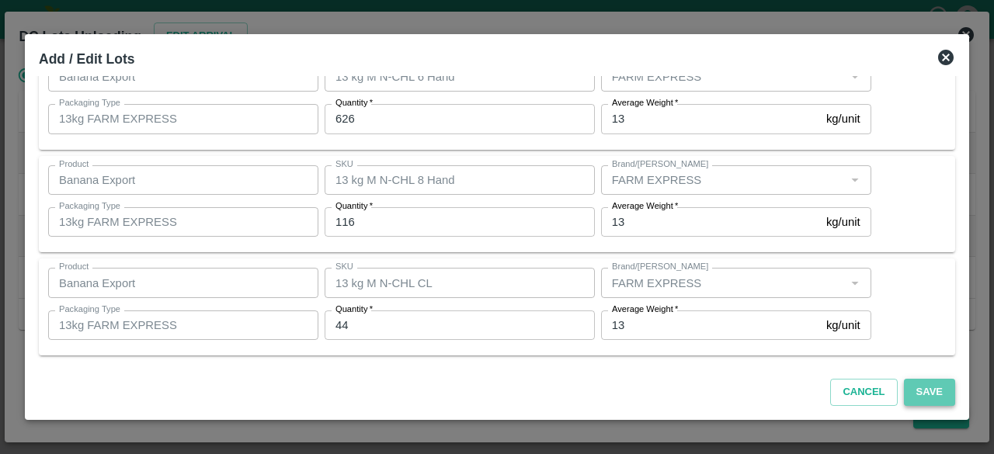
click at [931, 389] on button "Save" at bounding box center [929, 392] width 51 height 27
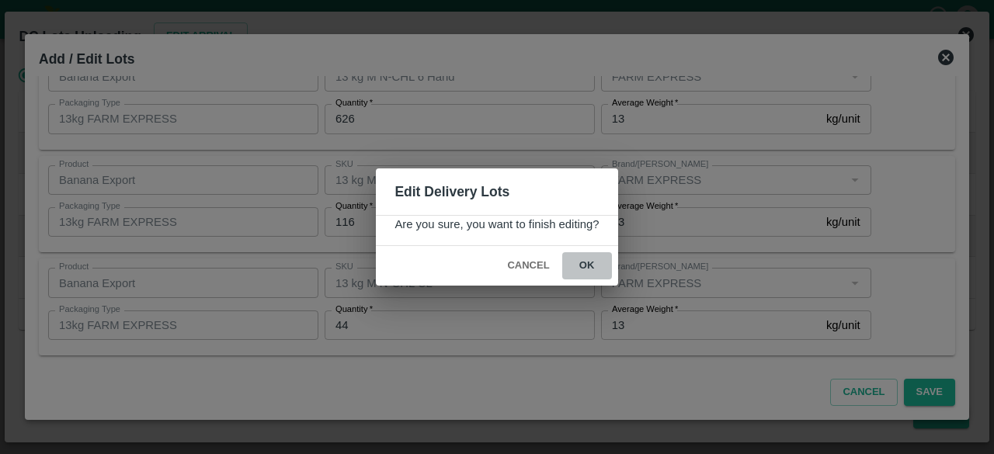
click at [583, 263] on button "ok" at bounding box center [587, 265] width 50 height 27
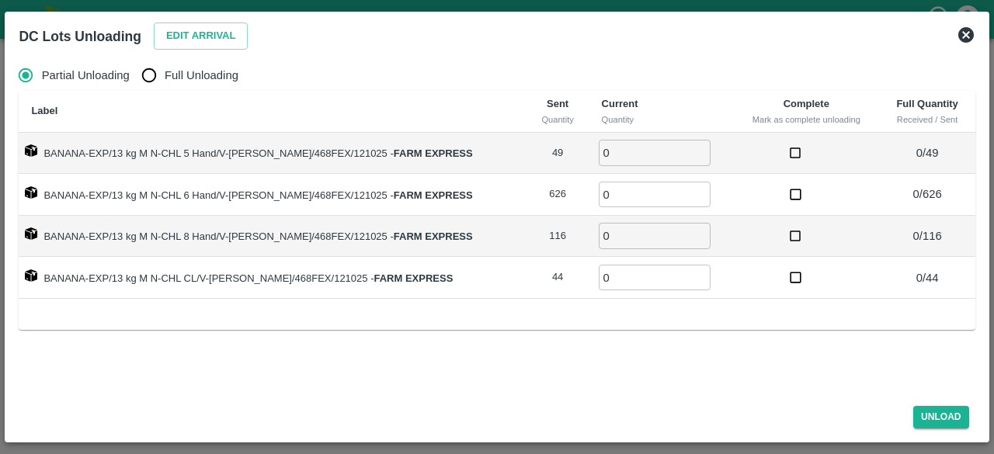
click at [148, 85] on input "Full Unloading" at bounding box center [149, 75] width 31 height 31
radio input "true"
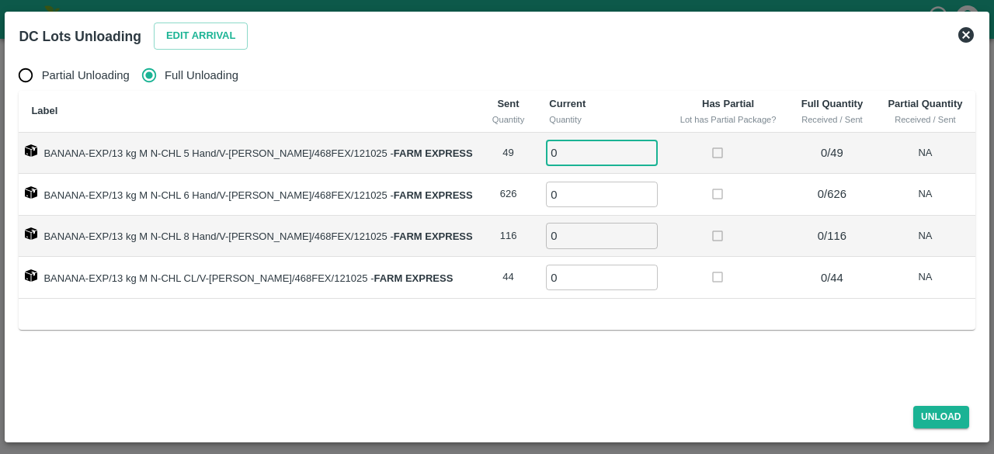
click at [556, 155] on input "0" at bounding box center [602, 153] width 112 height 26
type input "49"
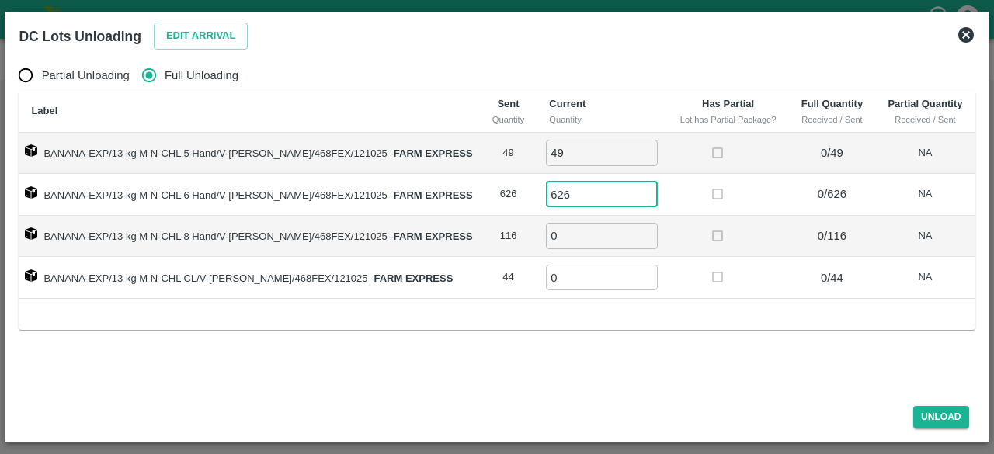
type input "626"
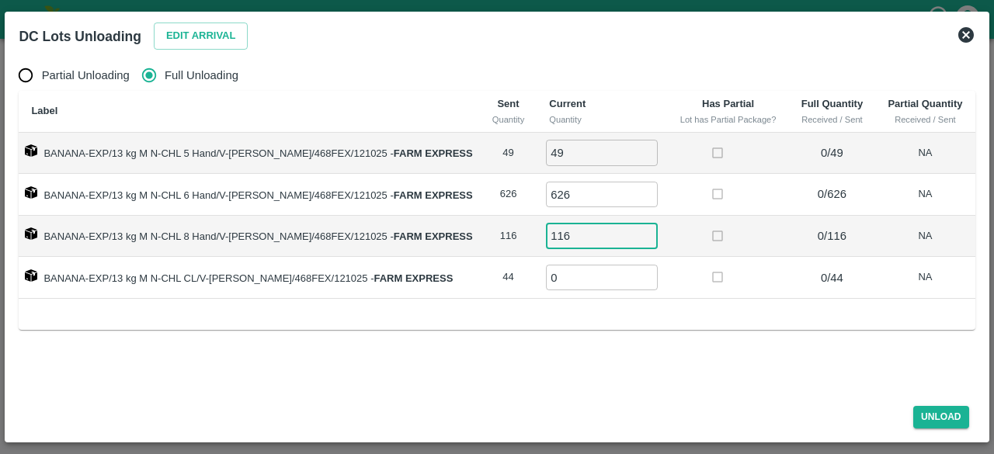
type input "116"
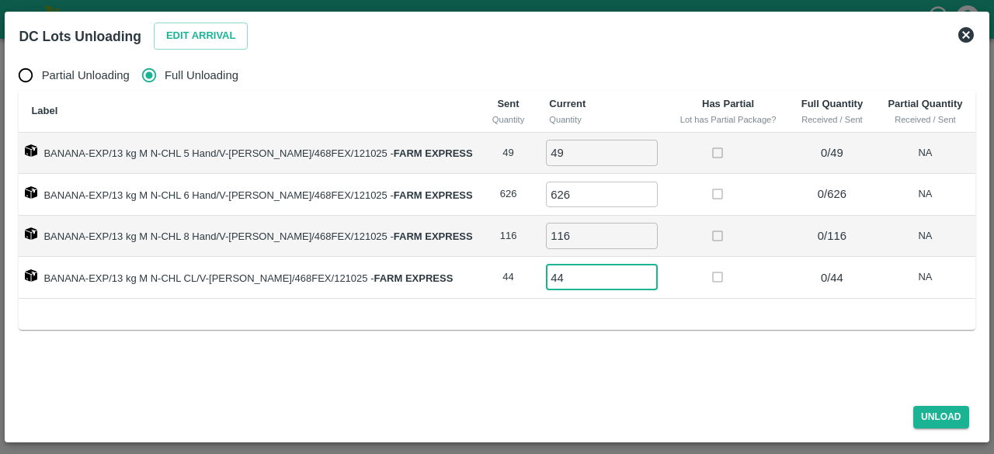
type input "44"
click at [943, 413] on button "Unload" at bounding box center [941, 417] width 56 height 23
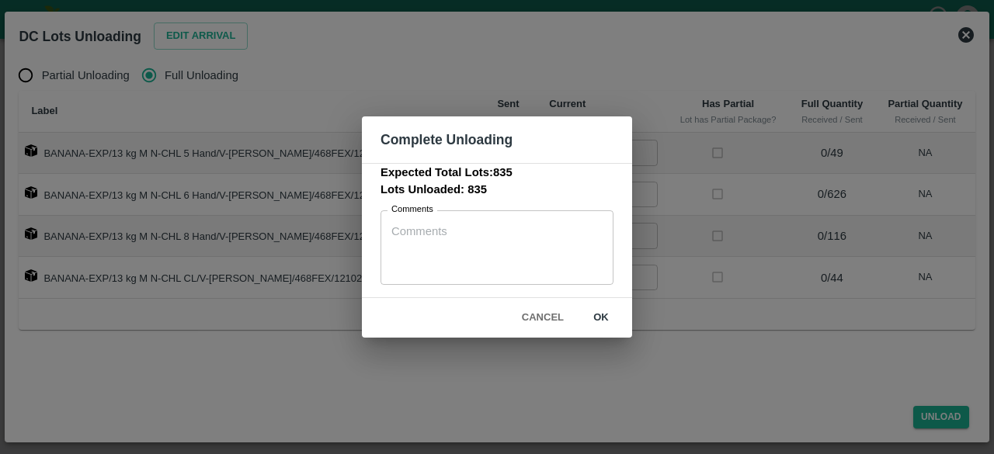
click at [601, 318] on button "ok" at bounding box center [601, 317] width 50 height 27
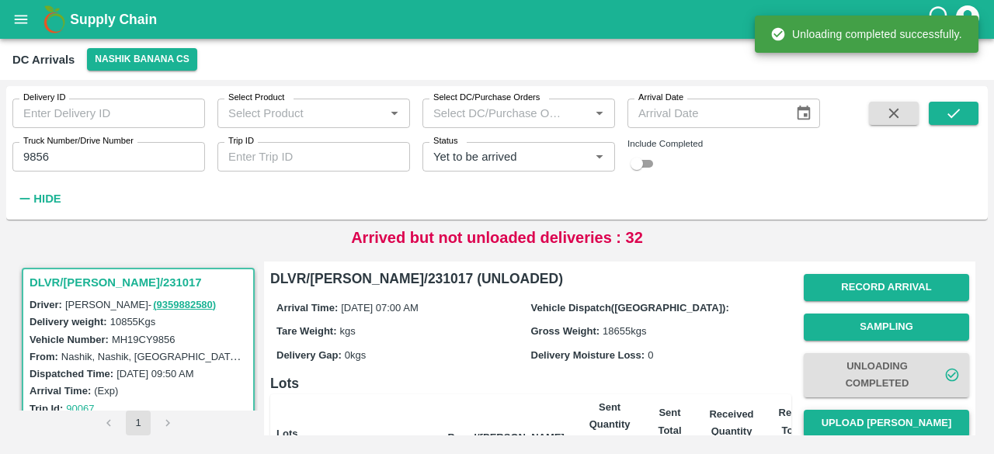
click at [873, 424] on button "Upload [PERSON_NAME]" at bounding box center [886, 423] width 165 height 27
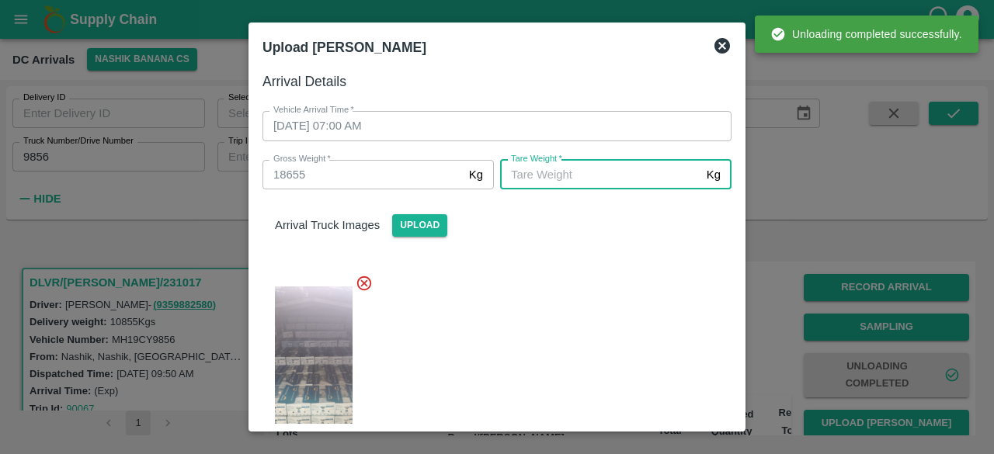
click at [609, 170] on input "[PERSON_NAME]   *" at bounding box center [600, 175] width 200 height 30
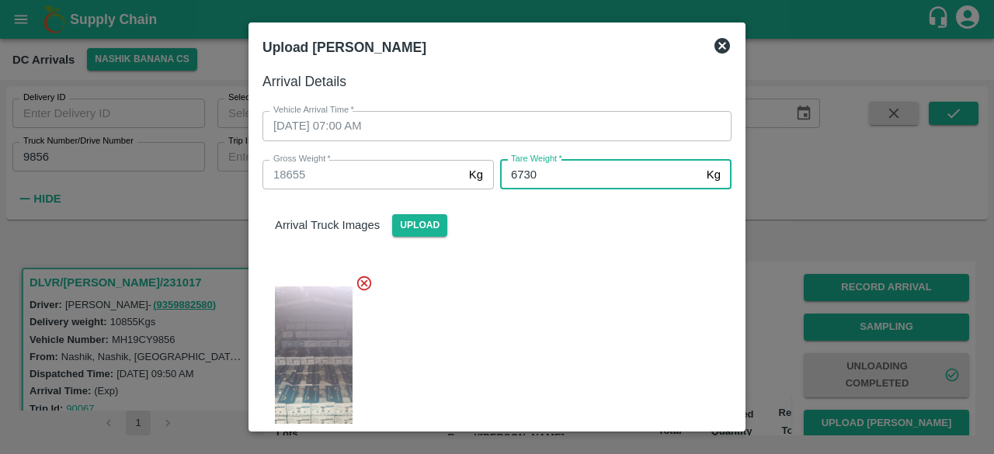
type input "6730"
click at [551, 335] on div at bounding box center [491, 368] width 482 height 213
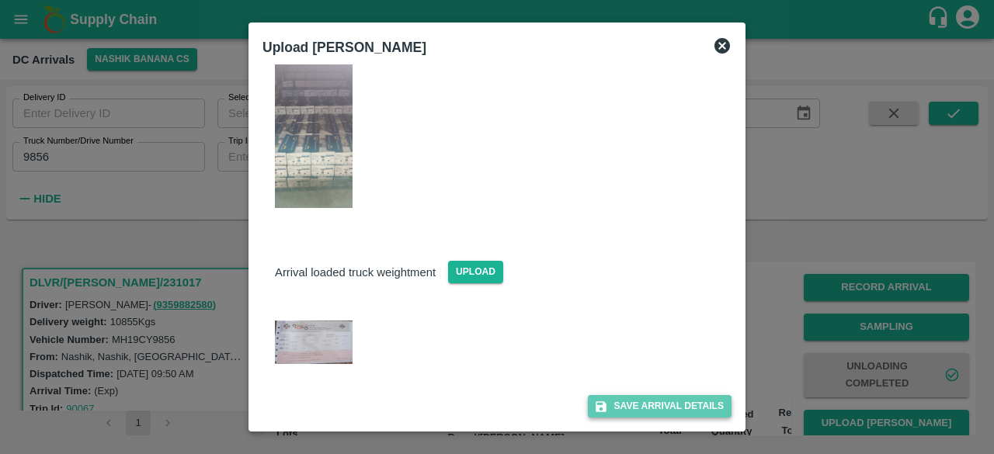
click at [653, 402] on button "Save Arrival Details" at bounding box center [660, 406] width 144 height 23
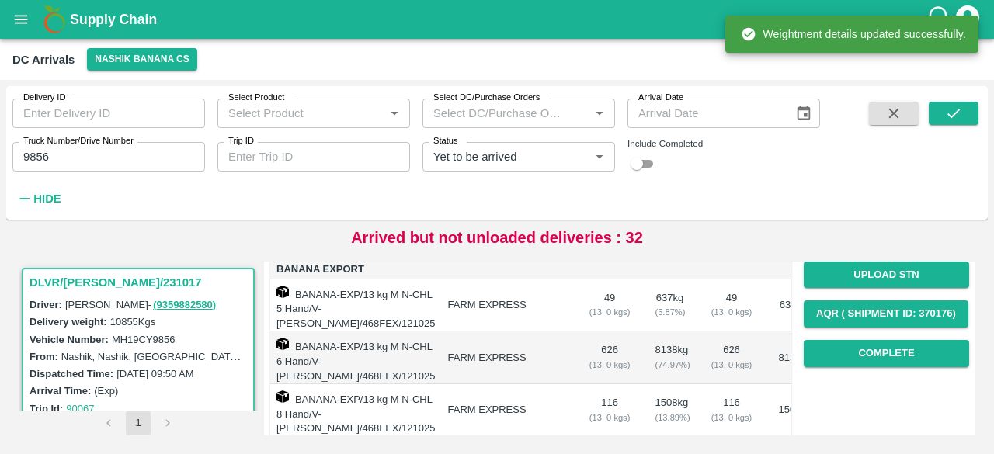
scroll to position [228, 0]
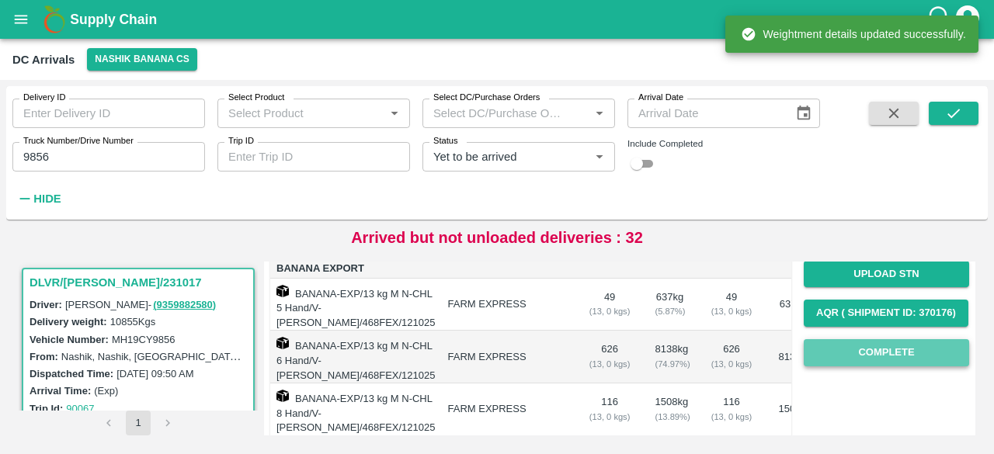
click at [878, 351] on button "Complete" at bounding box center [886, 352] width 165 height 27
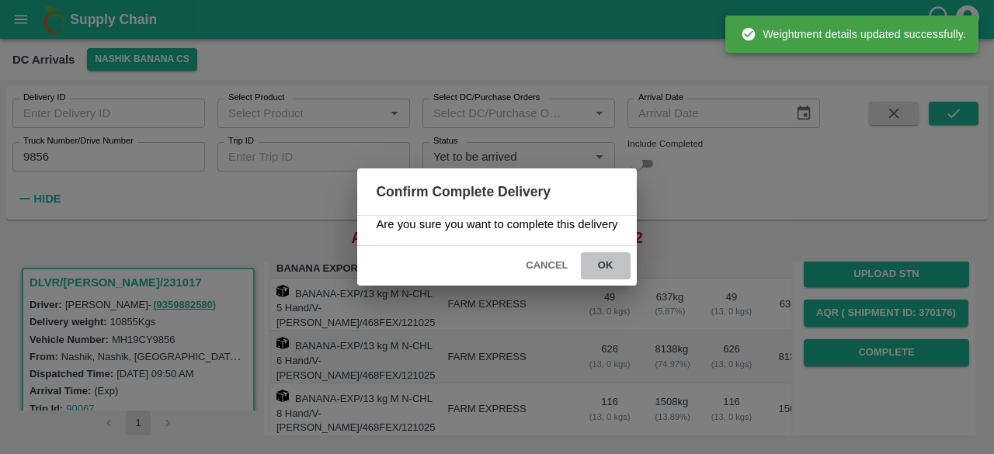
click at [607, 260] on button "ok" at bounding box center [606, 265] width 50 height 27
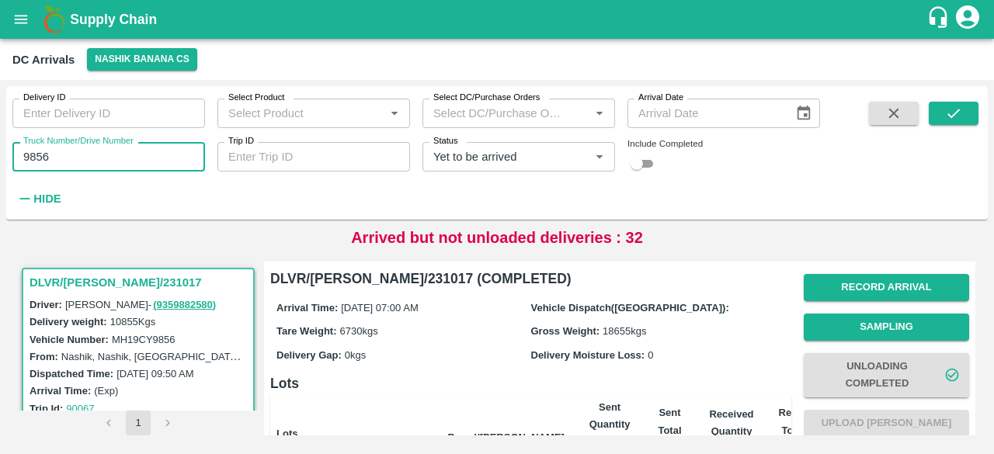
click at [32, 162] on input "9856" at bounding box center [108, 157] width 193 height 30
type input "3551"
click at [952, 110] on icon "submit" at bounding box center [953, 113] width 17 height 17
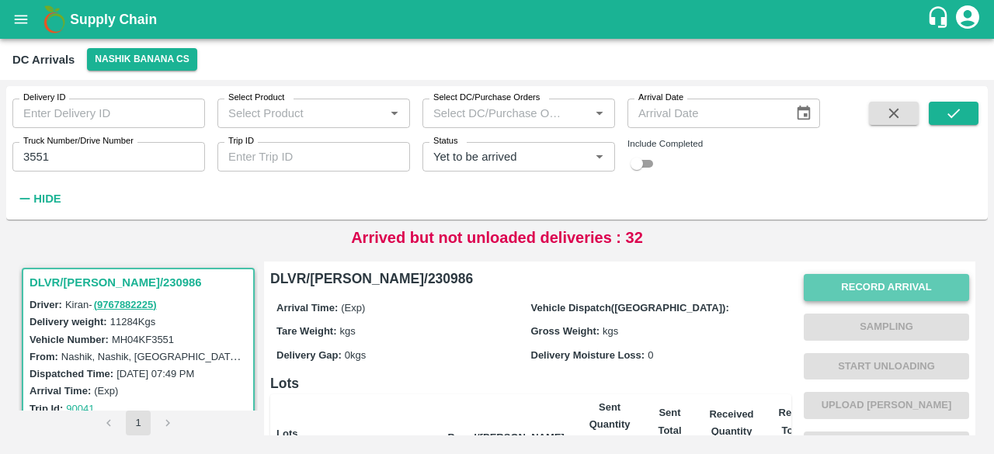
click at [892, 291] on button "Record Arrival" at bounding box center [886, 287] width 165 height 27
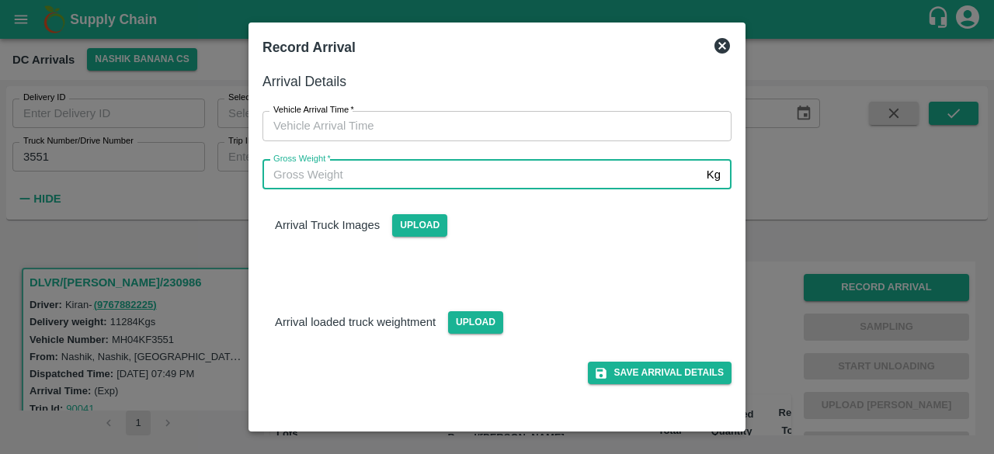
click at [553, 177] on input "Gross Weight   *" at bounding box center [482, 175] width 438 height 30
type input "18140"
type input "DD/MM/YYYY hh:mm aa"
click at [488, 125] on input "DD/MM/YYYY hh:mm aa" at bounding box center [492, 126] width 458 height 30
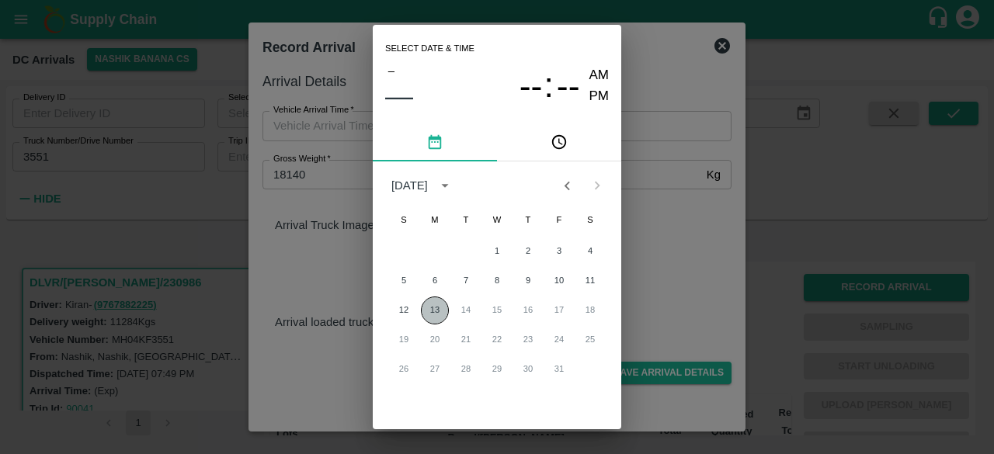
click at [426, 308] on button "13" at bounding box center [435, 311] width 28 height 28
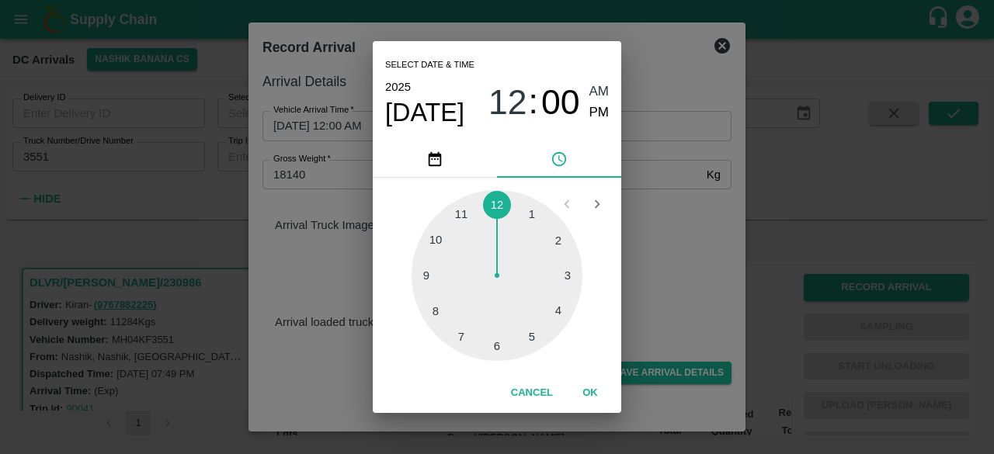
click at [536, 338] on div at bounding box center [497, 275] width 171 height 171
click at [439, 242] on div at bounding box center [497, 275] width 171 height 171
type input "[DATE] 05:50 AM"
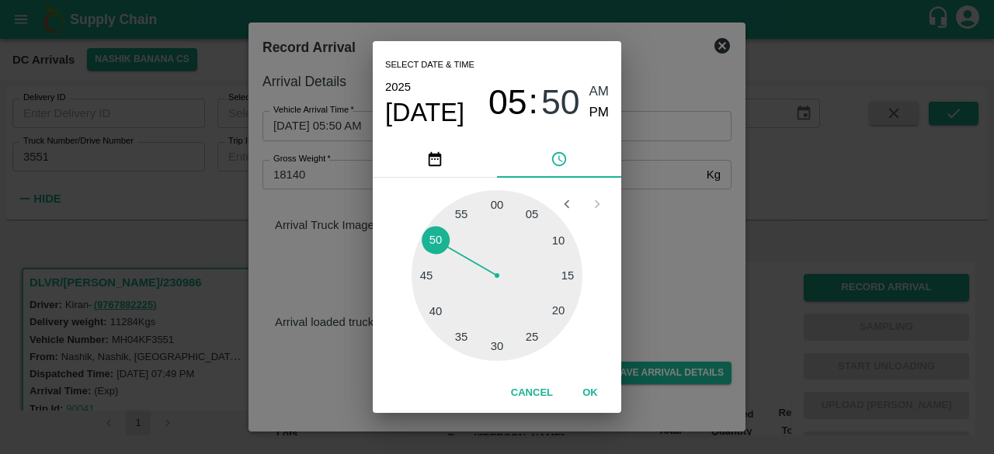
click at [666, 221] on div "Select date & time [DATE] 05 : 50 AM PM 05 10 15 20 25 30 35 40 45 50 55 00 Can…" at bounding box center [497, 227] width 994 height 454
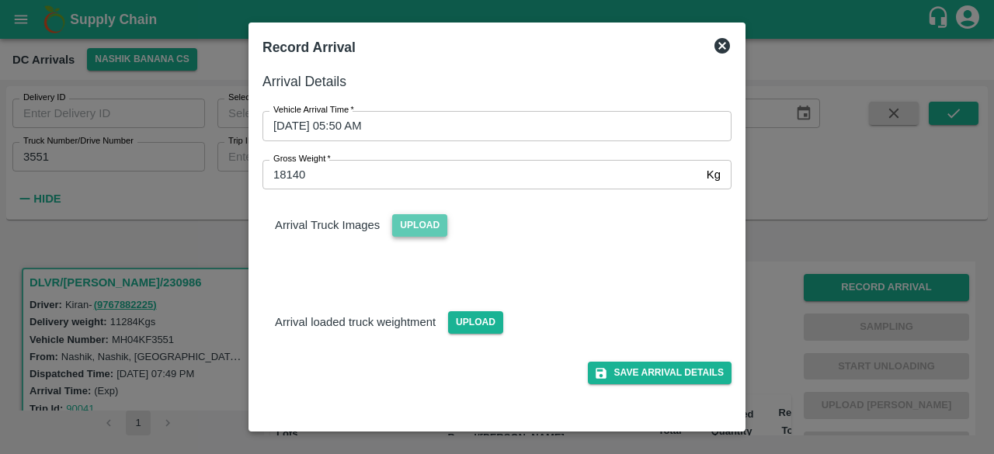
click at [423, 223] on span "Upload" at bounding box center [419, 225] width 55 height 23
click at [0, 0] on input "Upload" at bounding box center [0, 0] width 0 height 0
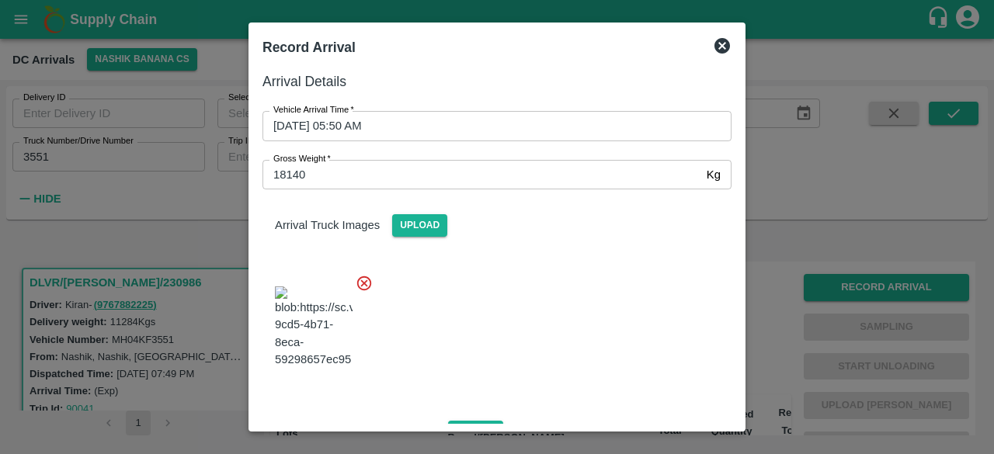
scroll to position [167, 0]
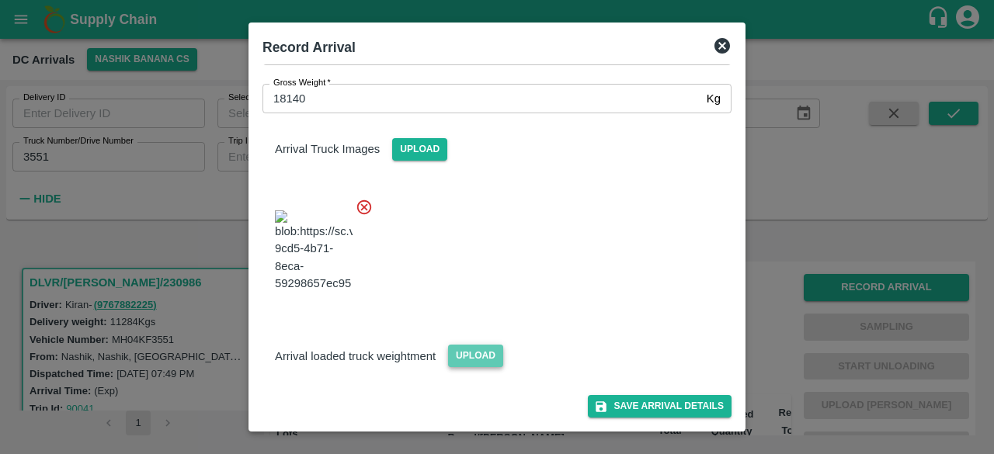
click at [460, 367] on span "Upload" at bounding box center [475, 356] width 55 height 23
click at [0, 0] on input "Upload" at bounding box center [0, 0] width 0 height 0
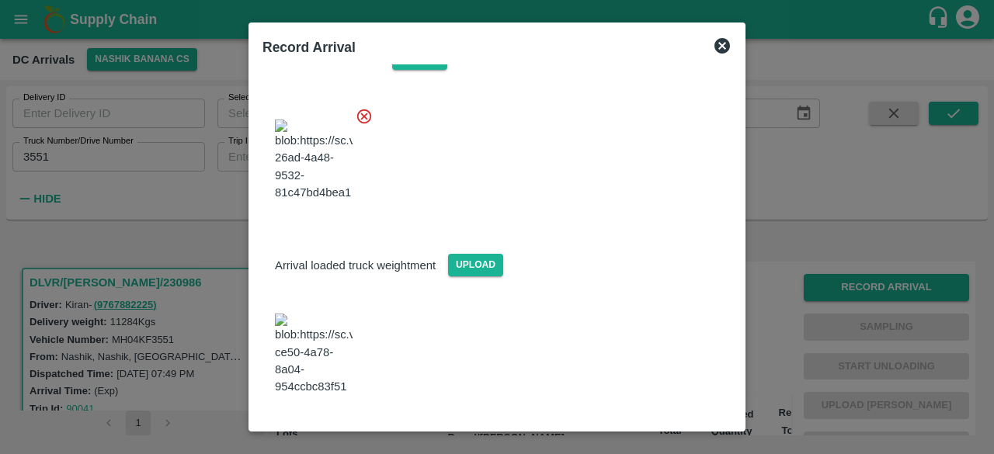
scroll to position [249, 0]
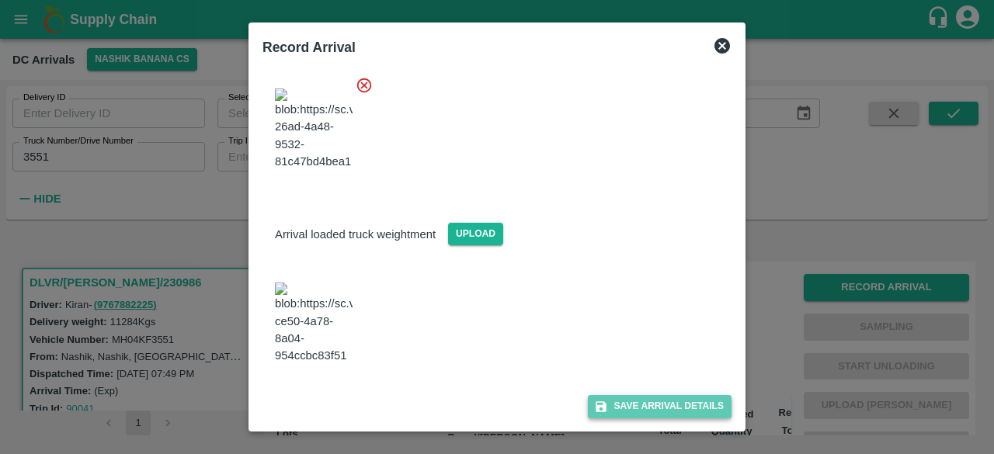
click at [640, 404] on button "Save Arrival Details" at bounding box center [660, 406] width 144 height 23
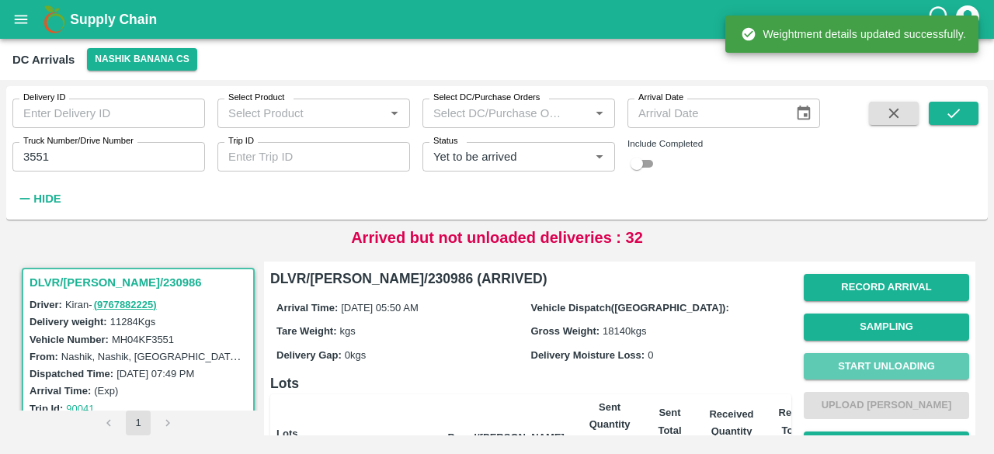
click at [883, 365] on button "Start Unloading" at bounding box center [886, 366] width 165 height 27
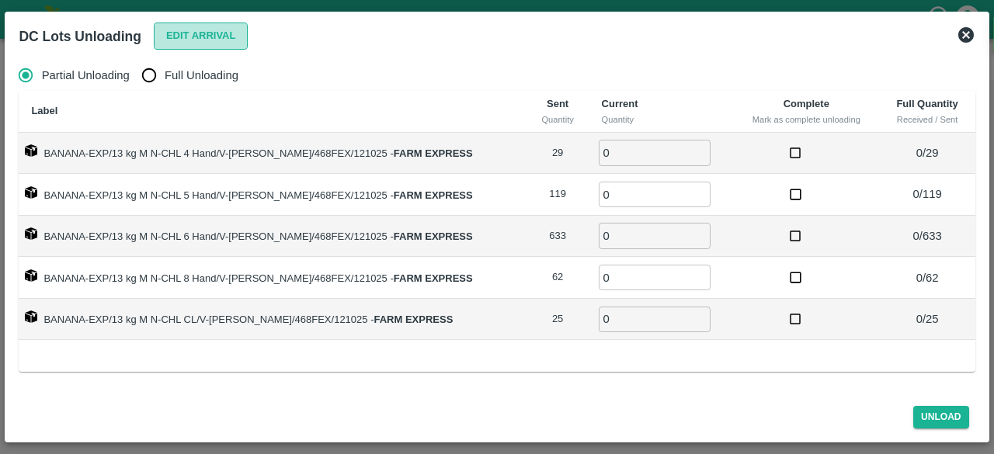
click at [190, 31] on button "Edit Arrival" at bounding box center [201, 36] width 95 height 27
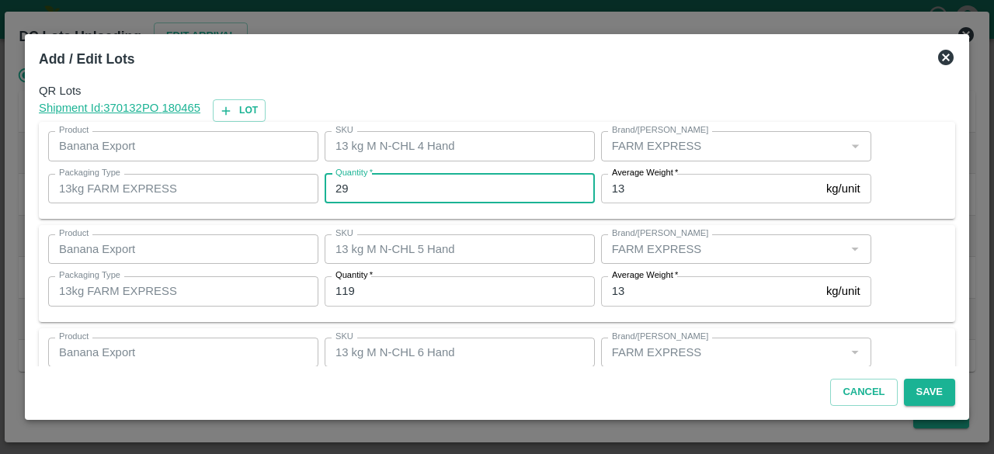
click at [343, 192] on input "29" at bounding box center [460, 189] width 270 height 30
type input "23"
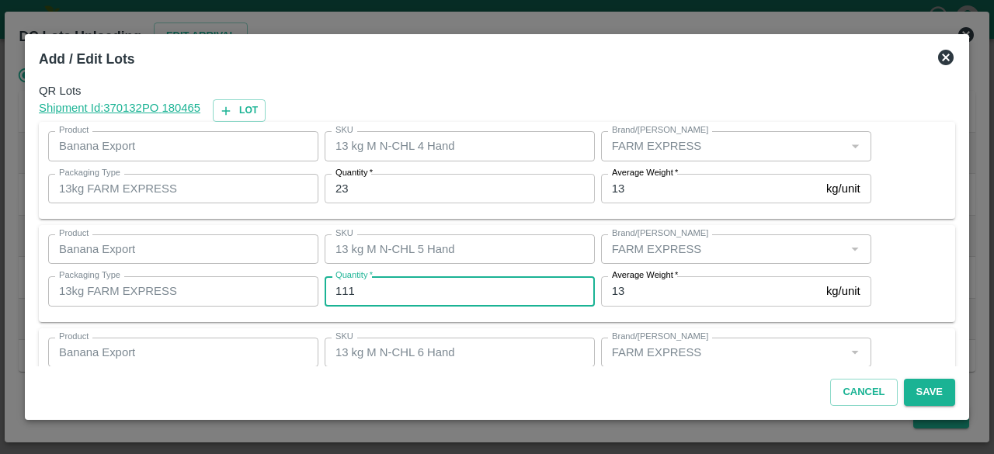
type input "111"
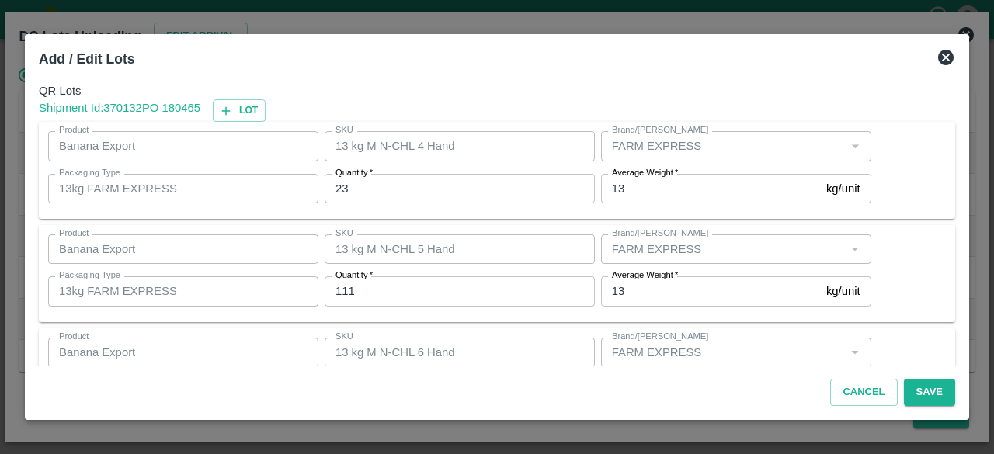
scroll to position [172, 0]
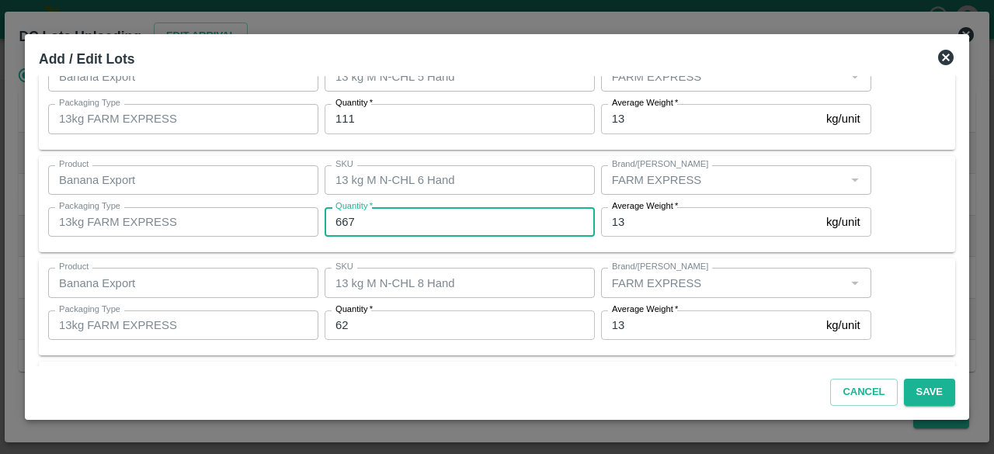
type input "667"
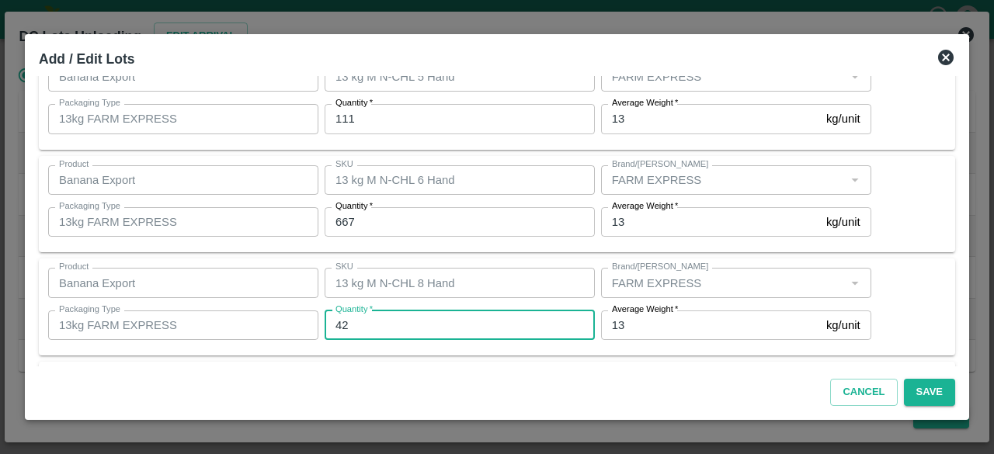
type input "42"
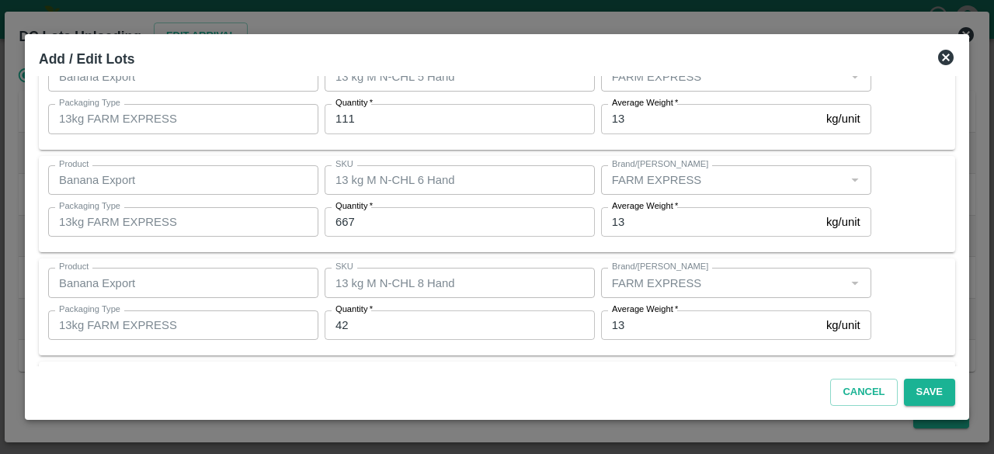
scroll to position [276, 0]
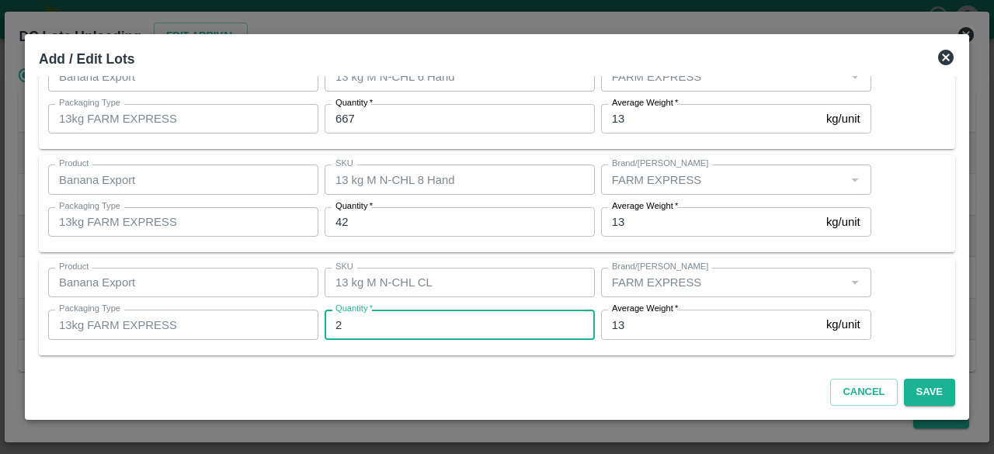
type input "25"
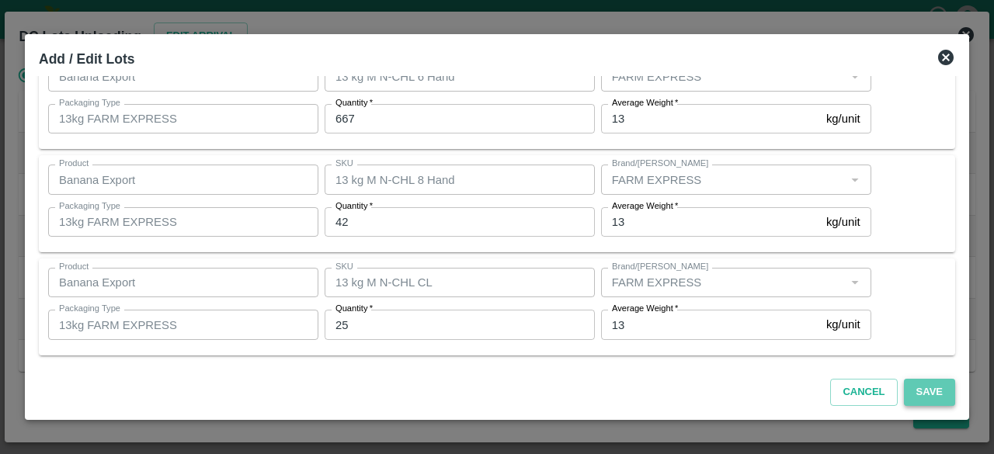
click at [928, 391] on button "Save" at bounding box center [929, 392] width 51 height 27
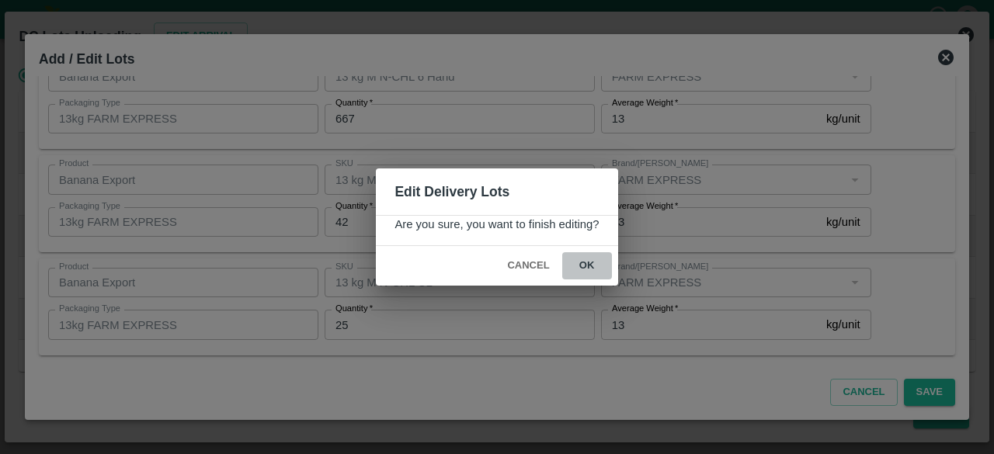
click at [582, 263] on button "ok" at bounding box center [587, 265] width 50 height 27
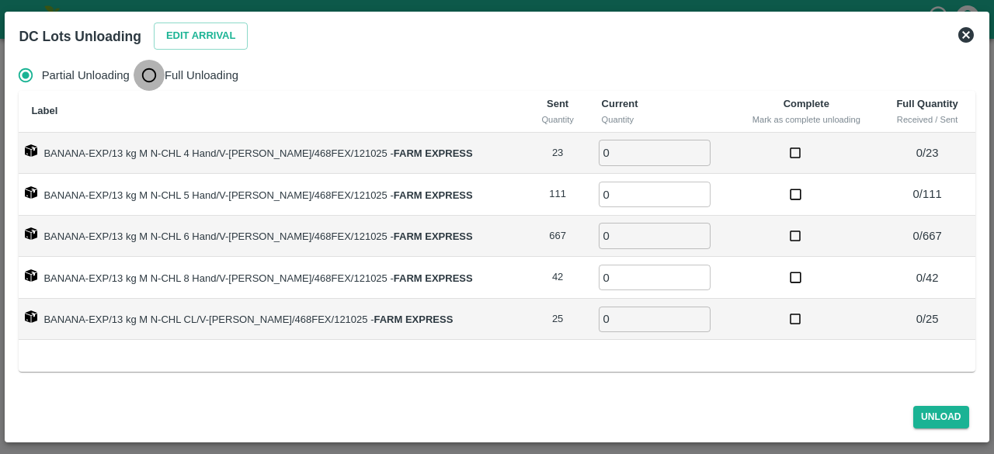
click at [146, 77] on input "Full Unloading" at bounding box center [149, 75] width 31 height 31
radio input "true"
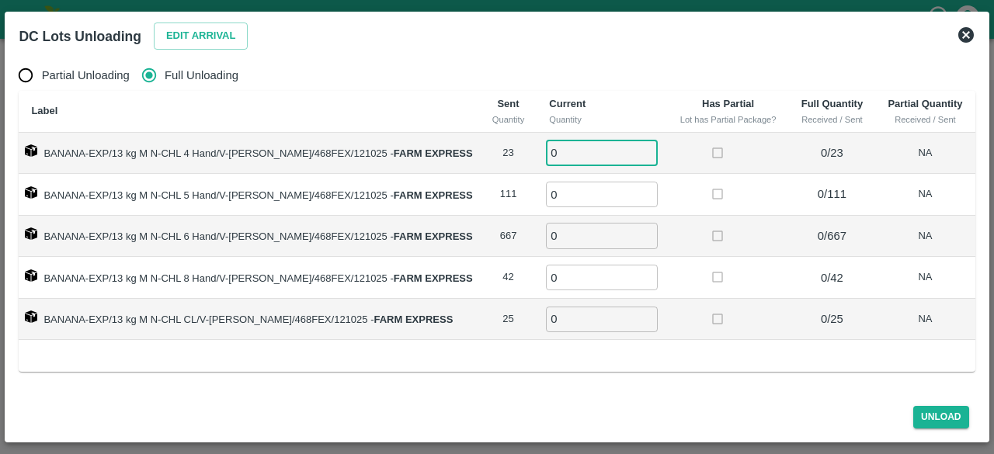
click at [576, 161] on input "0" at bounding box center [602, 153] width 112 height 26
type input "23"
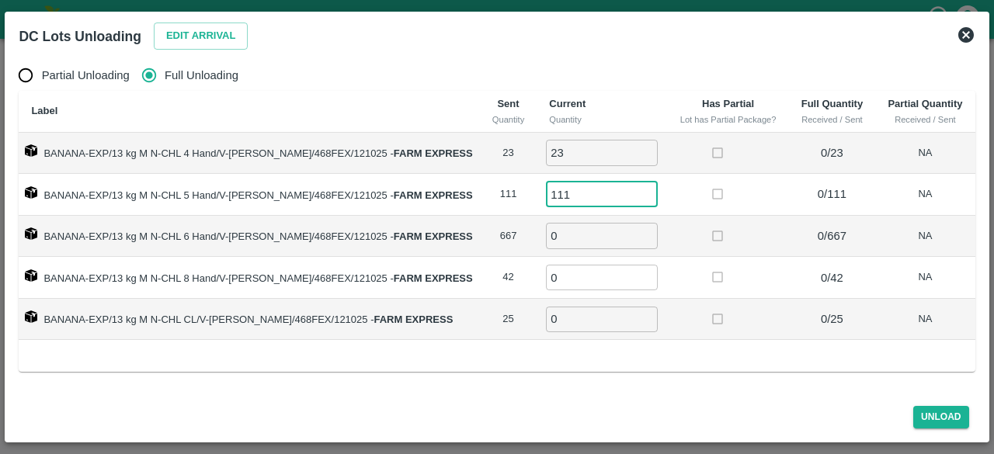
type input "111"
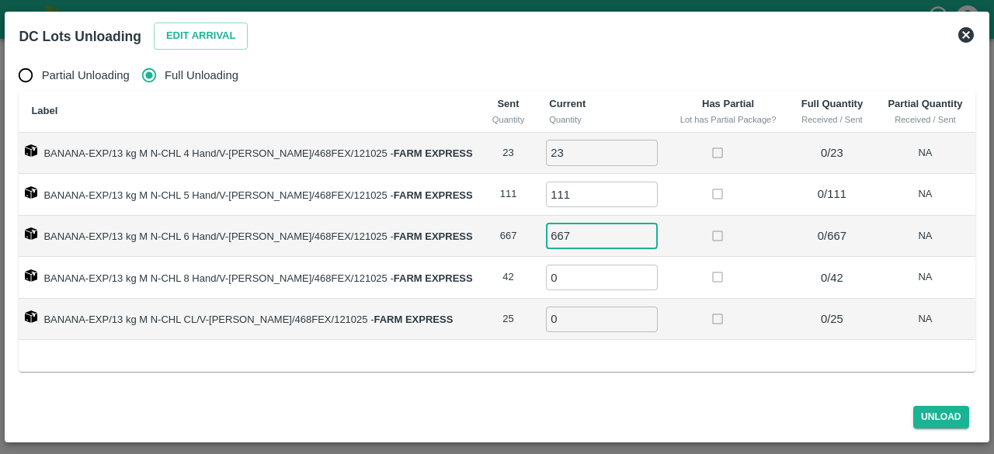
type input "667"
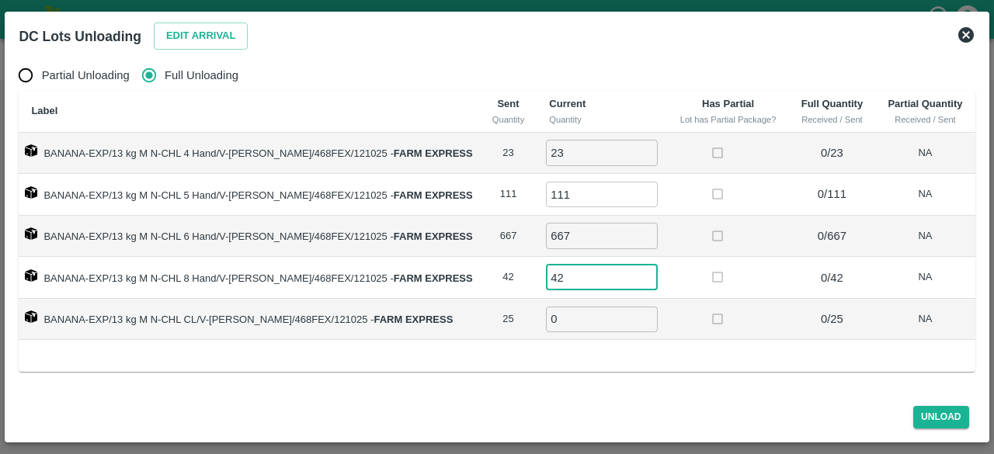
type input "42"
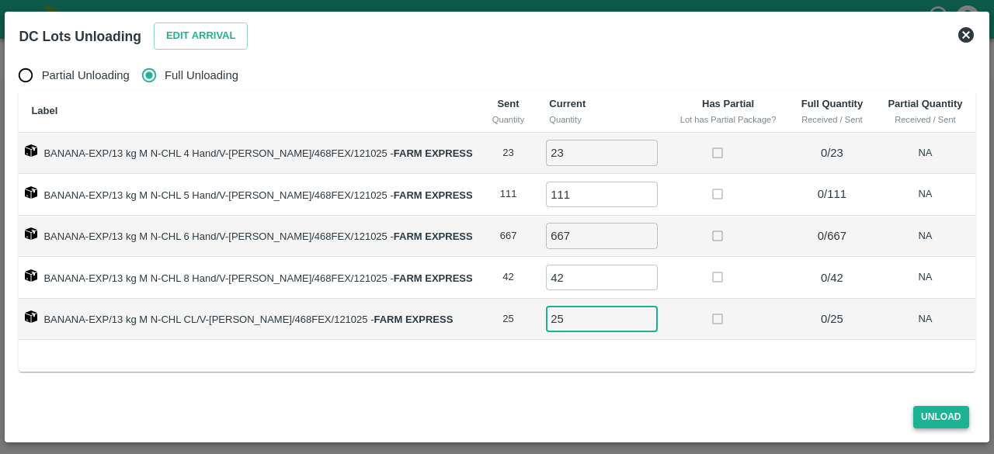
type input "25"
click at [942, 417] on button "Unload" at bounding box center [941, 417] width 56 height 23
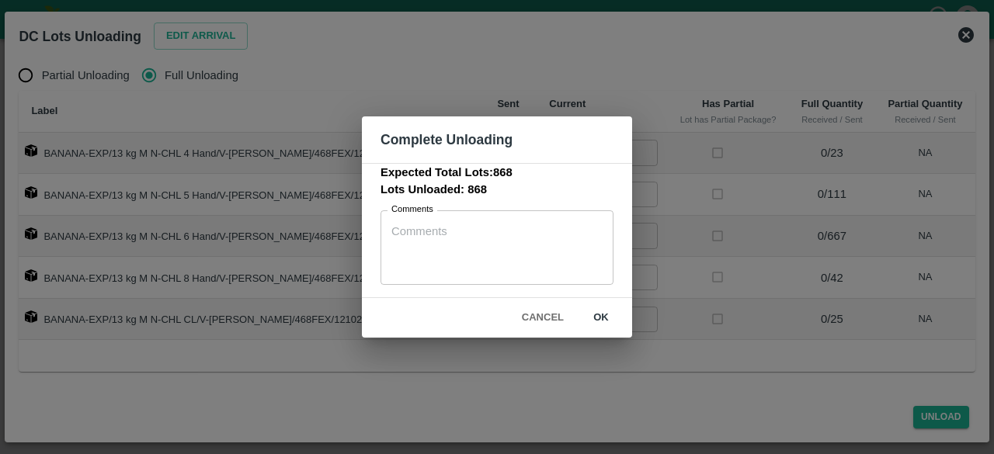
click at [597, 315] on button "ok" at bounding box center [601, 317] width 50 height 27
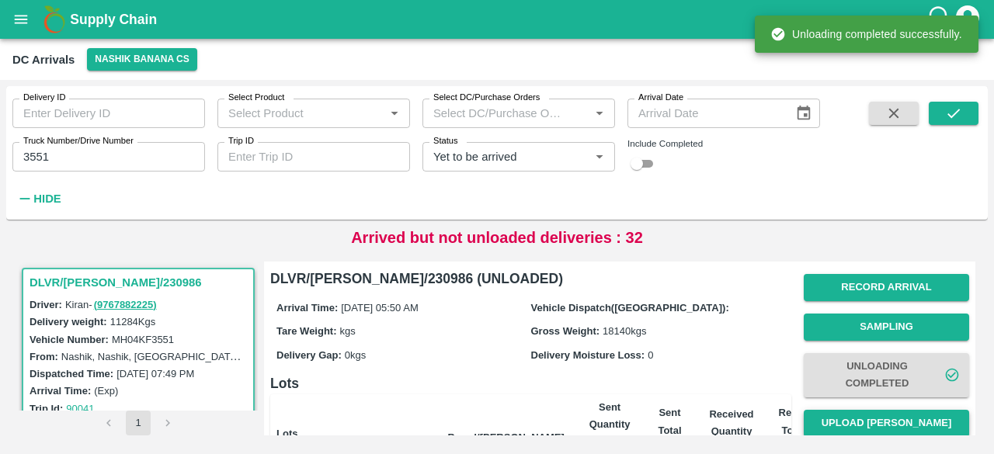
click at [885, 425] on button "Upload [PERSON_NAME]" at bounding box center [886, 423] width 165 height 27
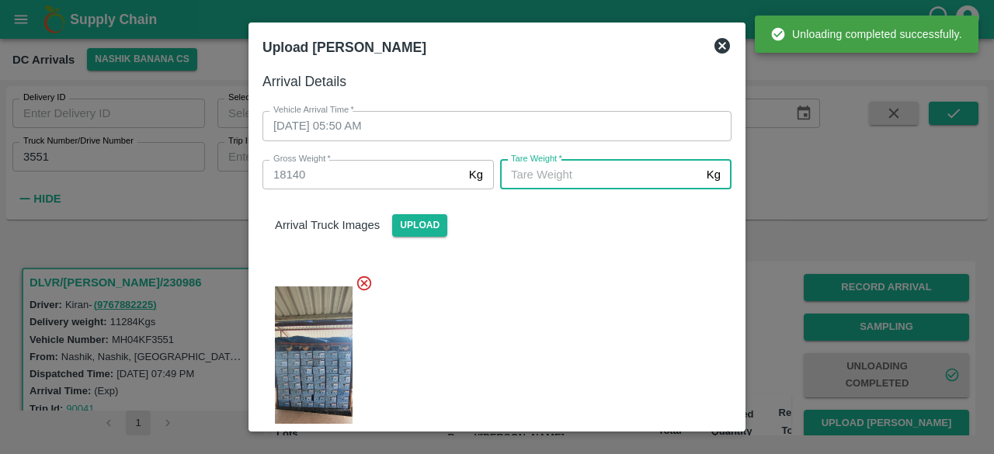
click at [617, 176] on input "[PERSON_NAME]   *" at bounding box center [600, 175] width 200 height 30
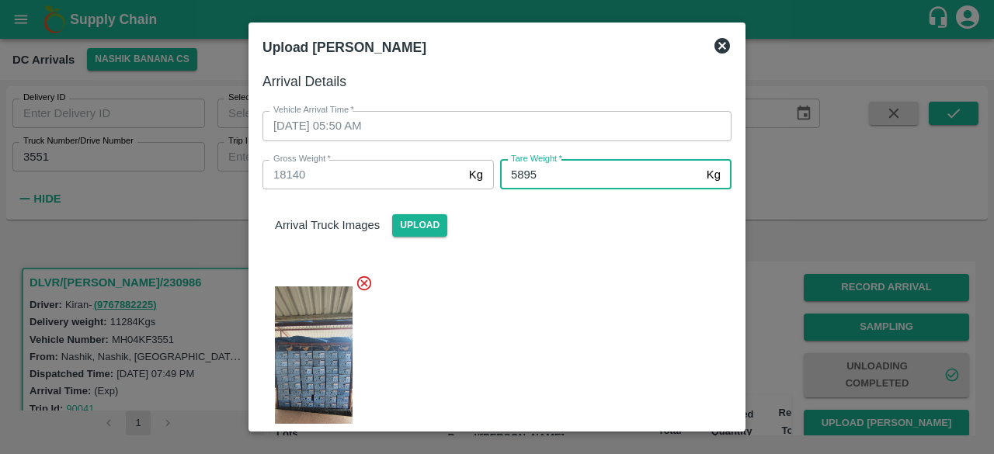
type input "5895"
click at [604, 242] on div "Arrival Truck Images Upload" at bounding box center [491, 332] width 482 height 310
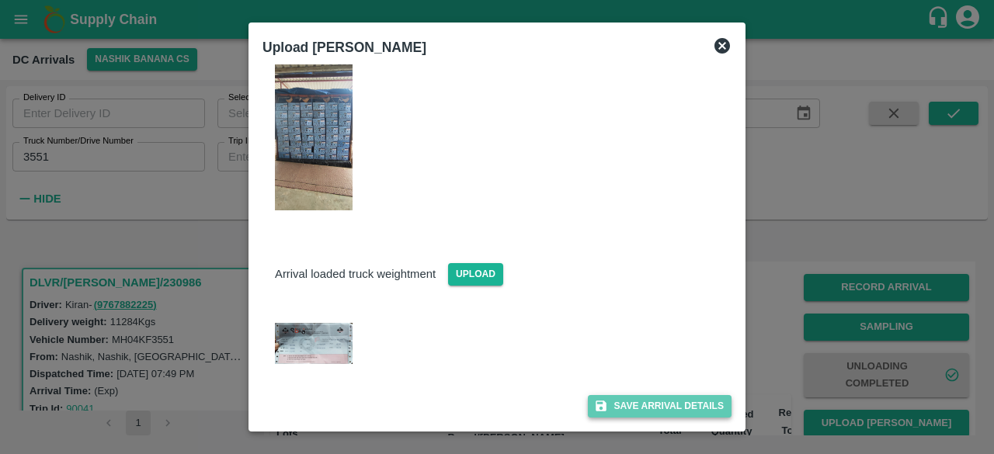
click at [643, 402] on button "Save Arrival Details" at bounding box center [660, 406] width 144 height 23
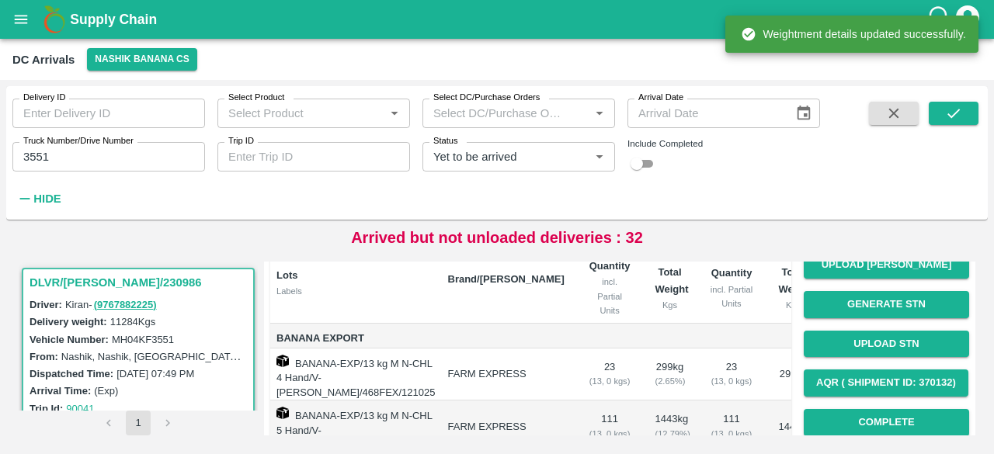
scroll to position [162, 0]
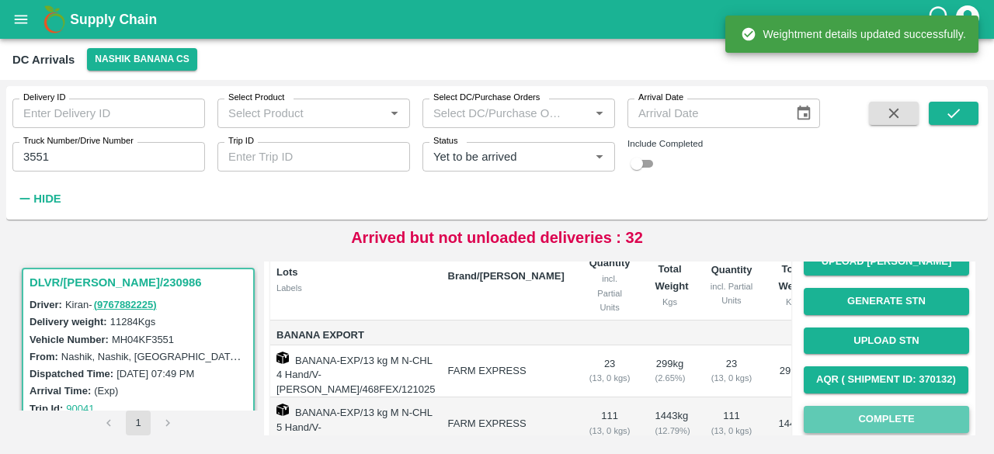
click at [871, 419] on button "Complete" at bounding box center [886, 419] width 165 height 27
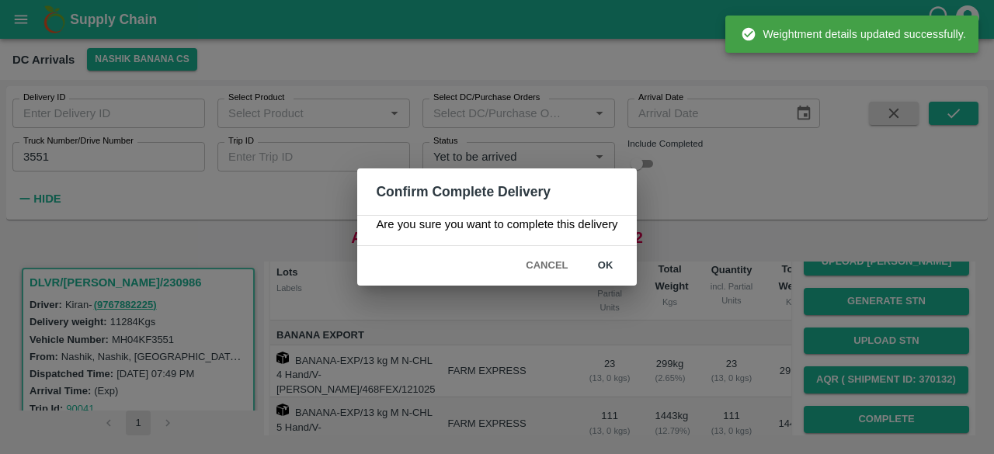
click at [606, 263] on button "ok" at bounding box center [606, 265] width 50 height 27
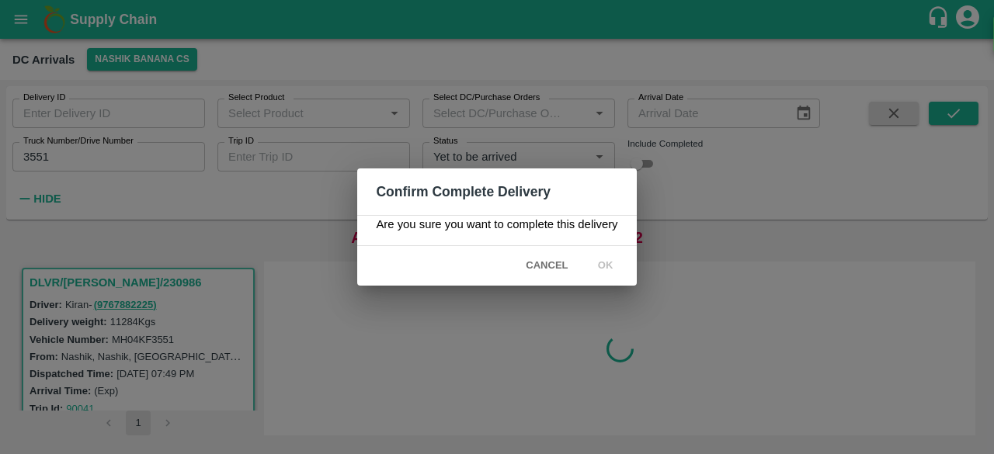
scroll to position [0, 0]
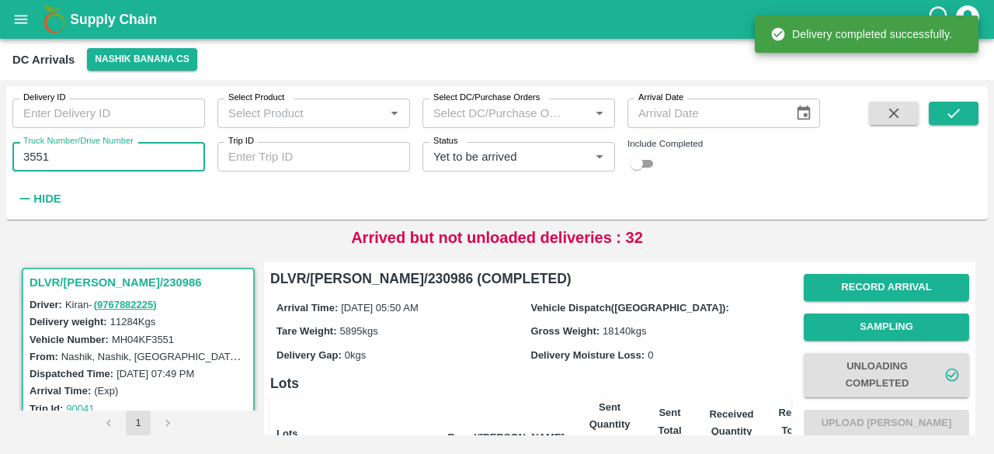
click at [35, 157] on input "3551" at bounding box center [108, 157] width 193 height 30
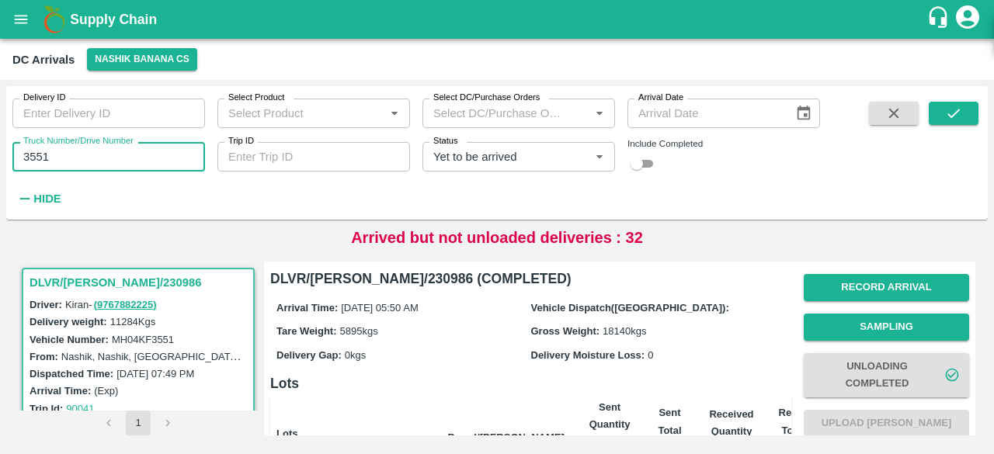
click at [35, 157] on input "3551" at bounding box center [108, 157] width 193 height 30
type input "7282"
click at [953, 111] on icon "submit" at bounding box center [953, 113] width 17 height 17
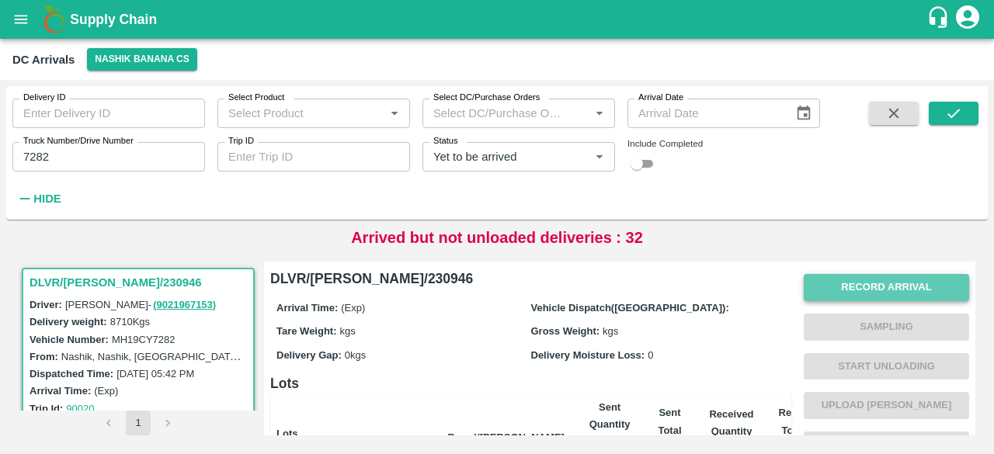
click at [893, 285] on button "Record Arrival" at bounding box center [886, 287] width 165 height 27
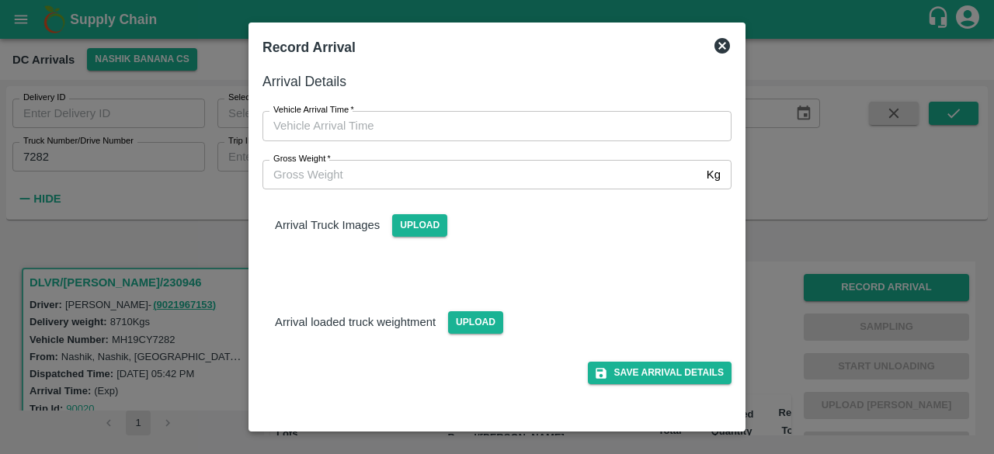
type input "DD/MM/YYYY hh:mm aa"
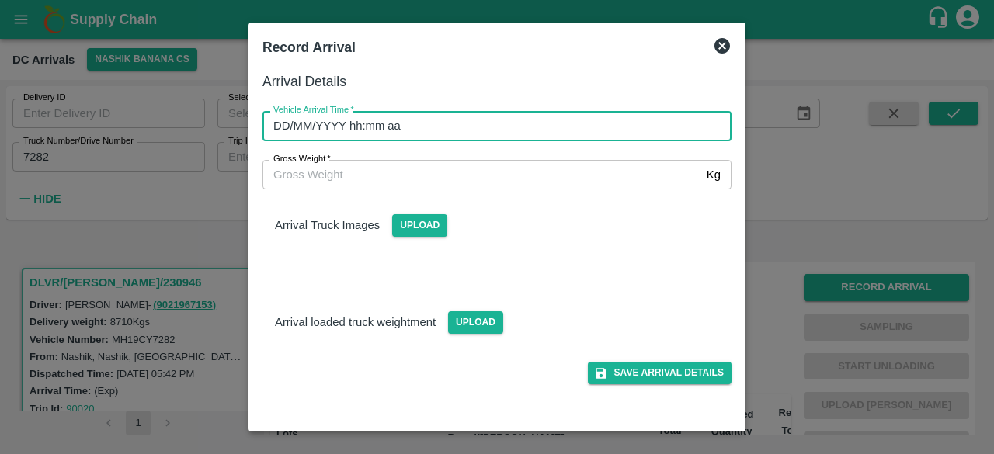
click at [545, 114] on input "DD/MM/YYYY hh:mm aa" at bounding box center [492, 126] width 458 height 30
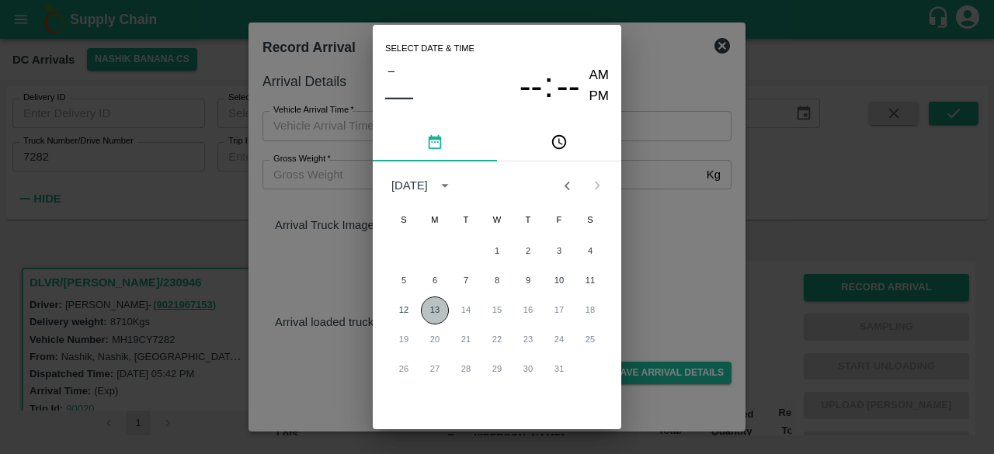
click at [430, 311] on button "13" at bounding box center [435, 311] width 28 height 28
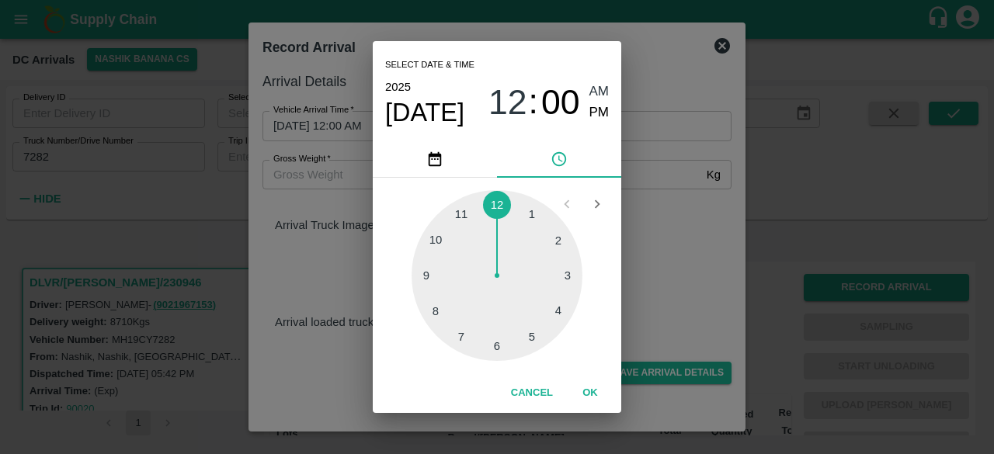
click at [498, 347] on div at bounding box center [497, 275] width 171 height 171
click at [562, 311] on div at bounding box center [497, 275] width 171 height 171
type input "[DATE] 06:20 AM"
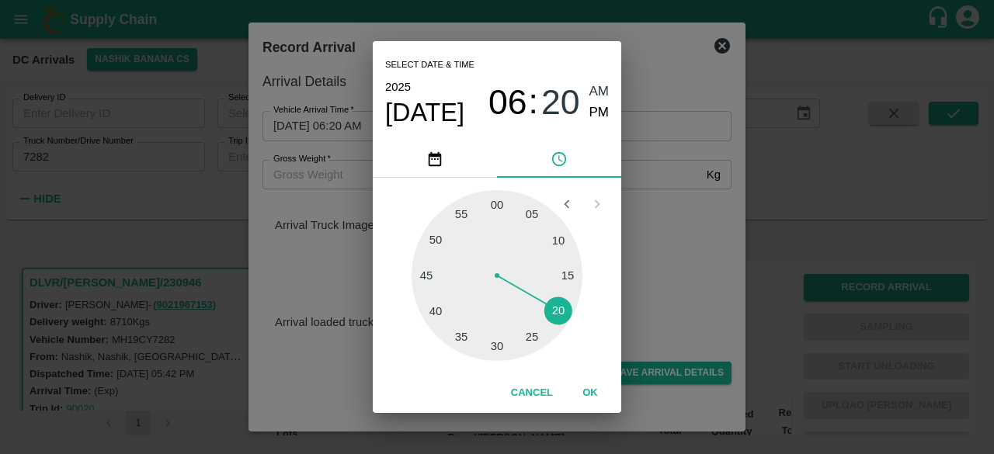
click at [645, 290] on div "Select date & time [DATE] 06 : 20 AM PM 05 10 15 20 25 30 35 40 45 50 55 00 Can…" at bounding box center [497, 227] width 994 height 454
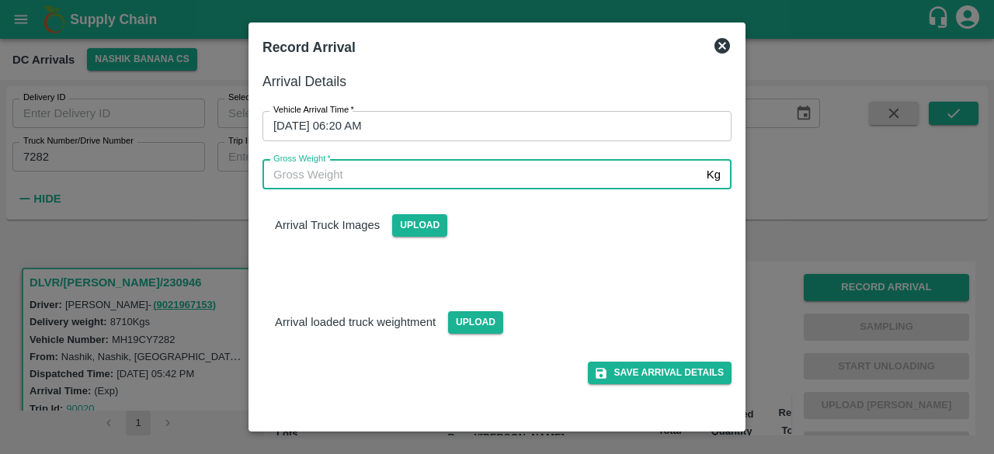
click at [416, 167] on input "Gross Weight   *" at bounding box center [482, 175] width 438 height 30
type input "15345"
click at [475, 316] on span "Upload" at bounding box center [475, 322] width 55 height 23
click at [0, 0] on input "Upload" at bounding box center [0, 0] width 0 height 0
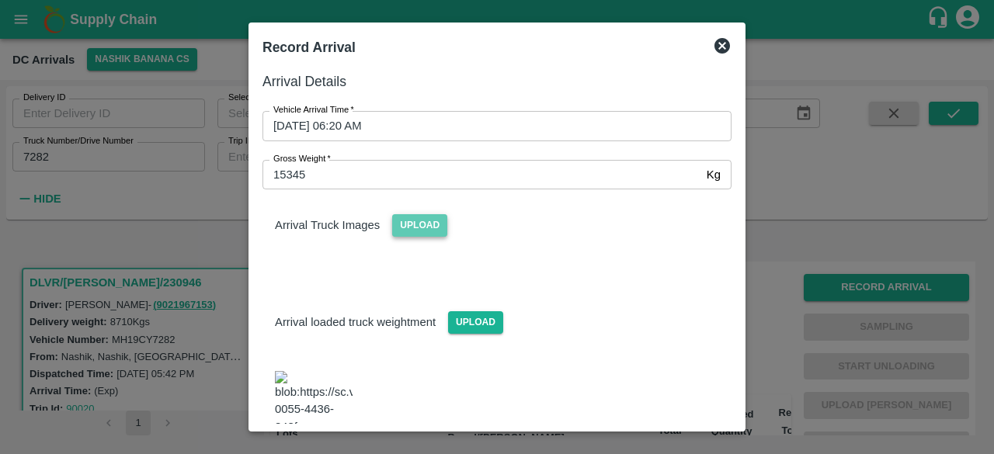
click at [423, 228] on span "Upload" at bounding box center [419, 225] width 55 height 23
click at [0, 0] on input "Upload" at bounding box center [0, 0] width 0 height 0
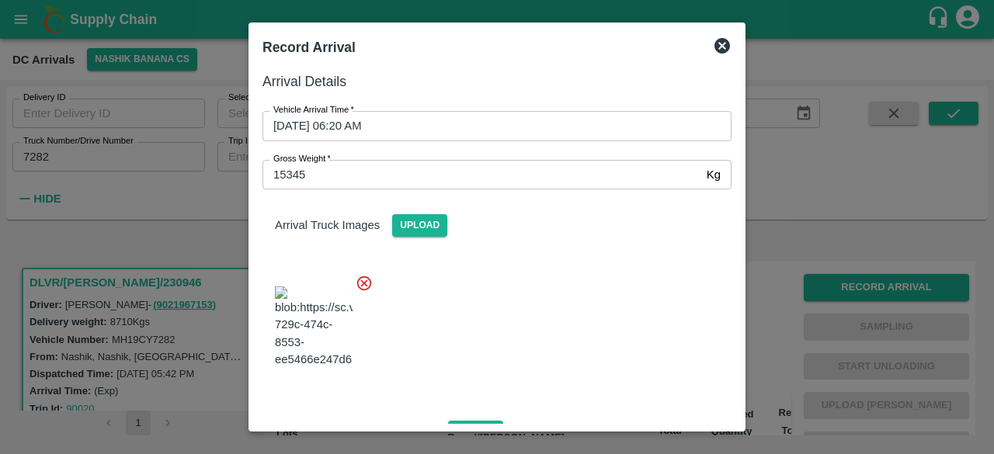
scroll to position [311, 0]
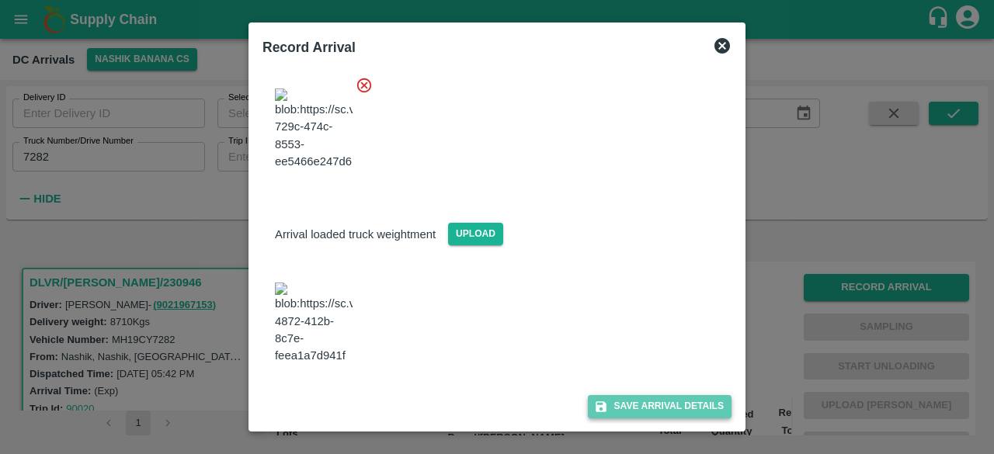
click at [650, 409] on button "Save Arrival Details" at bounding box center [660, 406] width 144 height 23
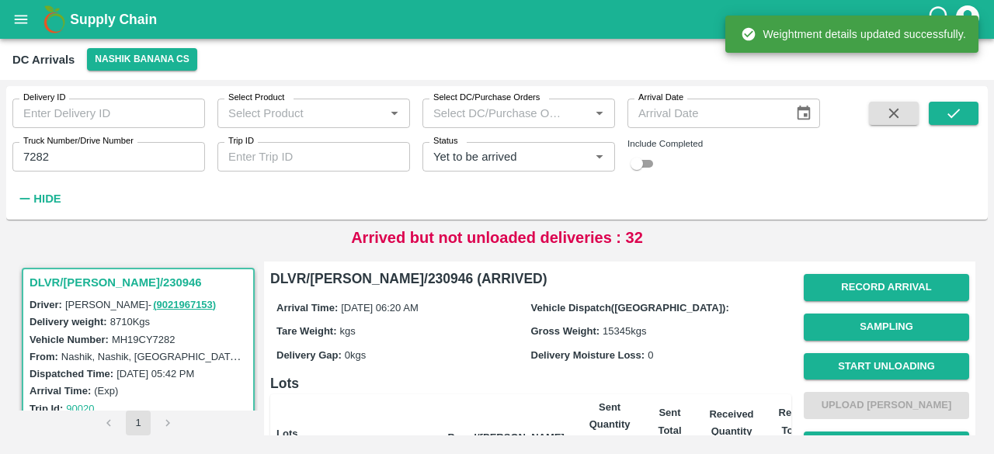
click at [871, 366] on button "Start Unloading" at bounding box center [886, 366] width 165 height 27
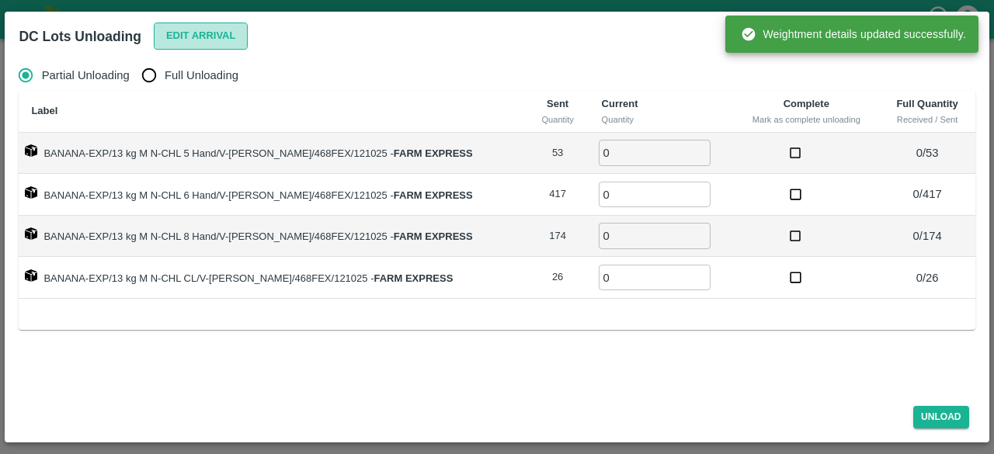
click at [190, 37] on button "Edit Arrival" at bounding box center [201, 36] width 95 height 27
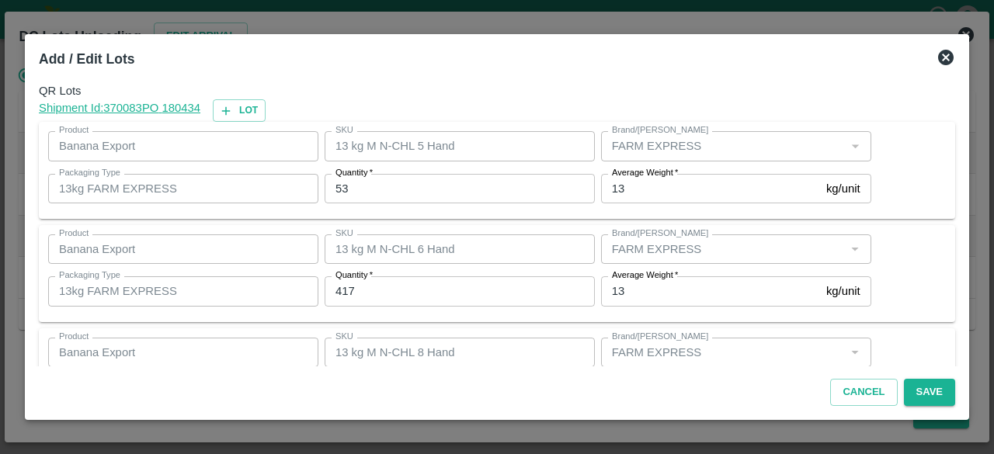
click at [339, 190] on input "53" at bounding box center [460, 189] width 270 height 30
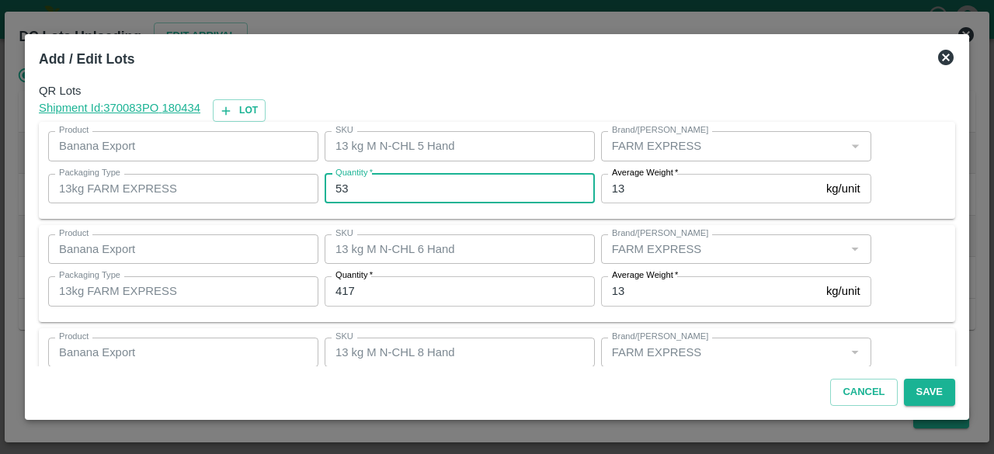
click at [339, 190] on input "53" at bounding box center [460, 189] width 270 height 30
type input "55"
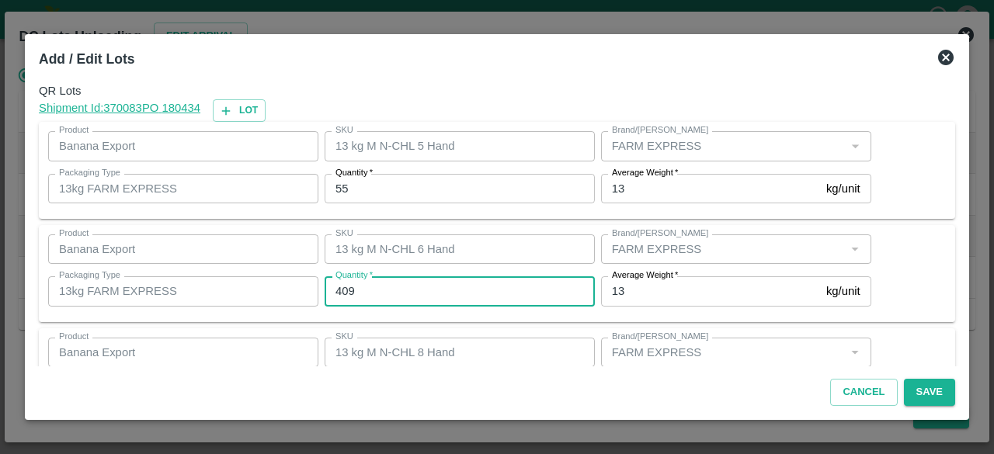
type input "409"
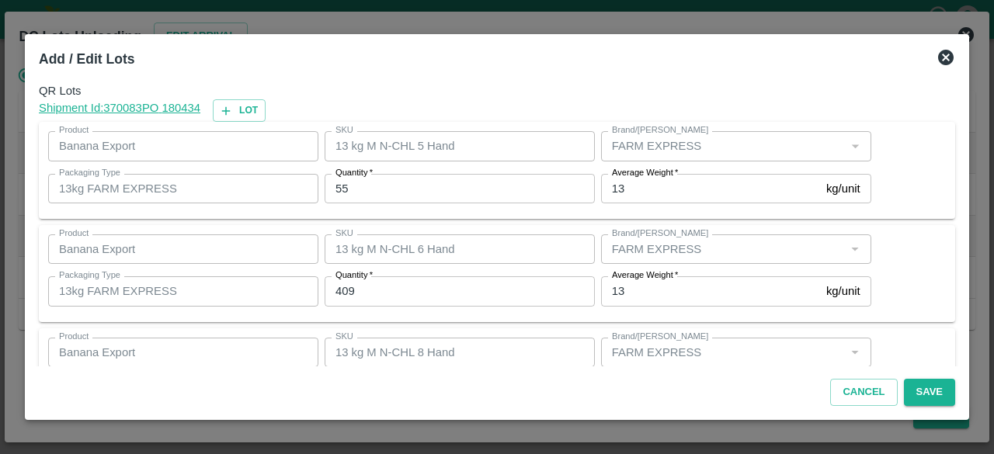
scroll to position [172, 0]
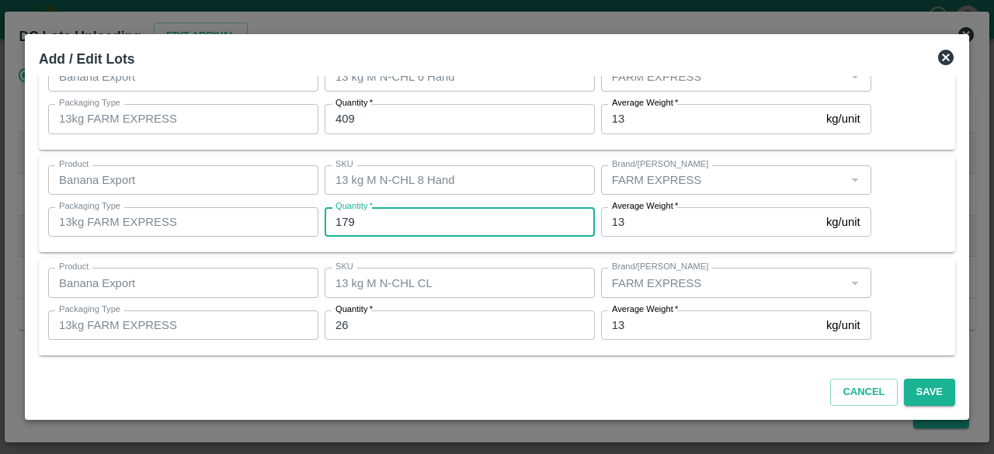
type input "179"
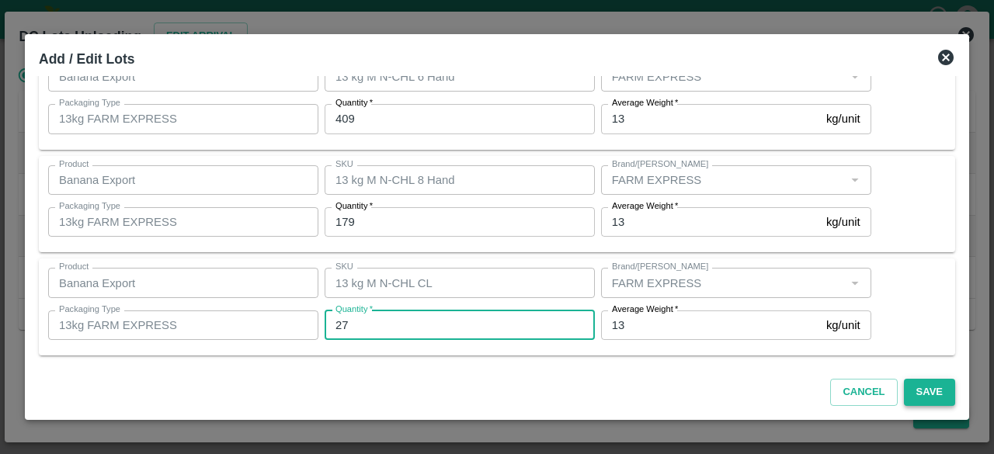
type input "27"
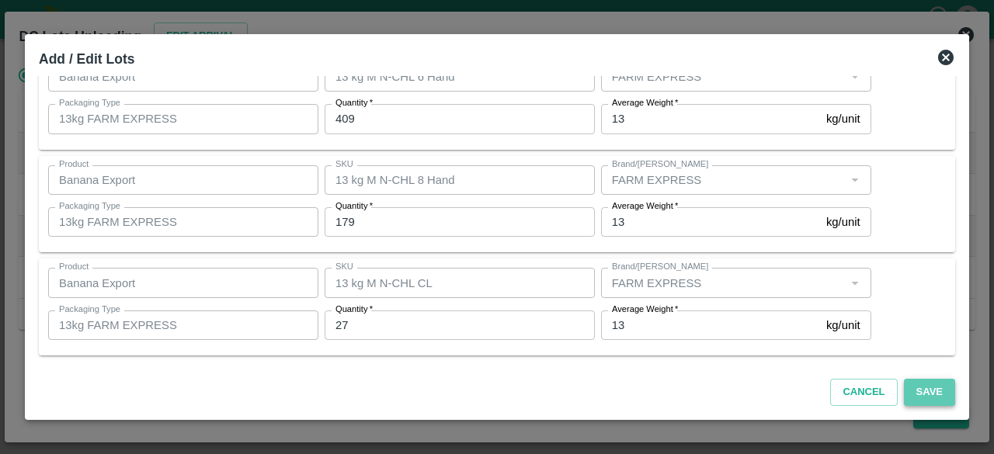
click at [933, 391] on button "Save" at bounding box center [929, 392] width 51 height 27
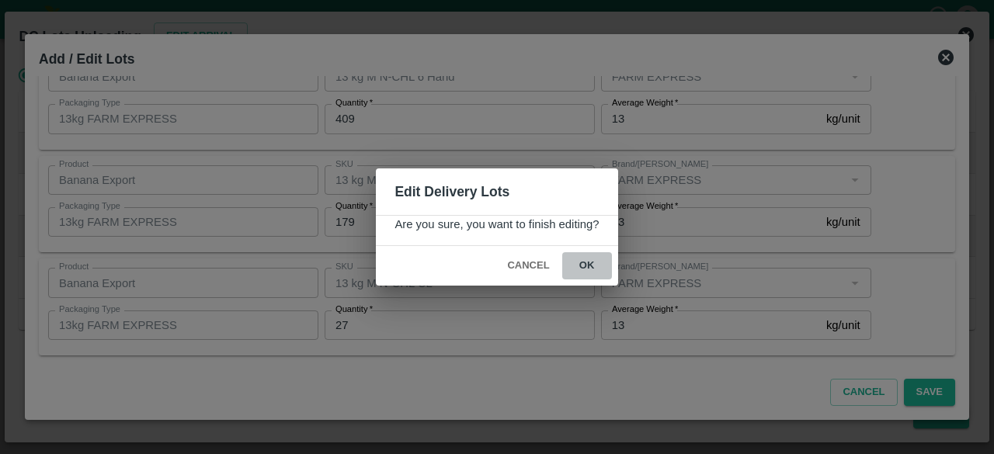
click at [584, 267] on button "ok" at bounding box center [587, 265] width 50 height 27
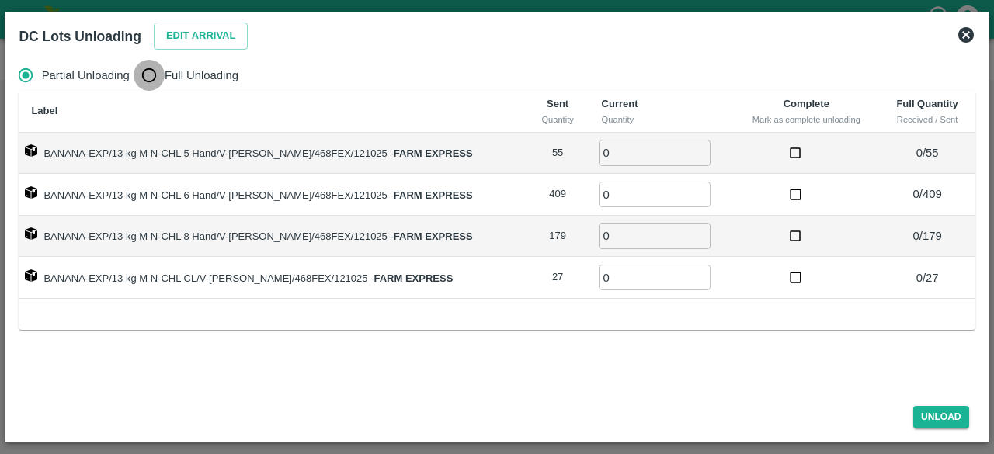
click at [148, 75] on input "Full Unloading" at bounding box center [149, 75] width 31 height 31
radio input "true"
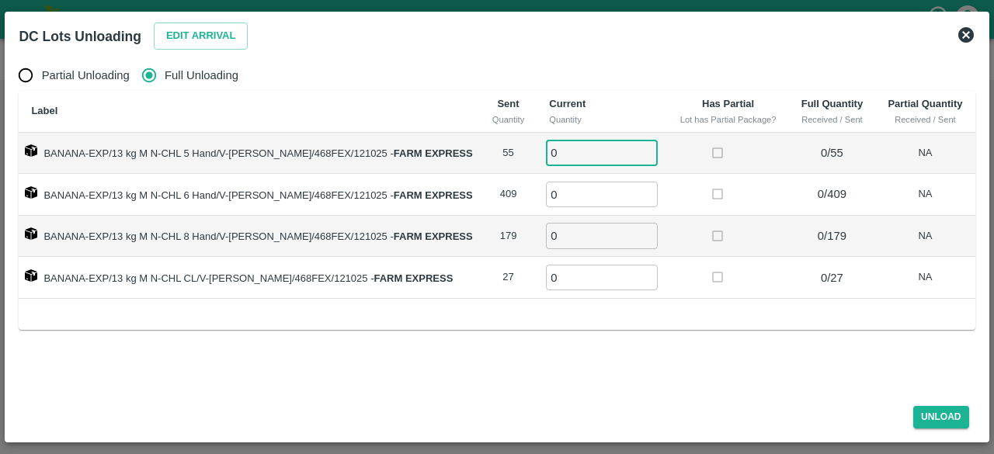
click at [554, 148] on input "0" at bounding box center [602, 153] width 112 height 26
type input "55"
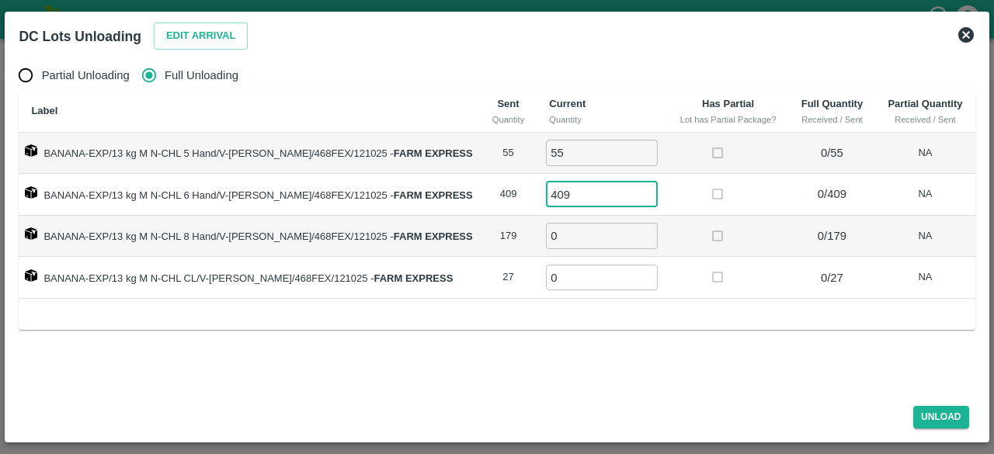
type input "409"
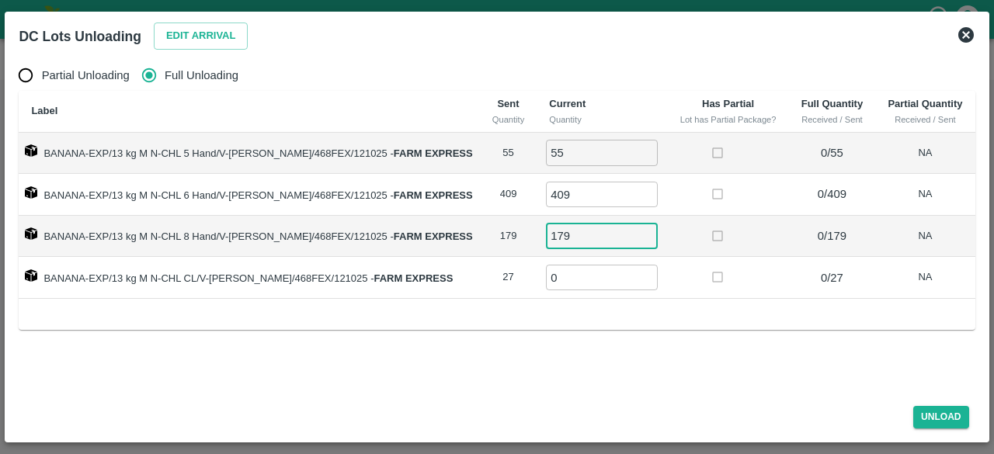
type input "179"
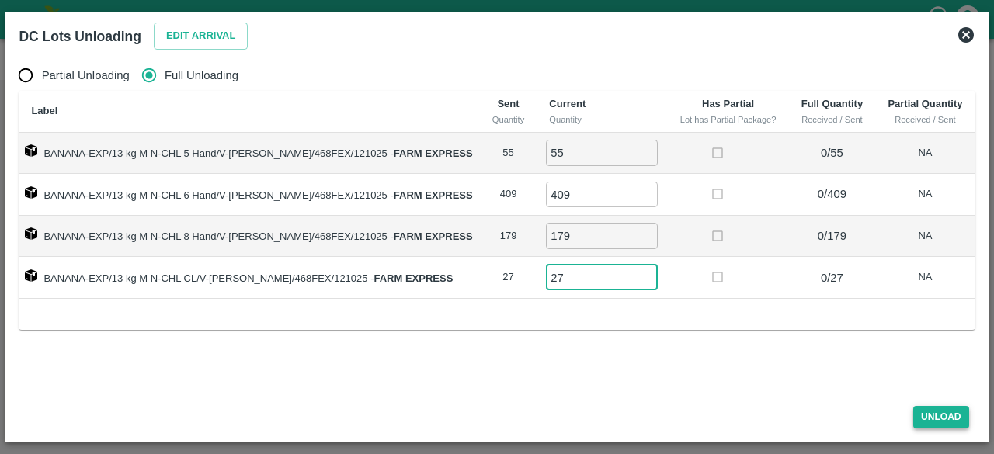
type input "27"
click at [941, 416] on button "Unload" at bounding box center [941, 417] width 56 height 23
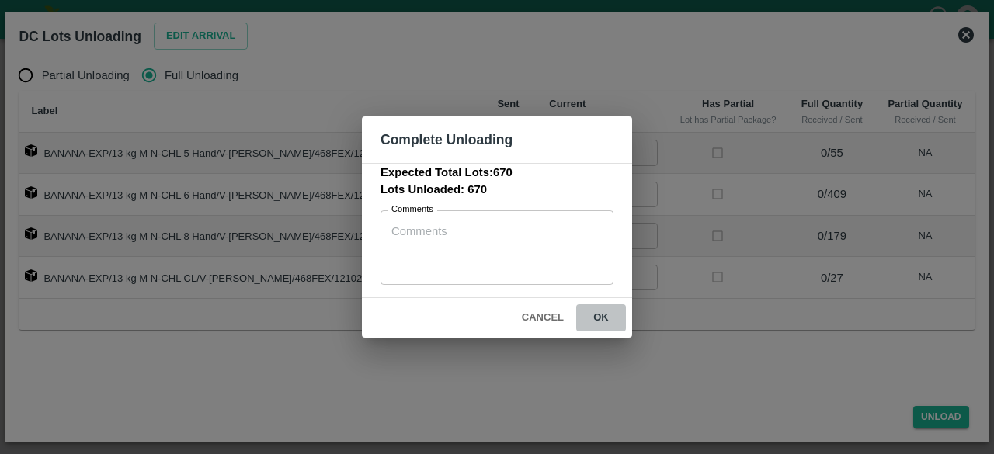
click at [600, 315] on button "ok" at bounding box center [601, 317] width 50 height 27
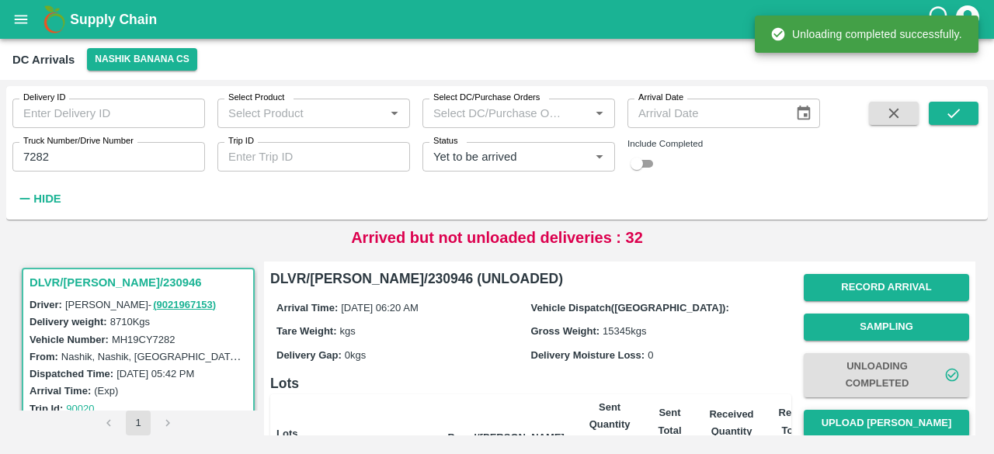
click at [873, 419] on button "Upload [PERSON_NAME]" at bounding box center [886, 423] width 165 height 27
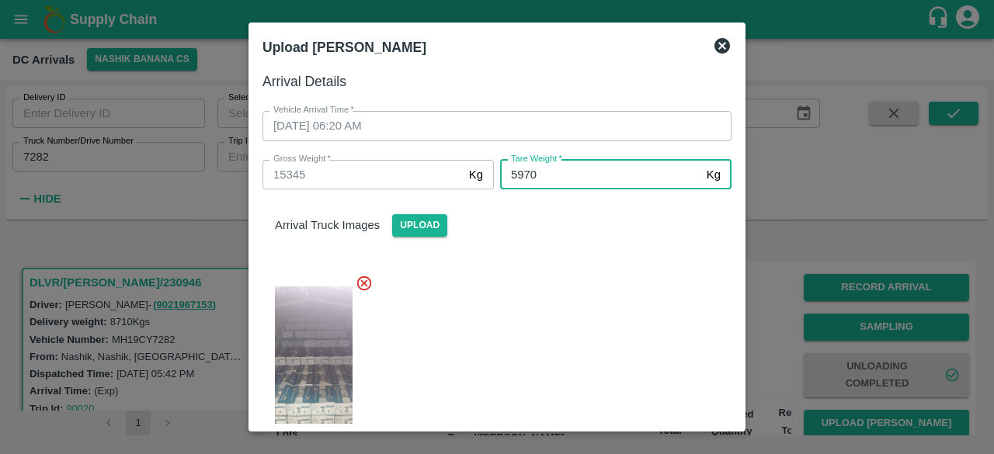
type input "5970"
click at [596, 343] on div at bounding box center [491, 368] width 482 height 213
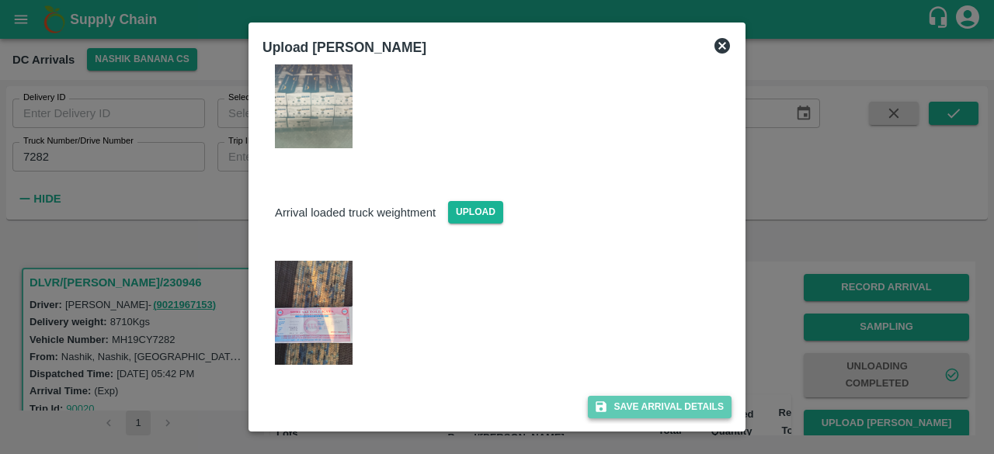
click at [649, 402] on button "Save Arrival Details" at bounding box center [660, 407] width 144 height 23
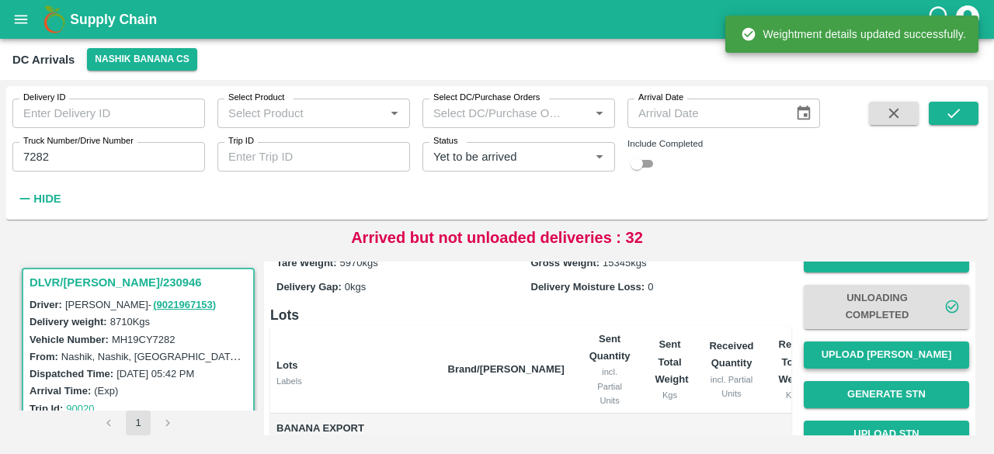
scroll to position [71, 0]
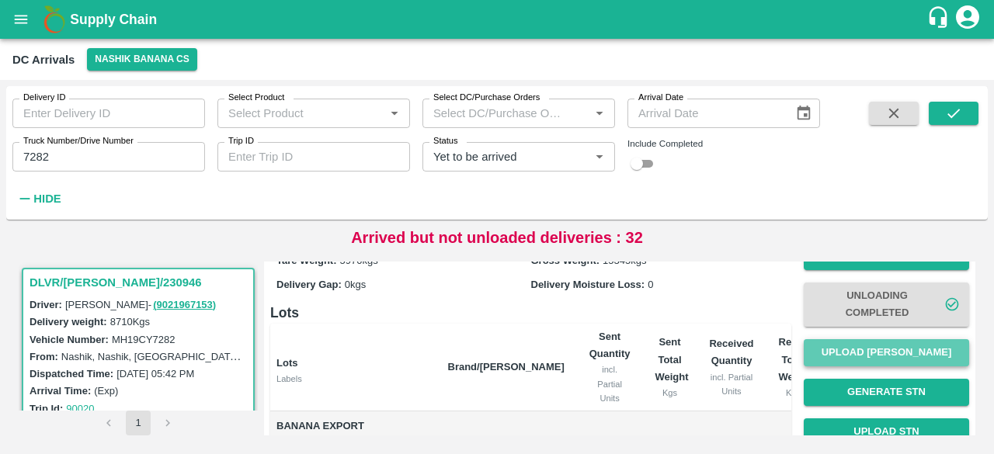
click at [882, 360] on button "Upload [PERSON_NAME]" at bounding box center [886, 352] width 165 height 27
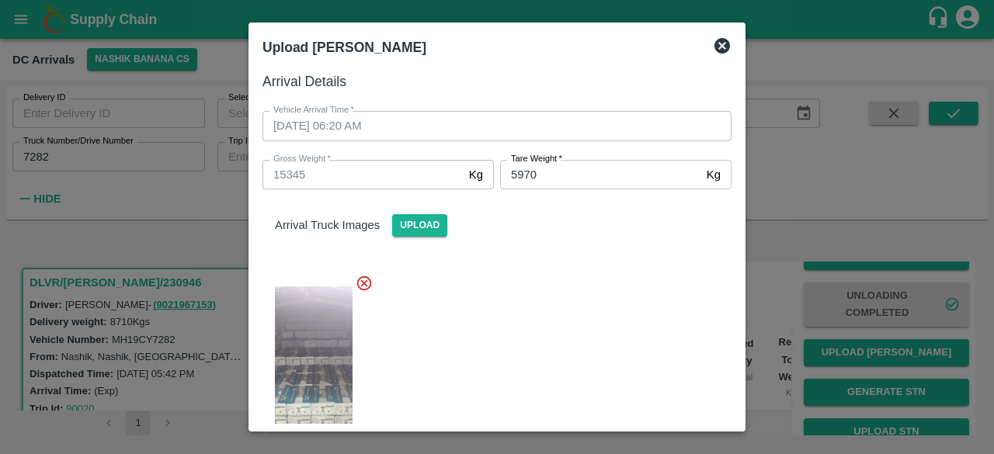
click at [725, 45] on icon at bounding box center [723, 46] width 16 height 16
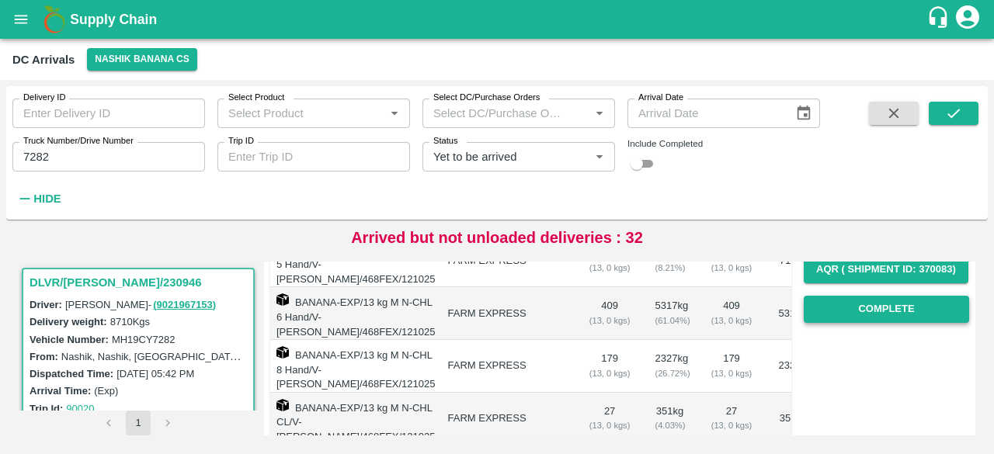
scroll to position [276, 0]
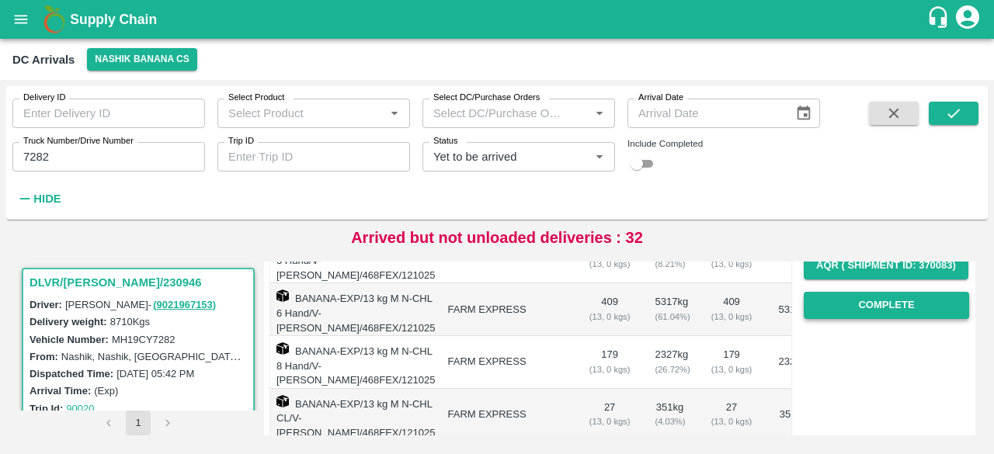
click at [877, 308] on button "Complete" at bounding box center [886, 305] width 165 height 27
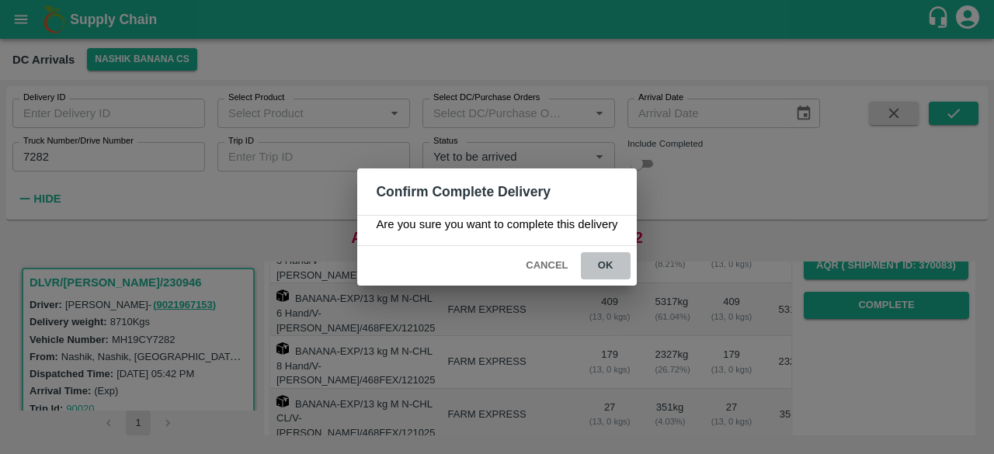
click at [606, 266] on button "ok" at bounding box center [606, 265] width 50 height 27
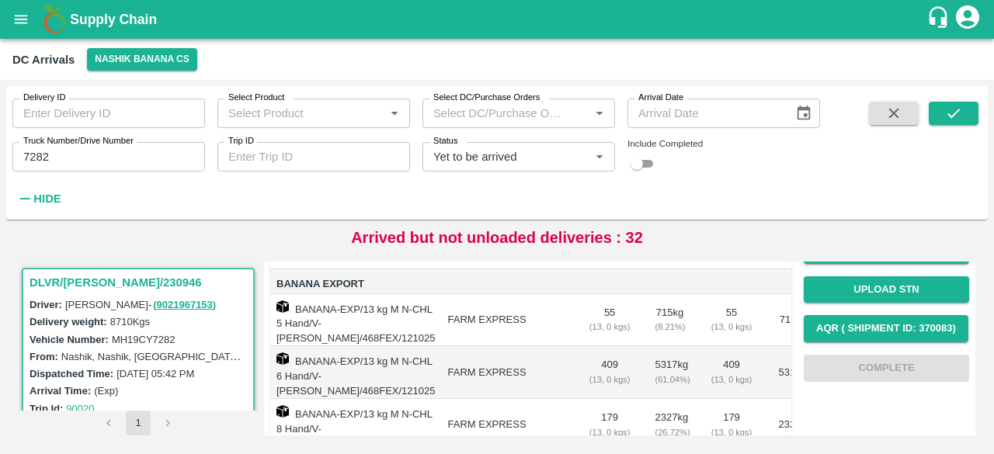
scroll to position [340, 0]
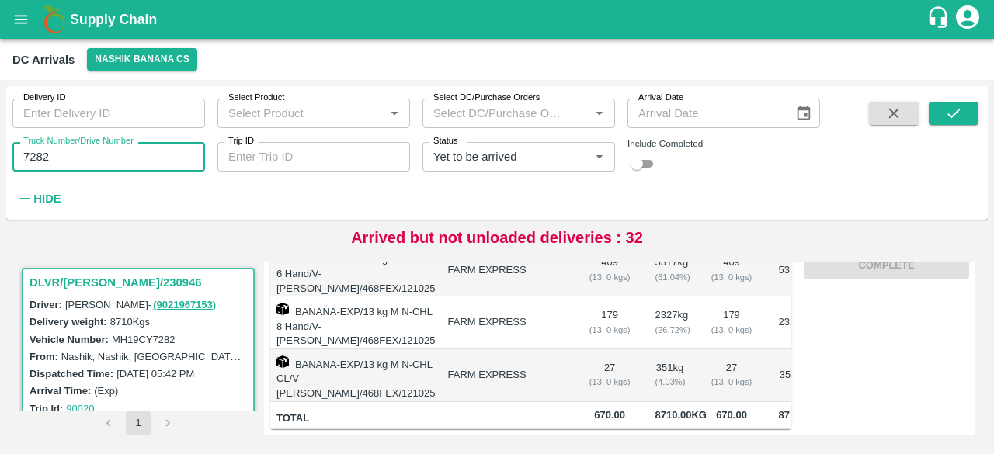
click at [35, 160] on input "7282" at bounding box center [108, 157] width 193 height 30
type input "5571"
click at [949, 114] on icon "submit" at bounding box center [954, 113] width 12 height 9
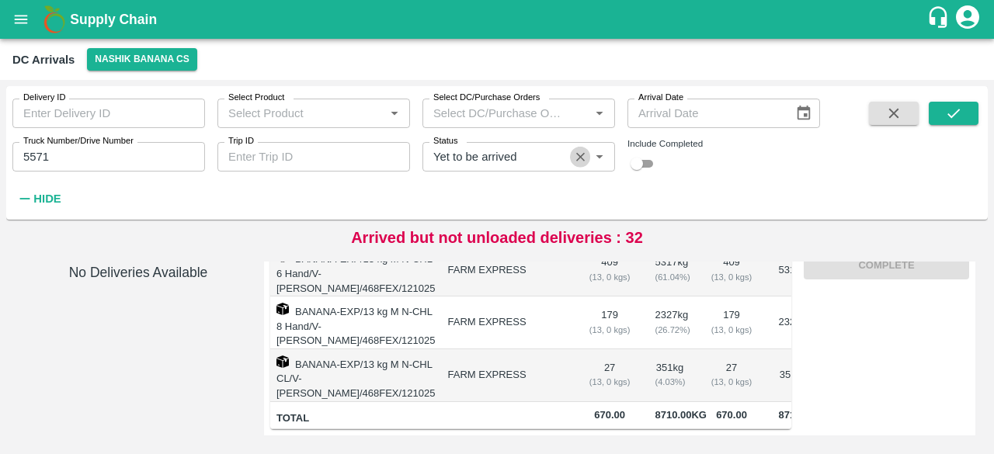
click at [582, 156] on icon "Clear" at bounding box center [580, 157] width 9 height 9
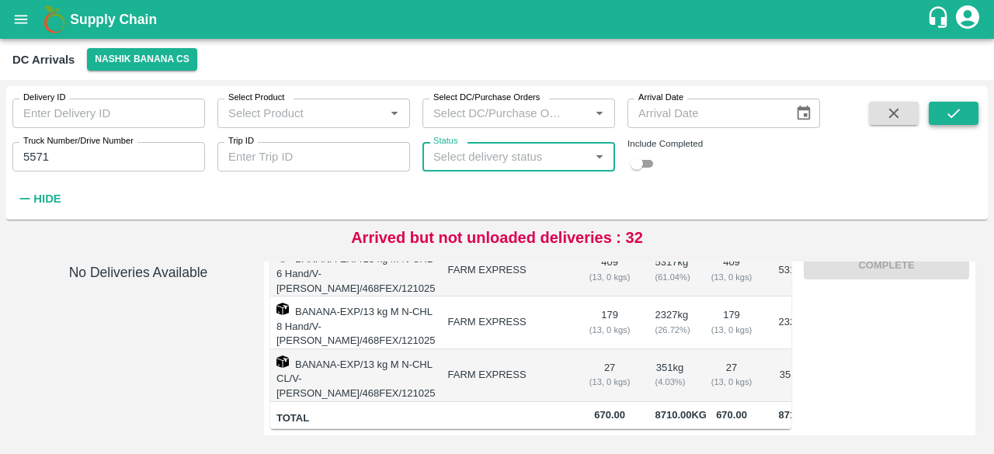
click at [962, 116] on icon "submit" at bounding box center [953, 113] width 17 height 17
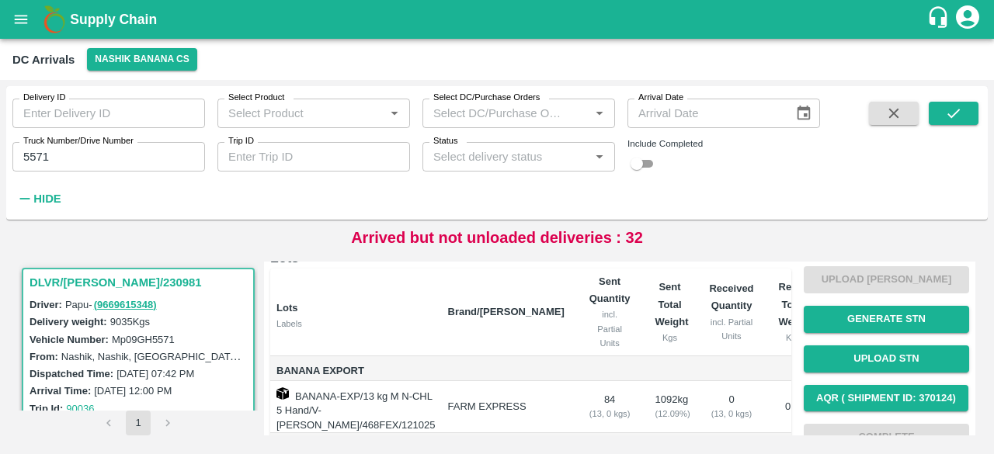
scroll to position [50, 0]
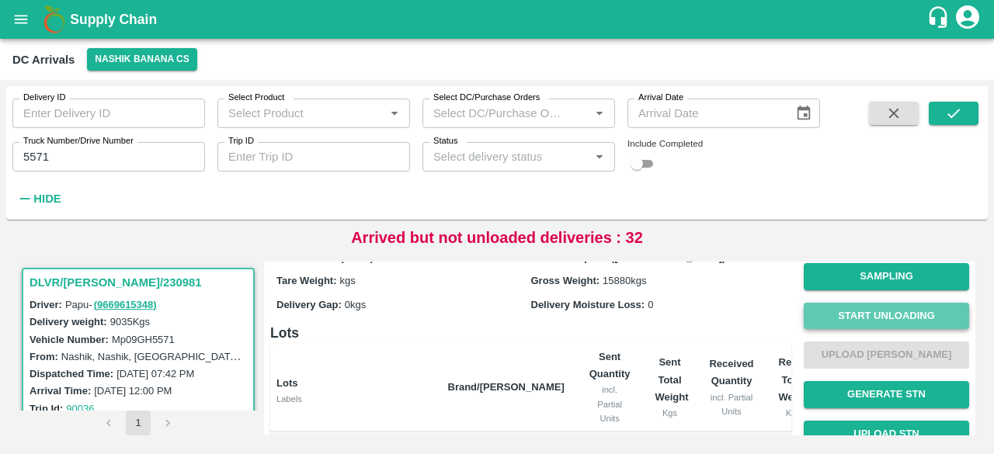
click at [868, 312] on button "Start Unloading" at bounding box center [886, 316] width 165 height 27
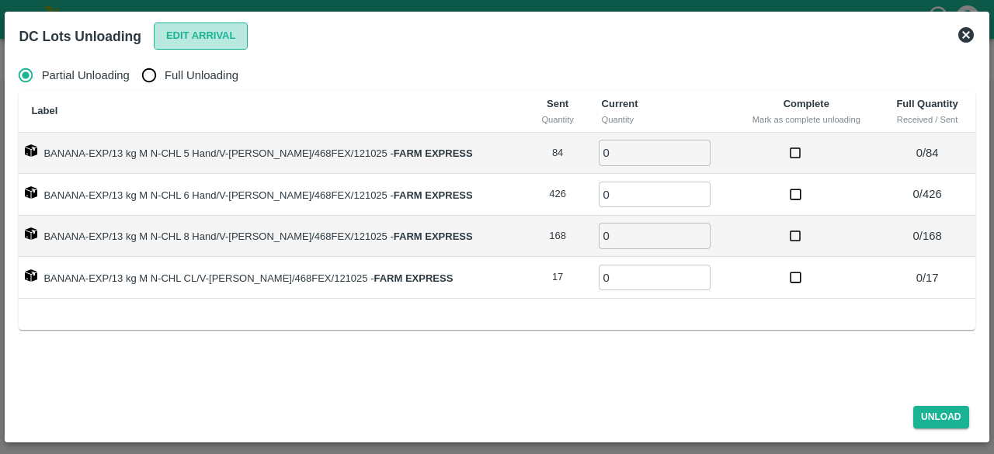
click at [197, 33] on button "Edit Arrival" at bounding box center [201, 36] width 95 height 27
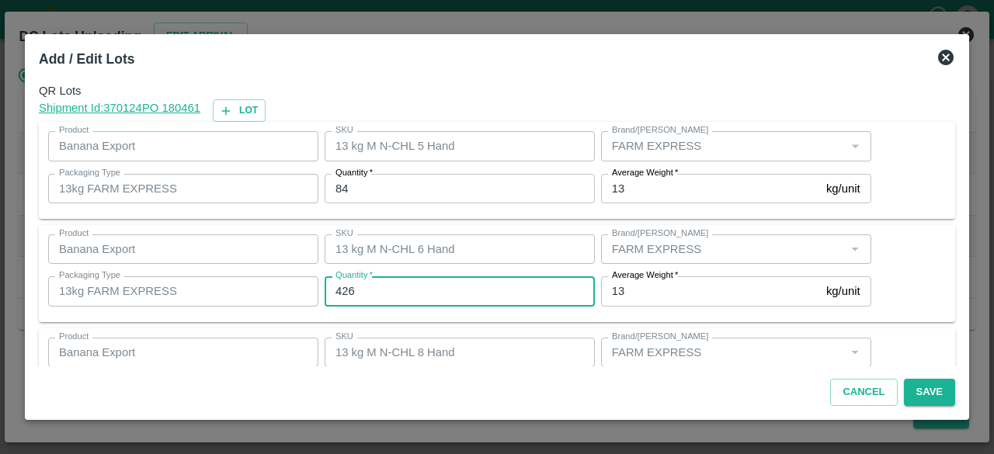
click at [366, 289] on input "426" at bounding box center [460, 292] width 270 height 30
type input "436"
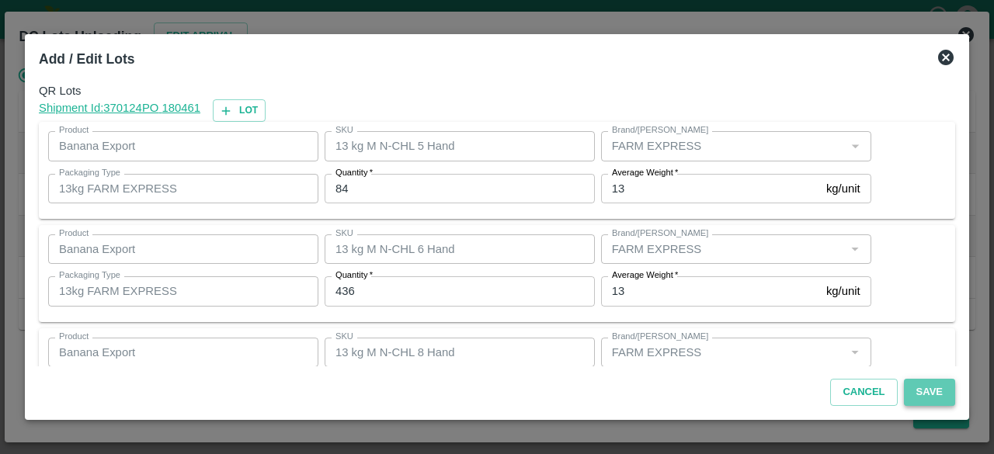
click at [929, 397] on button "Save" at bounding box center [929, 392] width 51 height 27
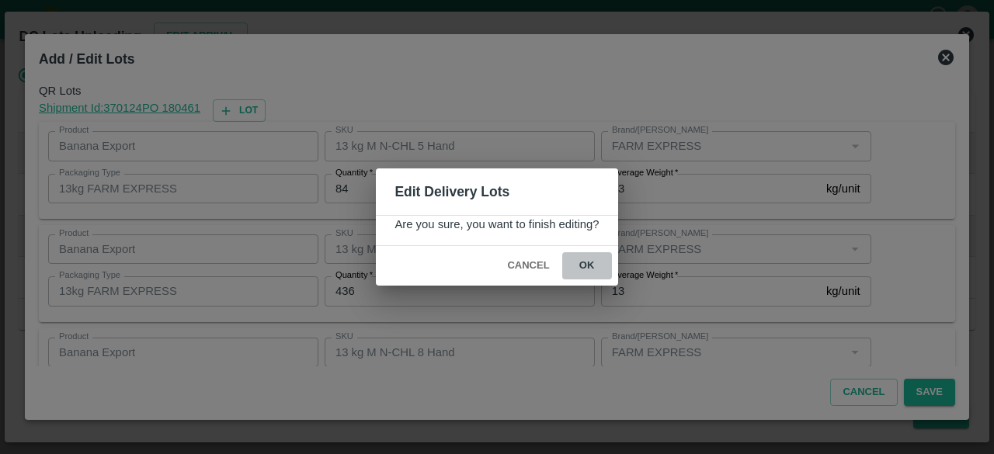
click at [586, 266] on button "ok" at bounding box center [587, 265] width 50 height 27
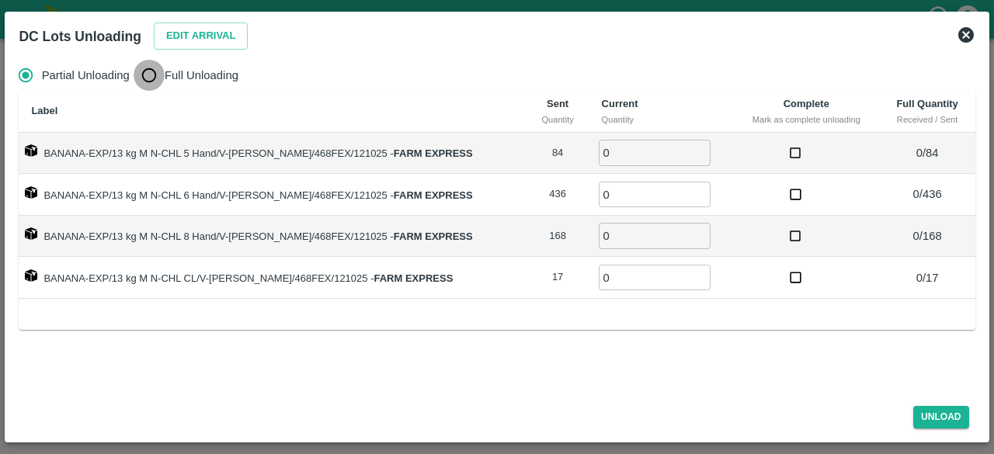
click at [155, 74] on input "Full Unloading" at bounding box center [149, 75] width 31 height 31
radio input "true"
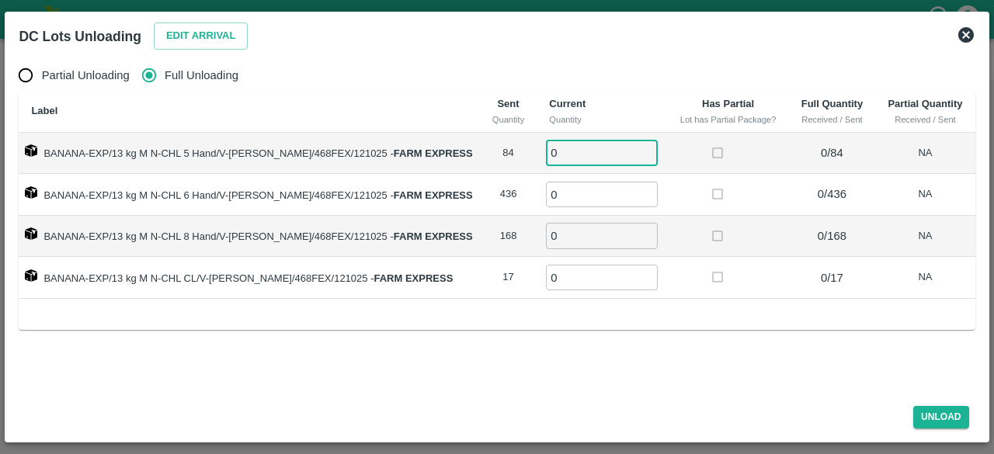
click at [558, 151] on input "0" at bounding box center [602, 153] width 112 height 26
type input "84"
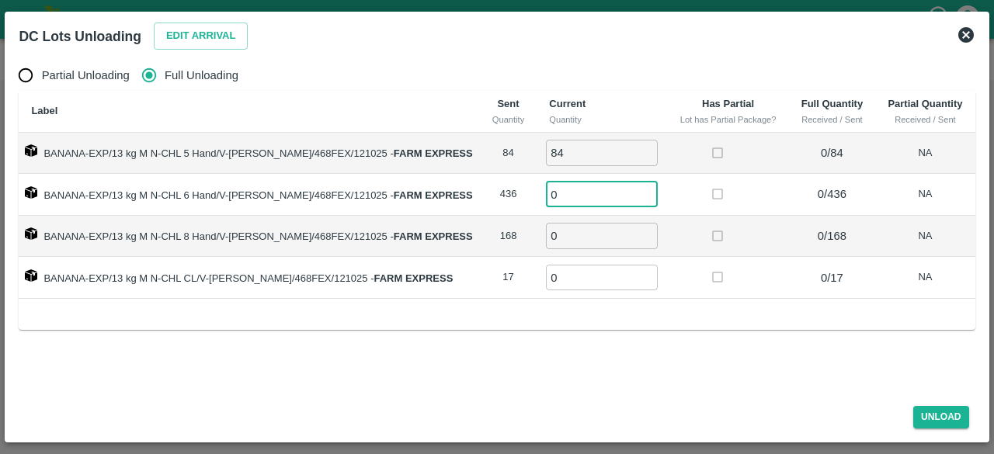
click at [555, 187] on input "0" at bounding box center [602, 195] width 112 height 26
type input "436"
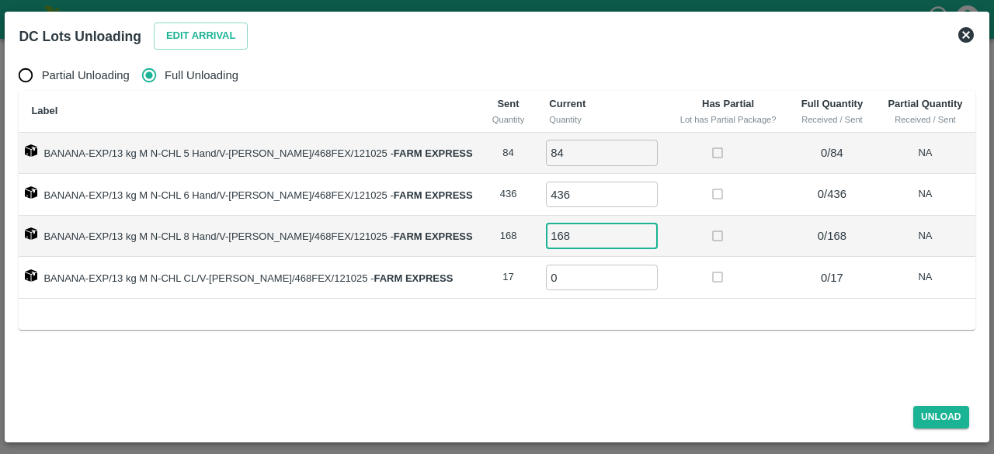
type input "168"
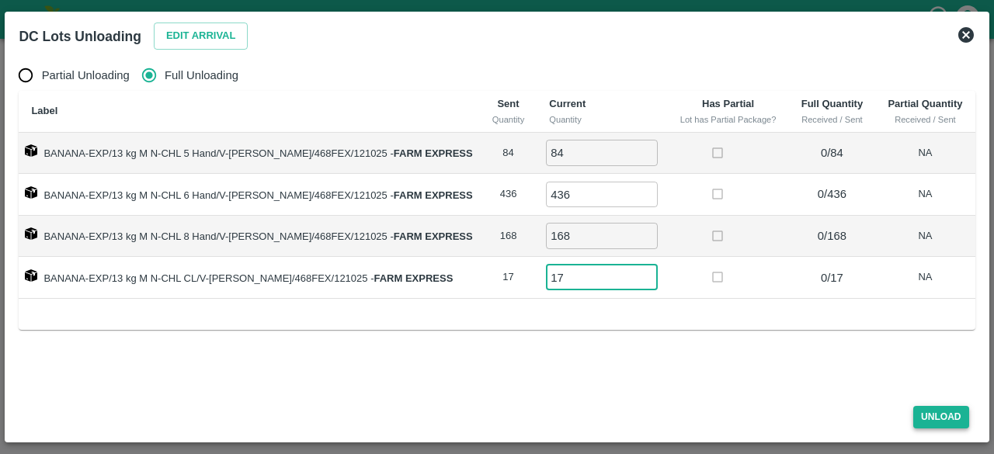
type input "17"
click at [940, 414] on button "Unload" at bounding box center [941, 417] width 56 height 23
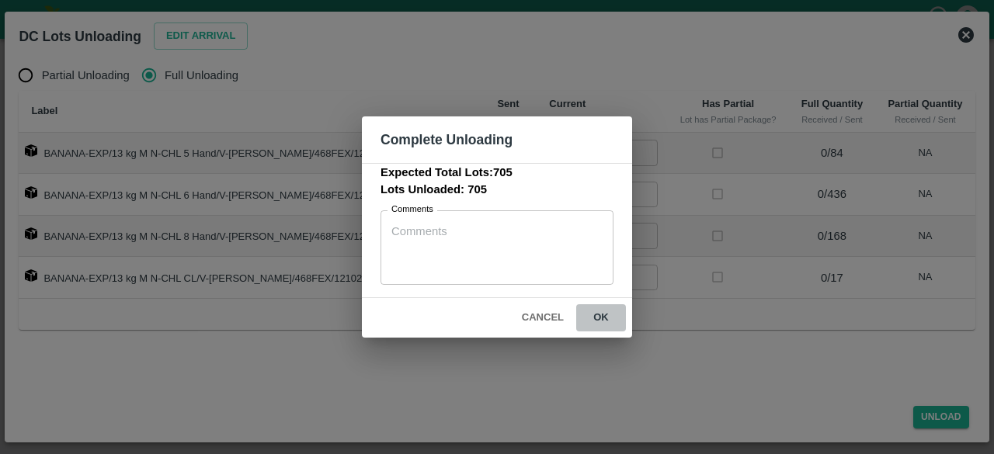
click at [598, 316] on button "ok" at bounding box center [601, 317] width 50 height 27
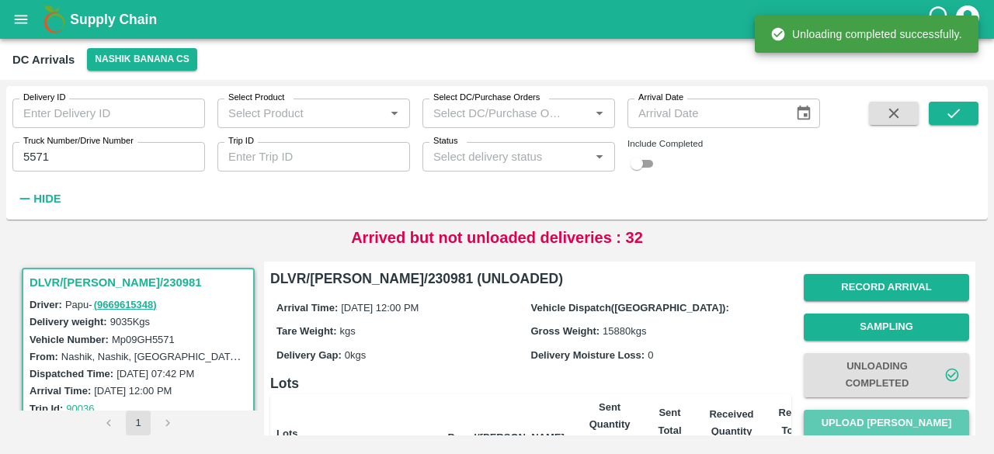
click at [880, 424] on button "Upload [PERSON_NAME]" at bounding box center [886, 423] width 165 height 27
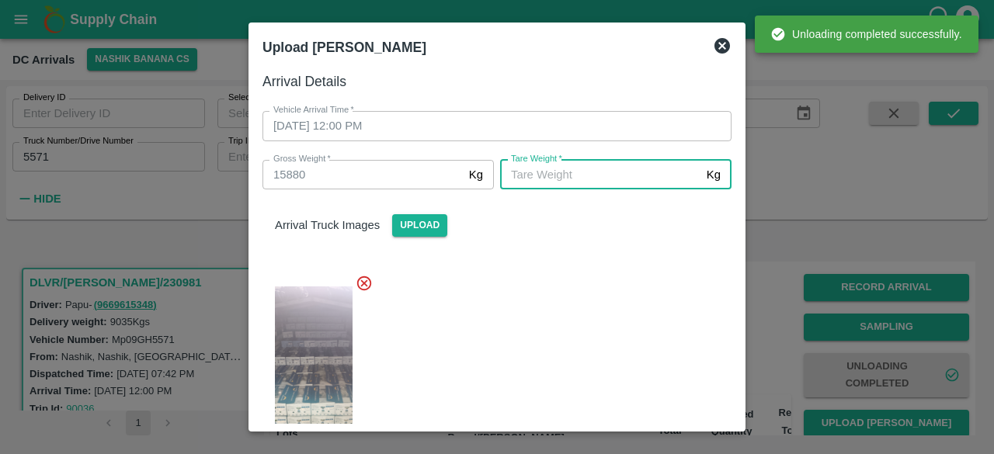
click at [564, 178] on input "[PERSON_NAME]   *" at bounding box center [600, 175] width 200 height 30
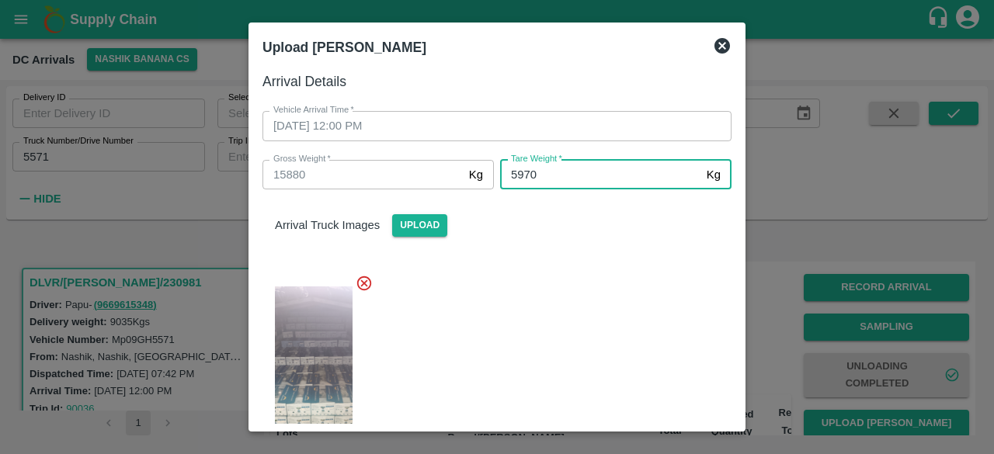
type input "5970"
click at [575, 324] on div at bounding box center [491, 368] width 482 height 213
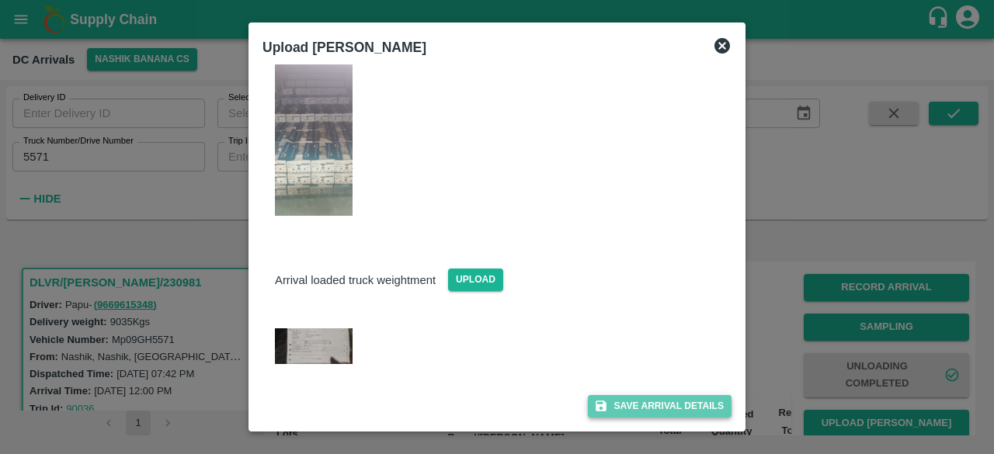
click at [646, 410] on button "Save Arrival Details" at bounding box center [660, 406] width 144 height 23
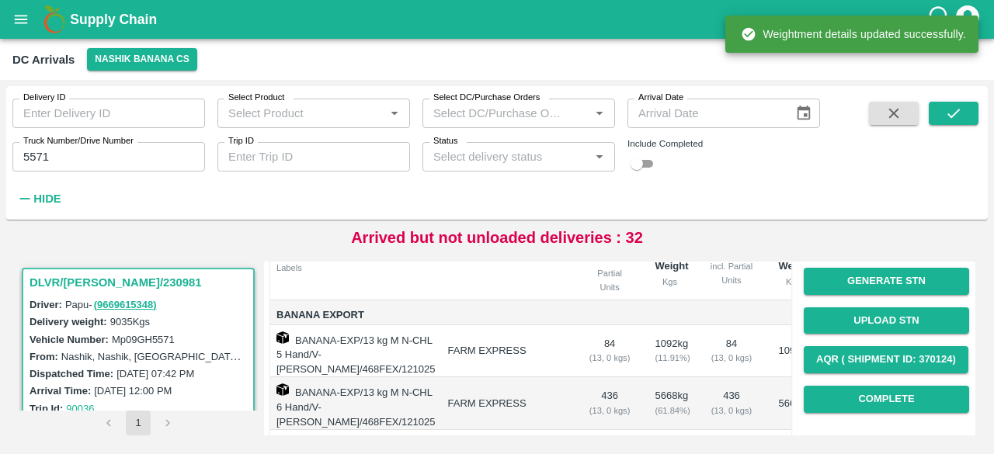
scroll to position [257, 0]
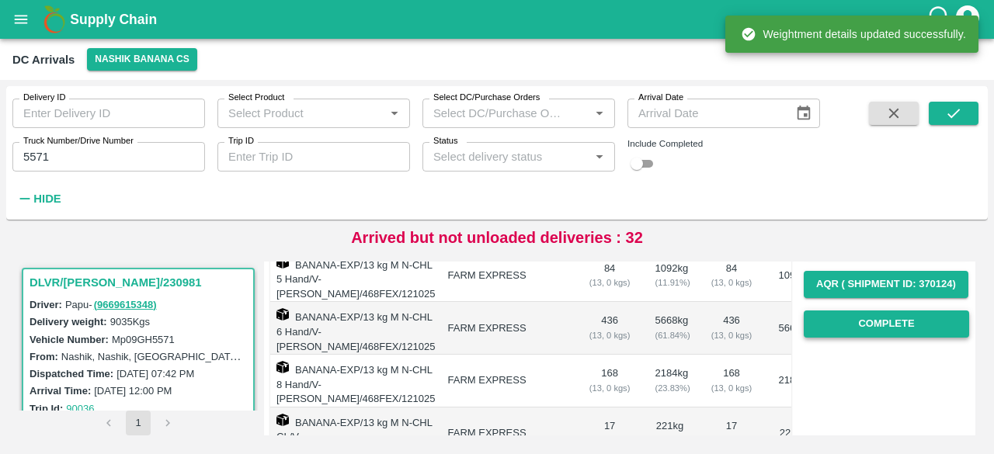
click at [888, 322] on button "Complete" at bounding box center [886, 324] width 165 height 27
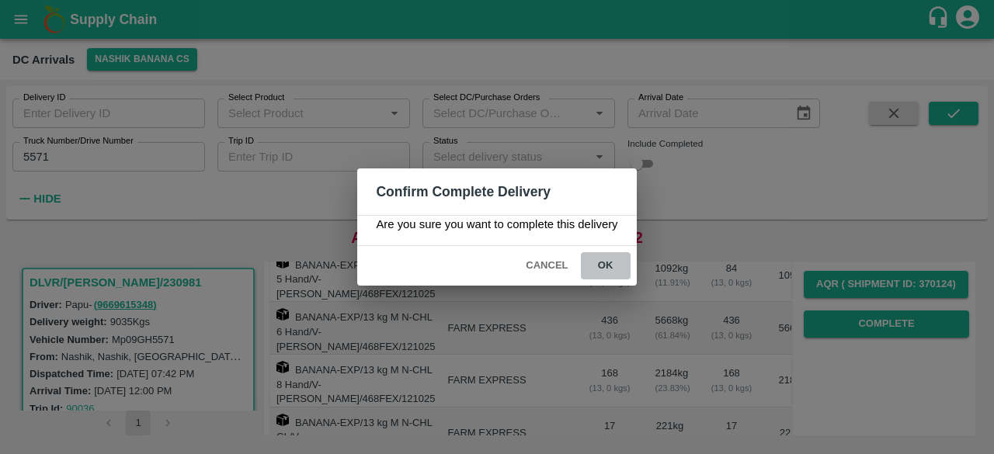
click at [603, 262] on button "ok" at bounding box center [606, 265] width 50 height 27
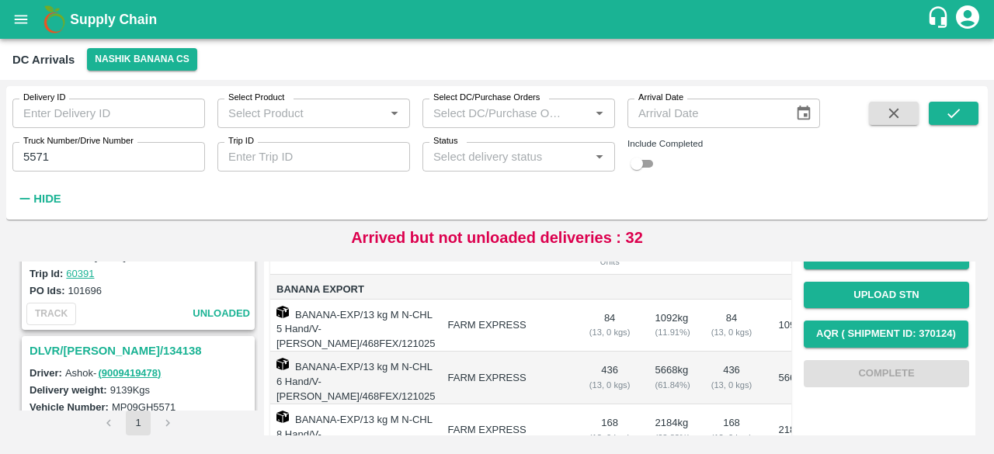
scroll to position [340, 0]
